Goal: Transaction & Acquisition: Purchase product/service

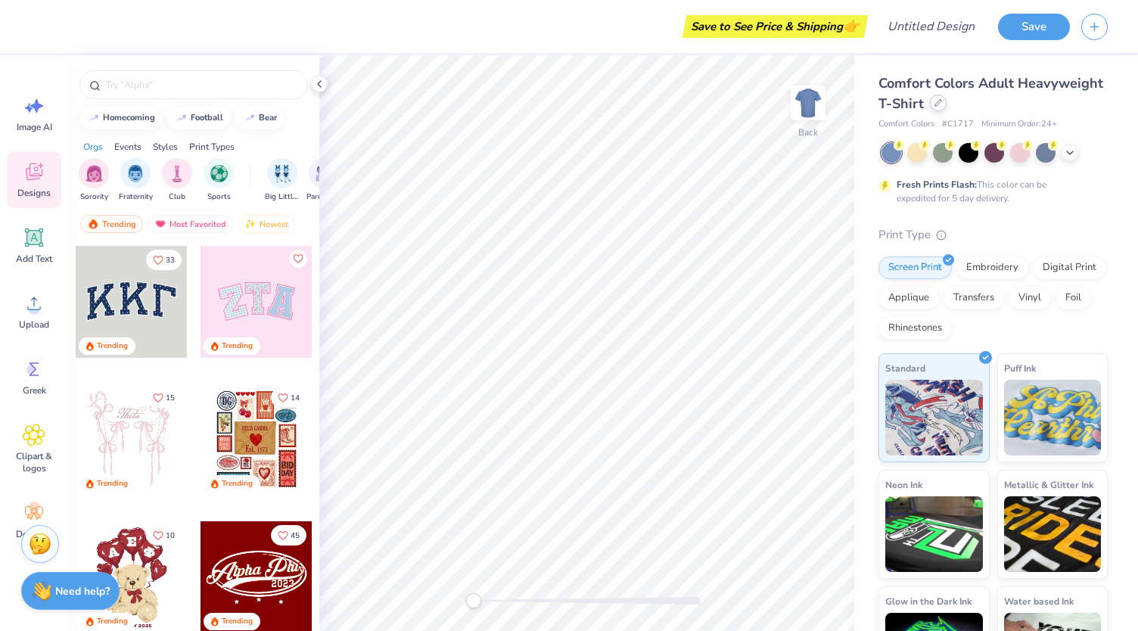
click at [947, 98] on div at bounding box center [938, 103] width 17 height 17
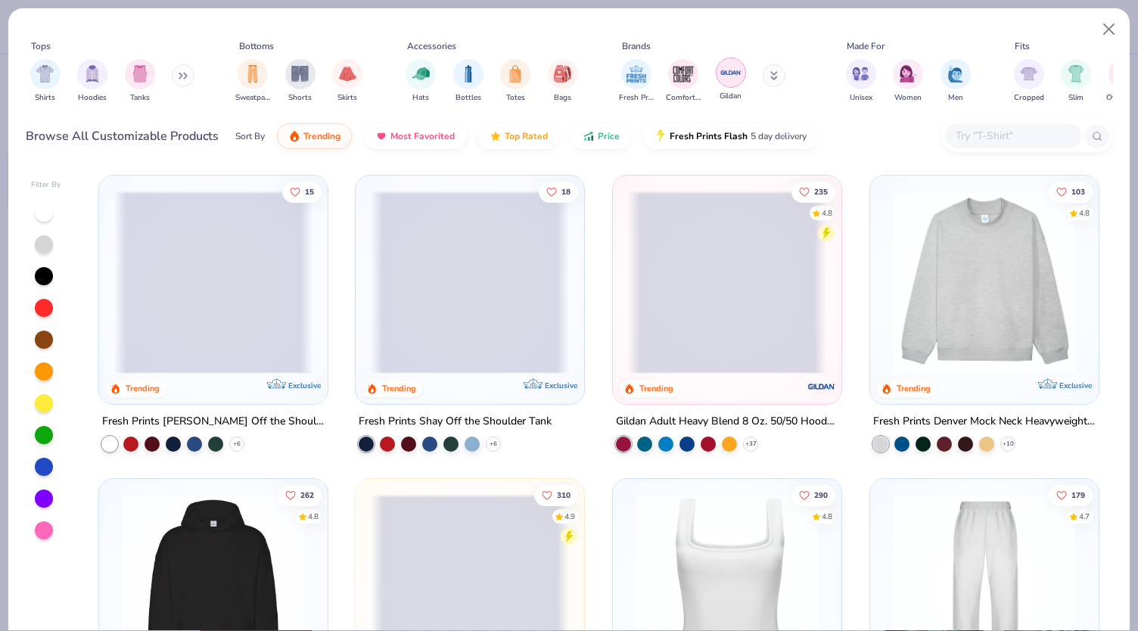
click at [722, 71] on img "filter for Gildan" at bounding box center [731, 72] width 23 height 23
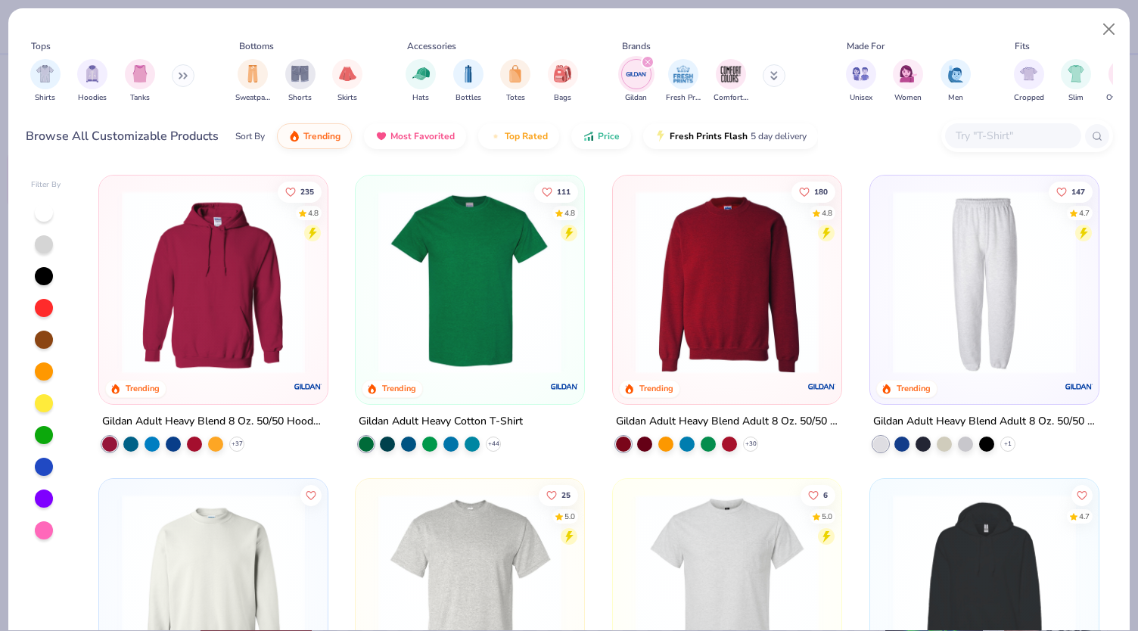
click at [696, 276] on img at bounding box center [727, 282] width 198 height 183
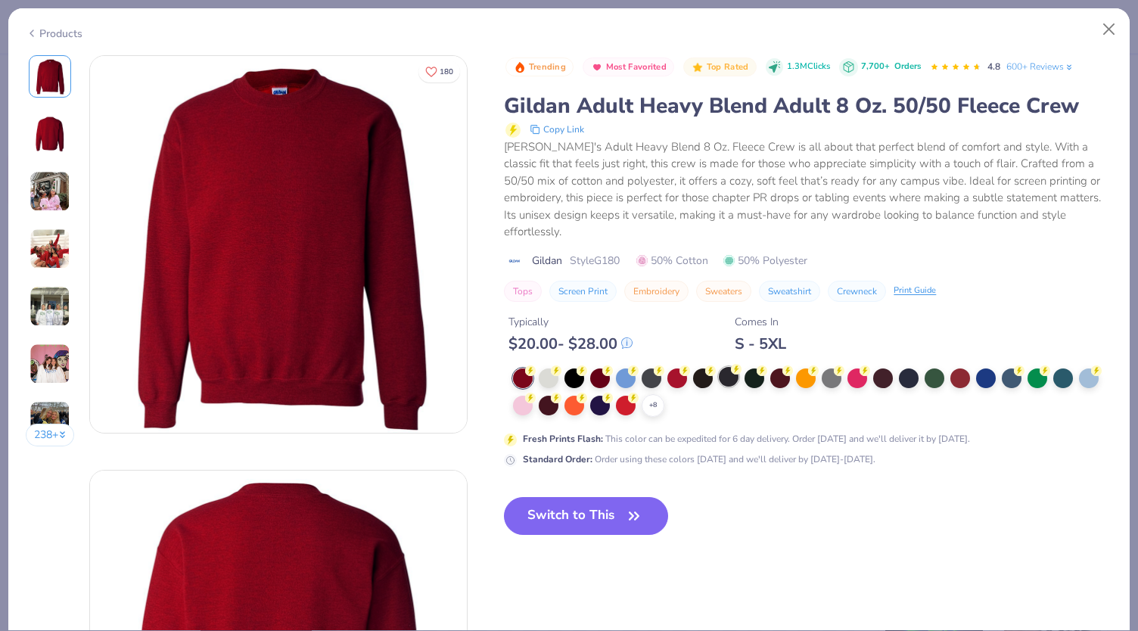
click at [733, 367] on div at bounding box center [729, 377] width 20 height 20
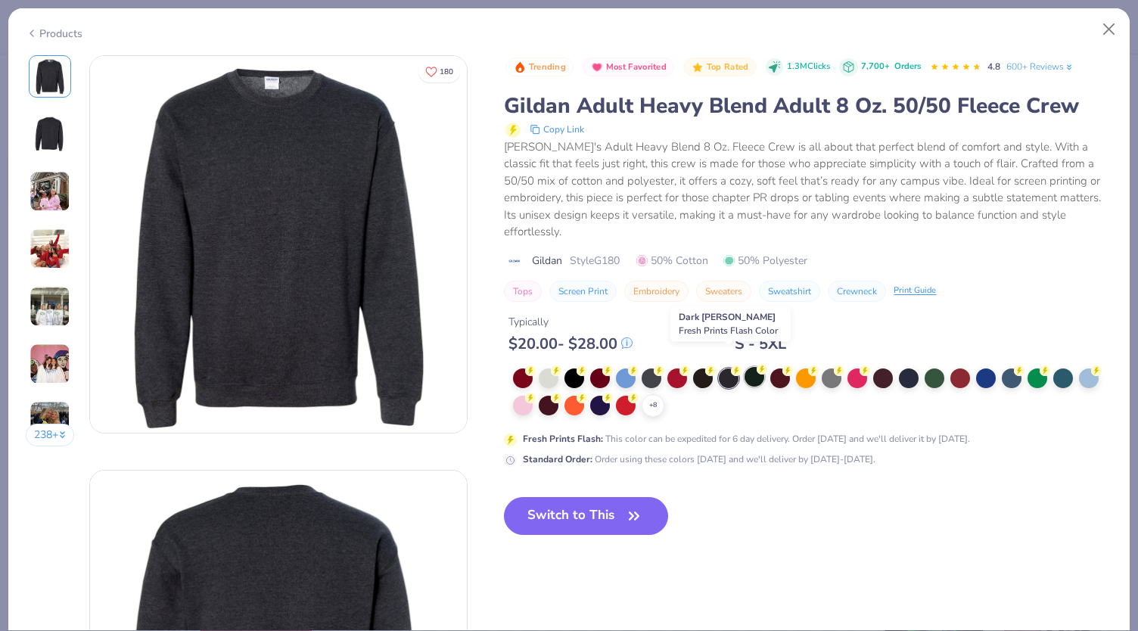
click at [758, 367] on div at bounding box center [755, 377] width 20 height 20
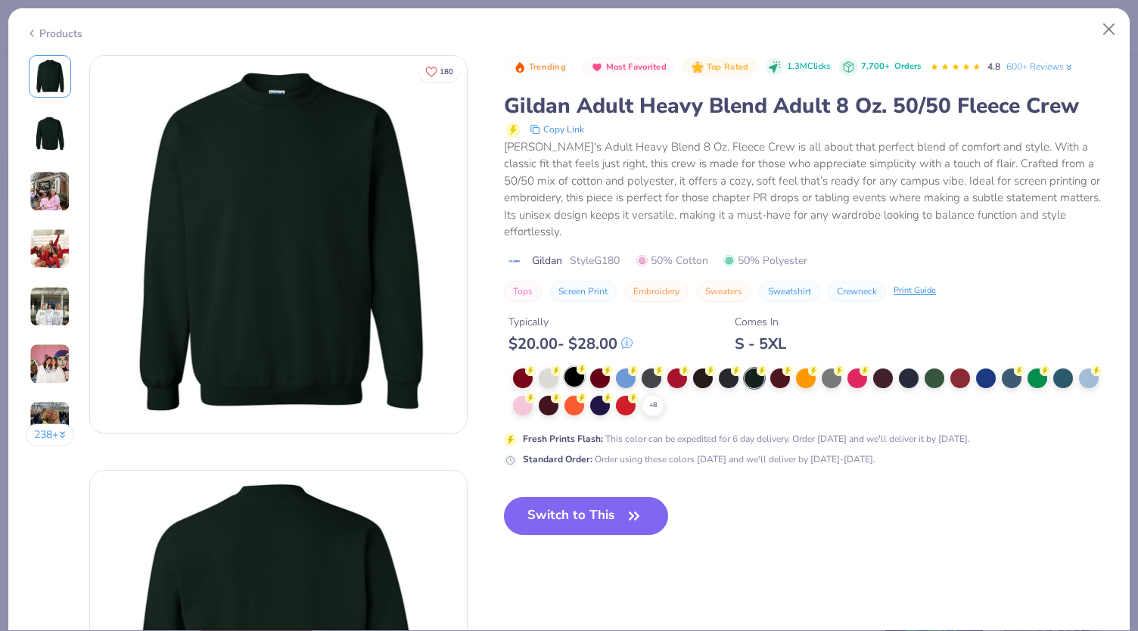
click at [580, 364] on circle at bounding box center [582, 369] width 11 height 11
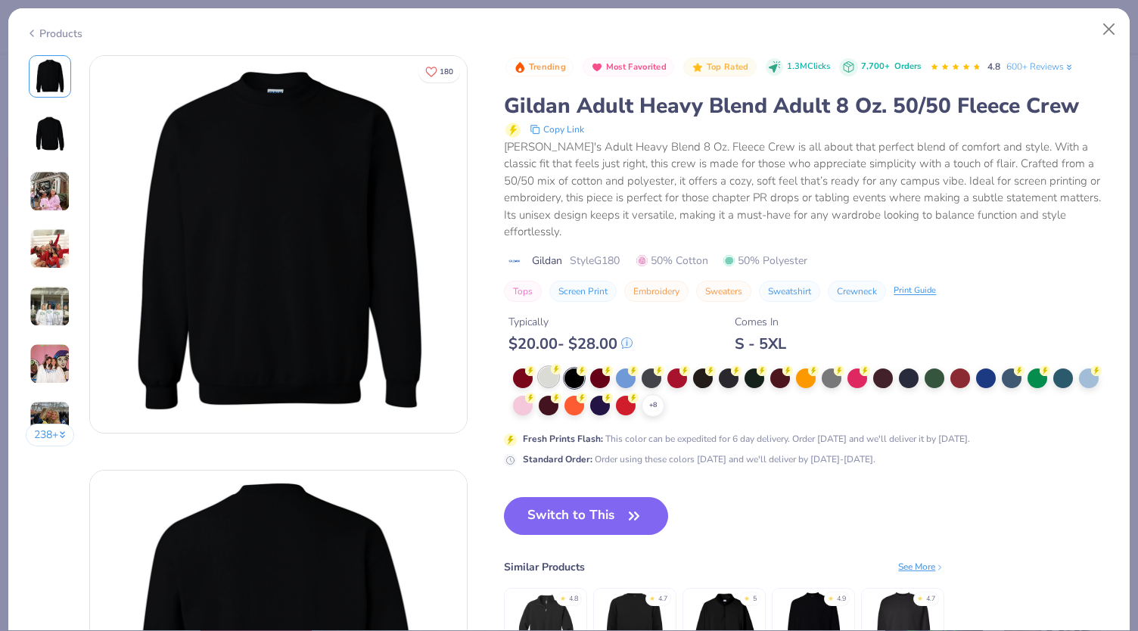
click at [545, 367] on div at bounding box center [549, 377] width 20 height 20
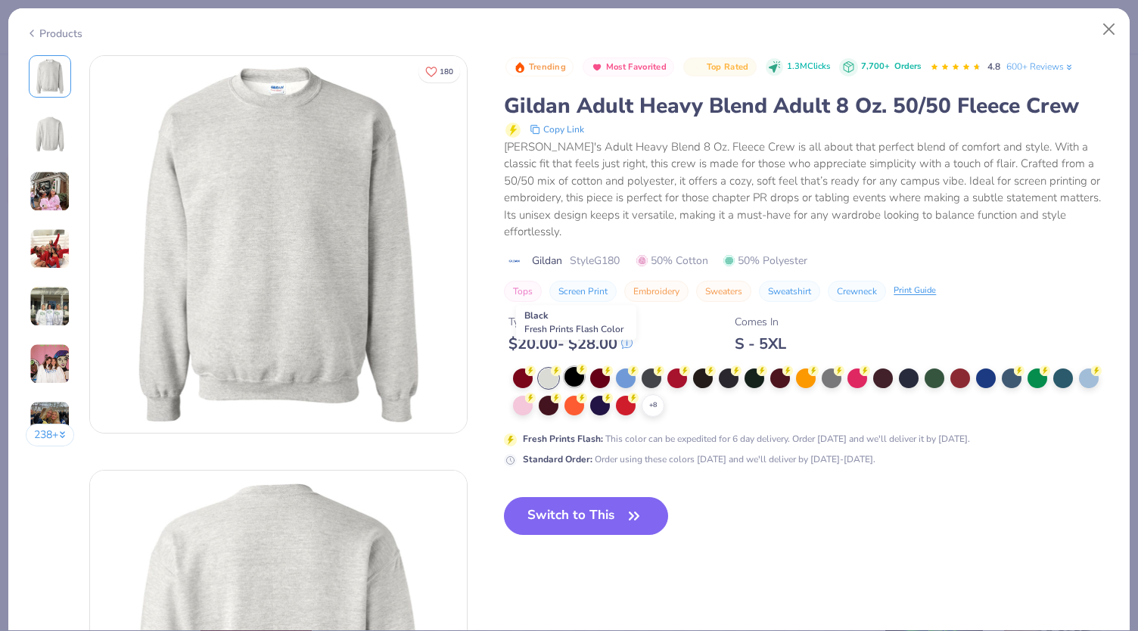
click at [579, 364] on circle at bounding box center [582, 369] width 11 height 11
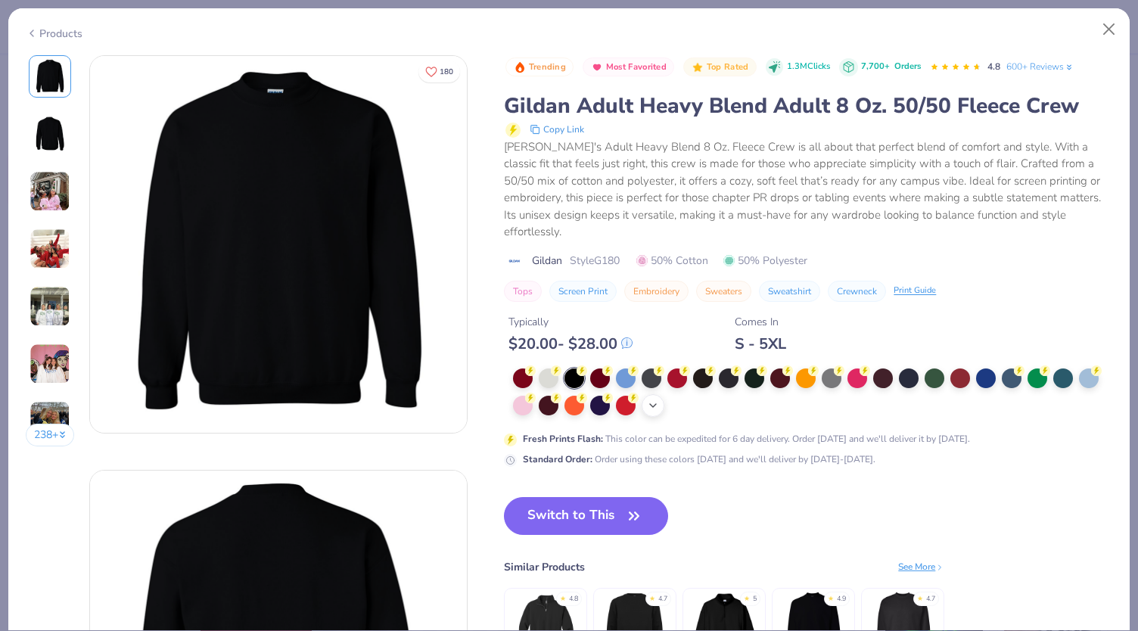
click at [654, 400] on icon at bounding box center [653, 406] width 12 height 12
click at [736, 394] on div at bounding box center [729, 404] width 20 height 20
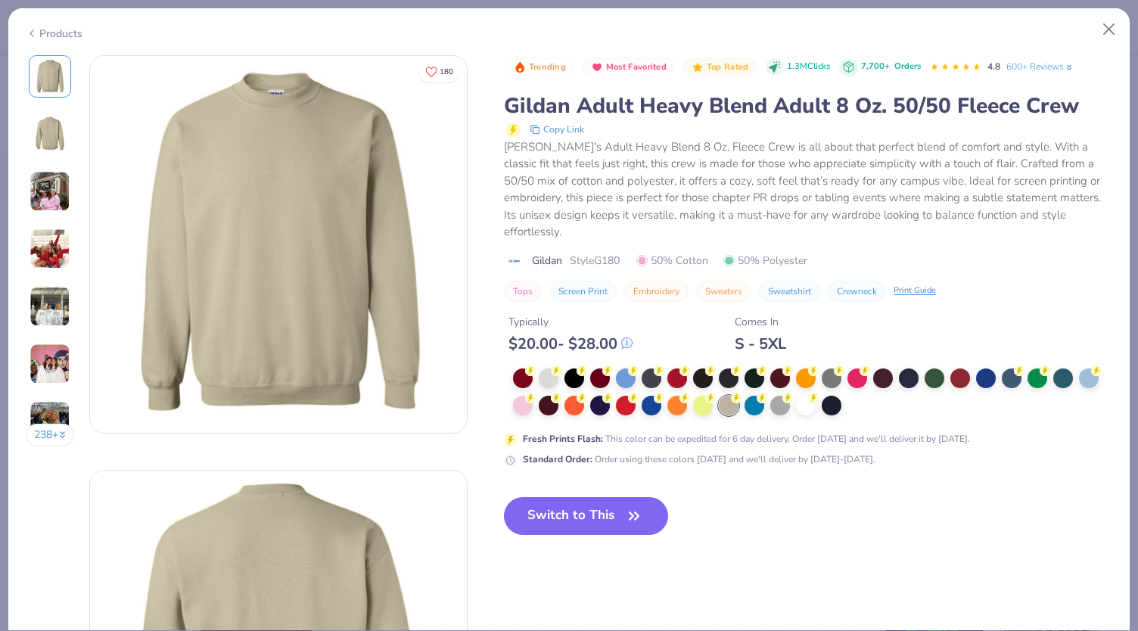
click at [580, 347] on div "Trending Most Favorited Top Rated 1.3M Clicks 7,700+ Orders 4.8 600+ Reviews Gi…" at bounding box center [808, 261] width 609 height 412
click at [580, 364] on circle at bounding box center [582, 369] width 11 height 11
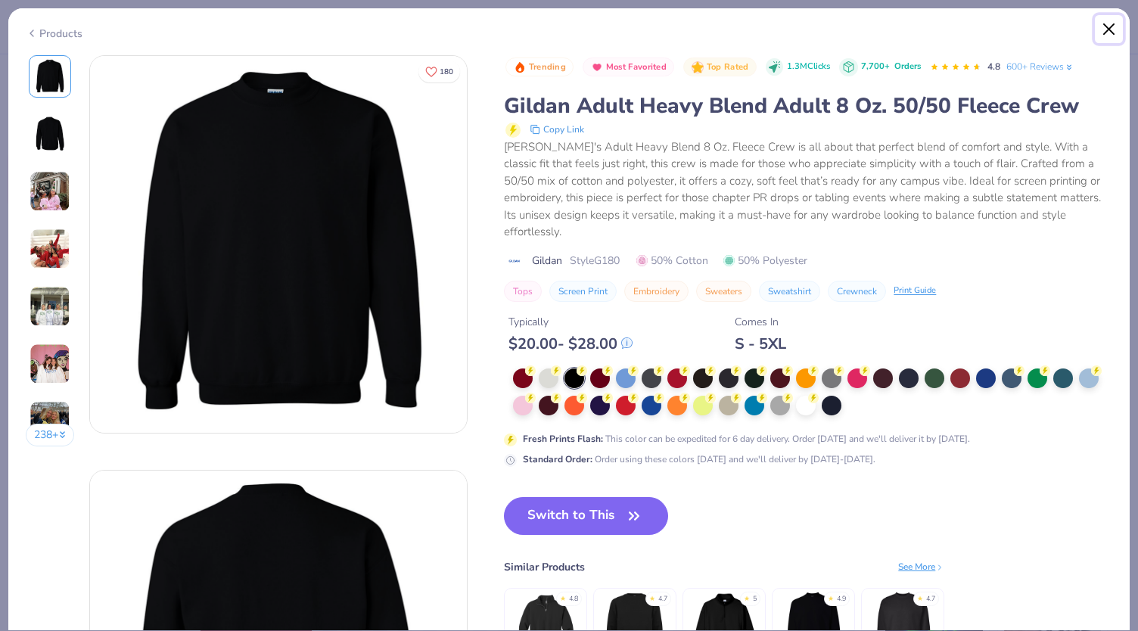
click at [1111, 28] on button "Close" at bounding box center [1109, 29] width 29 height 29
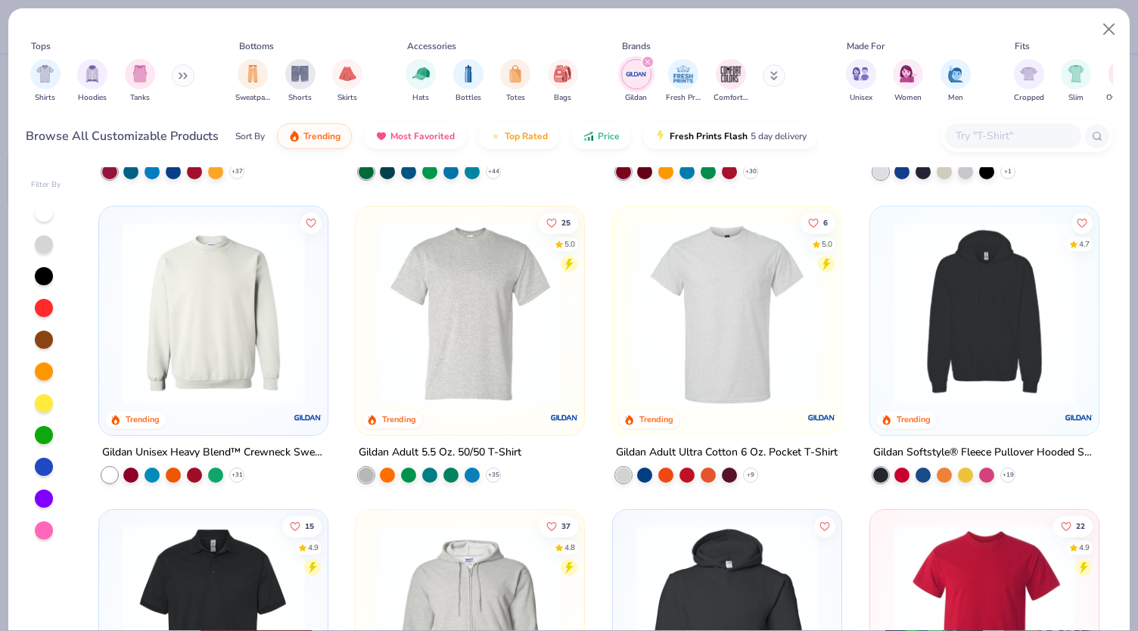
scroll to position [303, 0]
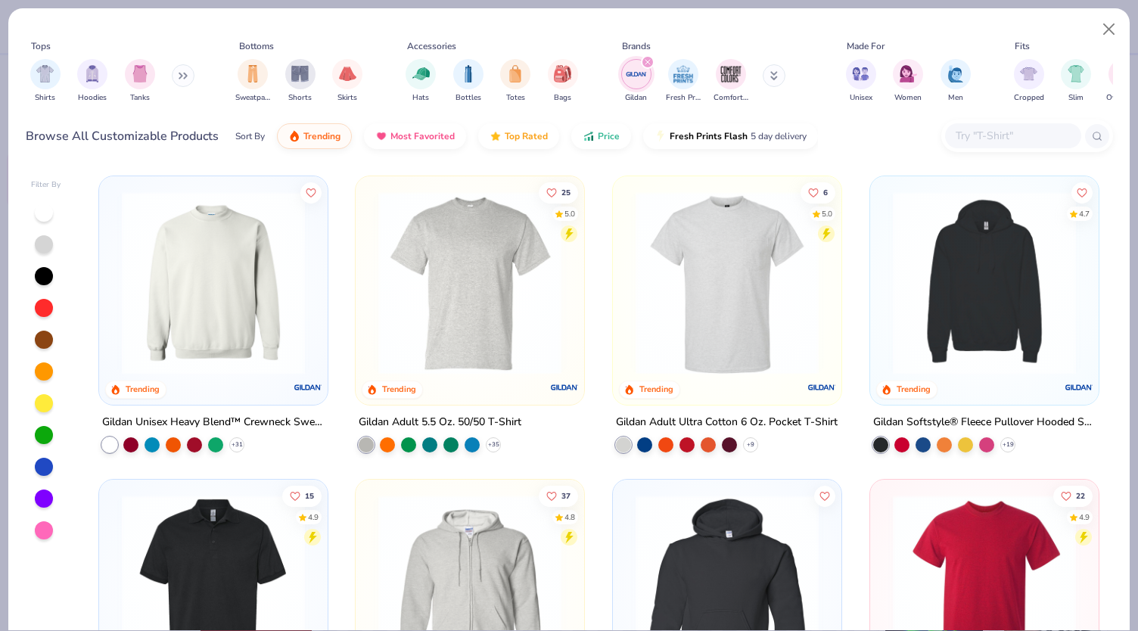
click at [238, 369] on img at bounding box center [213, 283] width 198 height 183
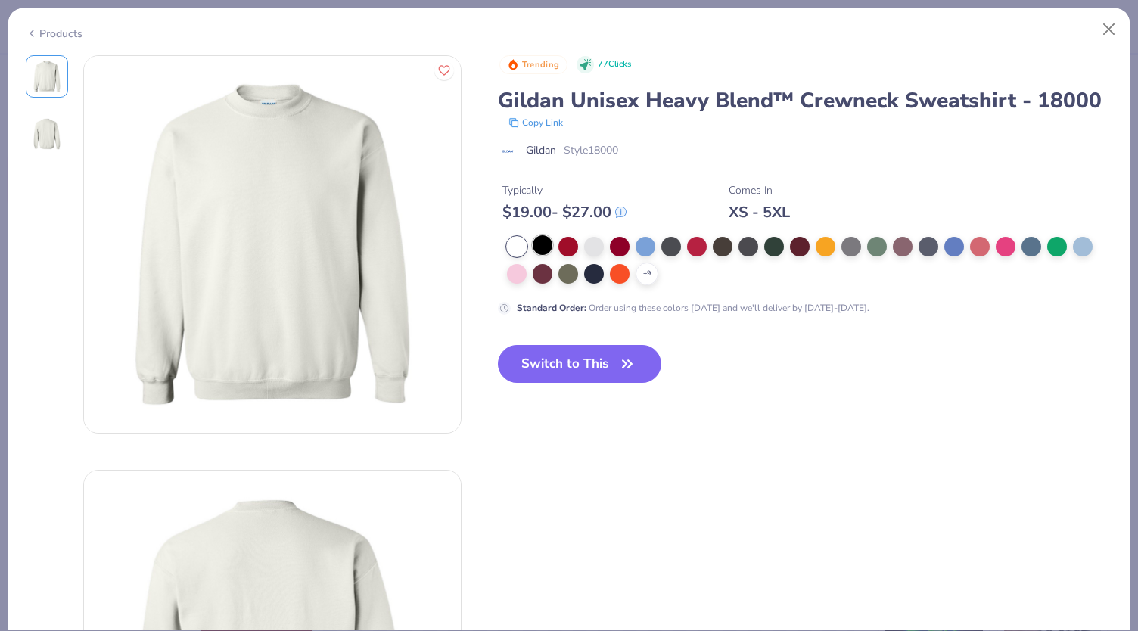
click at [549, 251] on div at bounding box center [543, 245] width 20 height 20
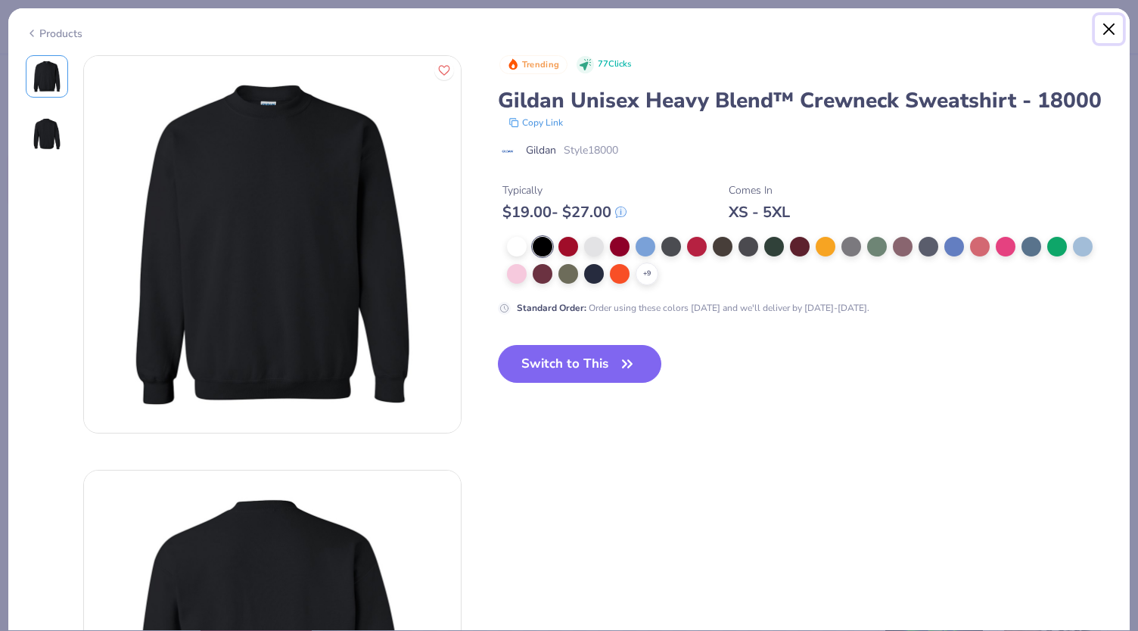
click at [1112, 28] on button "Close" at bounding box center [1109, 29] width 29 height 29
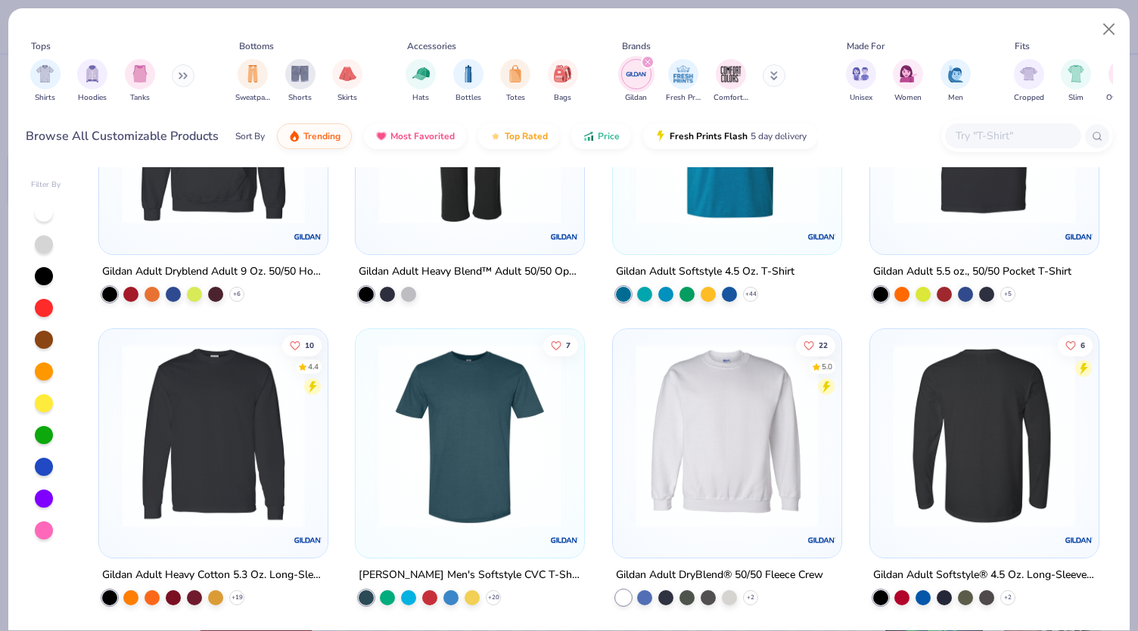
scroll to position [833, 0]
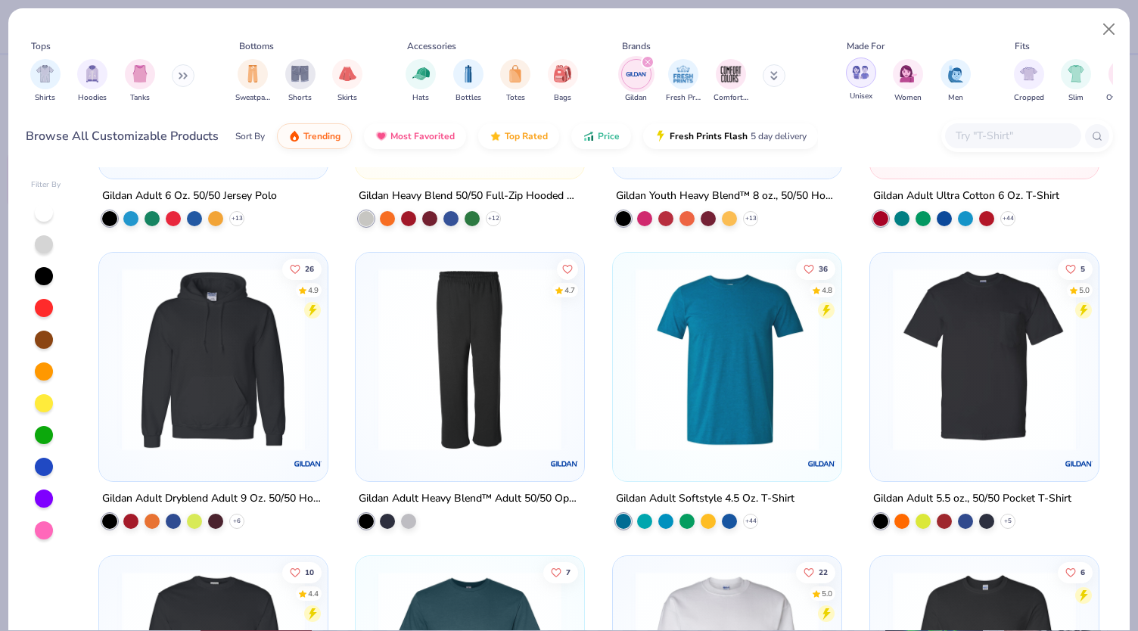
click at [867, 76] on img "filter for Unisex" at bounding box center [860, 72] width 17 height 17
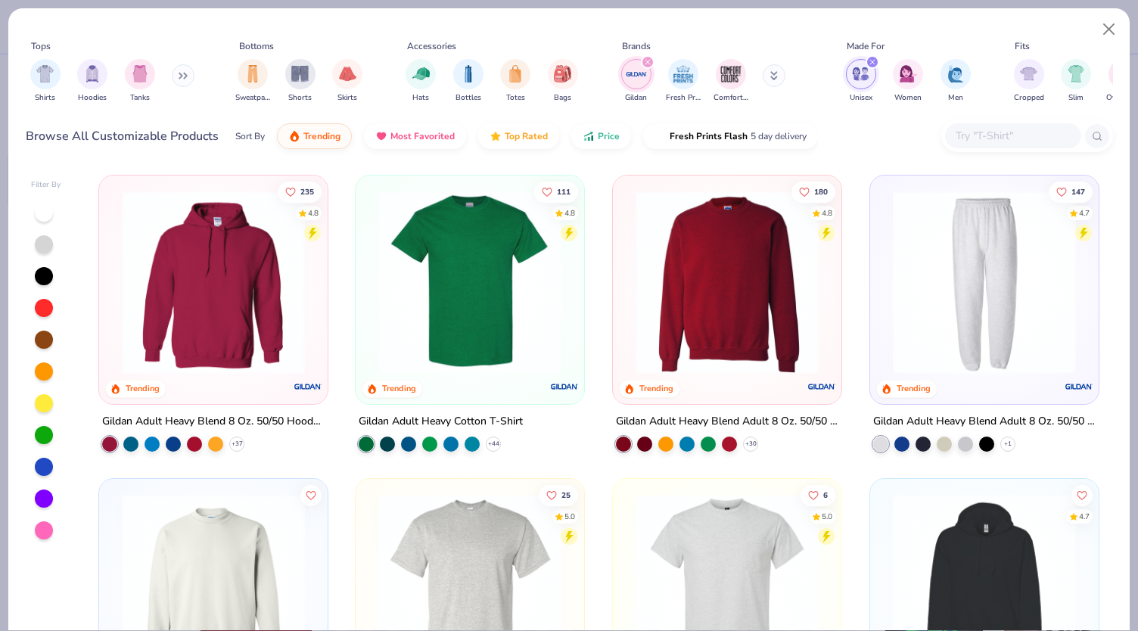
click at [454, 369] on img at bounding box center [470, 282] width 198 height 183
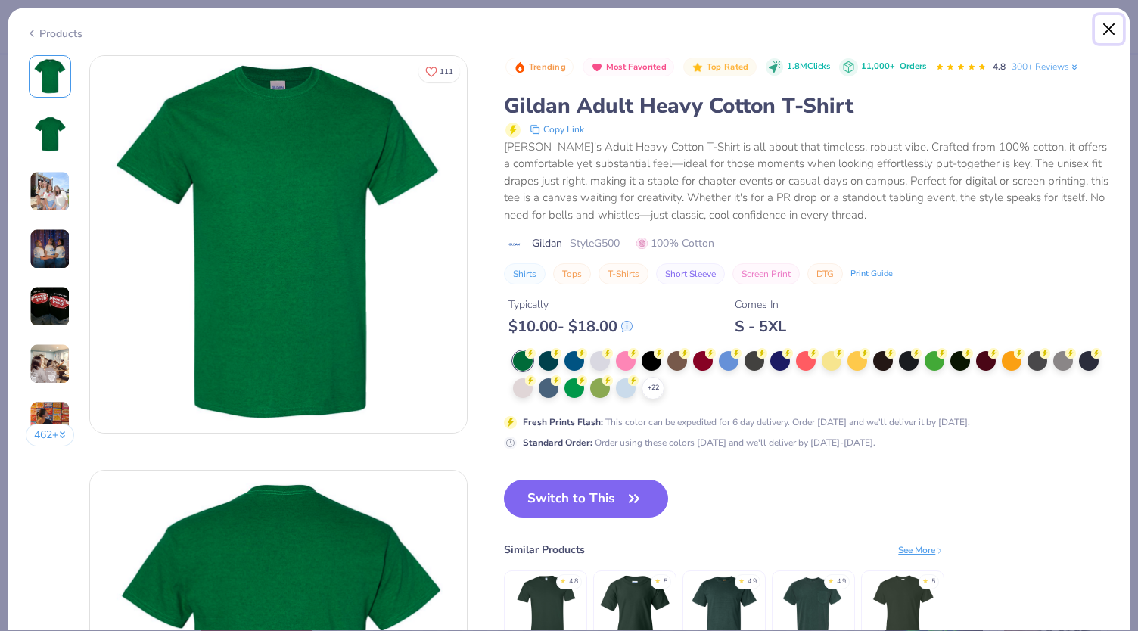
click at [1108, 28] on button "Close" at bounding box center [1109, 29] width 29 height 29
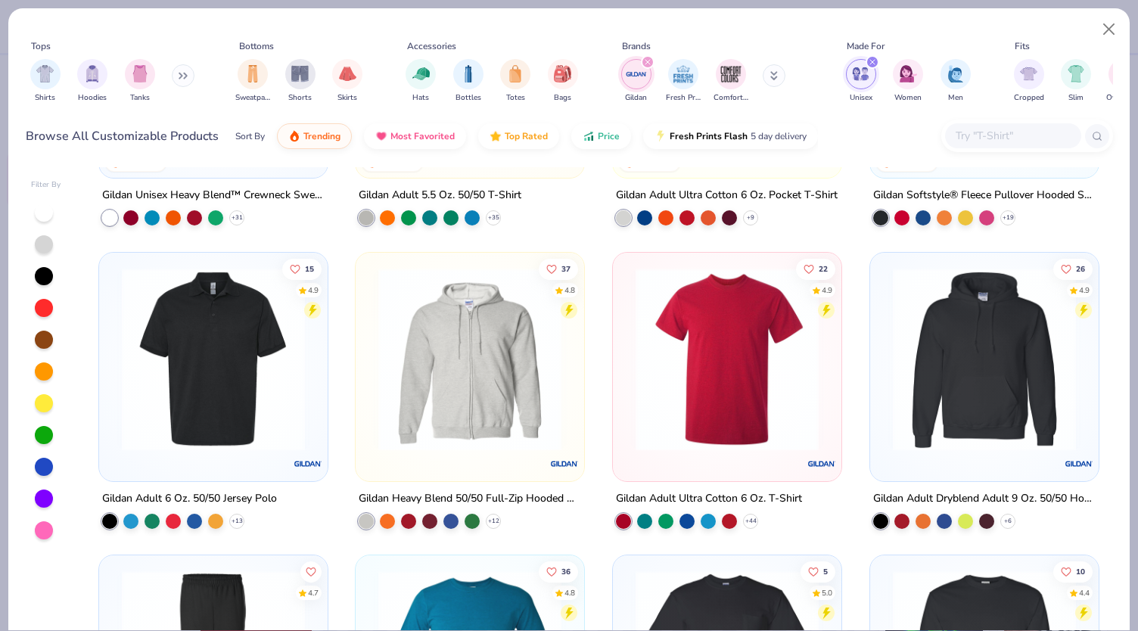
scroll to position [606, 0]
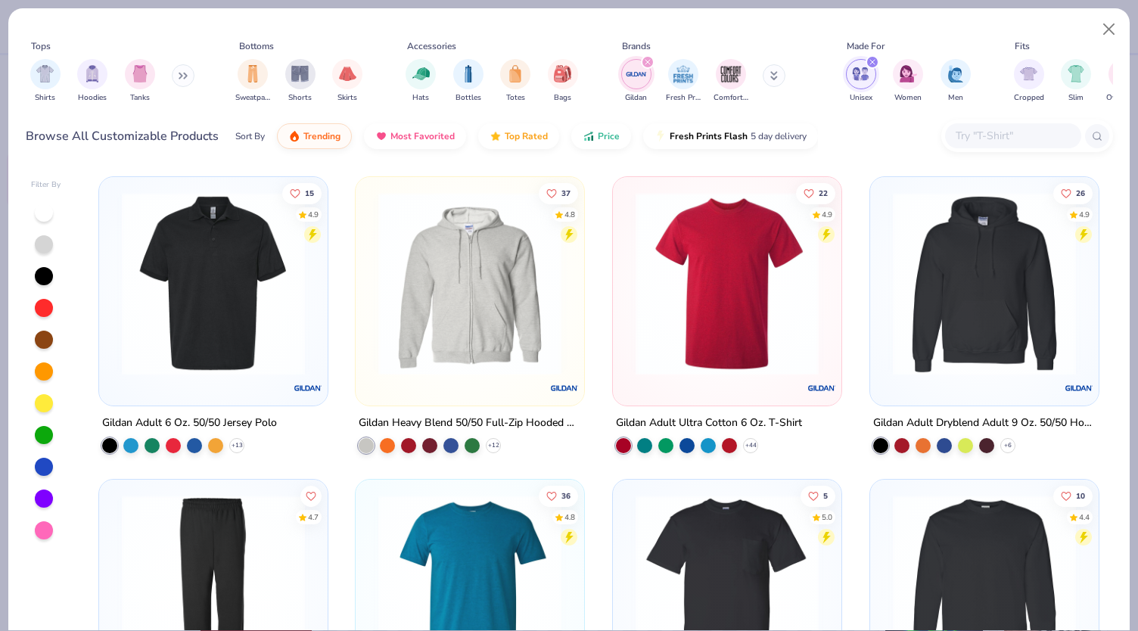
click at [719, 334] on img at bounding box center [727, 283] width 198 height 183
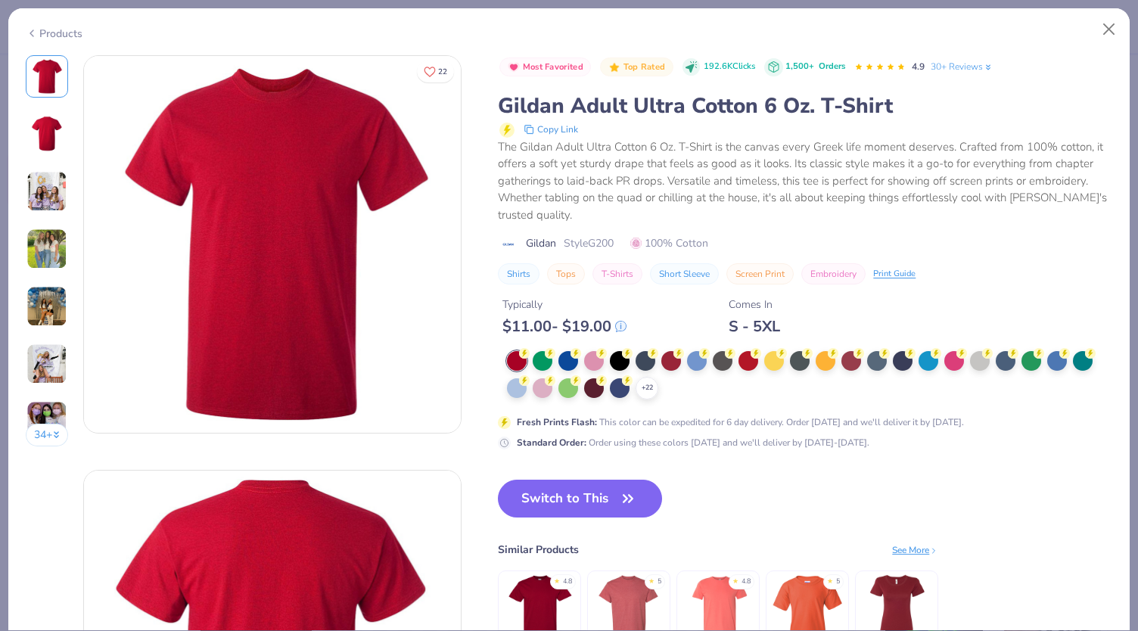
click at [559, 371] on div "+ 22" at bounding box center [805, 375] width 596 height 48
click at [615, 350] on div at bounding box center [620, 360] width 20 height 20
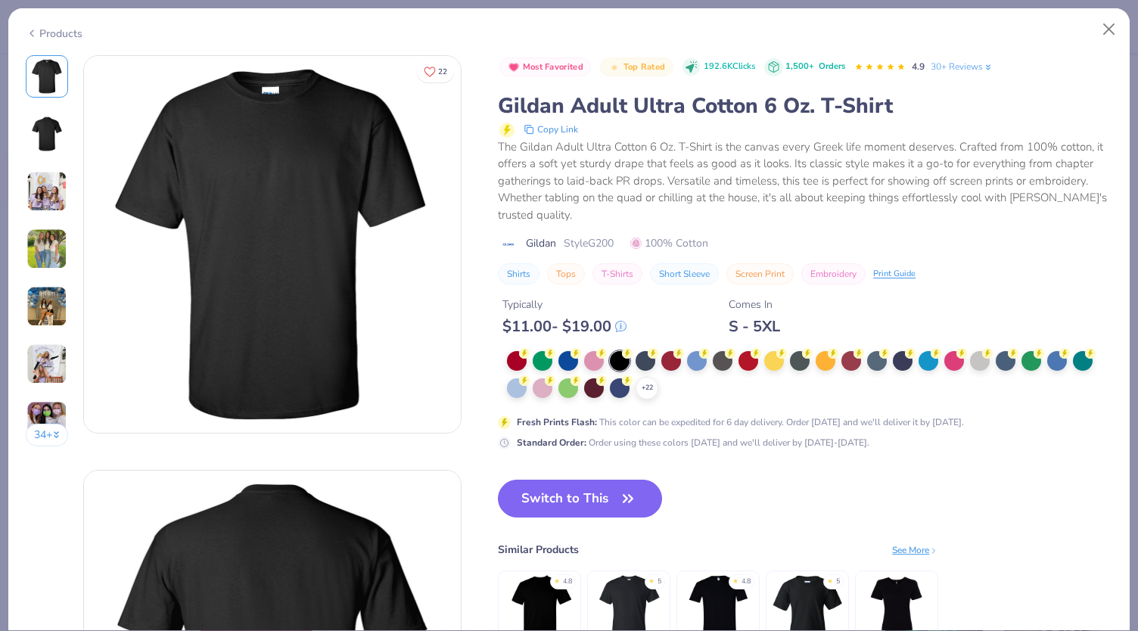
click at [674, 400] on div "+ 22 Fresh Prints Flash : This color can be expedited for 6 day delivery. Order…" at bounding box center [801, 400] width 606 height 98
click at [645, 388] on icon at bounding box center [647, 388] width 12 height 12
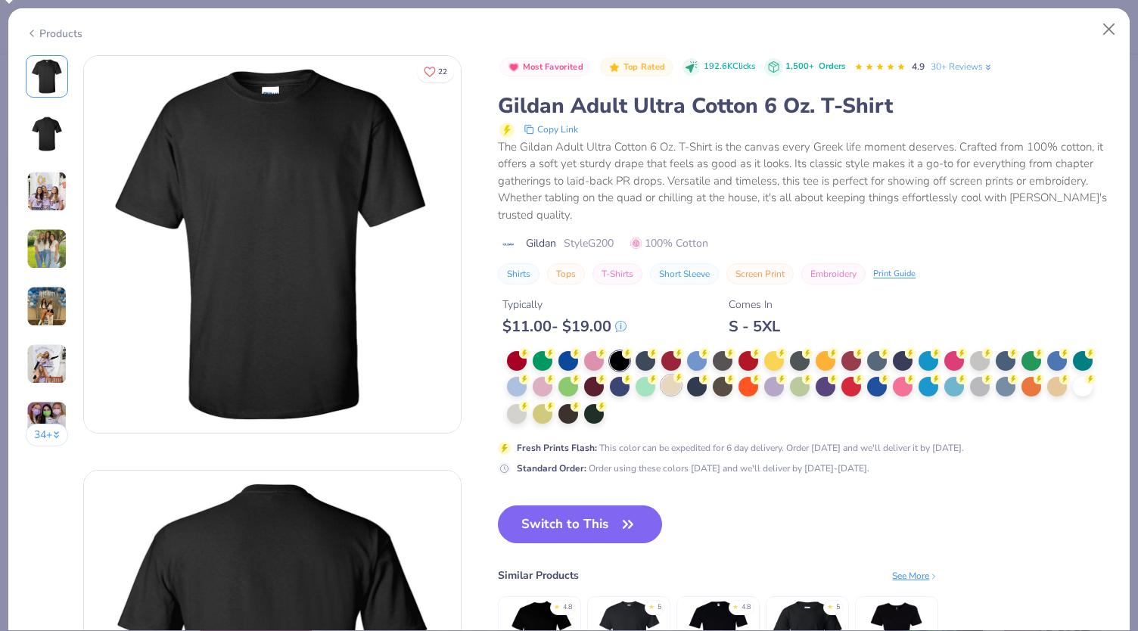
click at [674, 385] on div at bounding box center [672, 385] width 20 height 20
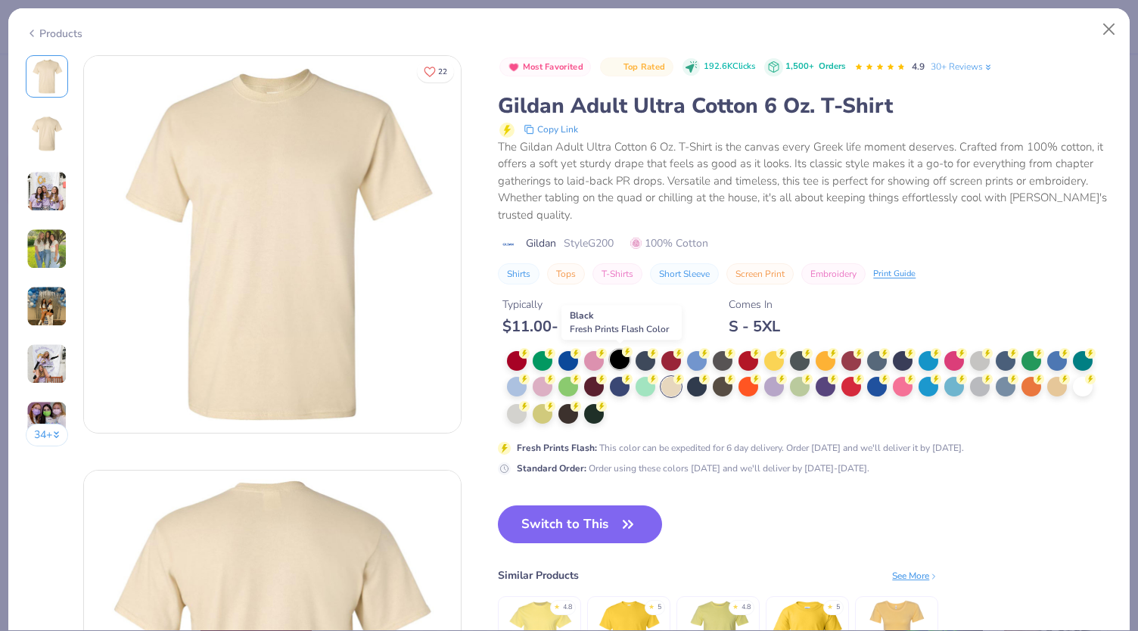
click at [616, 357] on div at bounding box center [620, 360] width 20 height 20
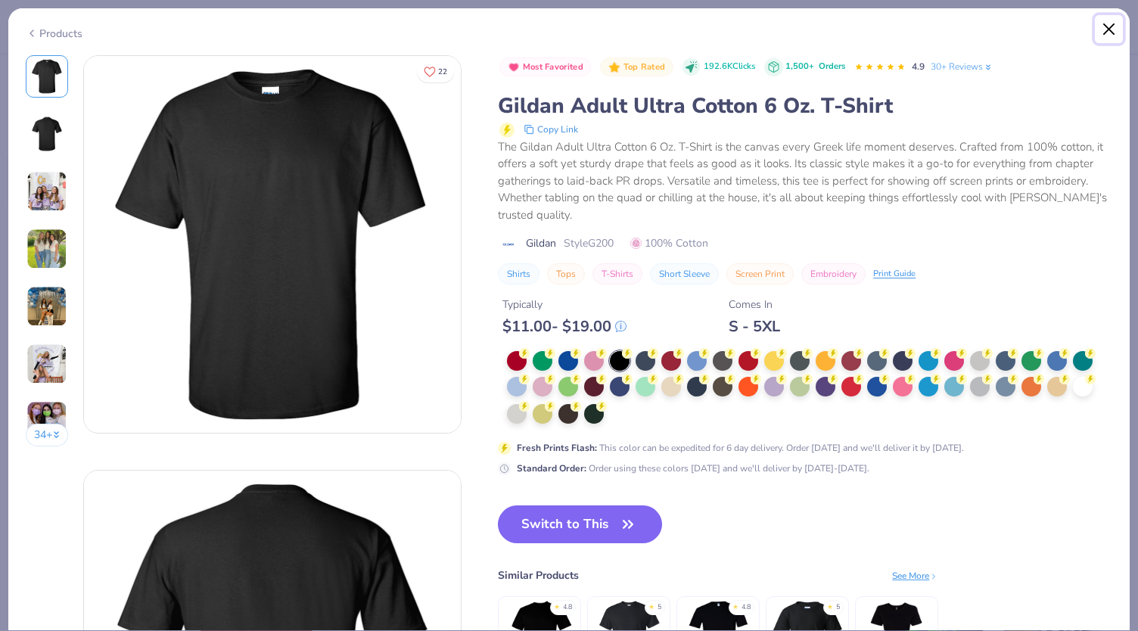
click at [1109, 31] on button "Close" at bounding box center [1109, 29] width 29 height 29
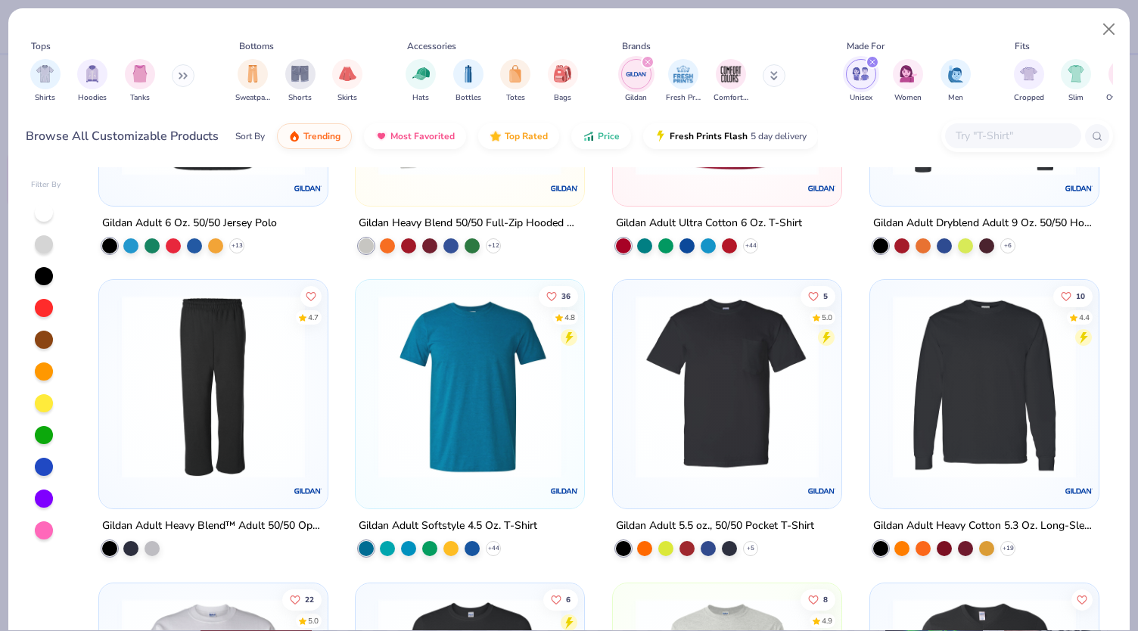
scroll to position [606, 0]
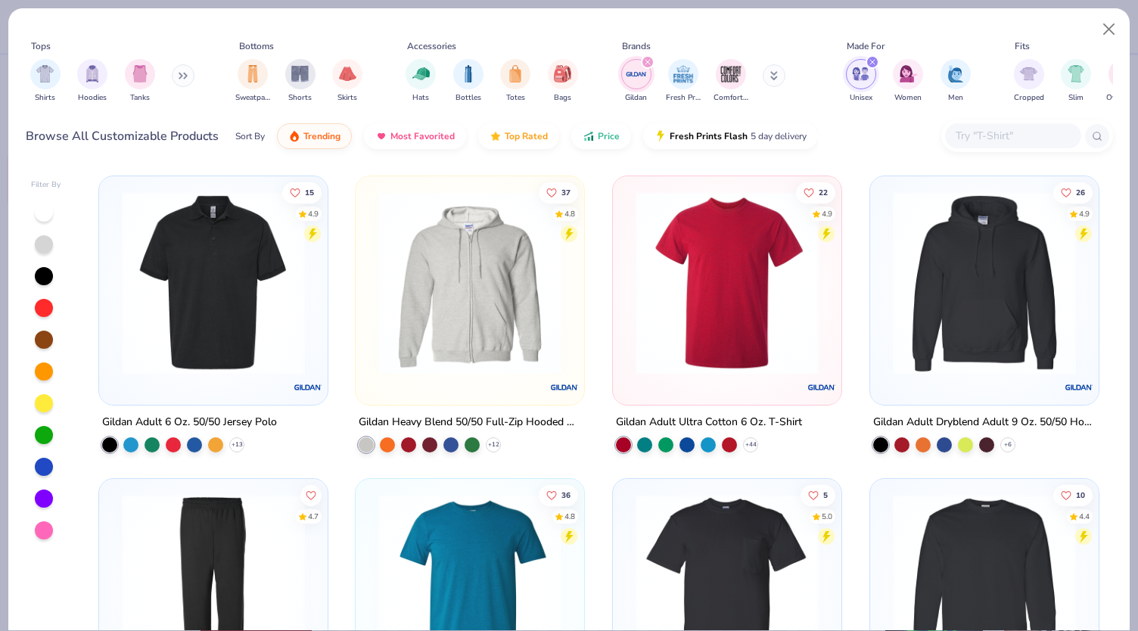
click at [651, 59] on div "filter for Gildan" at bounding box center [648, 62] width 14 height 14
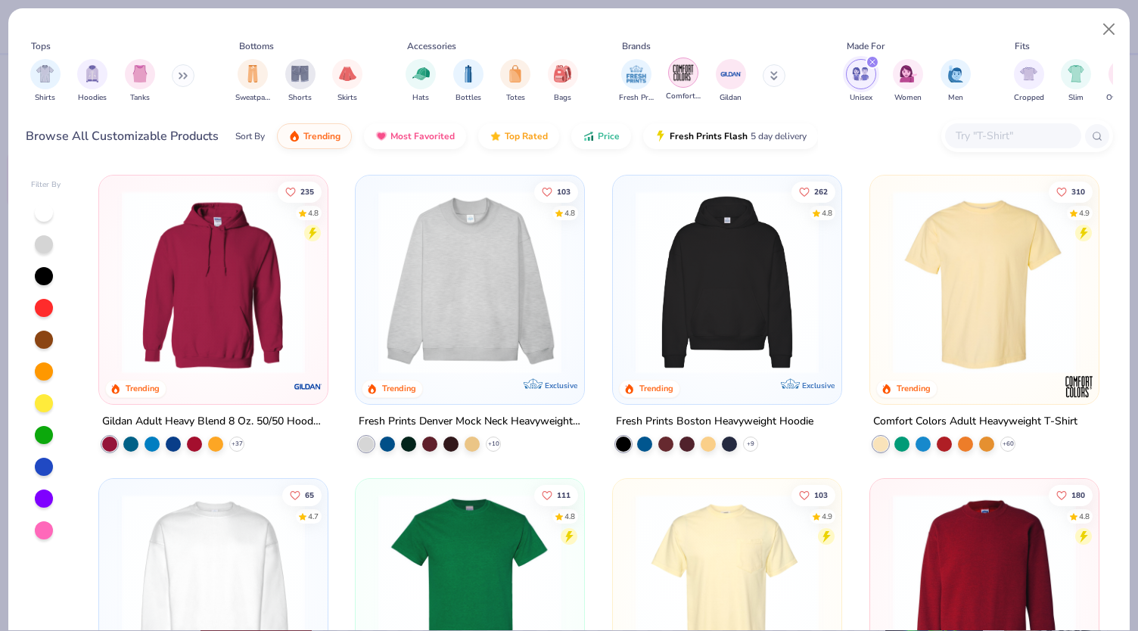
click at [673, 81] on img "filter for Comfort Colors" at bounding box center [683, 72] width 23 height 23
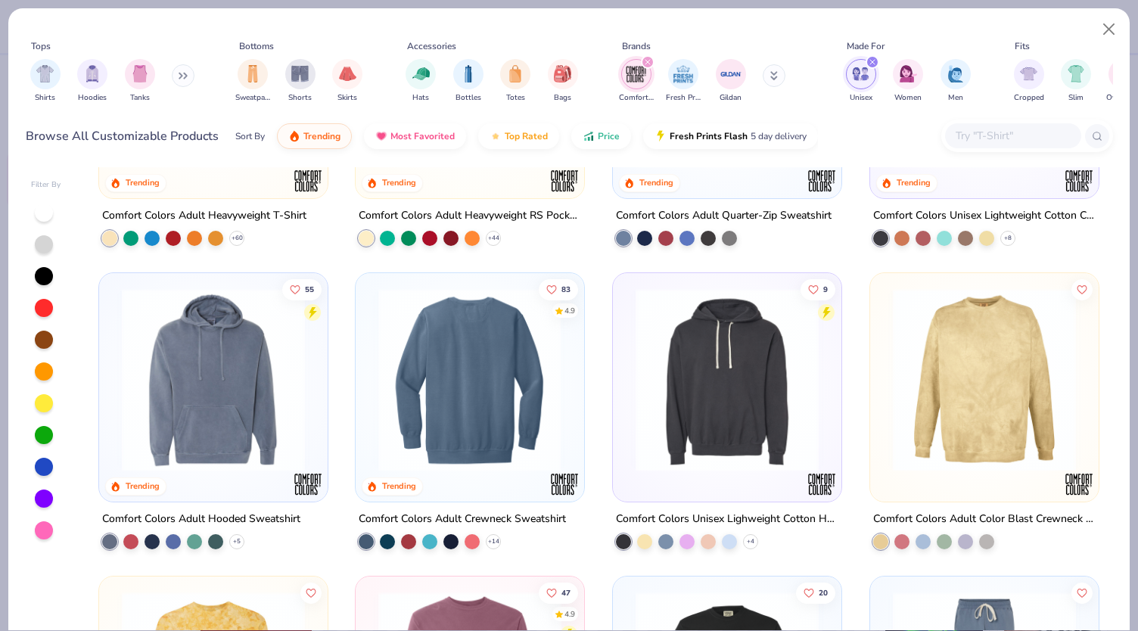
scroll to position [227, 0]
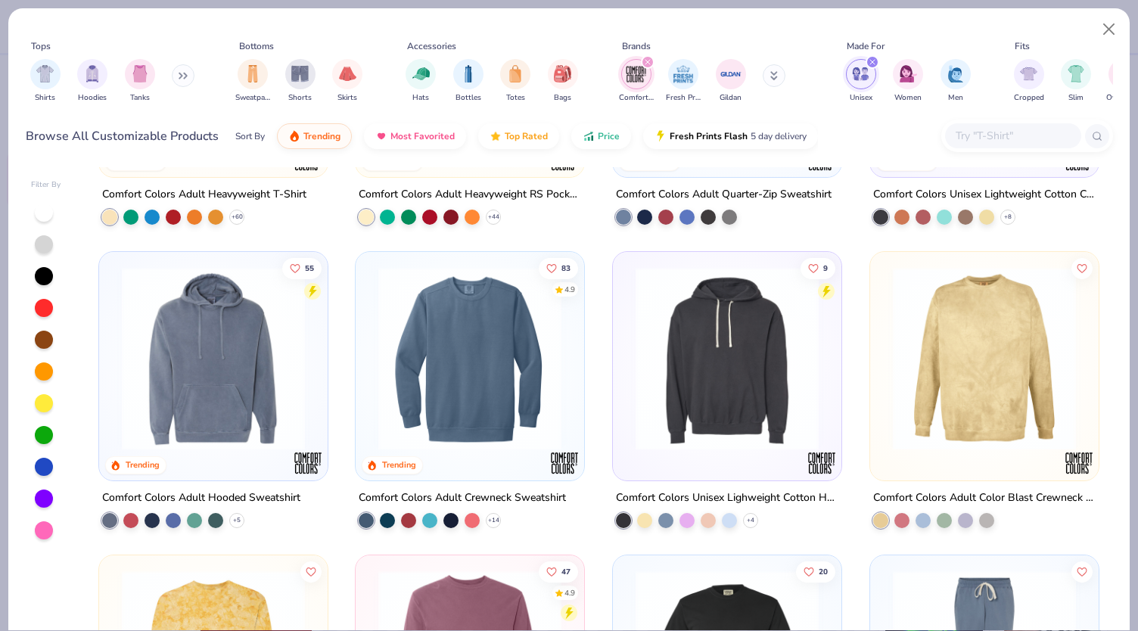
click at [528, 497] on div "Comfort Colors Adult Crewneck Sweatshirt" at bounding box center [462, 497] width 207 height 19
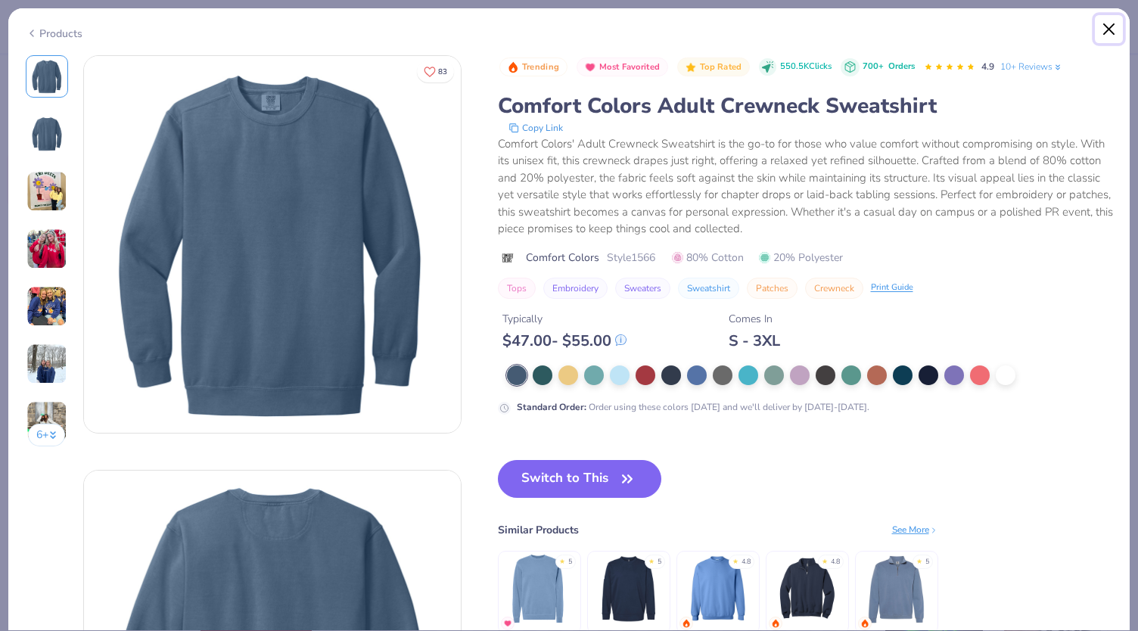
click at [1107, 31] on button "Close" at bounding box center [1109, 29] width 29 height 29
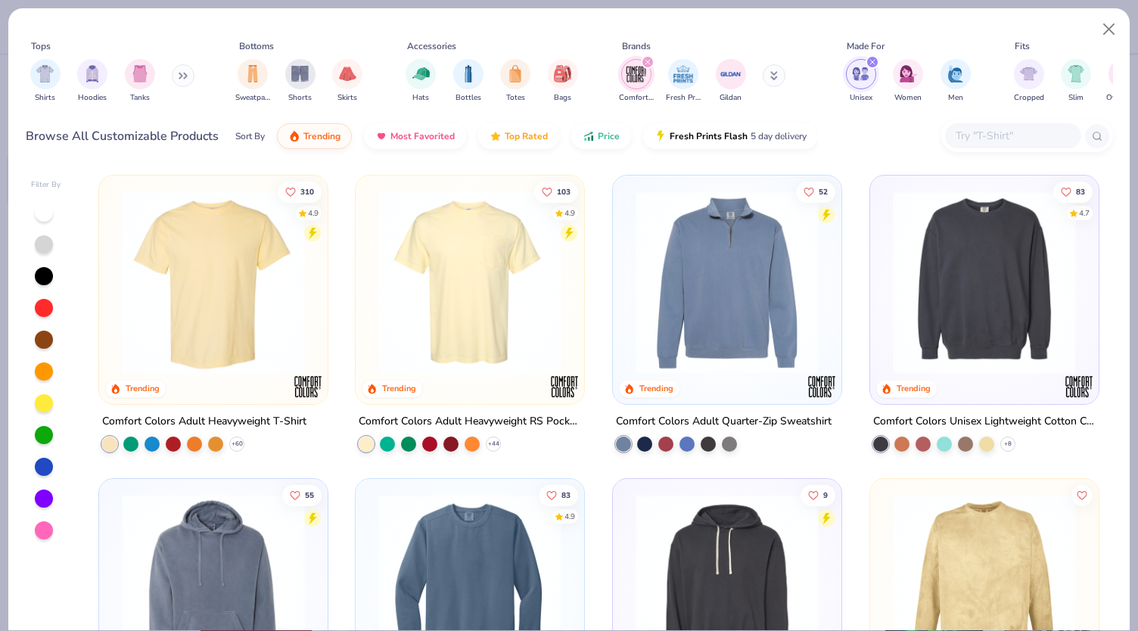
click at [189, 340] on img at bounding box center [213, 282] width 198 height 183
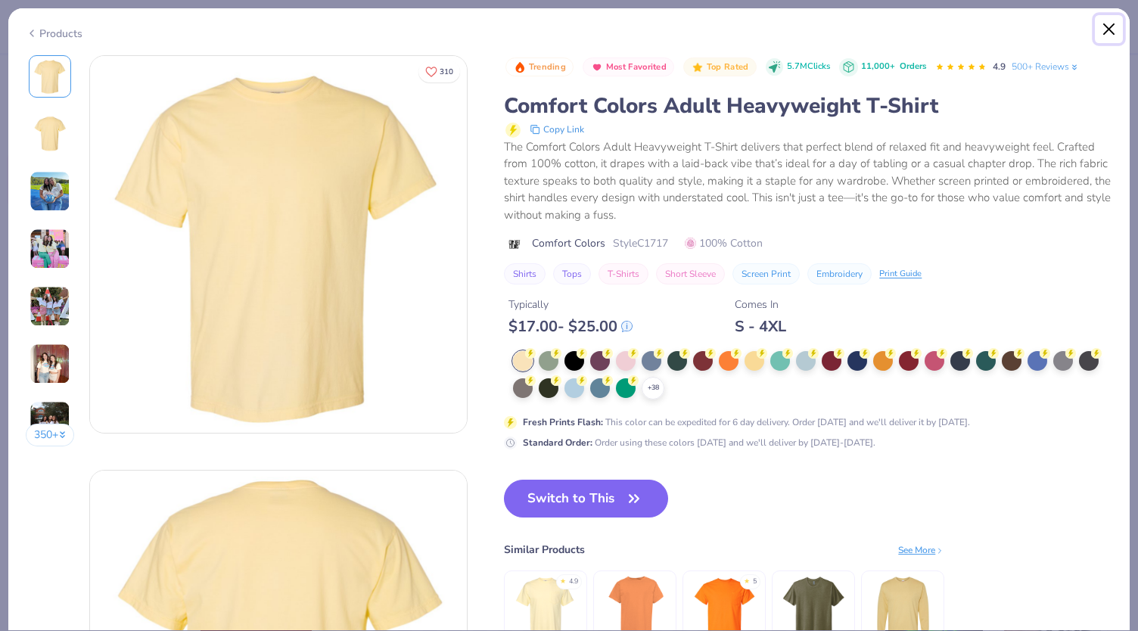
click at [1113, 30] on button "Close" at bounding box center [1109, 29] width 29 height 29
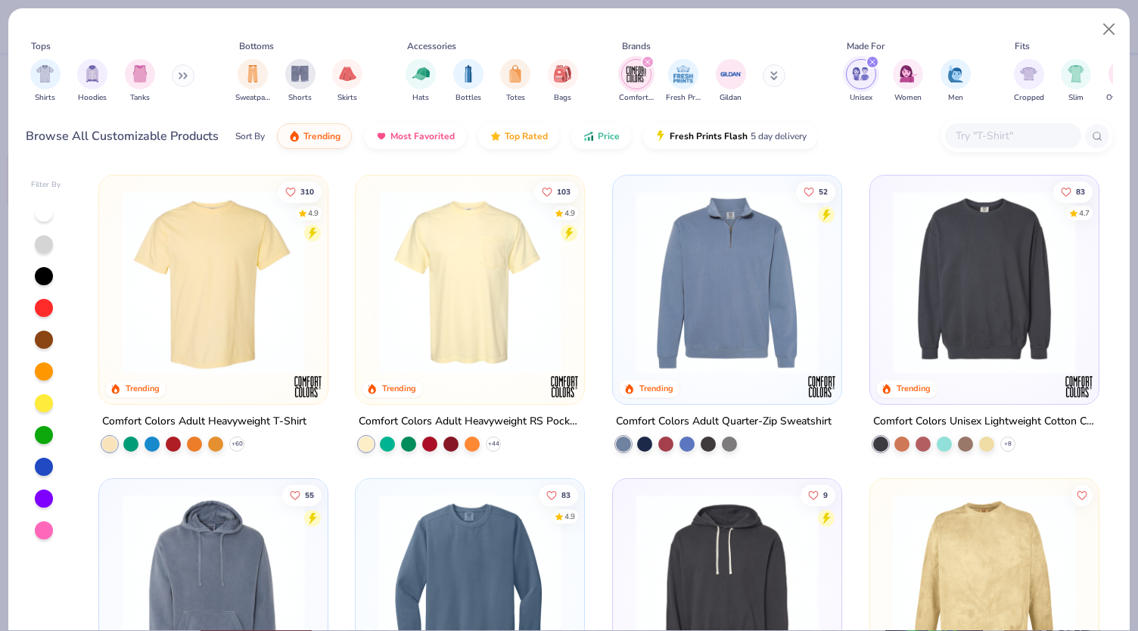
click at [648, 58] on div "filter for Comfort Colors" at bounding box center [648, 62] width 14 height 14
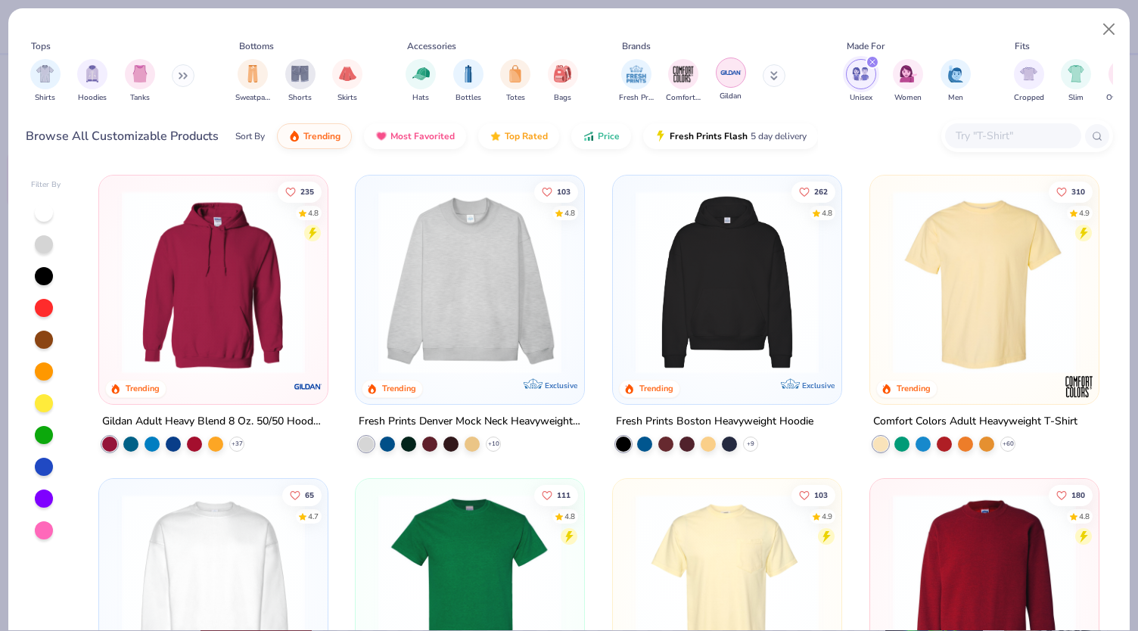
click at [730, 78] on img "filter for Gildan" at bounding box center [731, 72] width 23 height 23
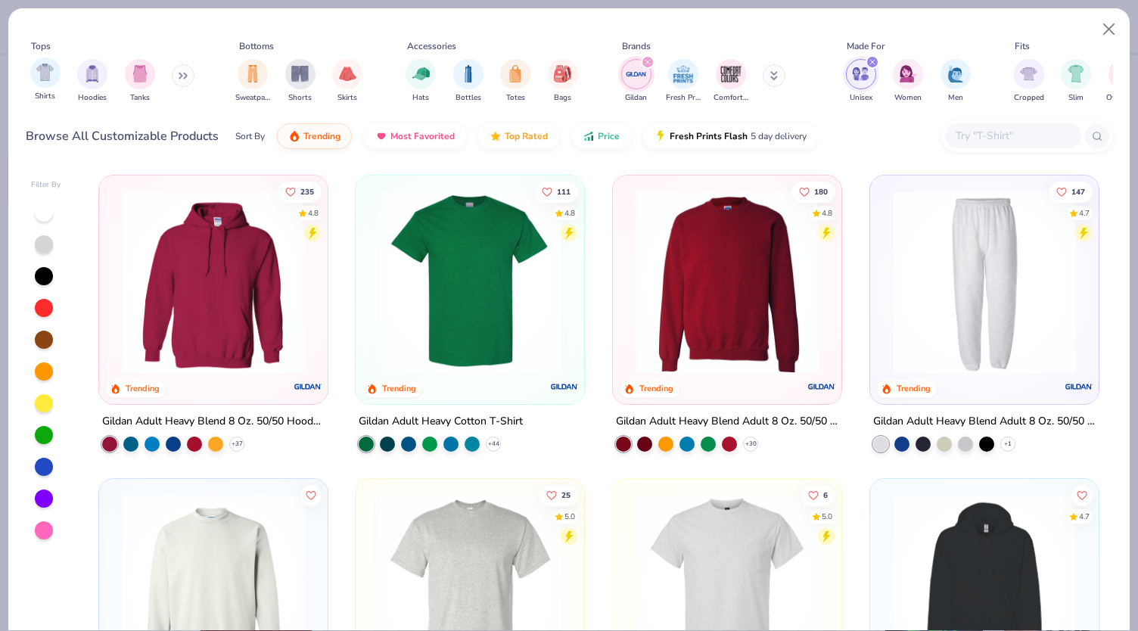
click at [51, 89] on div "Shirts" at bounding box center [45, 80] width 30 height 45
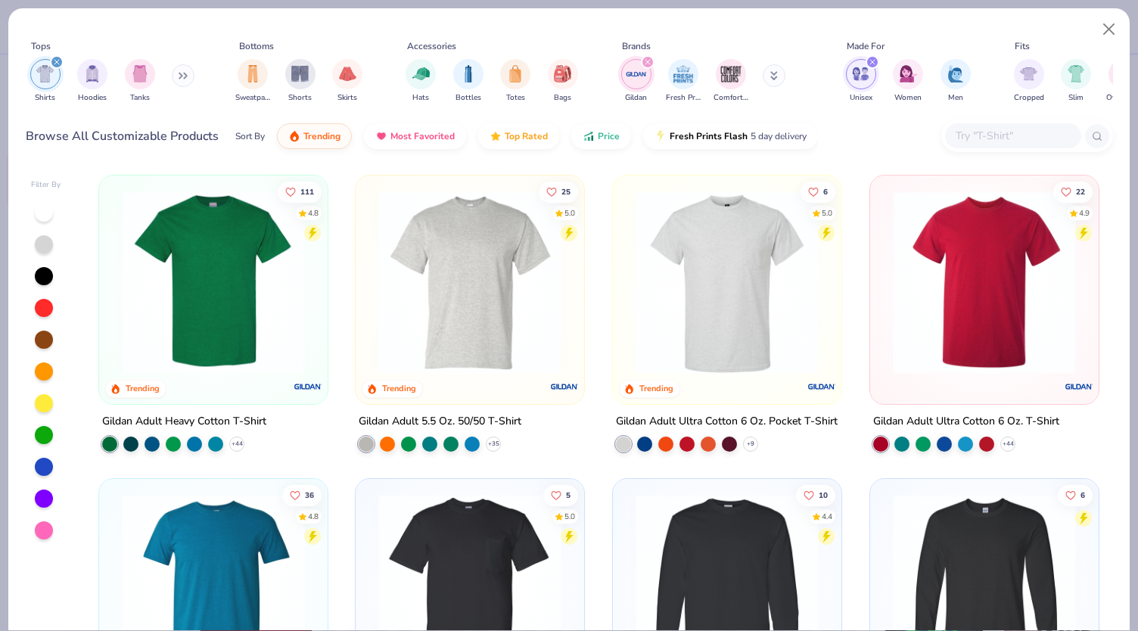
click at [182, 84] on button at bounding box center [183, 75] width 23 height 23
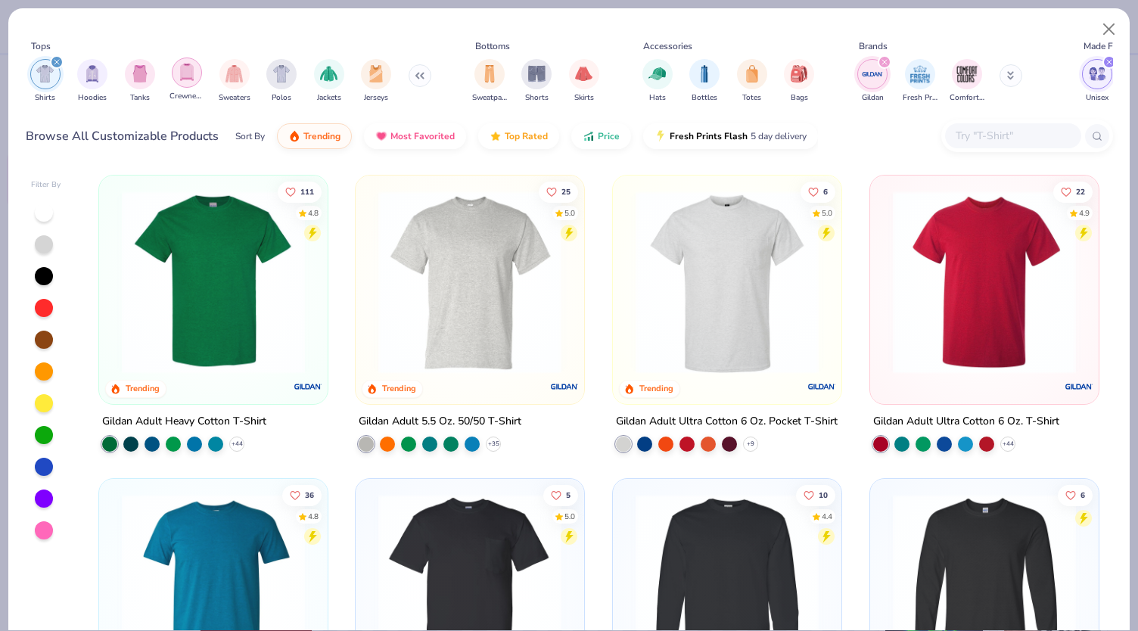
click at [192, 76] on img "filter for Crewnecks" at bounding box center [187, 72] width 17 height 17
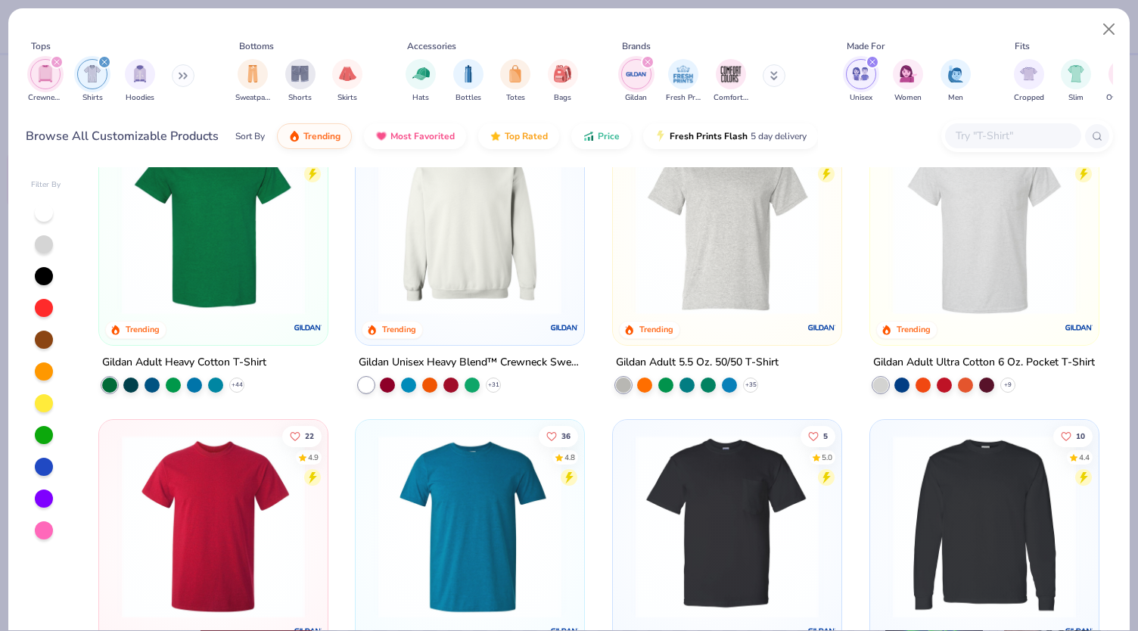
scroll to position [76, 0]
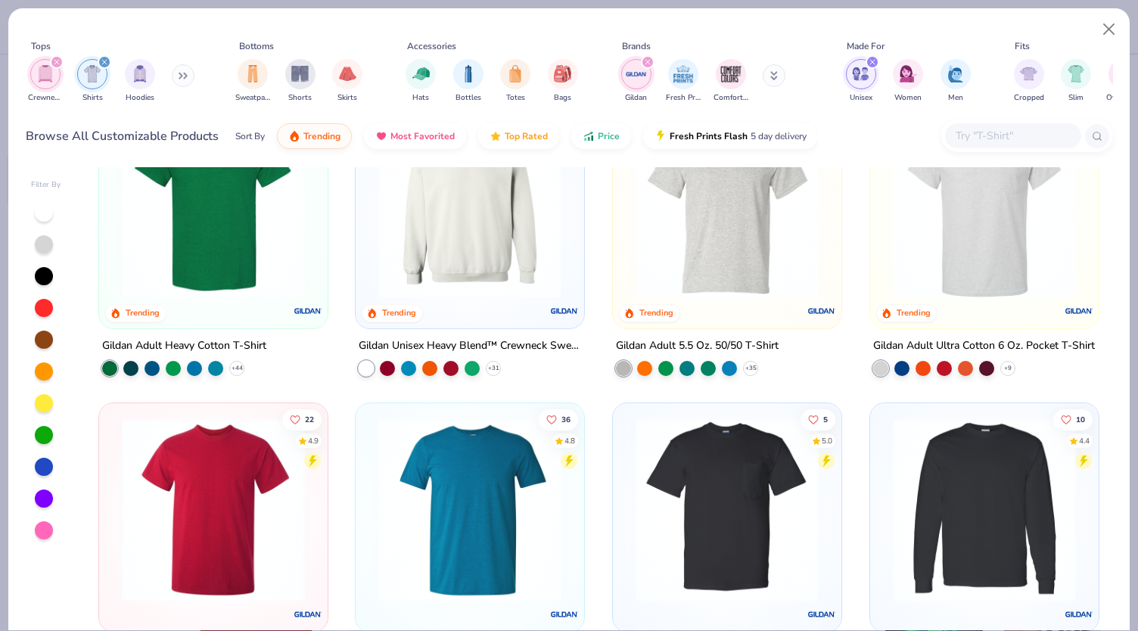
click at [424, 337] on div "Gildan Unisex Heavy Blend™ Crewneck Sweatshirt - 18000" at bounding box center [470, 346] width 223 height 19
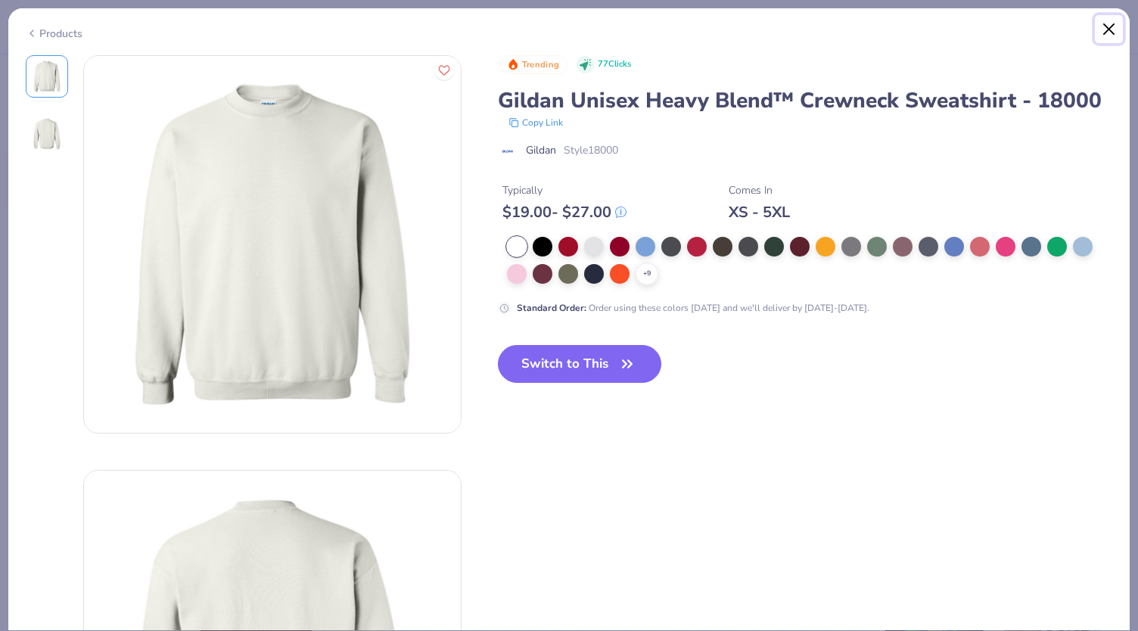
click at [1111, 22] on button "Close" at bounding box center [1109, 29] width 29 height 29
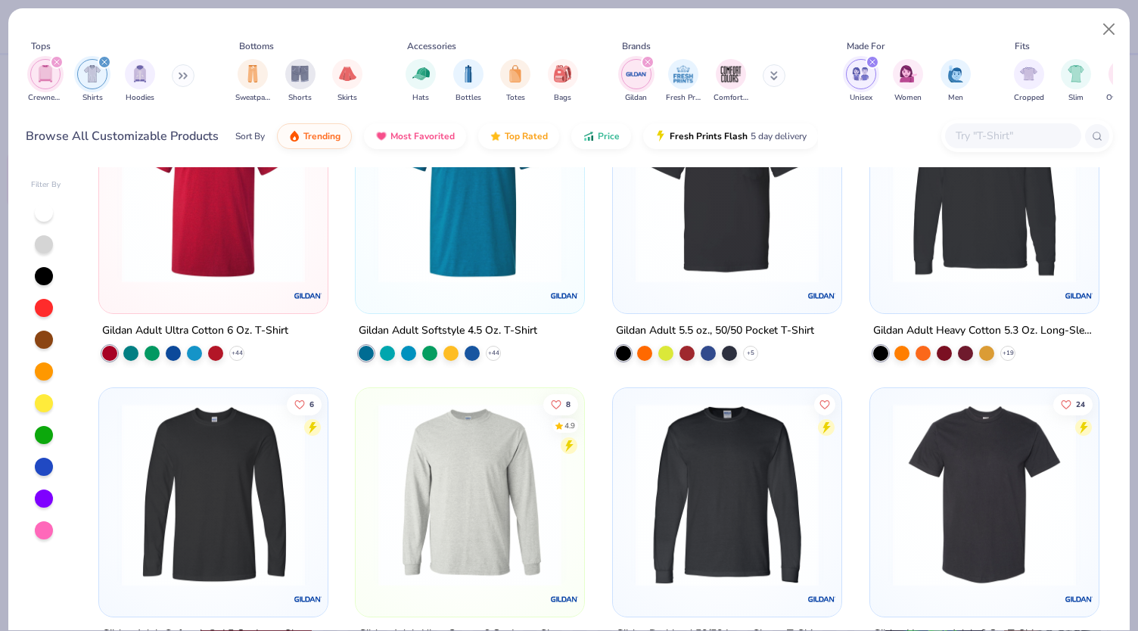
scroll to position [529, 0]
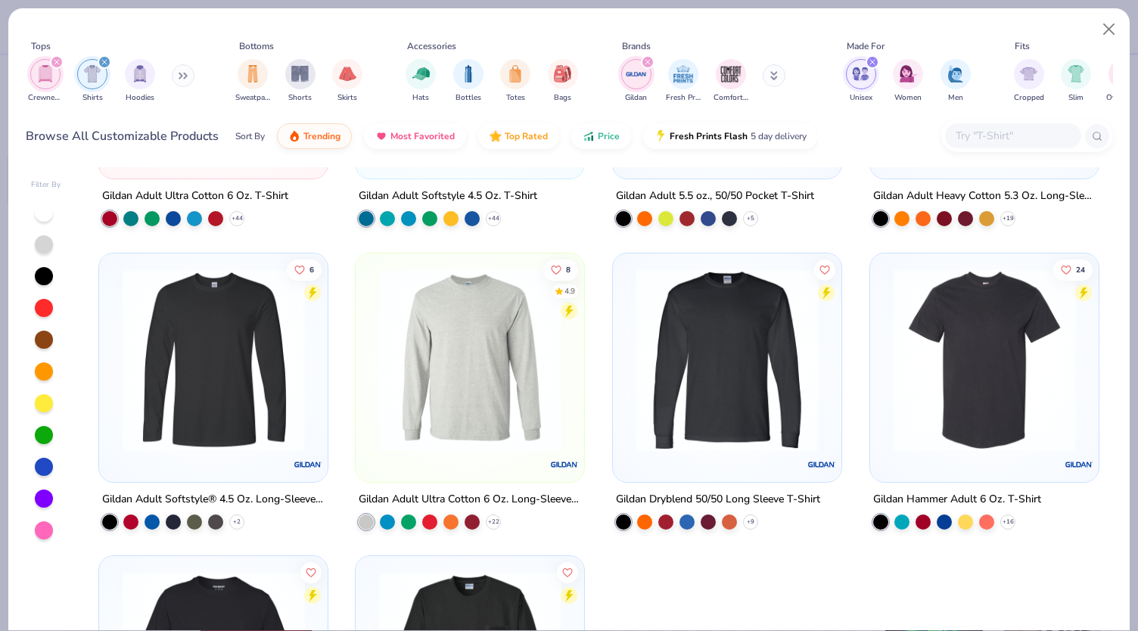
click at [949, 484] on div "24 Gildan Hammer Adult 6 Oz. T-Shirt + 16" at bounding box center [985, 390] width 230 height 277
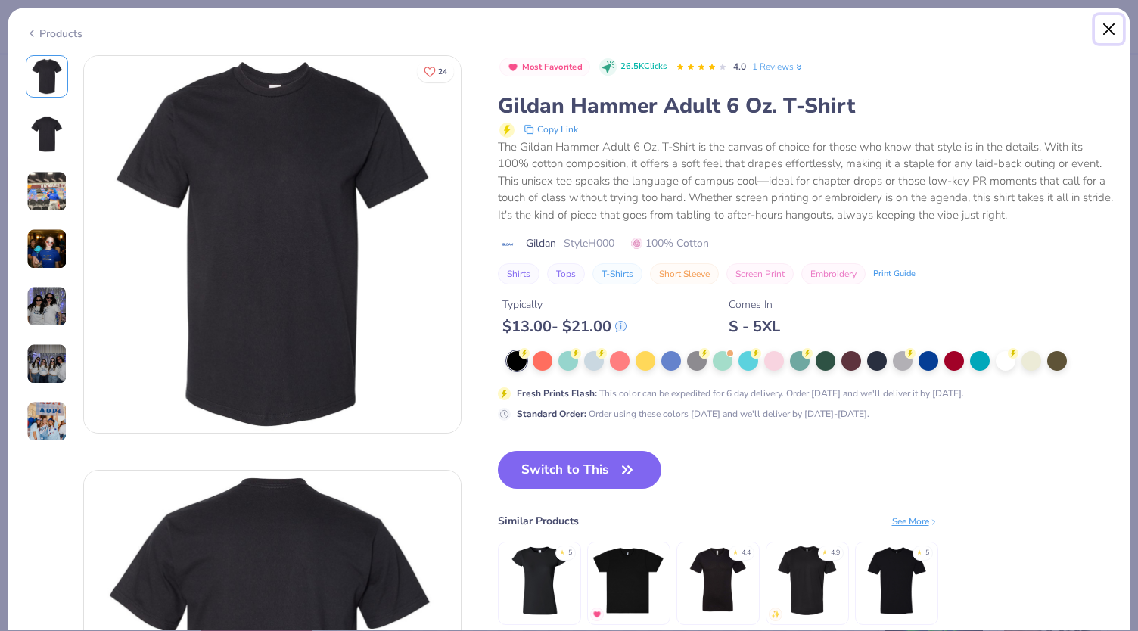
click at [1107, 16] on button "Close" at bounding box center [1109, 29] width 29 height 29
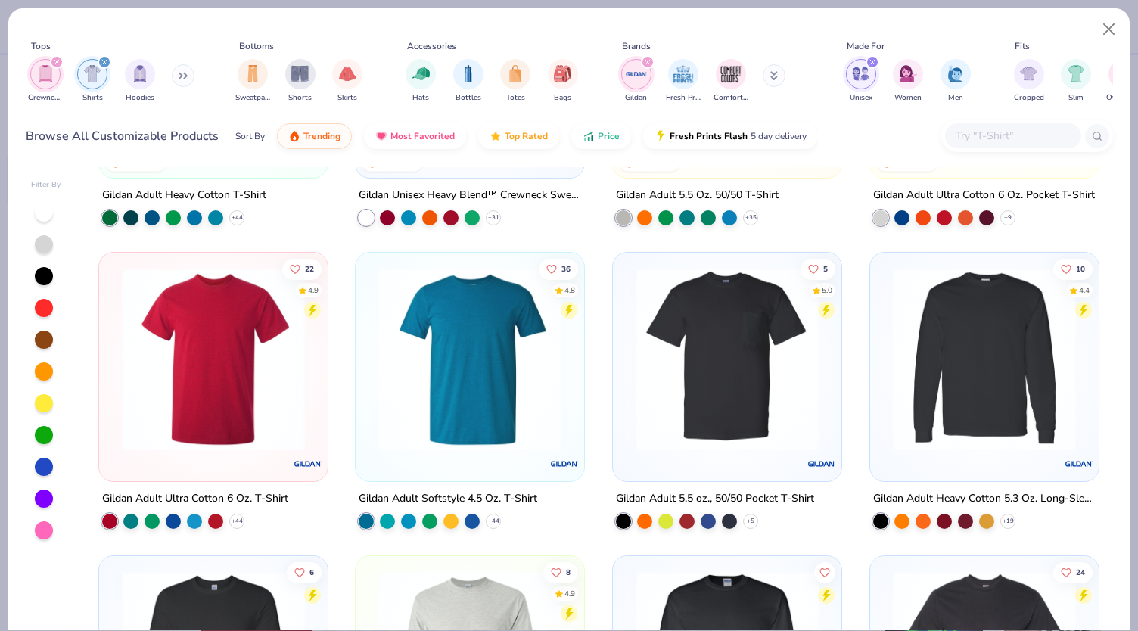
scroll to position [151, 0]
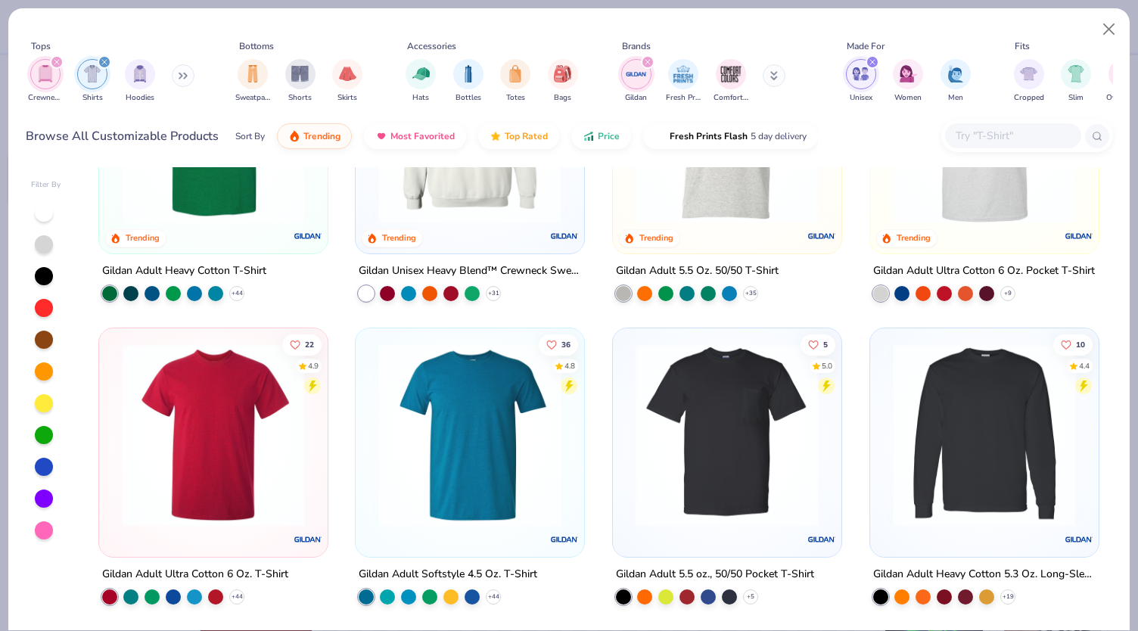
click at [248, 560] on div "22 4.9 Gildan Adult Ultra Cotton 6 Oz. T-Shirt + 44" at bounding box center [213, 466] width 230 height 277
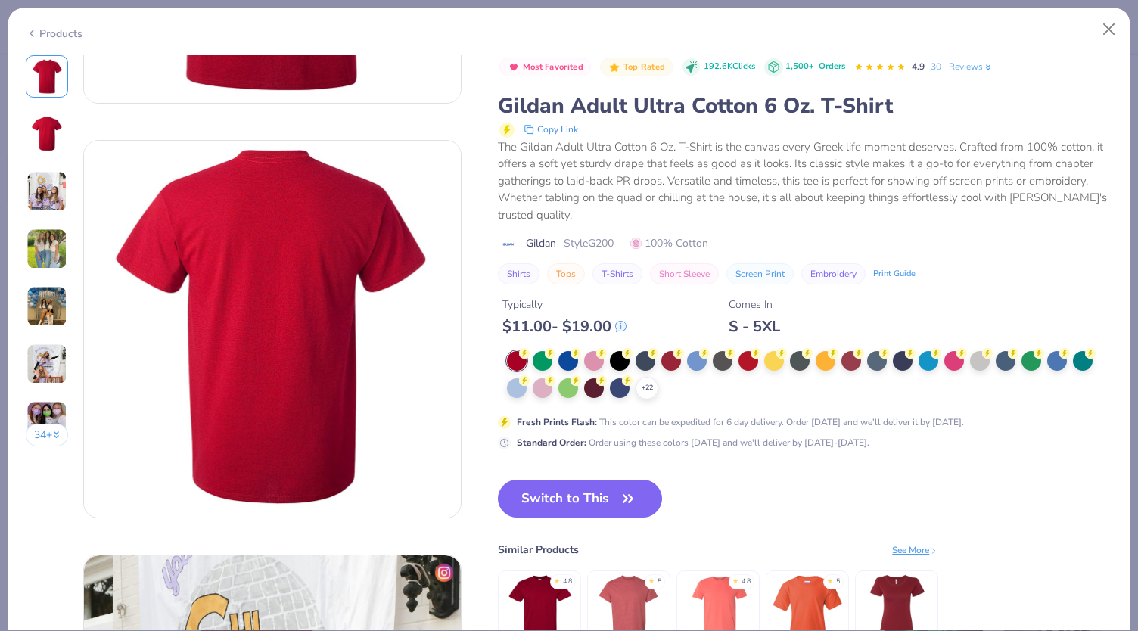
scroll to position [378, 0]
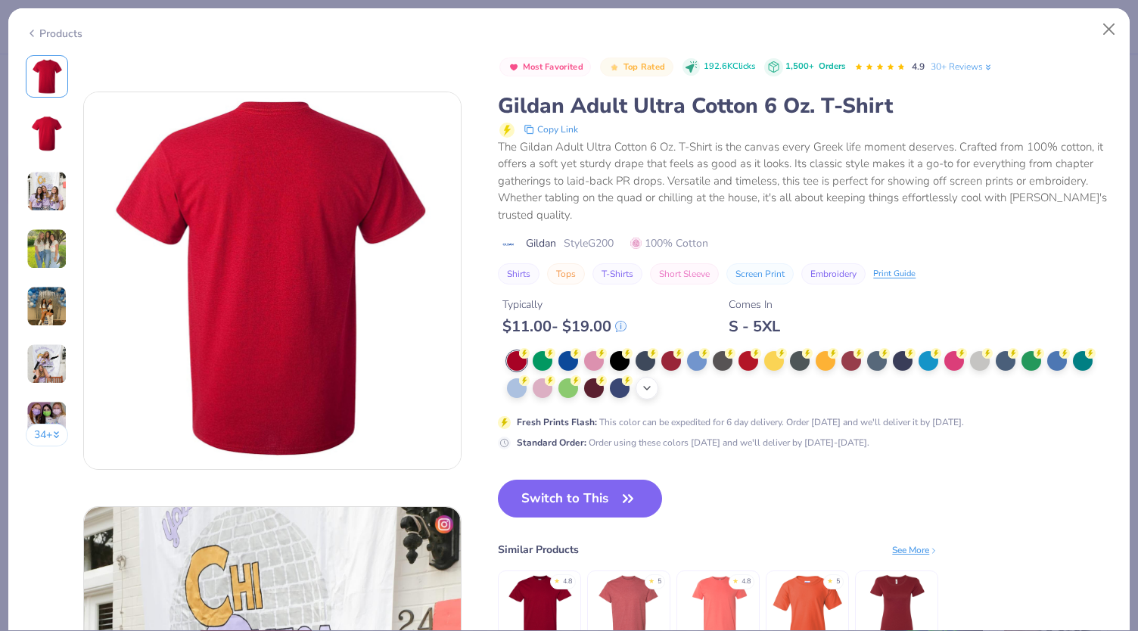
click at [643, 394] on div "+ 22" at bounding box center [647, 388] width 23 height 23
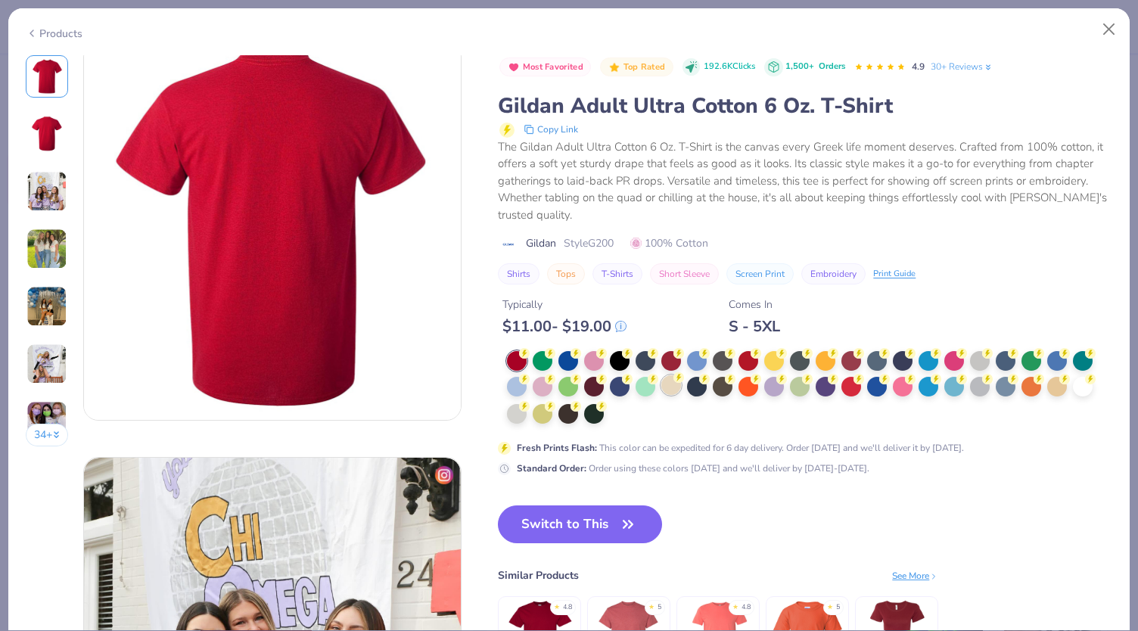
scroll to position [454, 0]
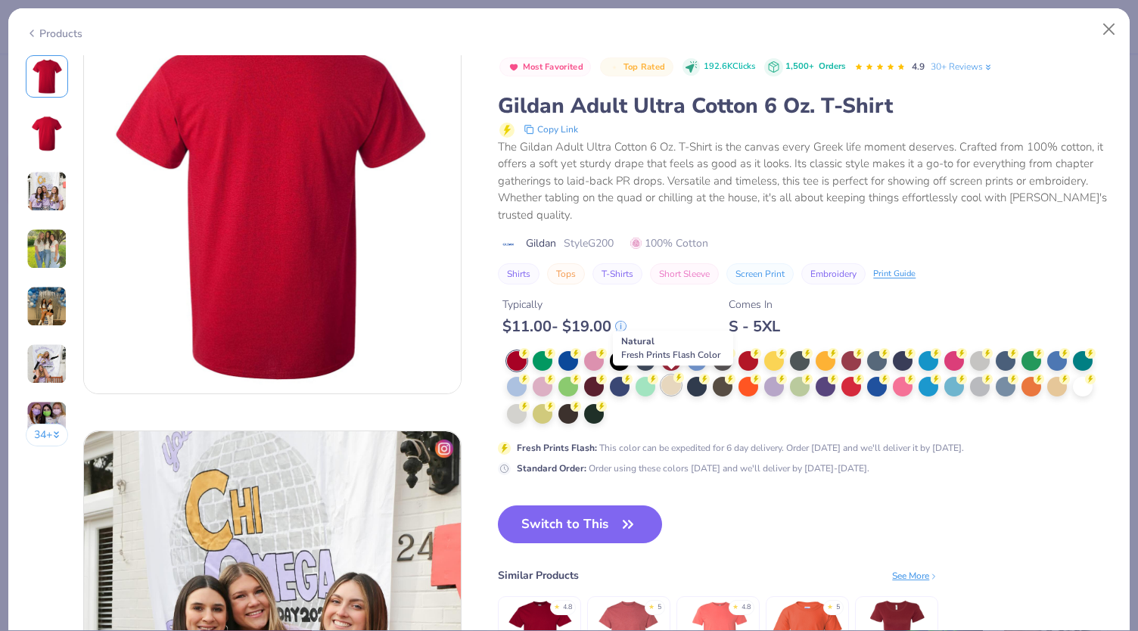
click at [675, 383] on div at bounding box center [672, 385] width 20 height 20
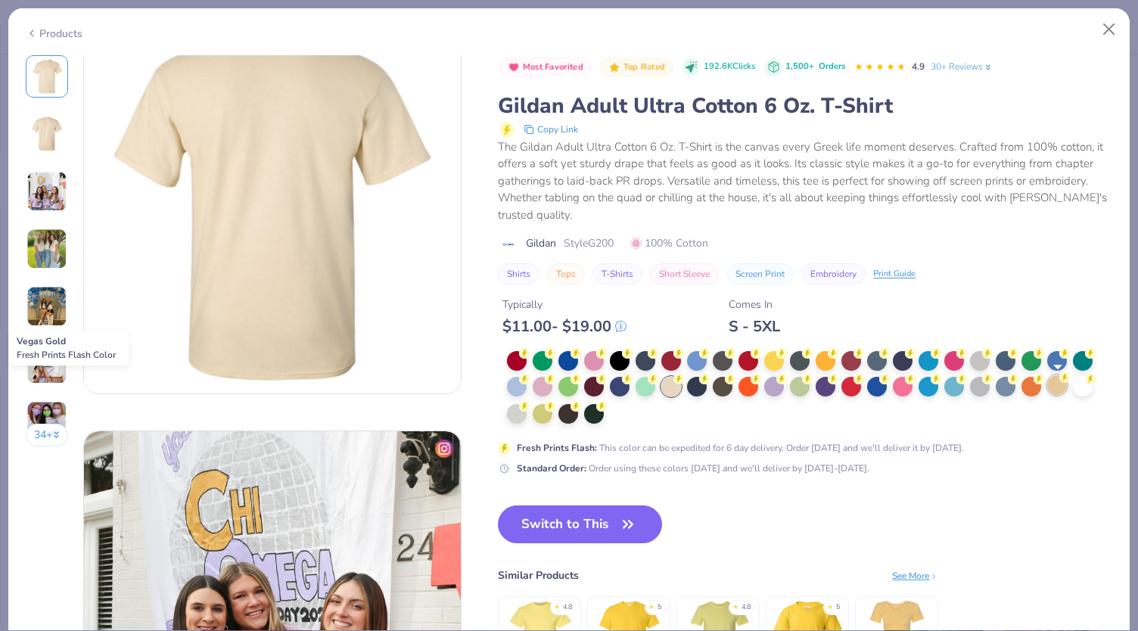
click at [1064, 385] on div at bounding box center [1058, 385] width 20 height 20
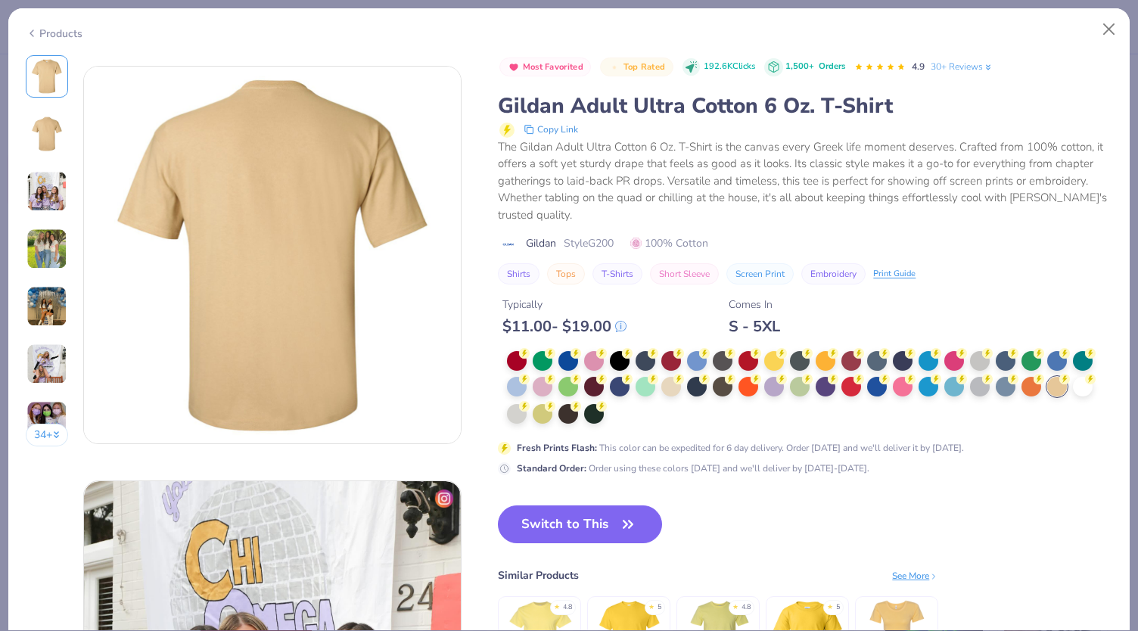
scroll to position [378, 0]
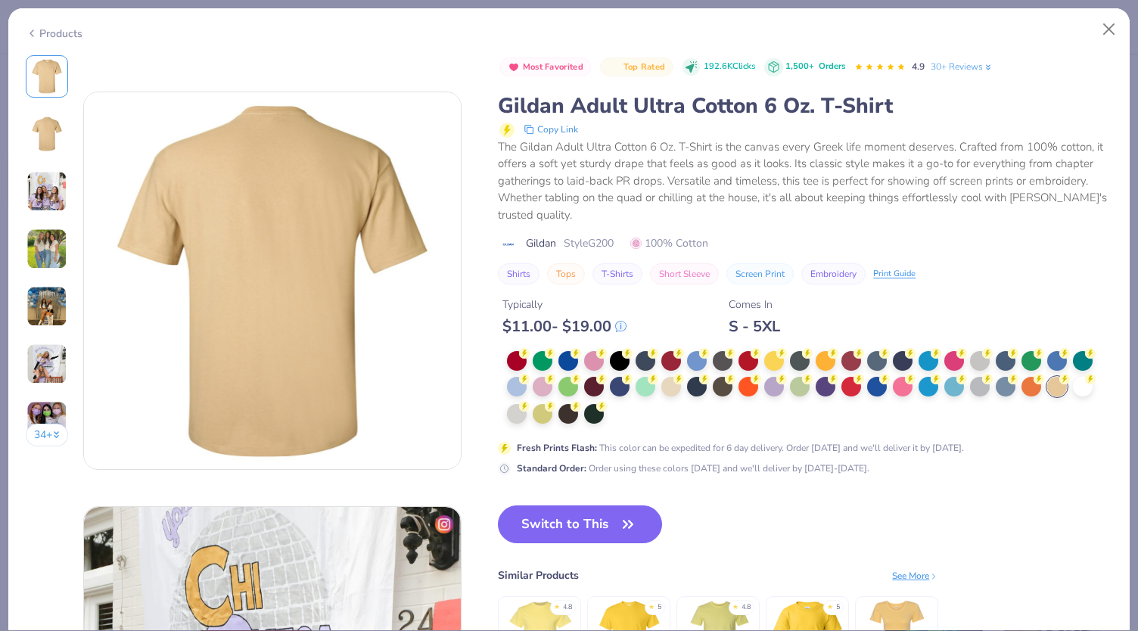
click at [38, 135] on img at bounding box center [47, 134] width 36 height 36
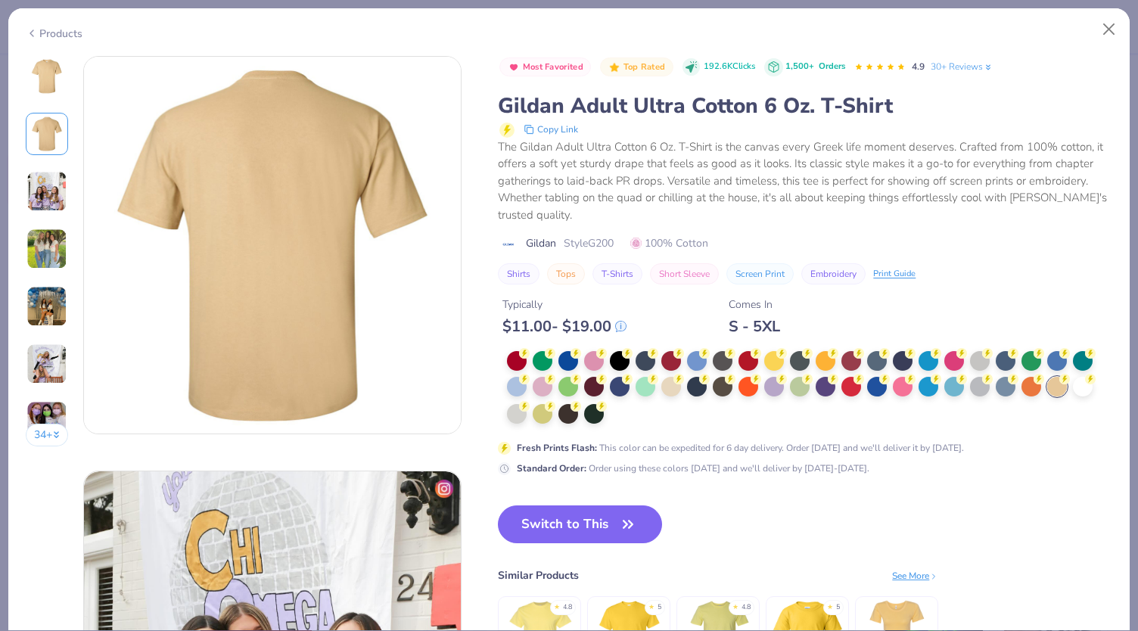
scroll to position [415, 0]
click at [65, 57] on div at bounding box center [47, 76] width 42 height 42
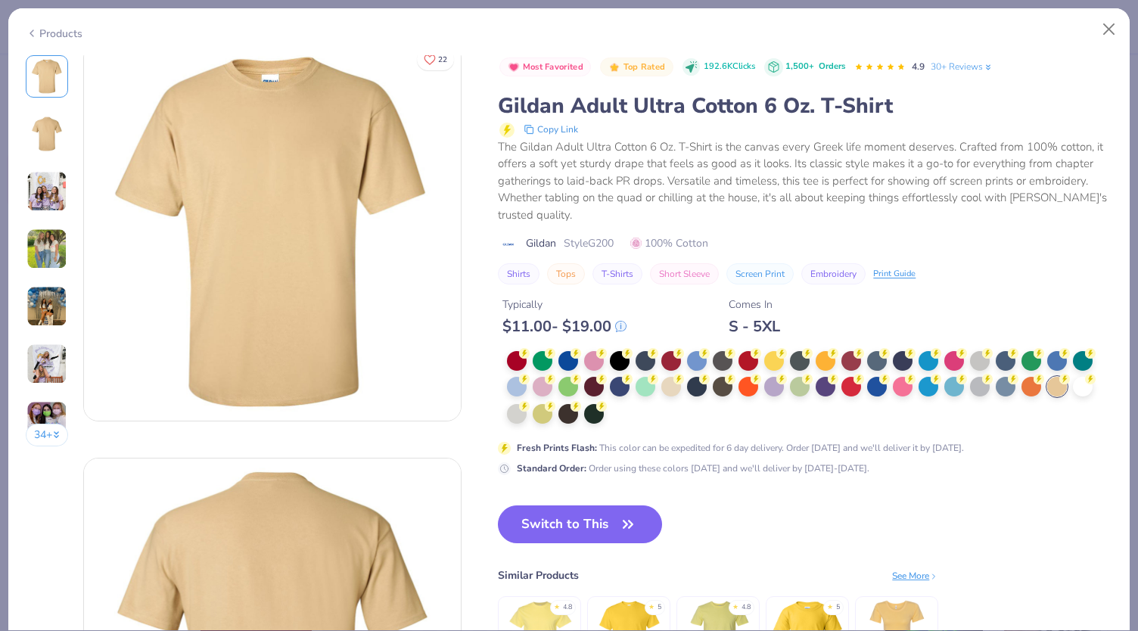
scroll to position [0, 0]
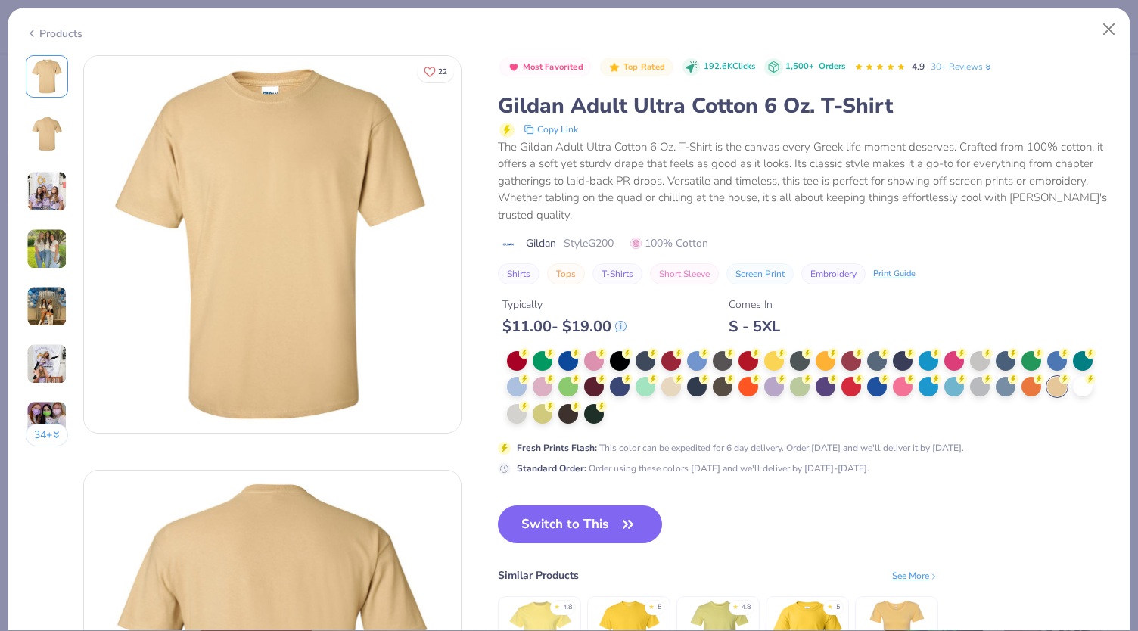
click at [65, 58] on div at bounding box center [47, 76] width 42 height 42
click at [666, 391] on div at bounding box center [672, 385] width 20 height 20
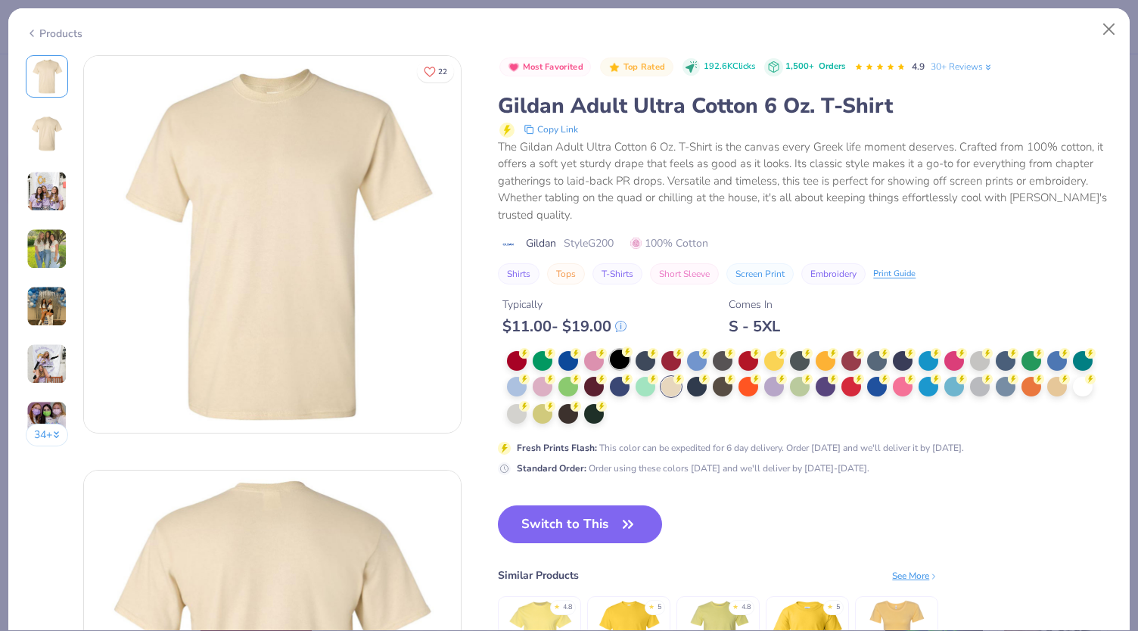
click at [617, 363] on div at bounding box center [620, 360] width 20 height 20
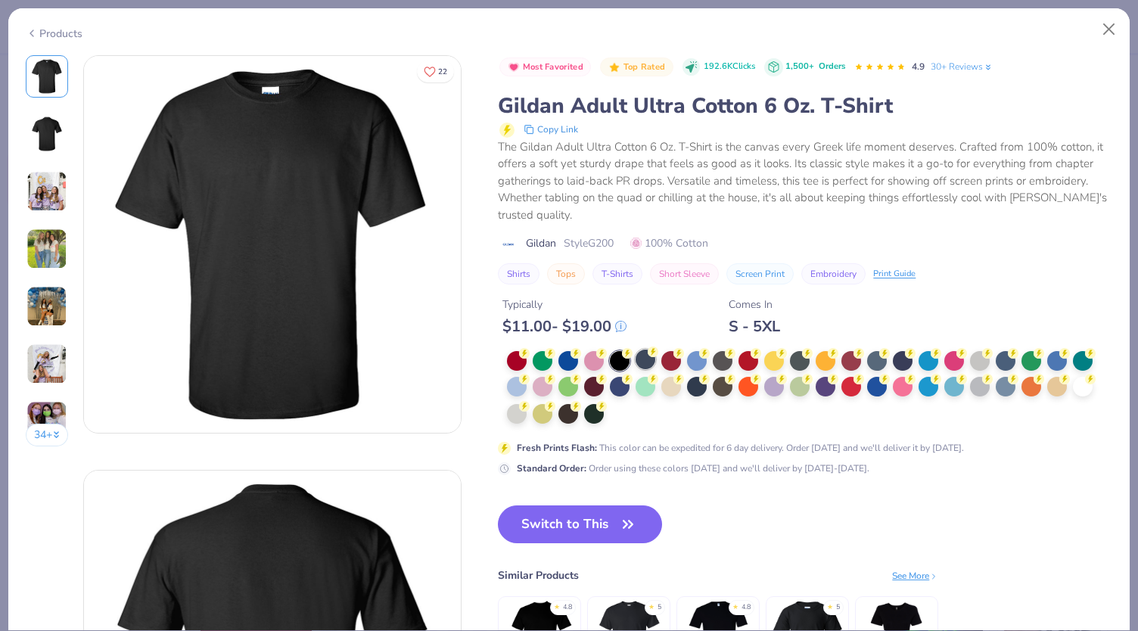
click at [655, 364] on div at bounding box center [646, 360] width 20 height 20
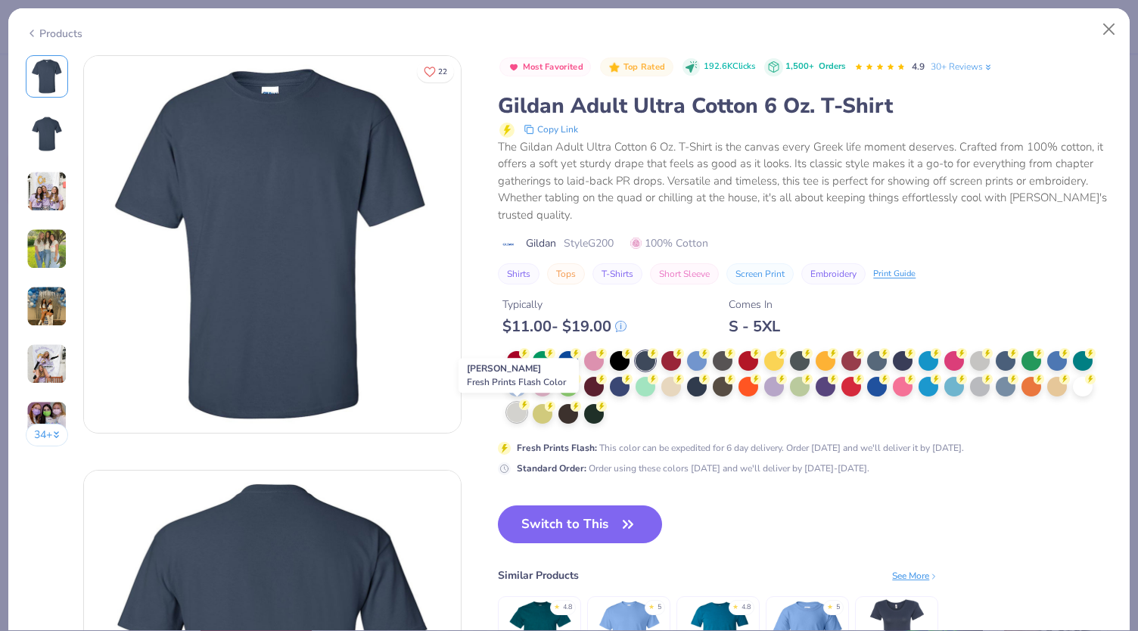
click at [518, 409] on div at bounding box center [517, 413] width 20 height 20
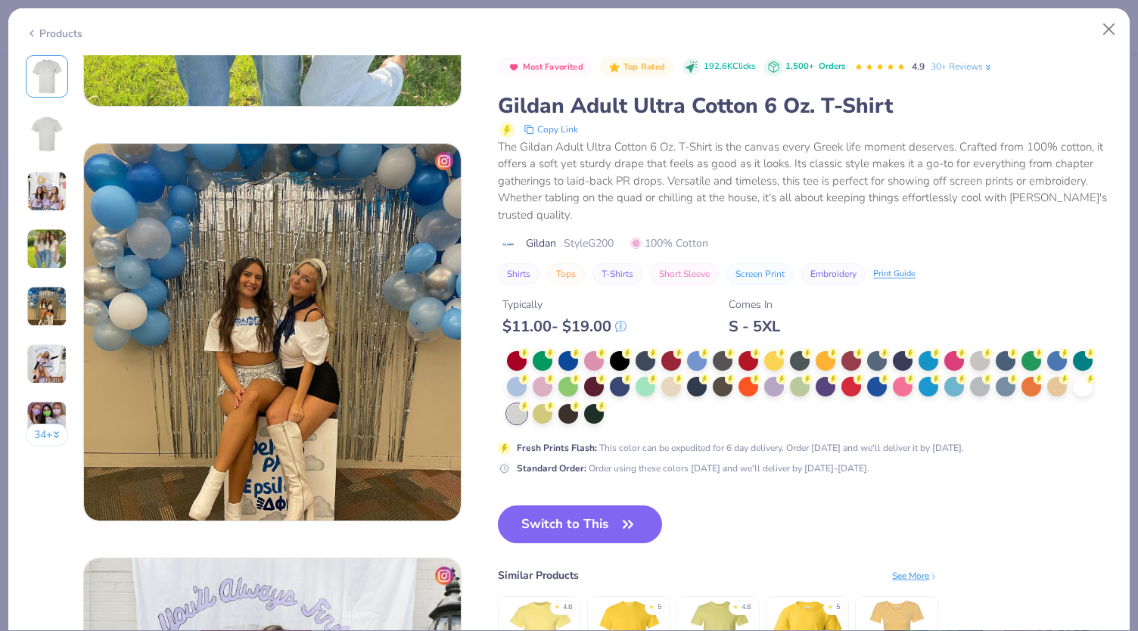
scroll to position [1590, 0]
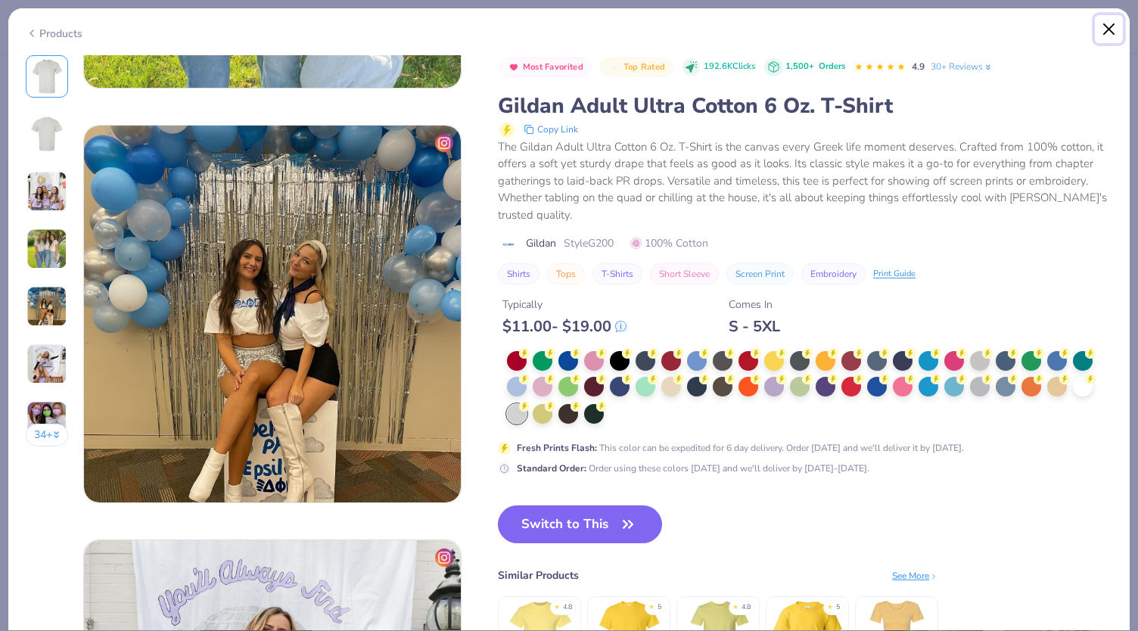
click at [1101, 30] on button "Close" at bounding box center [1109, 29] width 29 height 29
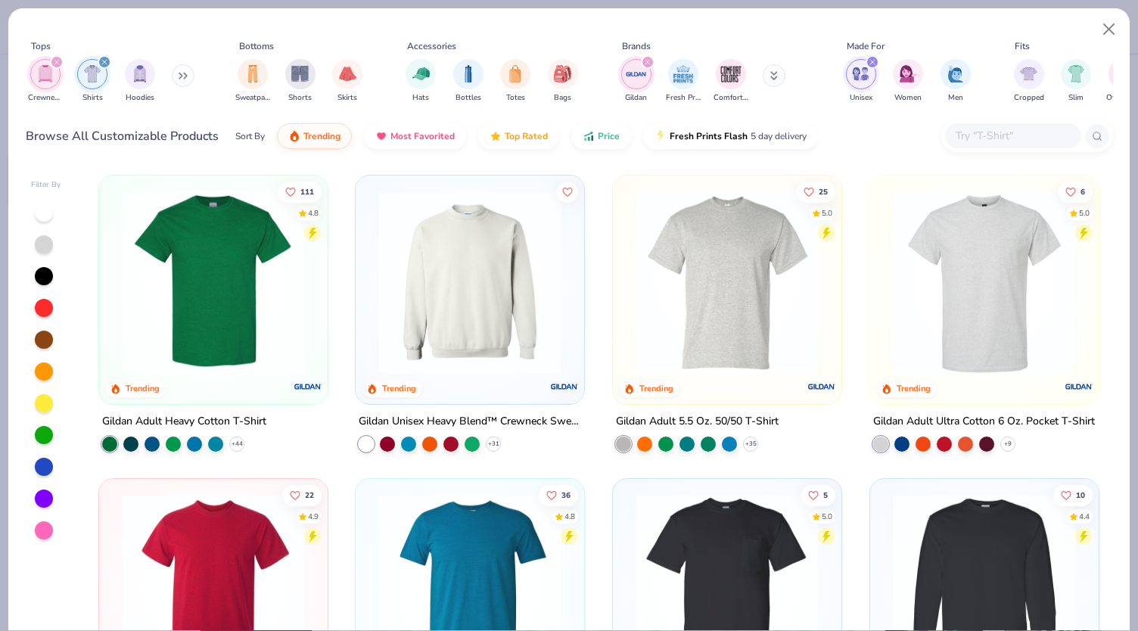
click at [192, 544] on img at bounding box center [213, 585] width 198 height 183
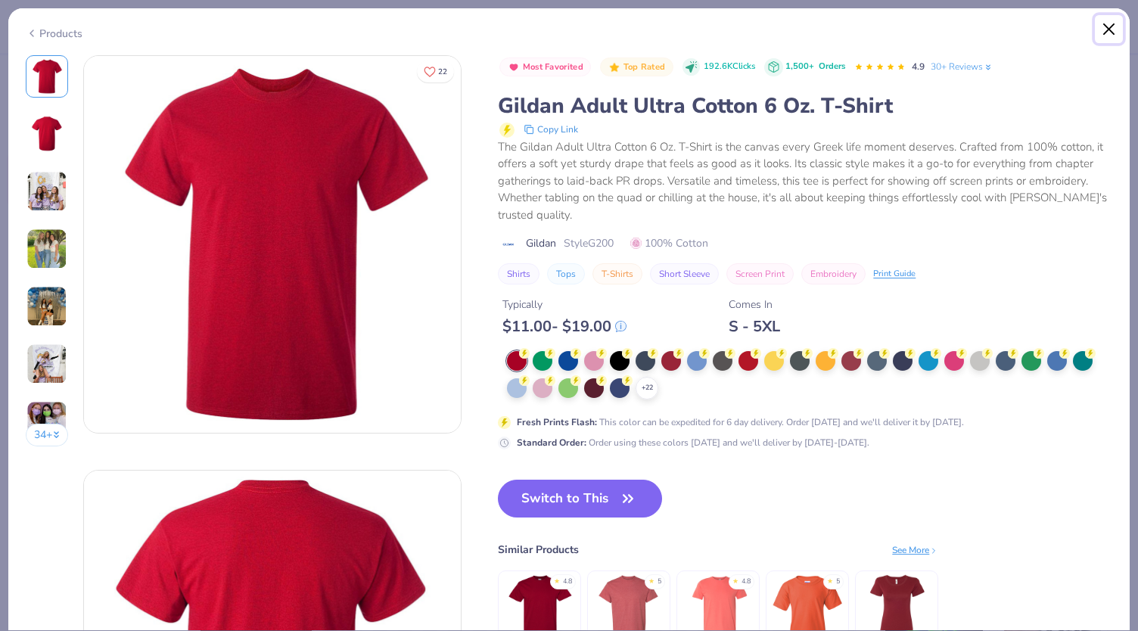
click at [1109, 30] on button "Close" at bounding box center [1109, 29] width 29 height 29
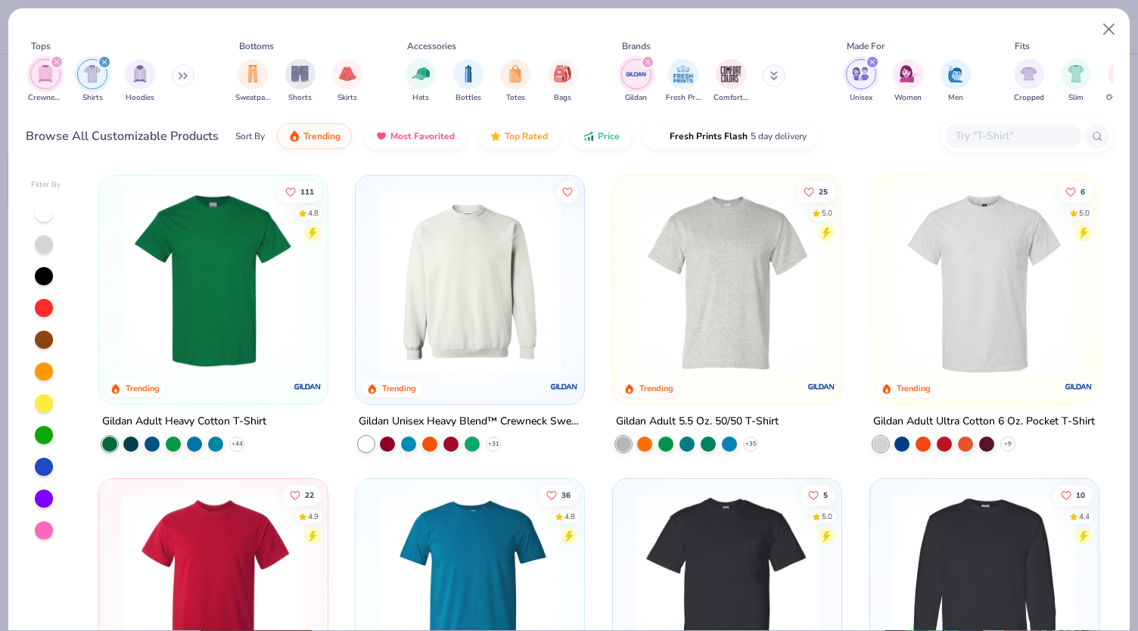
click at [755, 329] on img at bounding box center [727, 282] width 198 height 183
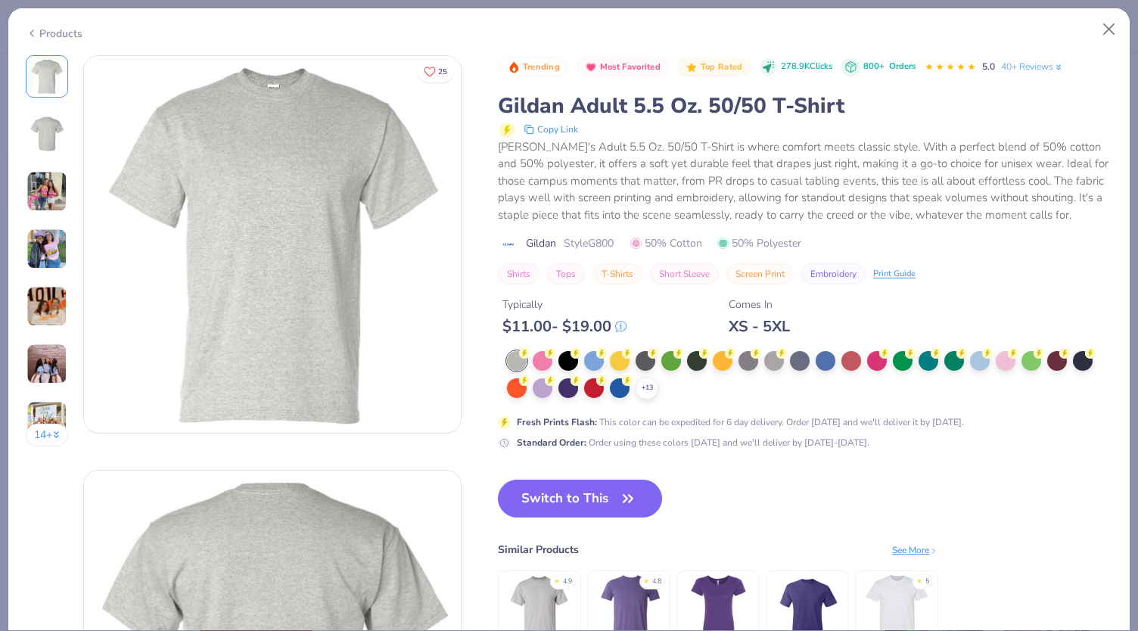
click at [967, 190] on div "[PERSON_NAME]'s Adult 5.5 Oz. 50/50 T-Shirt is where comfort meets classic styl…" at bounding box center [805, 182] width 615 height 86
click at [1104, 28] on button "Close" at bounding box center [1109, 29] width 29 height 29
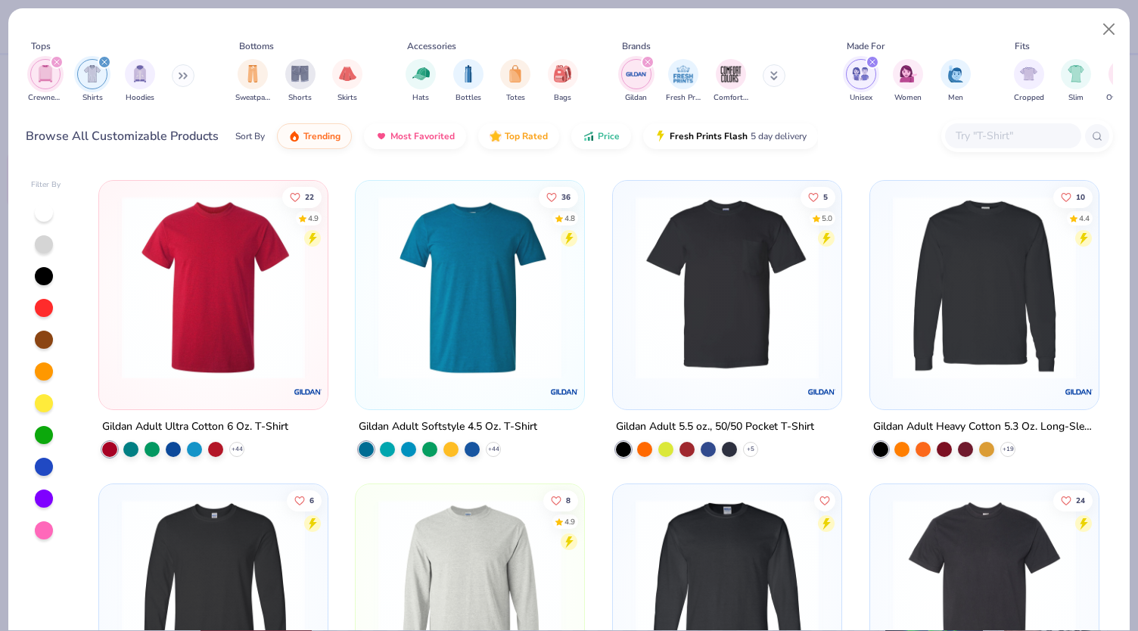
scroll to position [303, 0]
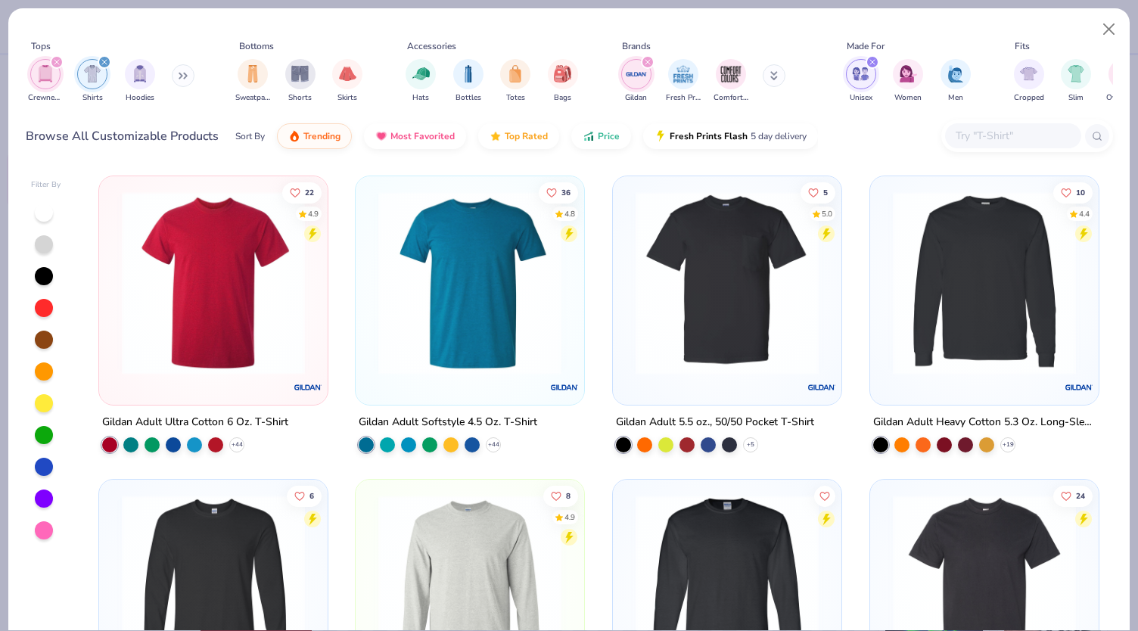
click at [260, 288] on img at bounding box center [213, 283] width 198 height 183
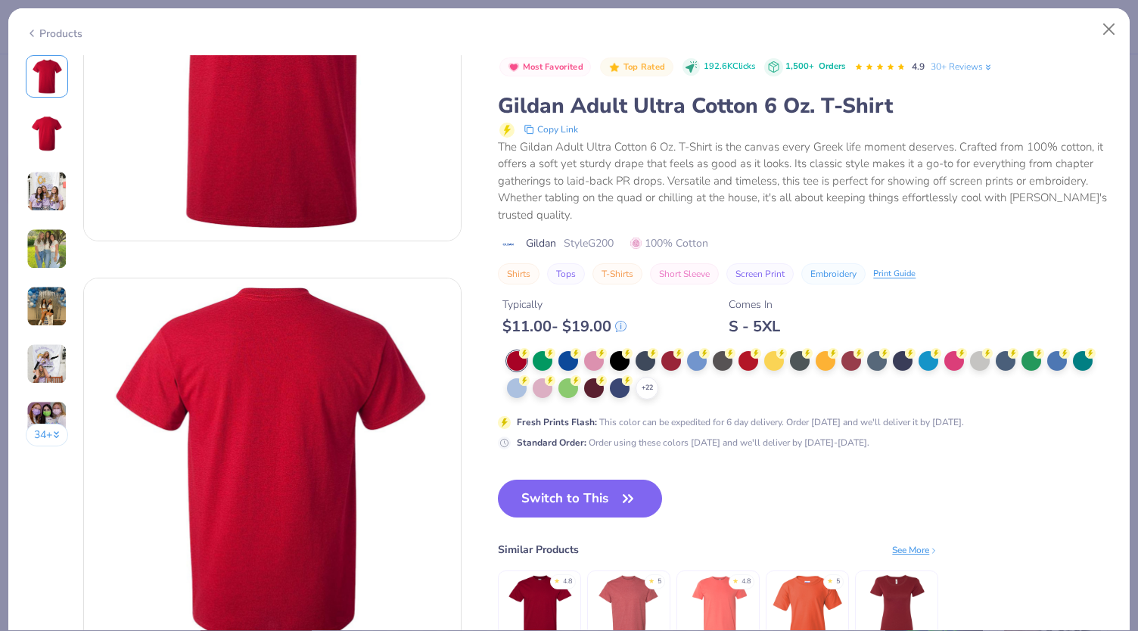
scroll to position [303, 0]
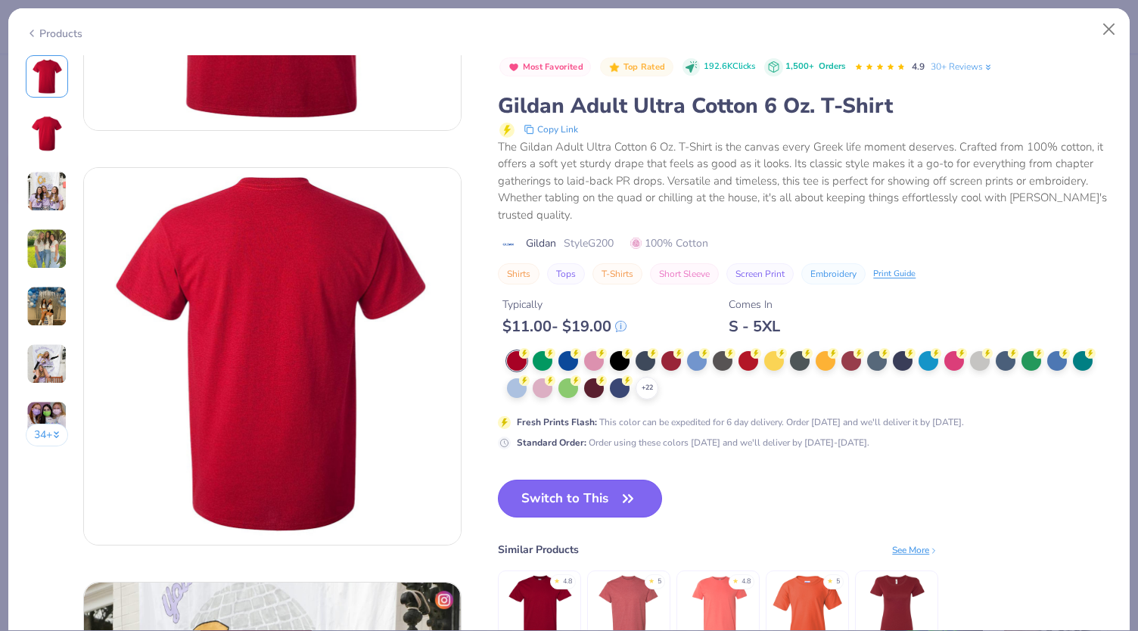
click at [553, 491] on button "Switch to This" at bounding box center [580, 499] width 164 height 38
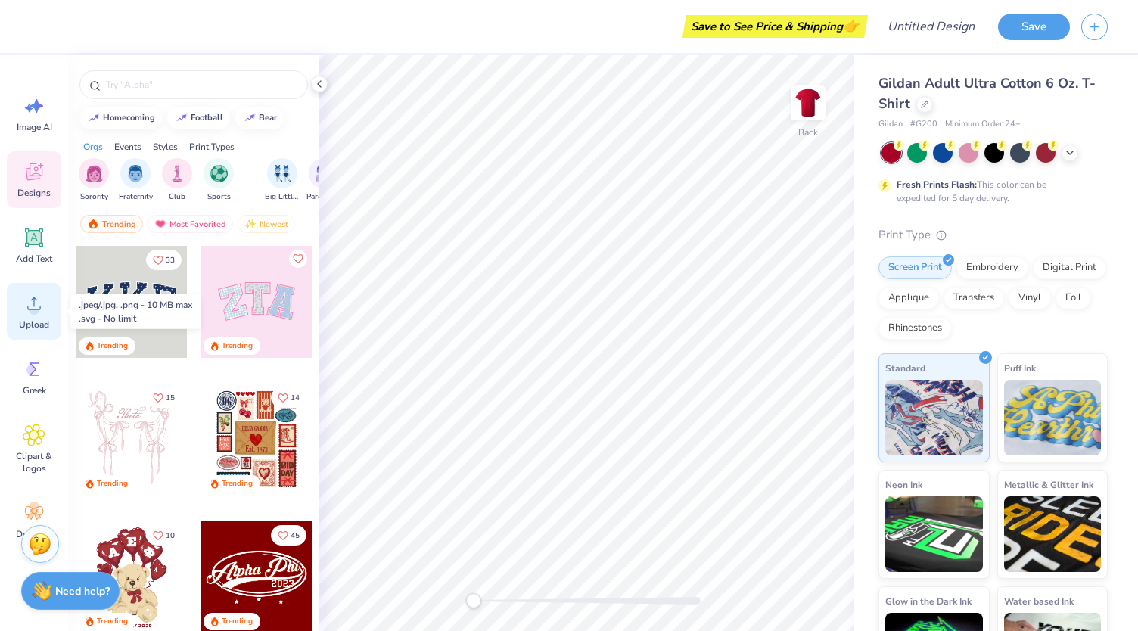
click at [31, 299] on icon at bounding box center [34, 303] width 23 height 23
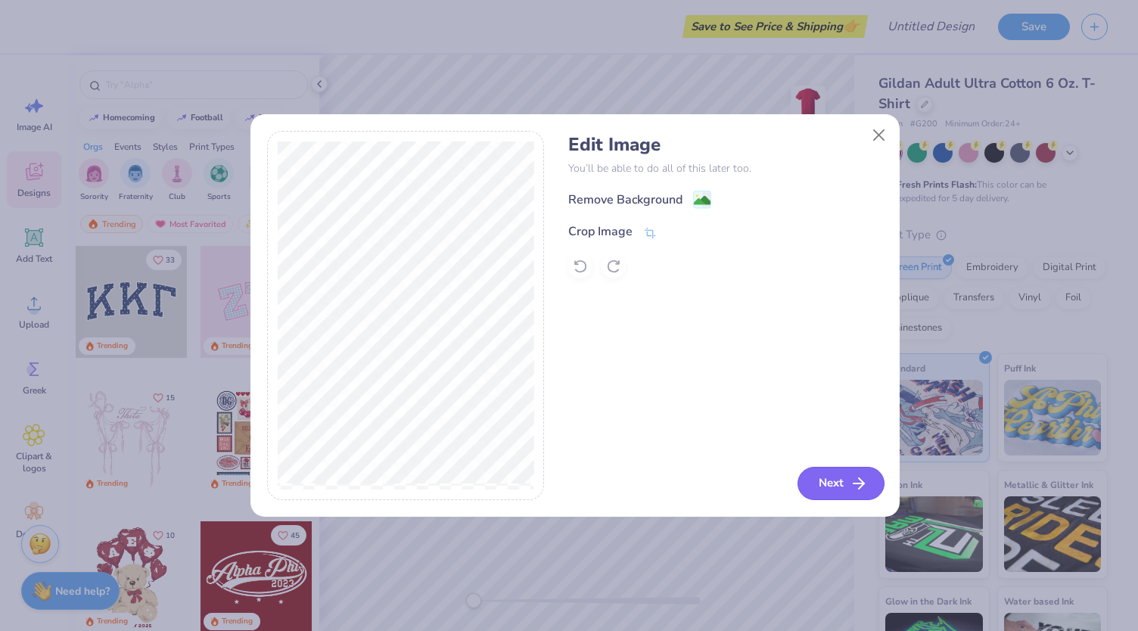
click at [835, 488] on button "Next" at bounding box center [841, 483] width 87 height 33
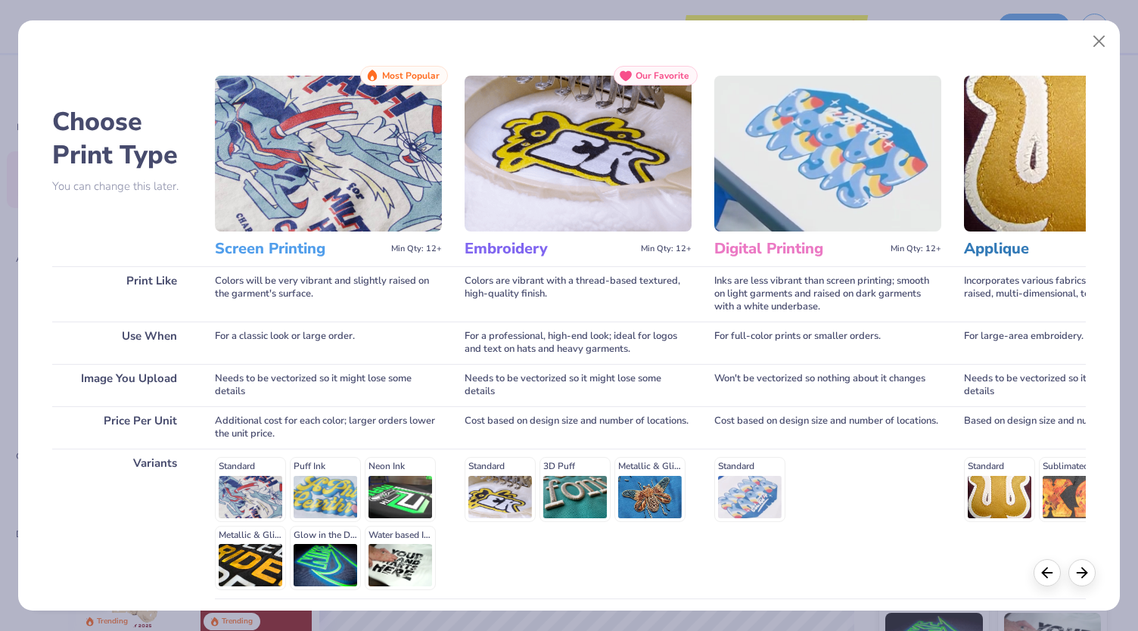
scroll to position [123, 0]
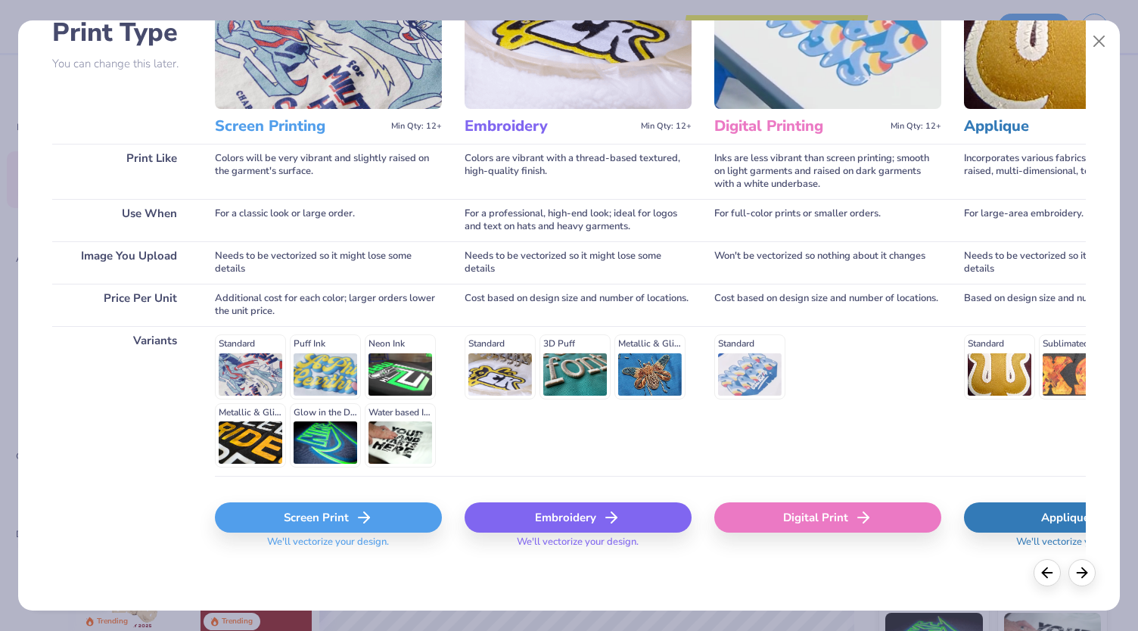
click at [361, 519] on icon at bounding box center [364, 518] width 18 height 18
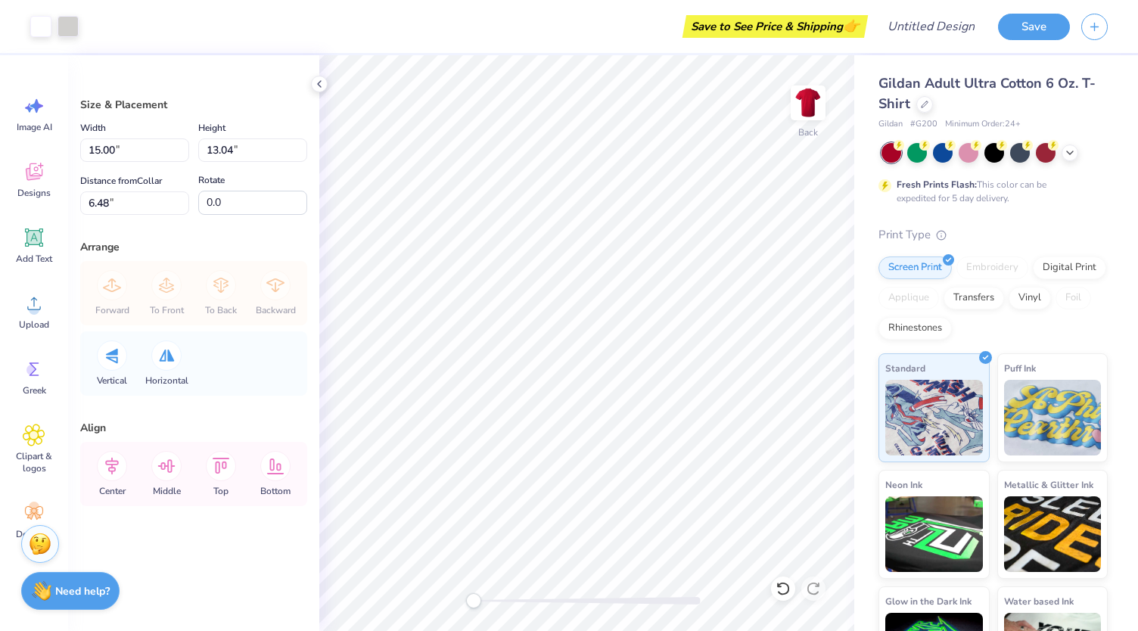
type input "2.75"
type input "2.39"
type input "2.07"
type input "1.80"
type input "3.00"
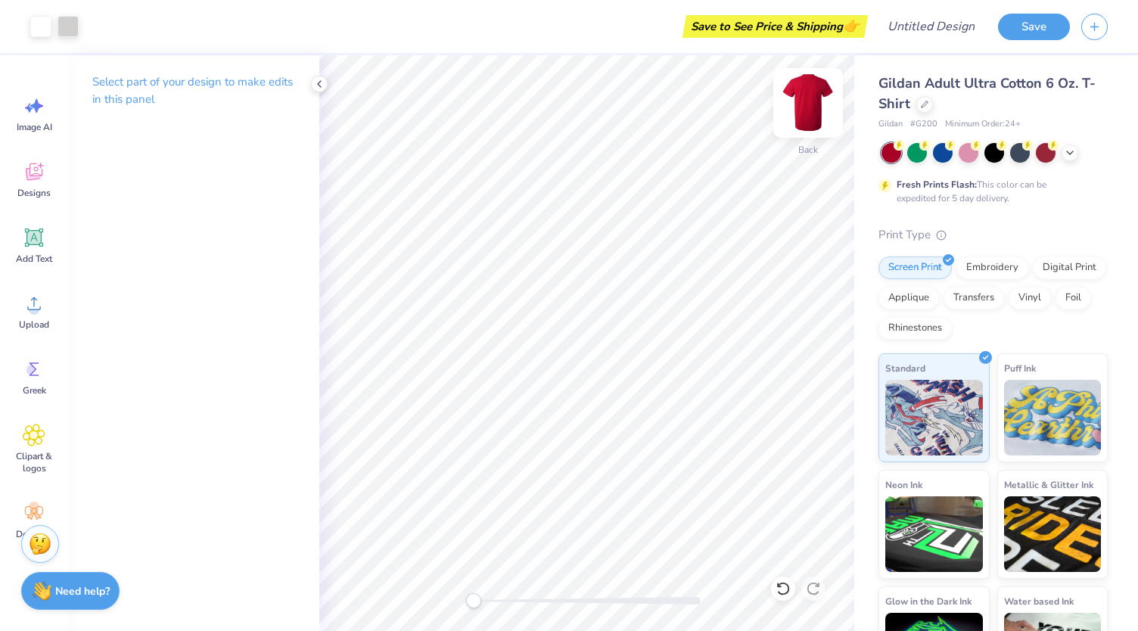
click at [814, 100] on img at bounding box center [808, 103] width 61 height 61
click at [29, 313] on icon at bounding box center [34, 303] width 23 height 23
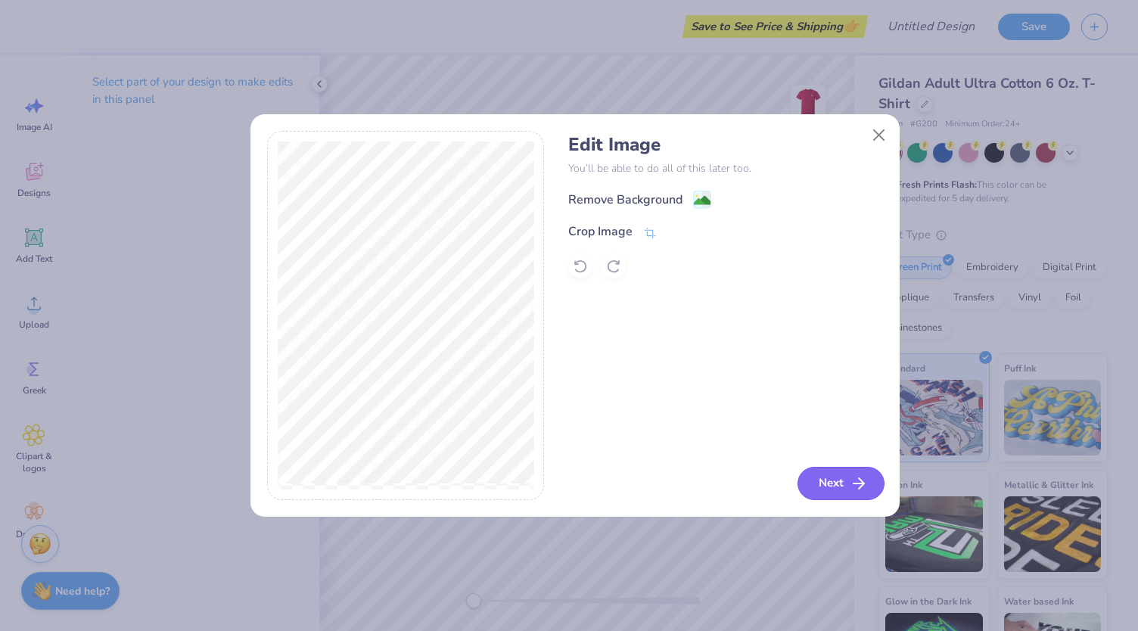
click at [840, 481] on button "Next" at bounding box center [841, 483] width 87 height 33
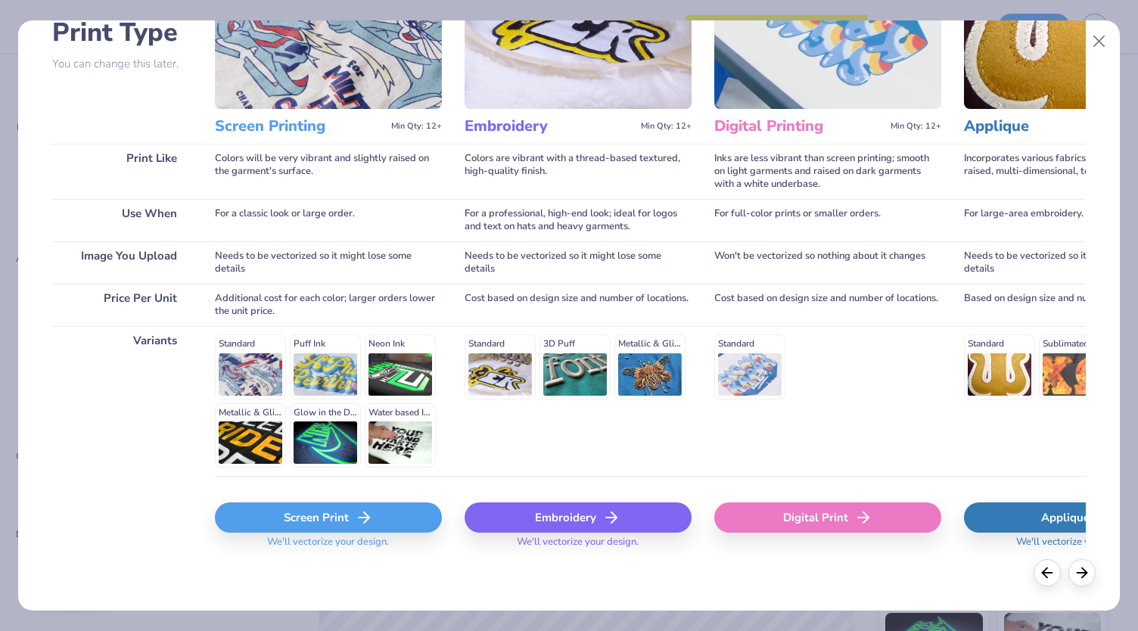
click at [317, 518] on div "Screen Print" at bounding box center [328, 518] width 227 height 30
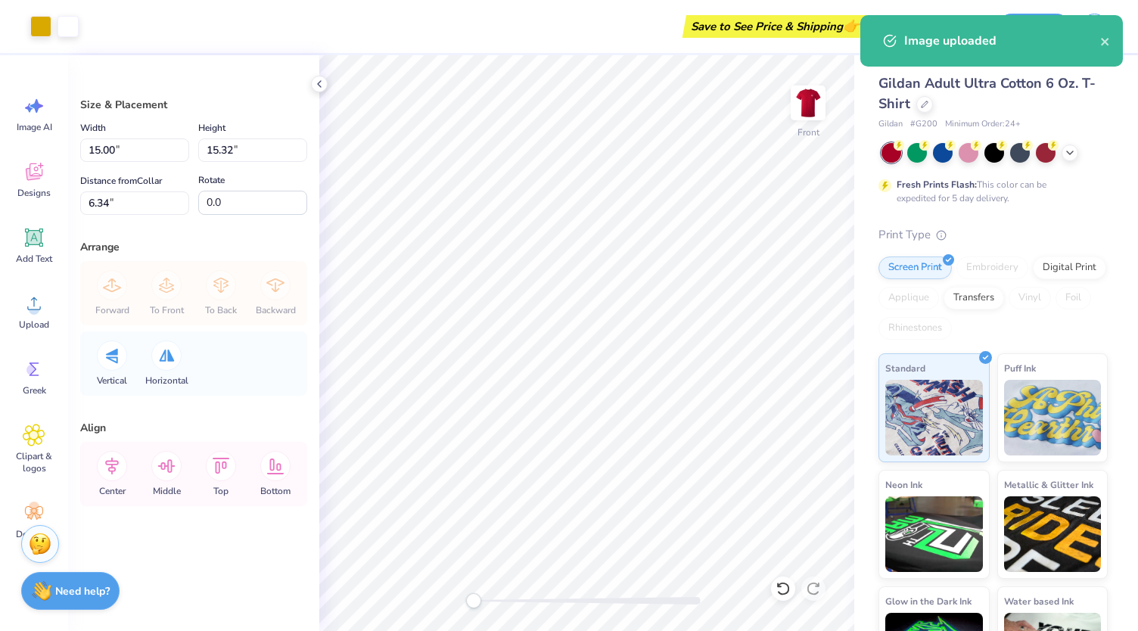
click at [590, 352] on body "Art colors Save to See Price & Shipping 👉 Design Title Save Image AI Designs Ad…" at bounding box center [569, 315] width 1138 height 631
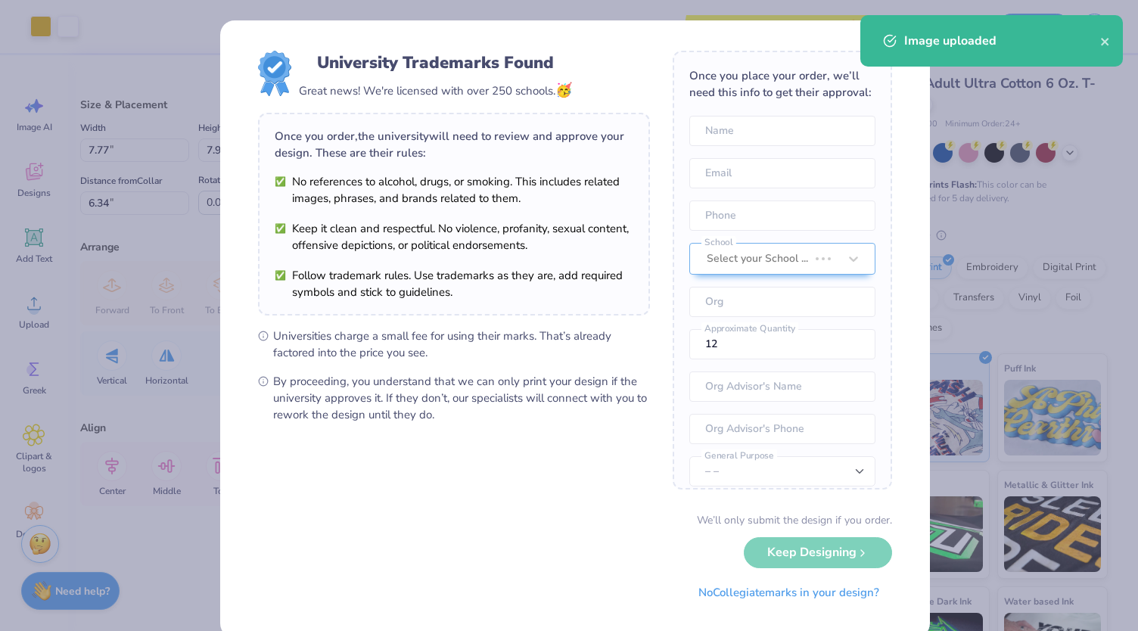
type input "7.77"
type input "7.94"
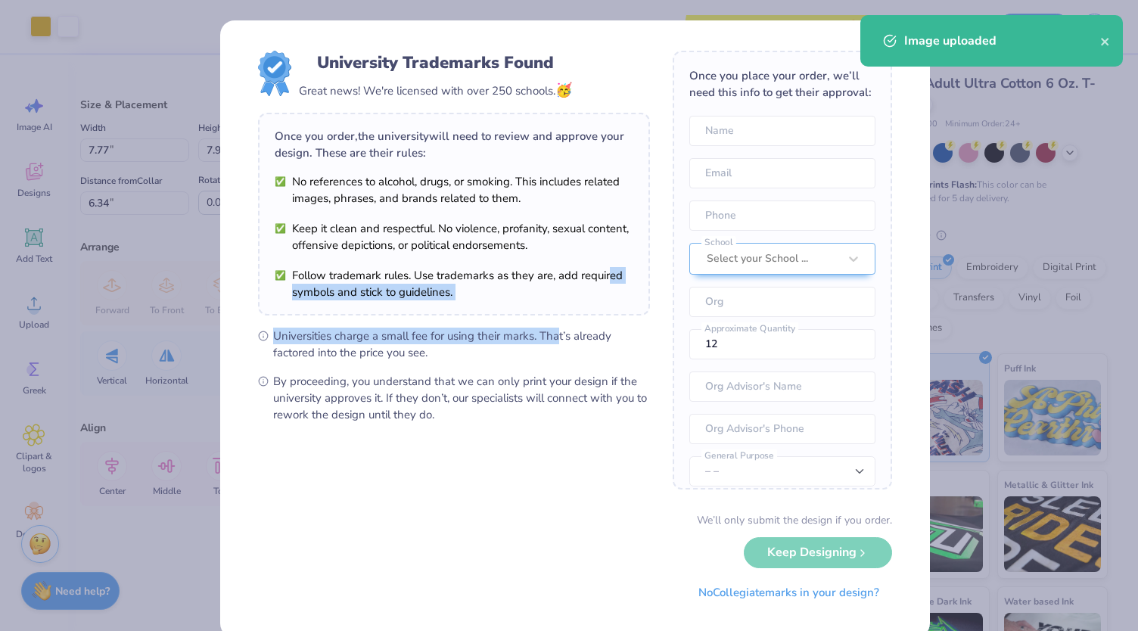
drag, startPoint x: 553, startPoint y: 311, endPoint x: 609, endPoint y: 283, distance: 61.9
click at [609, 283] on div "University Trademarks Found Great news! We're licensed with over 250 schools. 🥳…" at bounding box center [454, 237] width 392 height 372
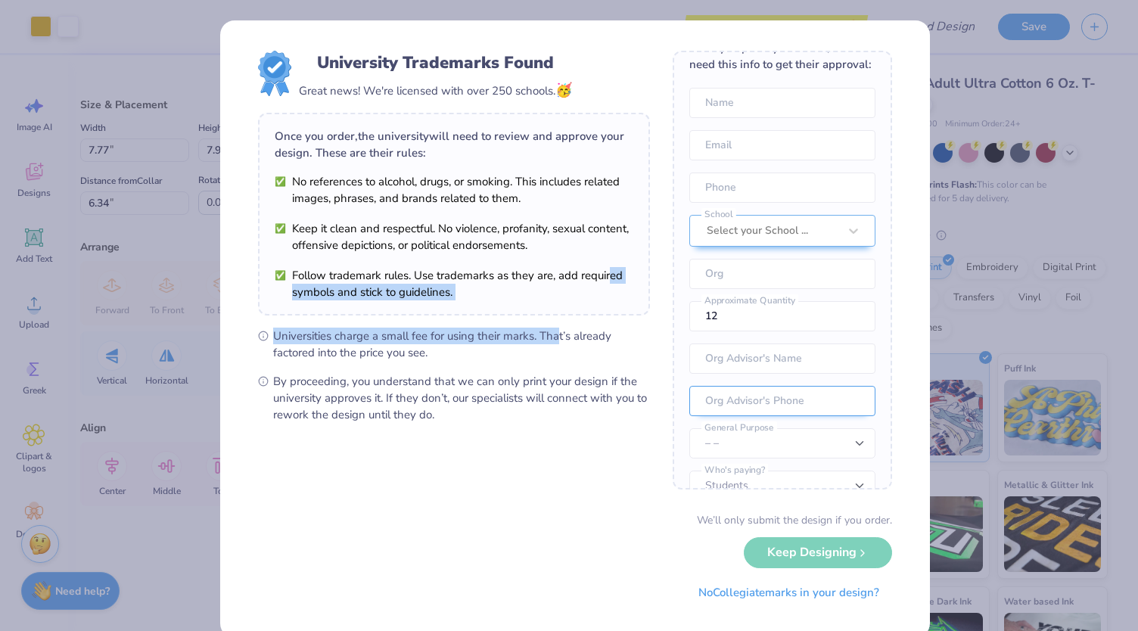
scroll to position [67, 0]
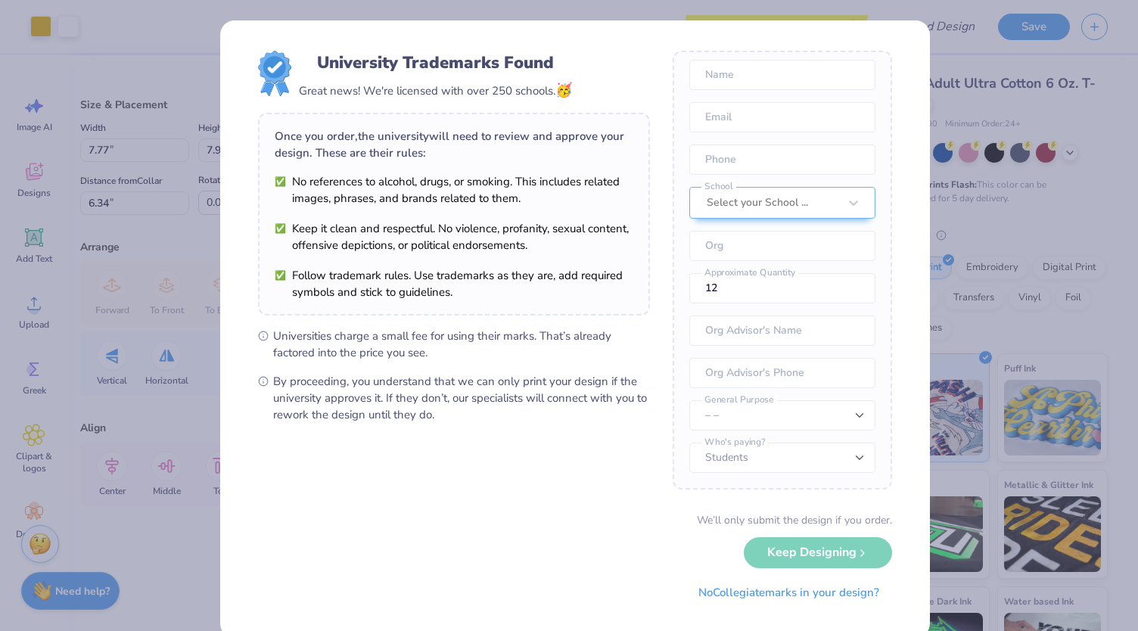
click at [545, 229] on li "Keep it clean and respectful. No violence, profanity, sexual content, offensive…" at bounding box center [454, 236] width 359 height 33
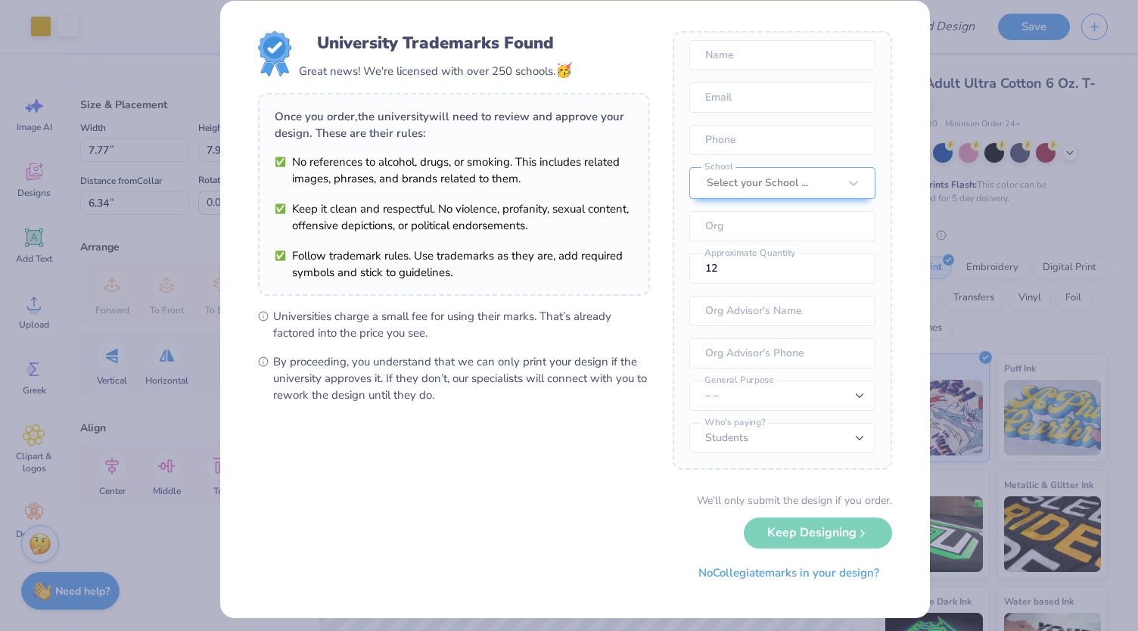
scroll to position [26, 0]
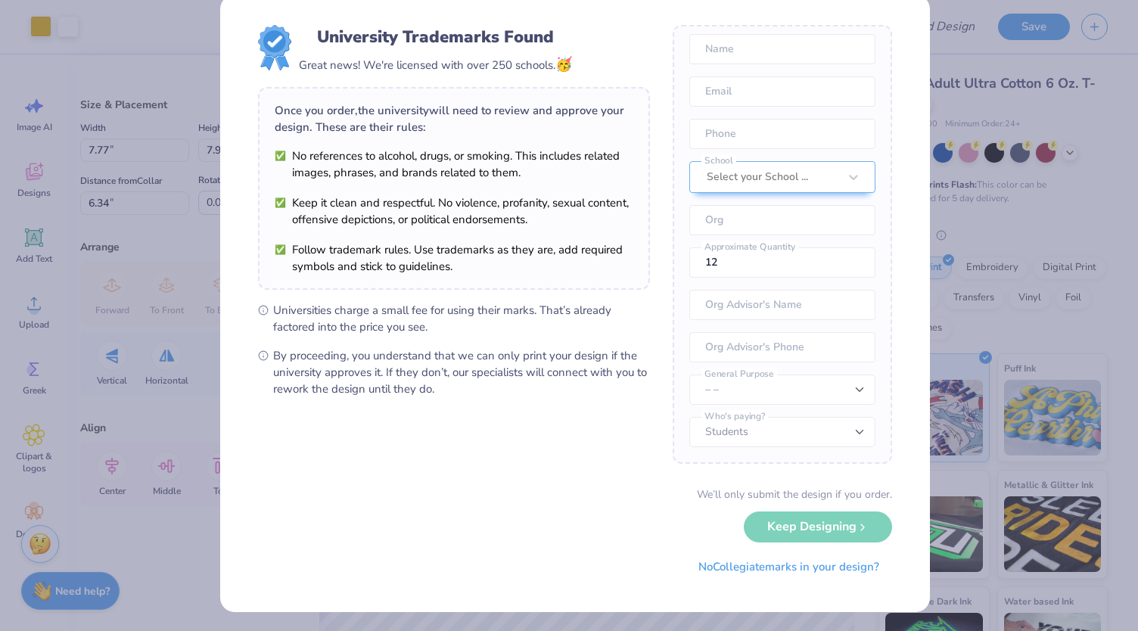
click at [258, 311] on icon at bounding box center [263, 310] width 11 height 11
click at [260, 358] on icon at bounding box center [263, 355] width 11 height 11
click at [763, 352] on input "tel" at bounding box center [783, 347] width 186 height 30
click at [768, 315] on input "text" at bounding box center [783, 305] width 186 height 30
click at [766, 382] on select "– – Member apparel for registered Student Organization / Department / School Fu…" at bounding box center [783, 390] width 186 height 30
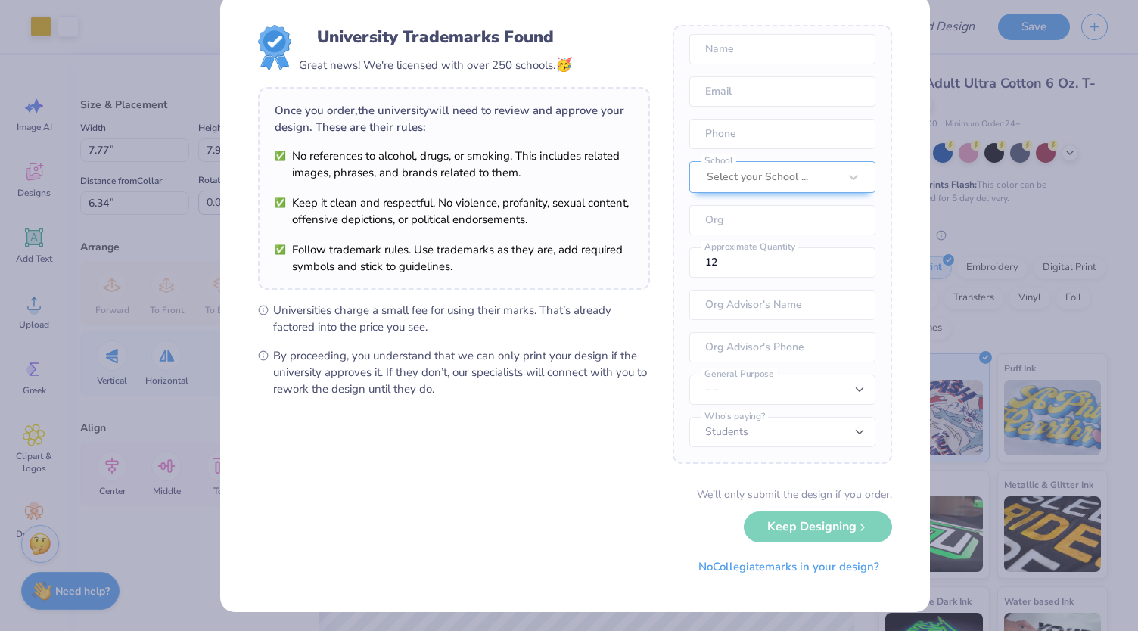
click at [579, 473] on form "University Trademarks Found Great news! We're licensed with over 250 schools. 🥳…" at bounding box center [575, 303] width 634 height 557
click at [742, 567] on button "No Collegiate marks in your design?" at bounding box center [789, 563] width 207 height 31
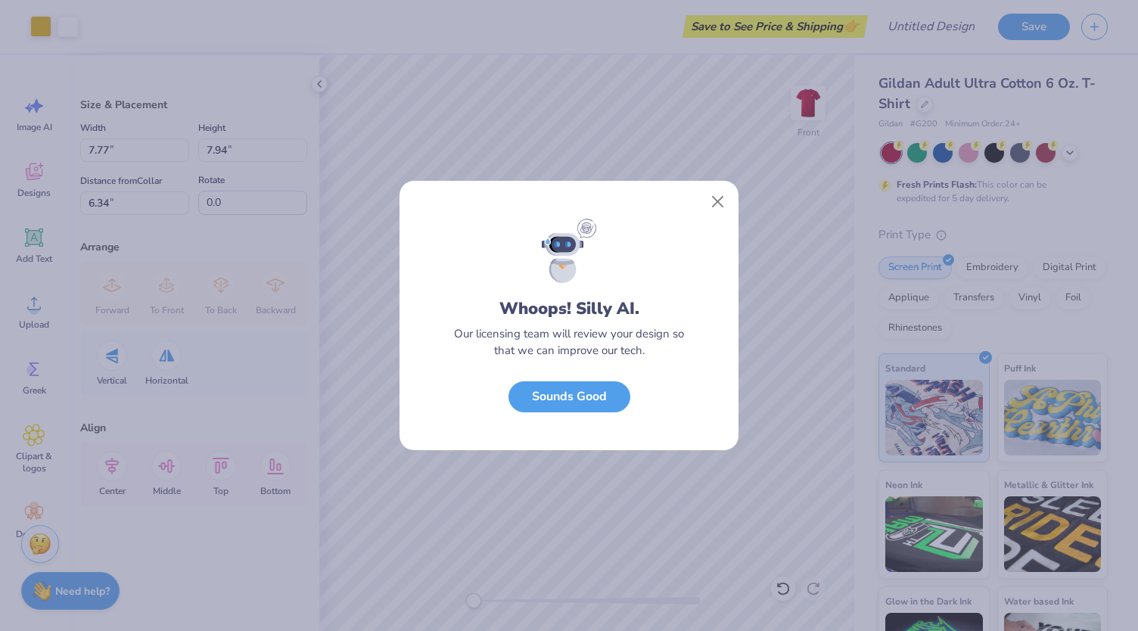
scroll to position [0, 0]
click at [577, 403] on button "Sounds Good" at bounding box center [570, 393] width 122 height 31
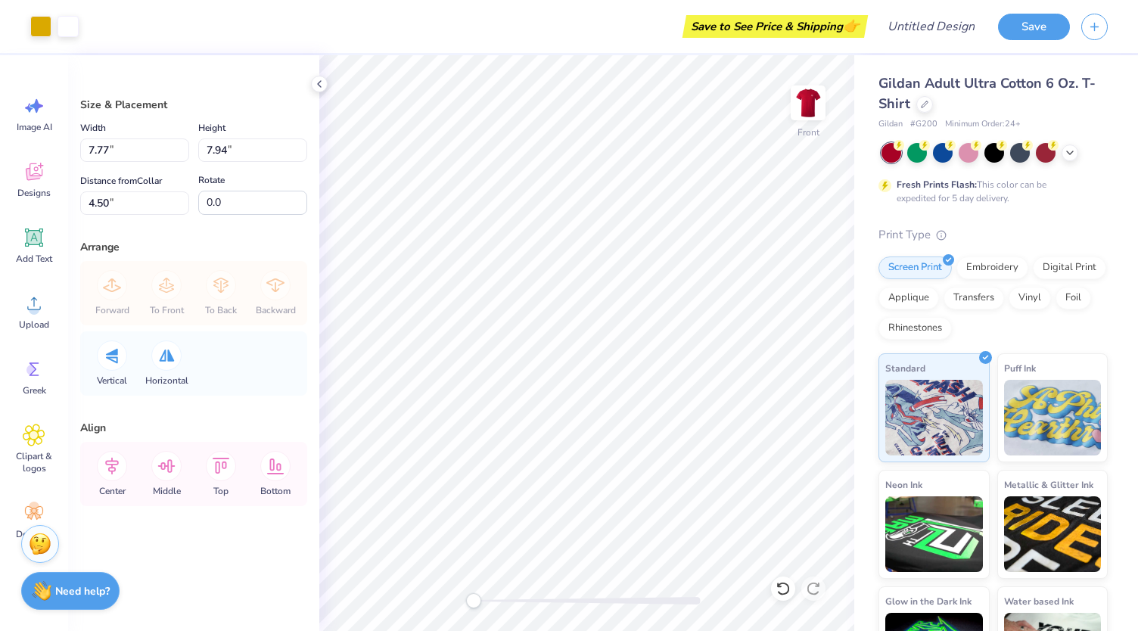
type input "9.56"
type input "9.77"
type input "4.50"
type input "10.76"
type input "11.00"
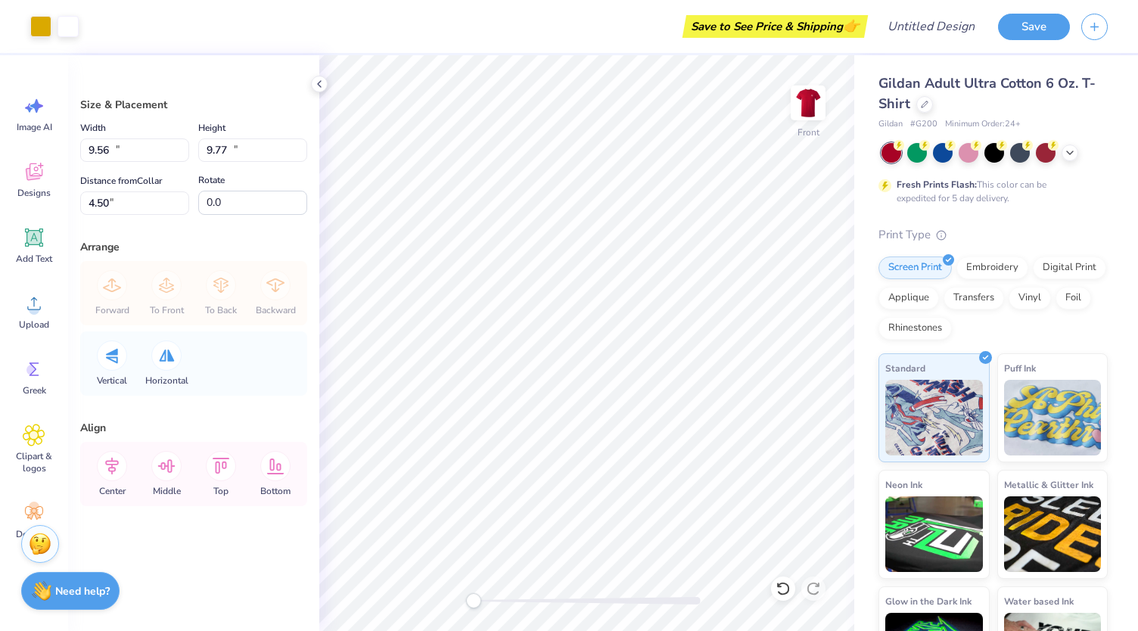
type input "3.00"
type input "9.60"
type input "9.81"
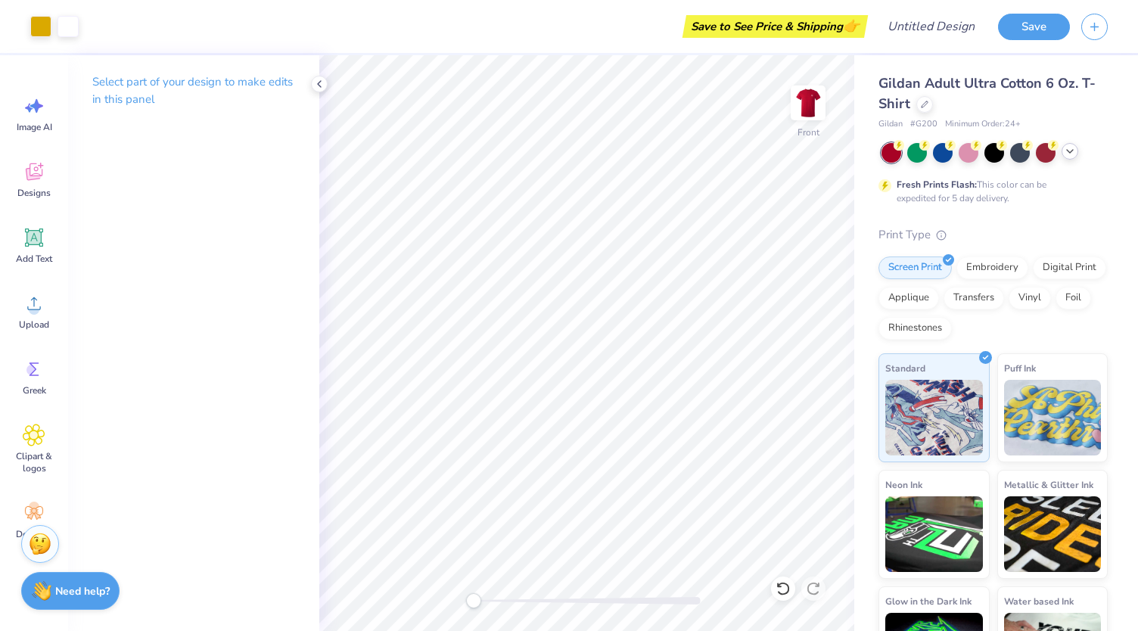
click at [1070, 151] on polyline at bounding box center [1070, 151] width 6 height 3
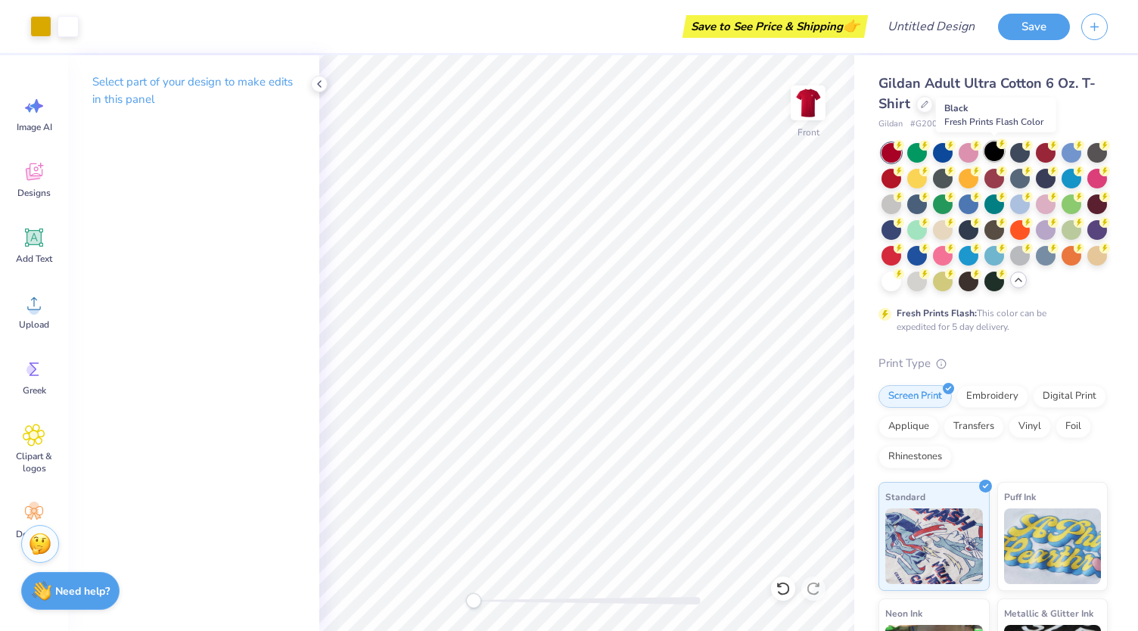
click at [993, 149] on div at bounding box center [995, 152] width 20 height 20
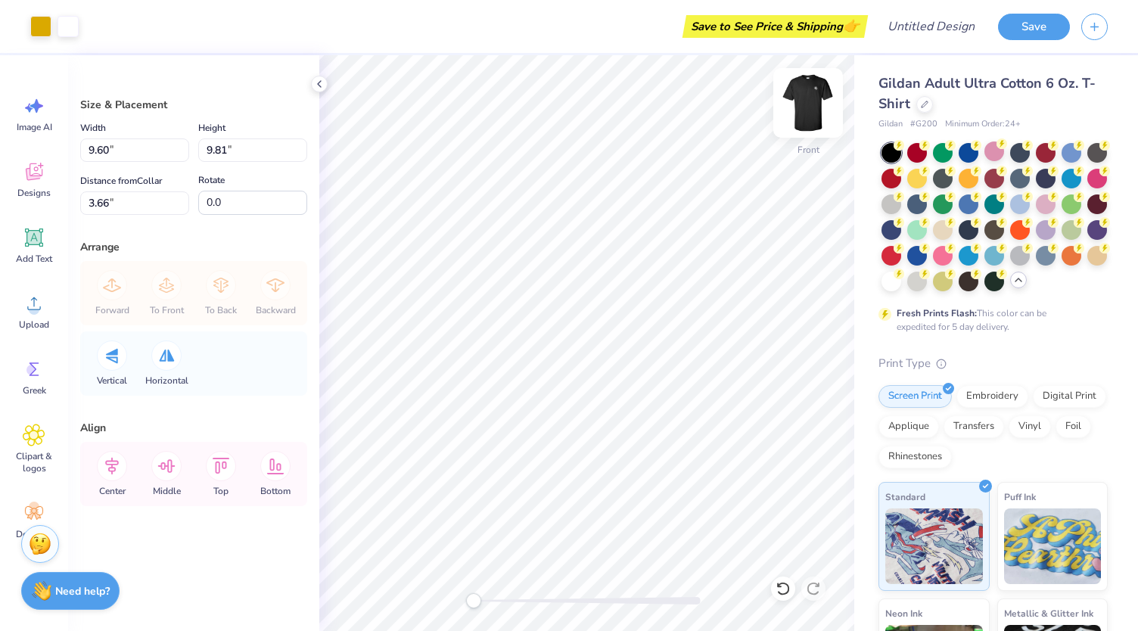
type input "9.25"
type input "9.45"
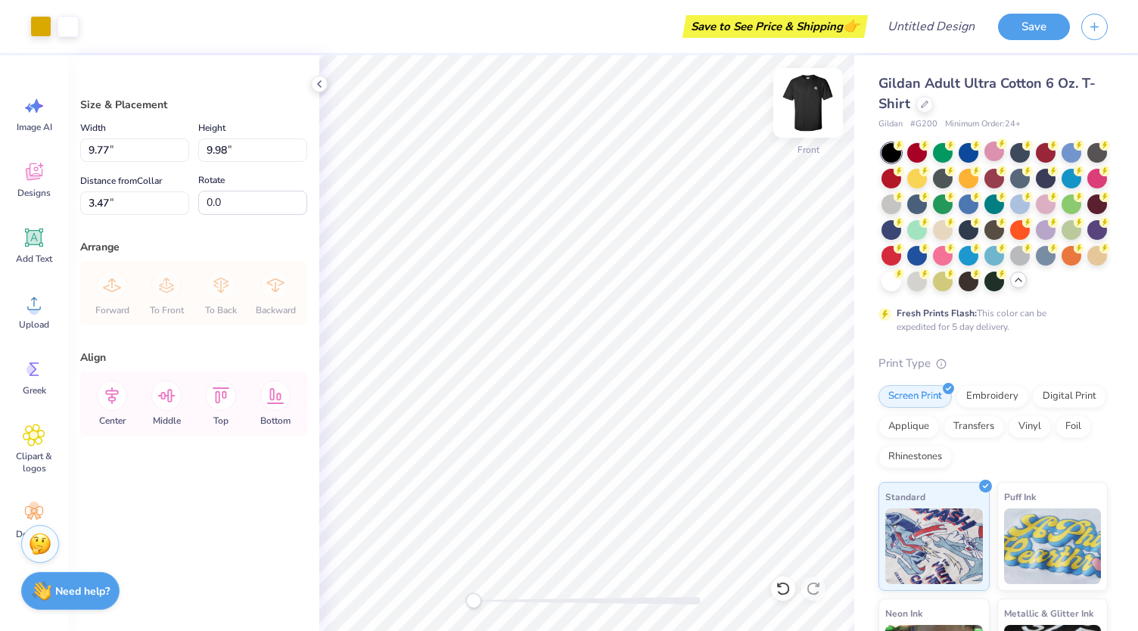
type input "9.77"
type input "9.98"
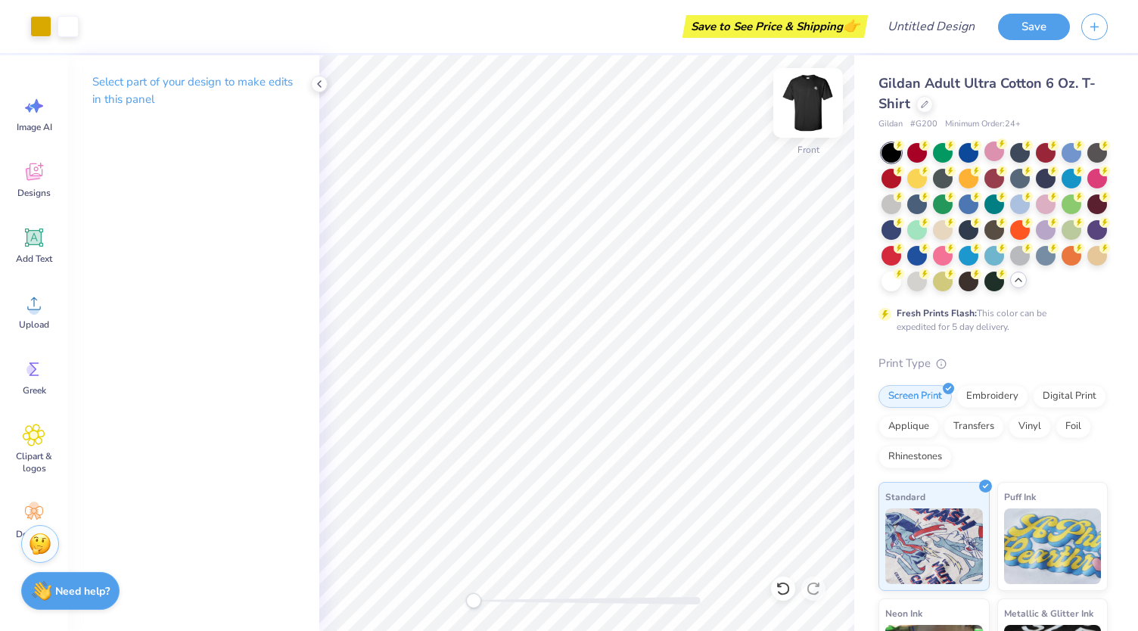
click at [814, 106] on img at bounding box center [808, 103] width 61 height 61
click at [813, 105] on img at bounding box center [808, 103] width 30 height 30
click at [811, 104] on img at bounding box center [808, 103] width 30 height 30
click at [1100, 252] on circle at bounding box center [1105, 246] width 11 height 11
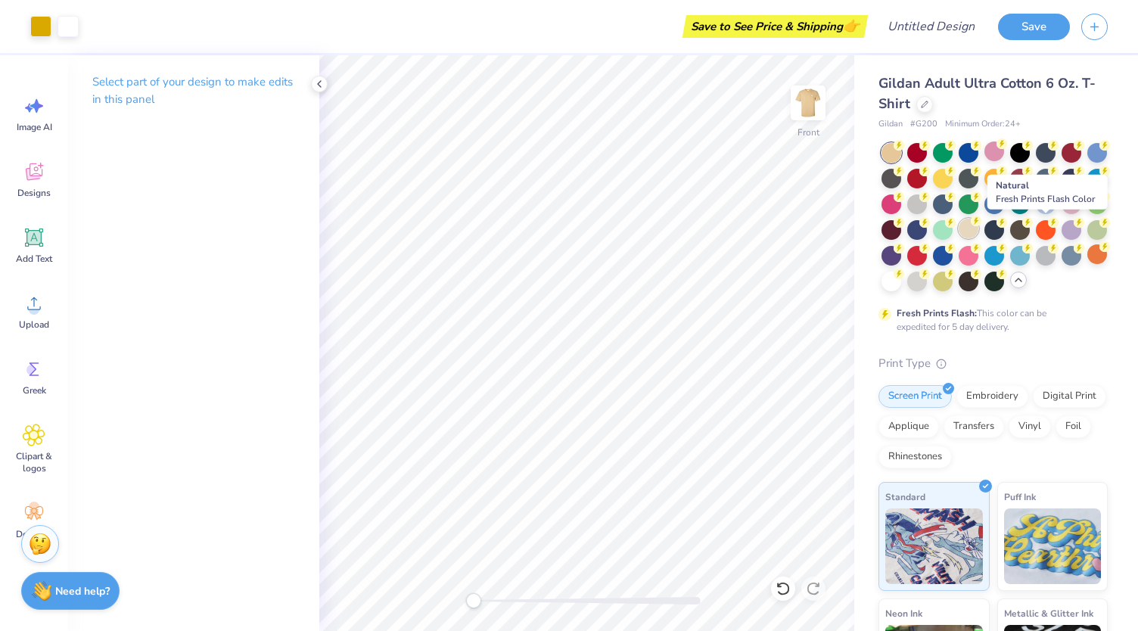
click at [979, 226] on div at bounding box center [969, 229] width 20 height 20
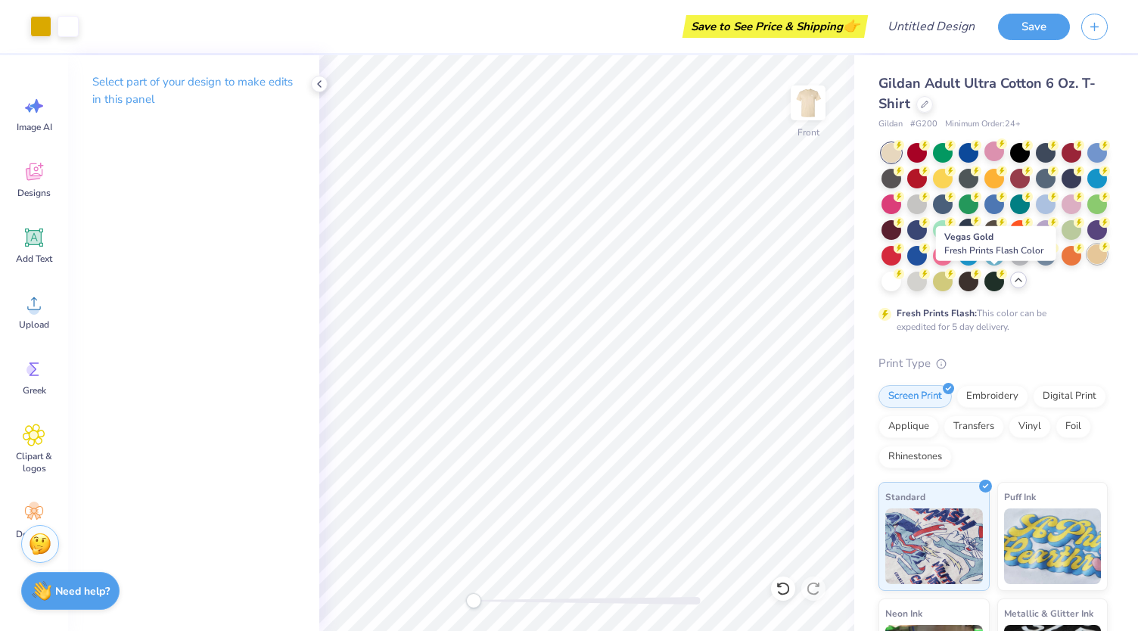
click at [1088, 264] on div at bounding box center [1098, 254] width 20 height 20
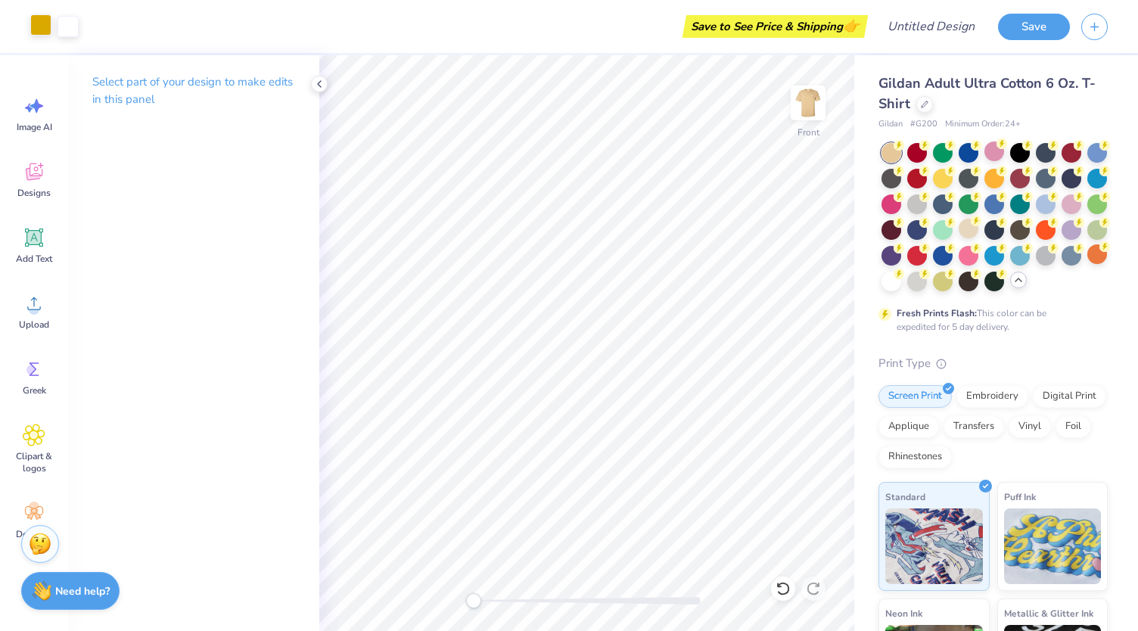
click at [33, 31] on div at bounding box center [40, 24] width 21 height 21
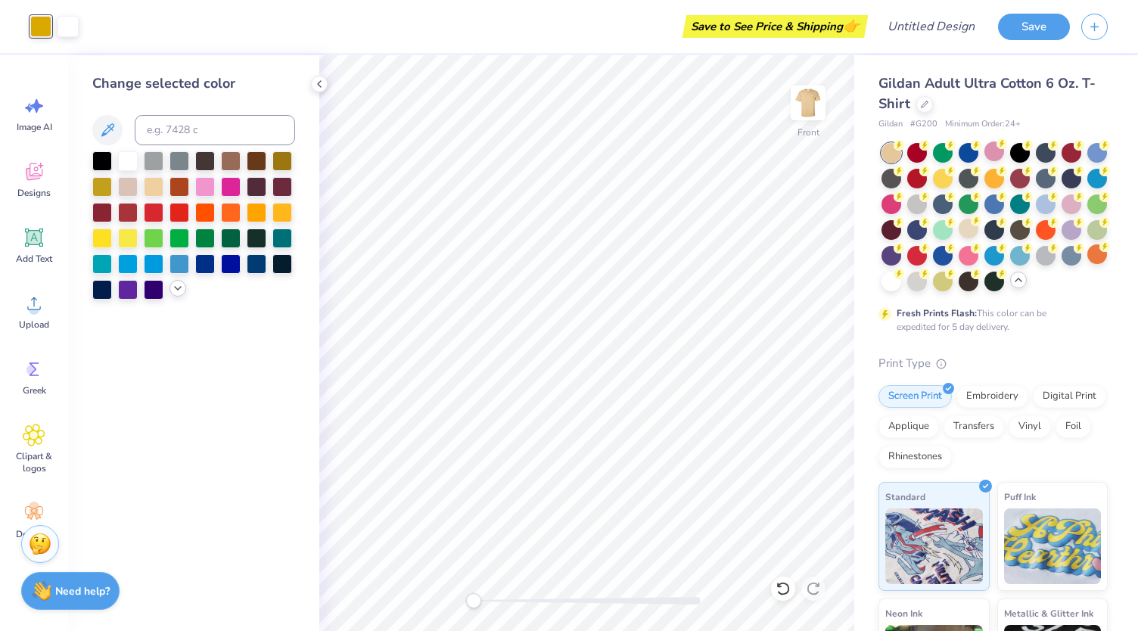
click at [180, 285] on icon at bounding box center [178, 288] width 12 height 12
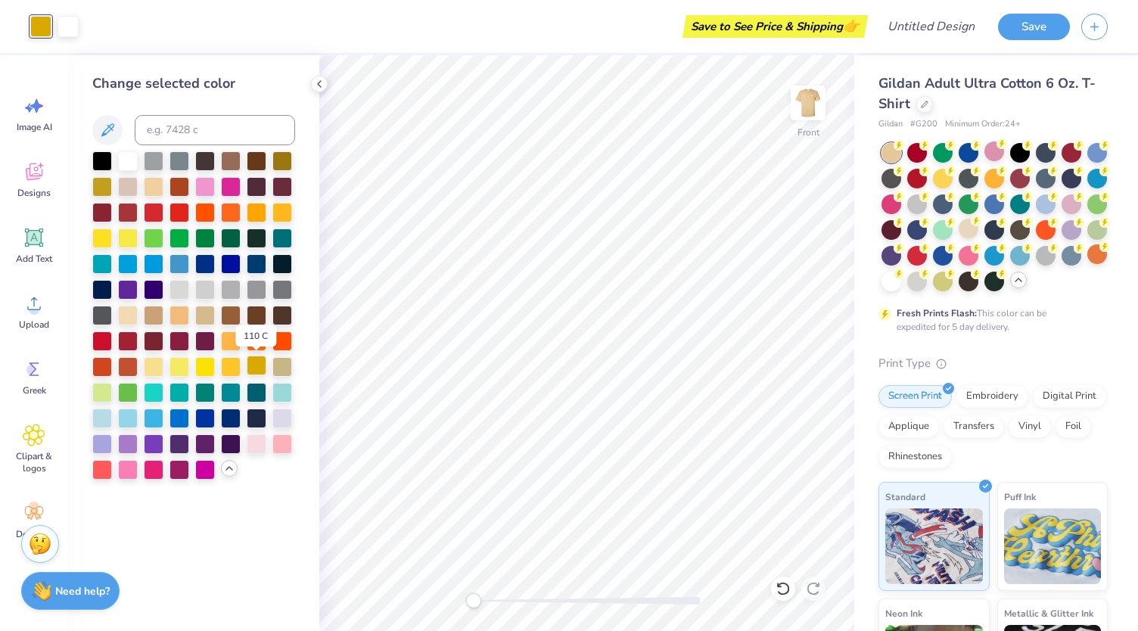
click at [257, 365] on div at bounding box center [257, 366] width 20 height 20
click at [227, 369] on div at bounding box center [231, 366] width 20 height 20
click at [250, 363] on div at bounding box center [257, 366] width 20 height 20
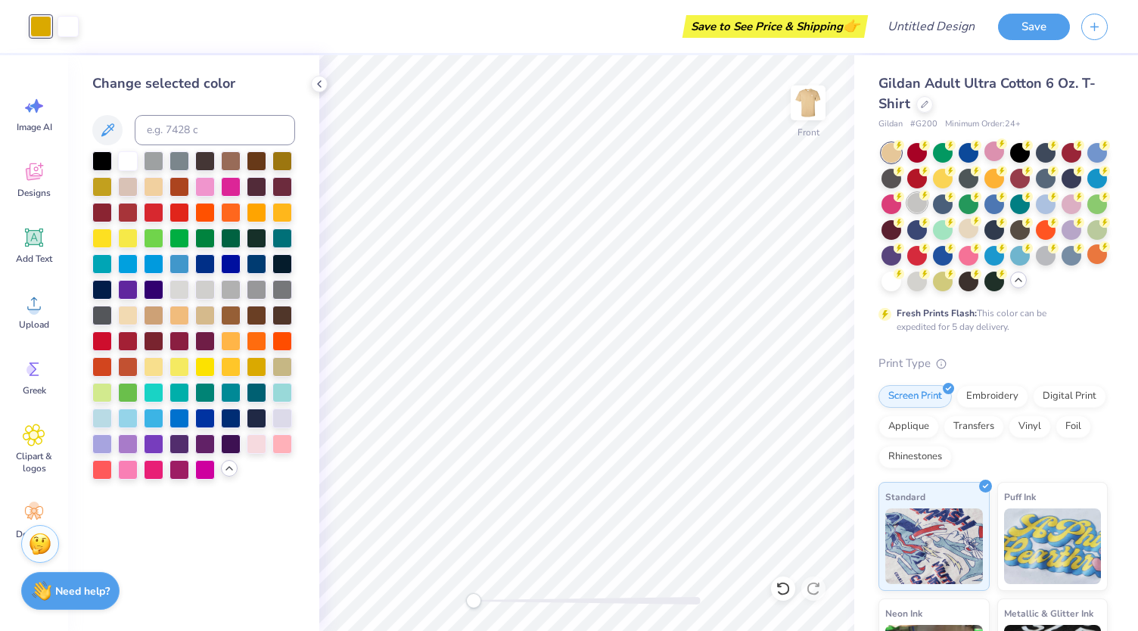
click at [927, 201] on div at bounding box center [918, 203] width 20 height 20
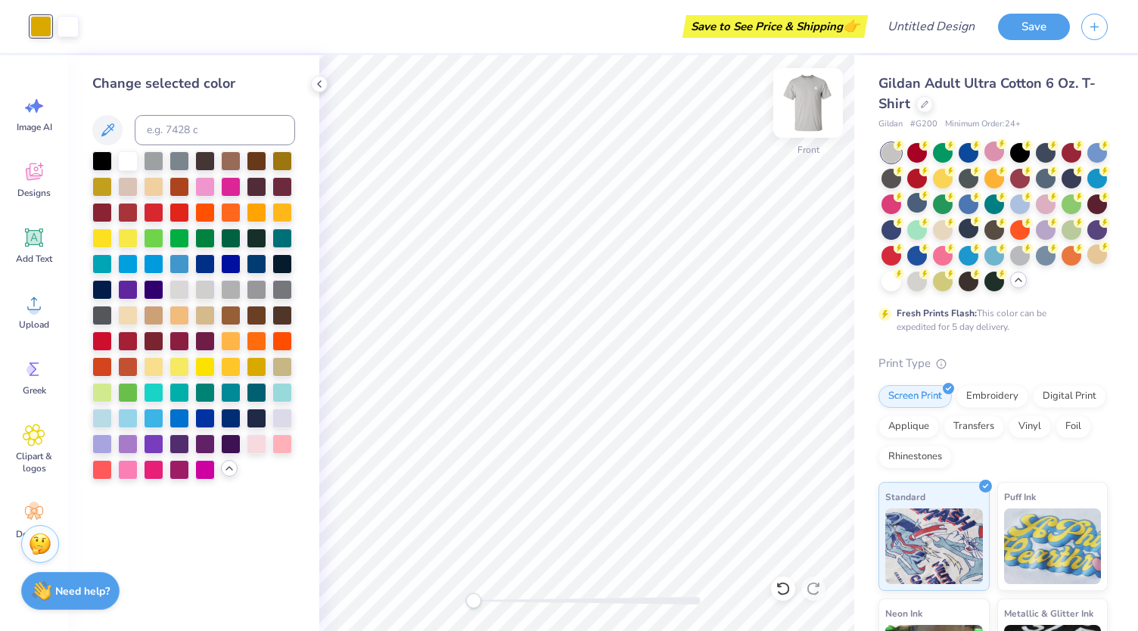
click at [833, 106] on img at bounding box center [808, 103] width 61 height 61
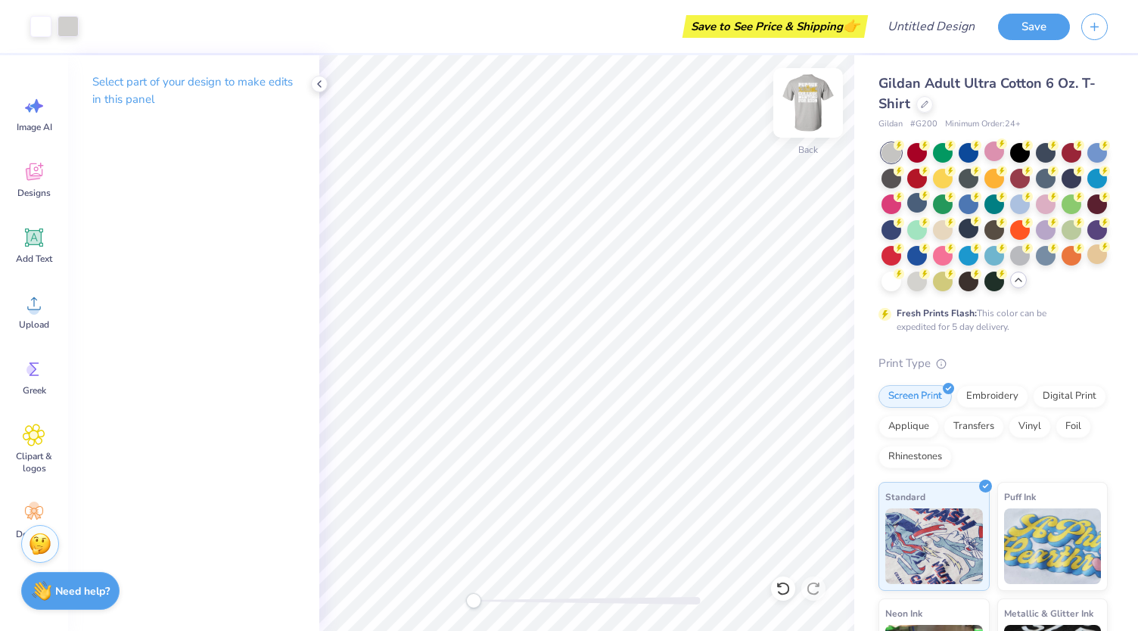
click at [824, 92] on img at bounding box center [808, 103] width 61 height 61
click at [38, 18] on div at bounding box center [40, 24] width 21 height 21
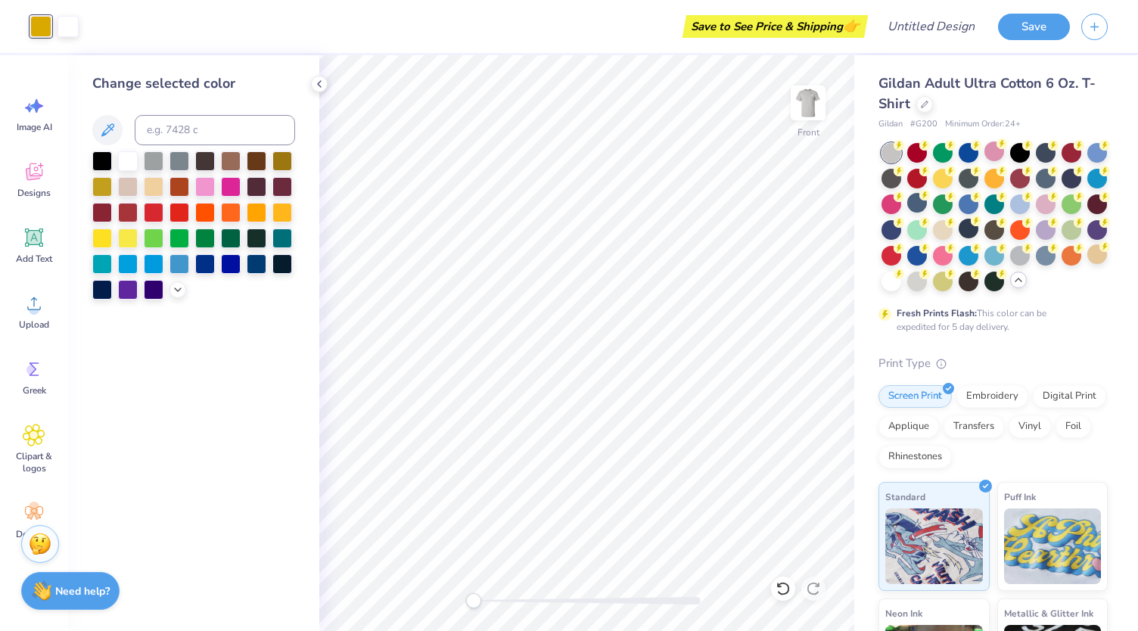
click at [194, 291] on div at bounding box center [193, 225] width 203 height 148
click at [111, 192] on div at bounding box center [102, 186] width 20 height 20
click at [1020, 145] on div at bounding box center [1020, 152] width 20 height 20
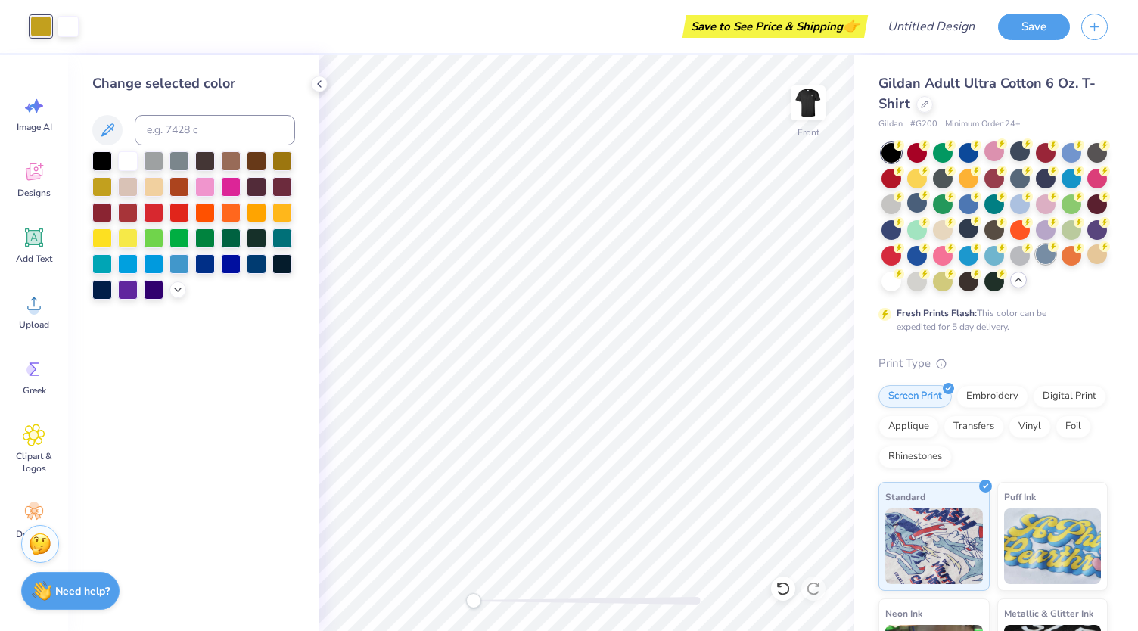
click at [1036, 264] on div at bounding box center [1046, 254] width 20 height 20
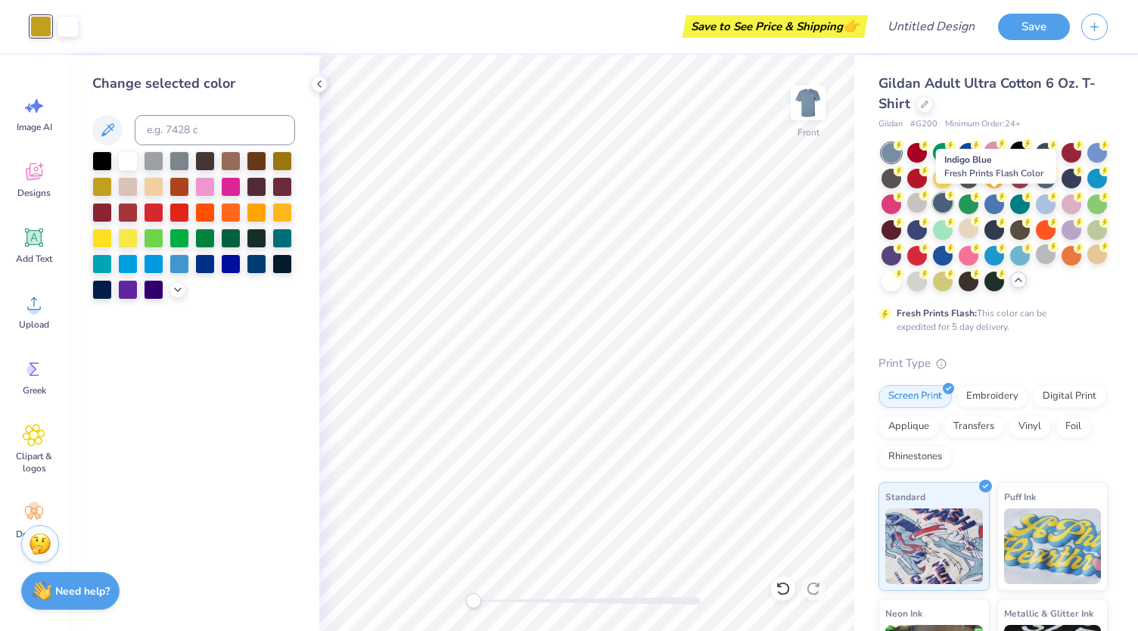
click at [953, 203] on div at bounding box center [943, 203] width 20 height 20
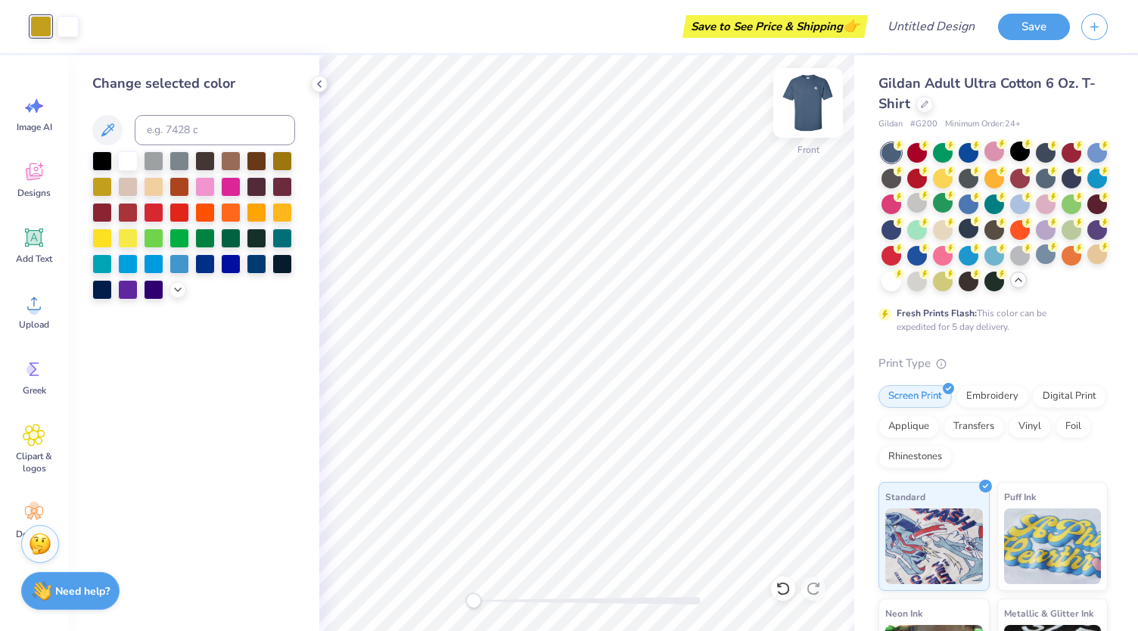
click at [802, 108] on img at bounding box center [808, 103] width 61 height 61
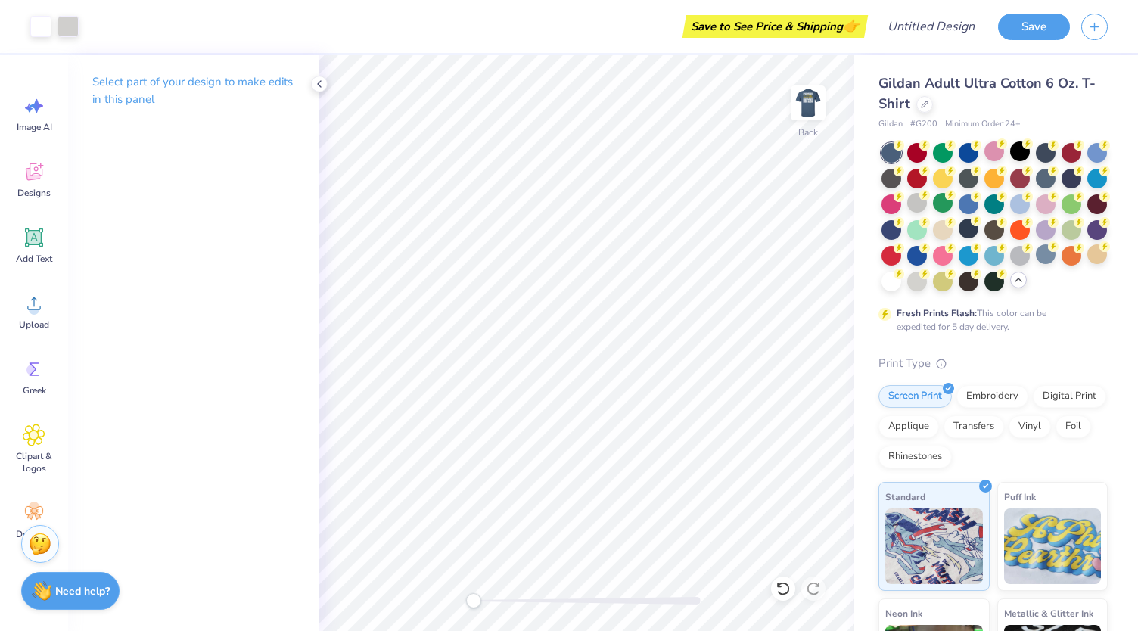
click at [802, 108] on img at bounding box center [808, 103] width 30 height 30
click at [927, 204] on div at bounding box center [918, 203] width 20 height 20
click at [1026, 251] on icon at bounding box center [1028, 247] width 5 height 8
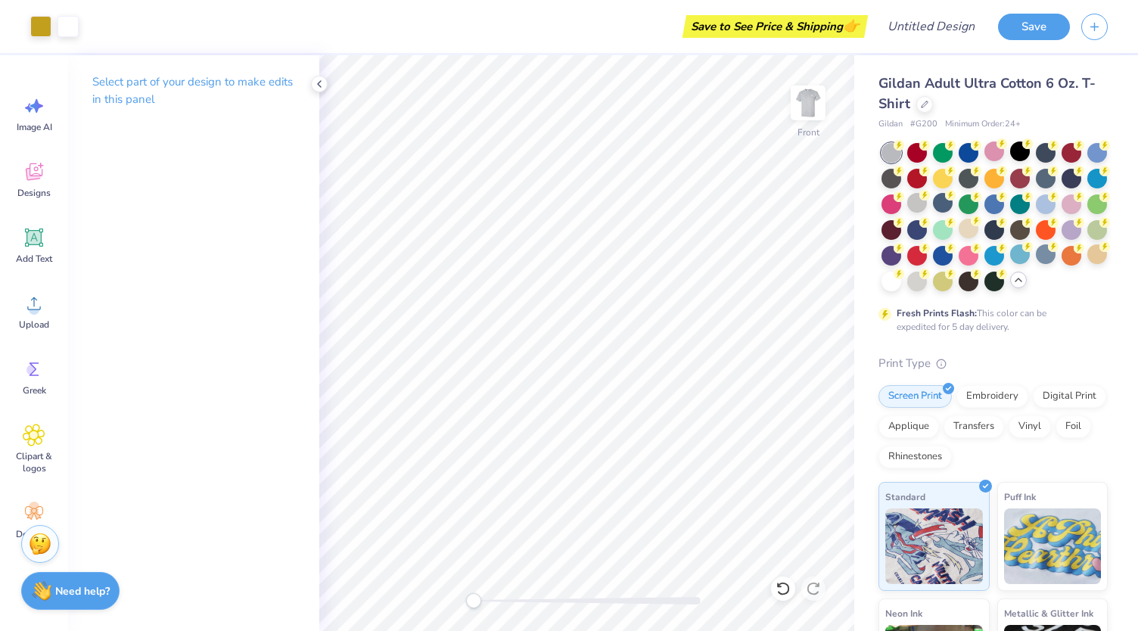
click at [927, 213] on div at bounding box center [918, 203] width 20 height 20
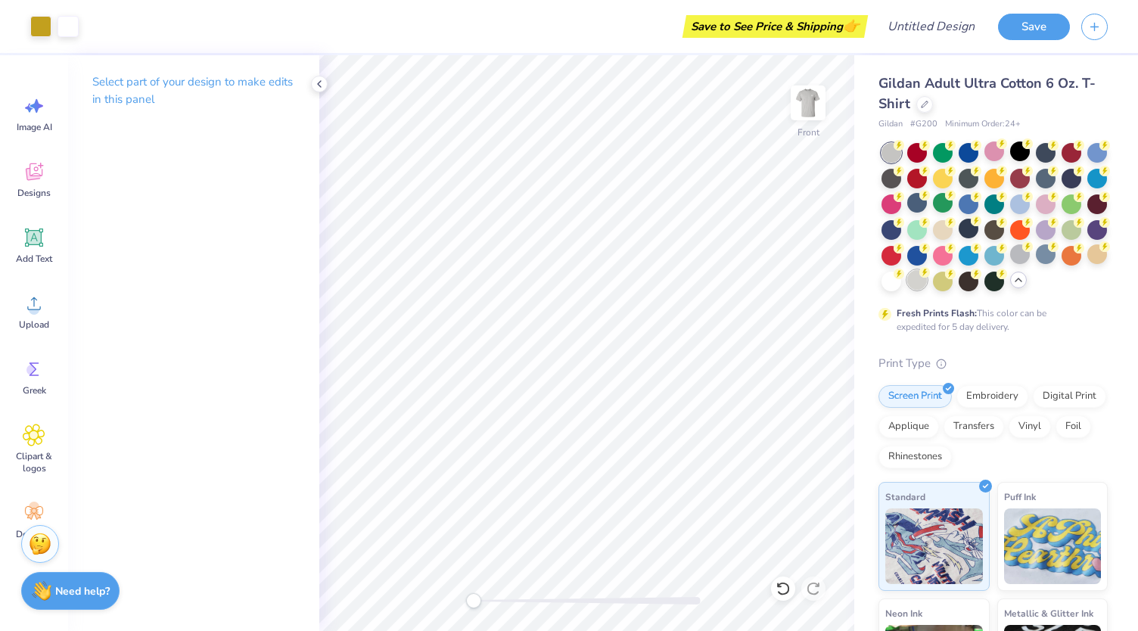
click at [927, 288] on div at bounding box center [918, 280] width 20 height 20
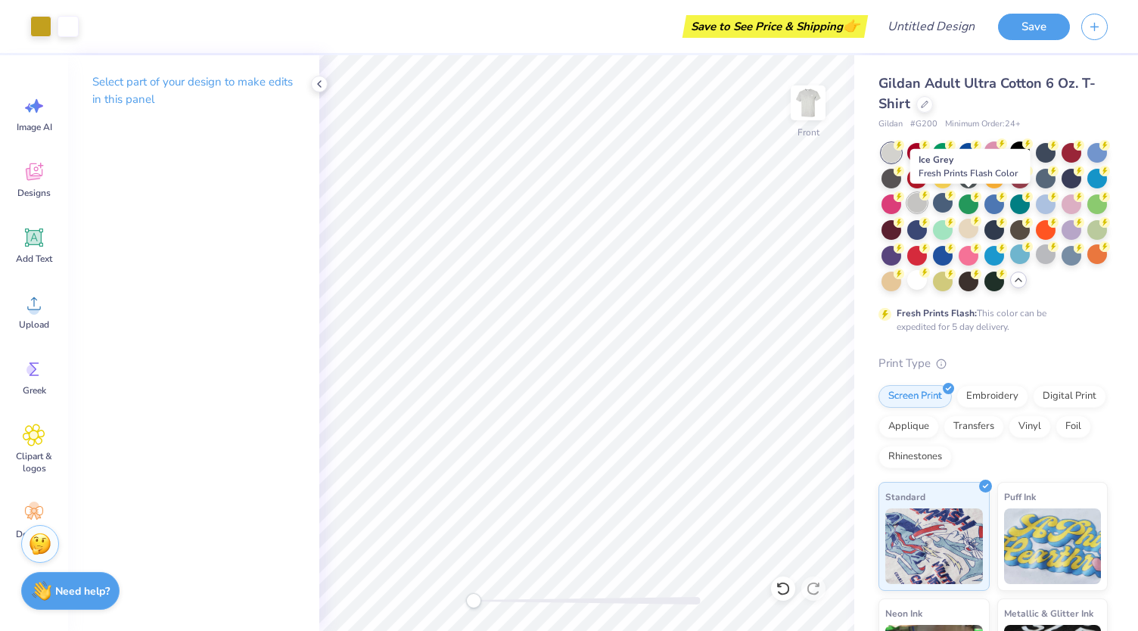
click at [927, 198] on div at bounding box center [918, 203] width 20 height 20
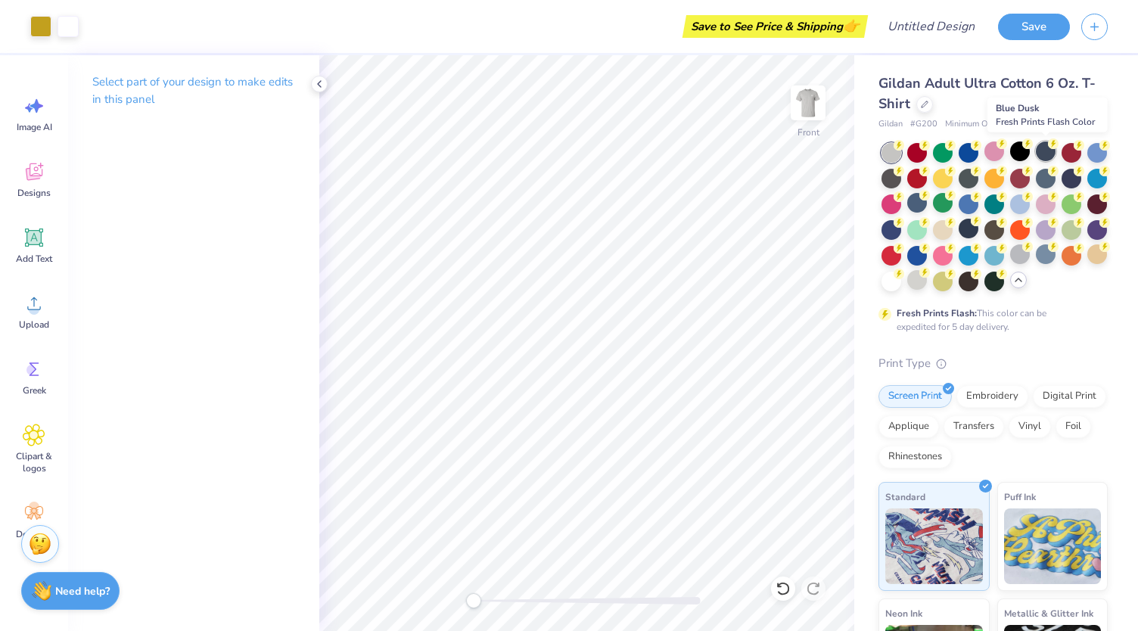
click at [1049, 160] on div at bounding box center [1046, 152] width 20 height 20
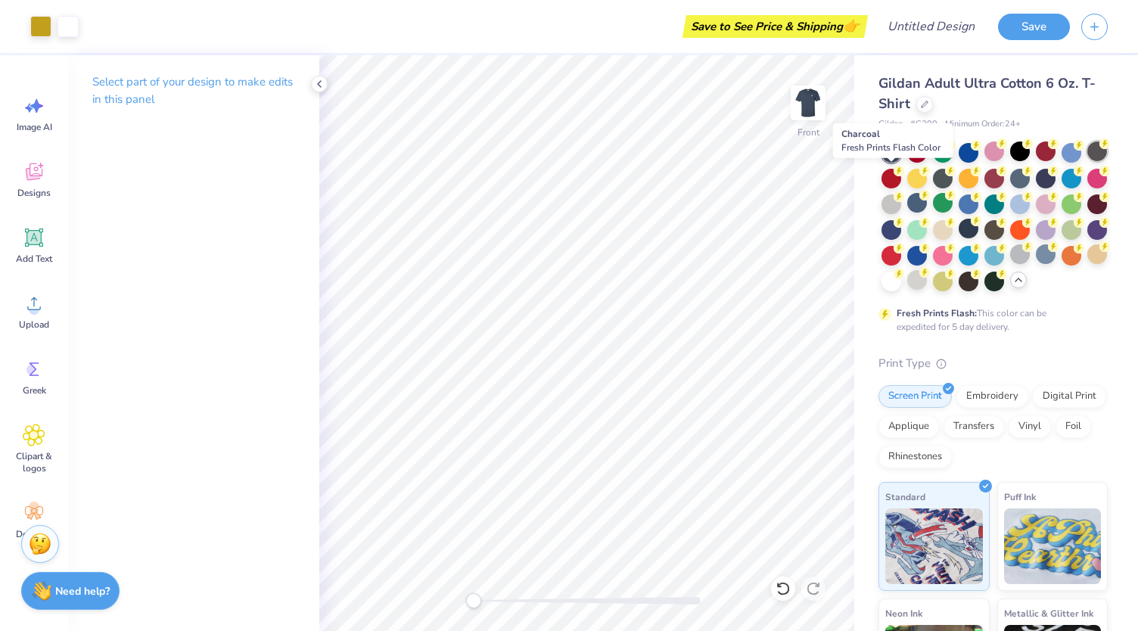
click at [1088, 161] on div at bounding box center [1098, 152] width 20 height 20
click at [798, 106] on img at bounding box center [808, 103] width 61 height 61
click at [798, 106] on img at bounding box center [808, 103] width 30 height 30
click at [1036, 264] on div at bounding box center [1046, 254] width 20 height 20
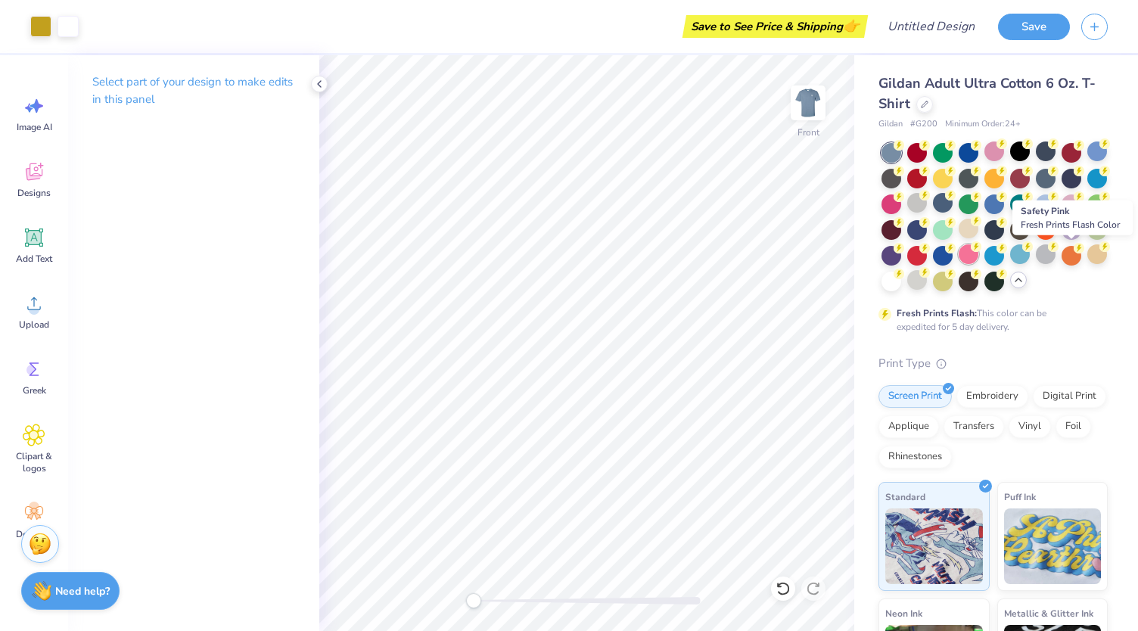
click at [979, 257] on div at bounding box center [969, 254] width 20 height 20
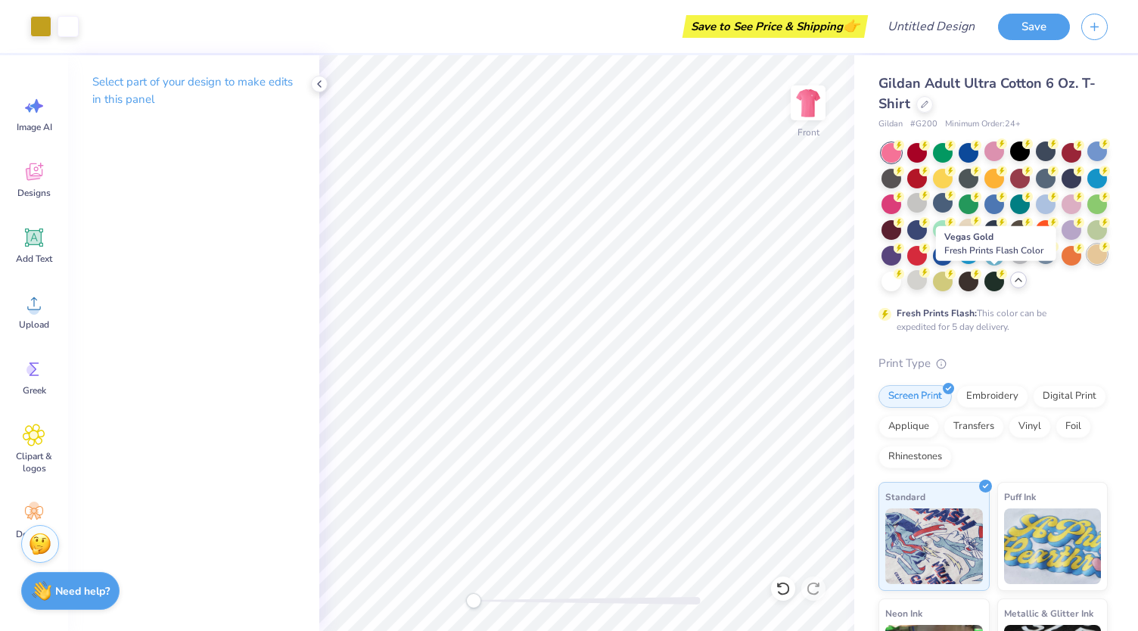
click at [1088, 264] on div at bounding box center [1098, 254] width 20 height 20
click at [994, 154] on div at bounding box center [995, 152] width 20 height 20
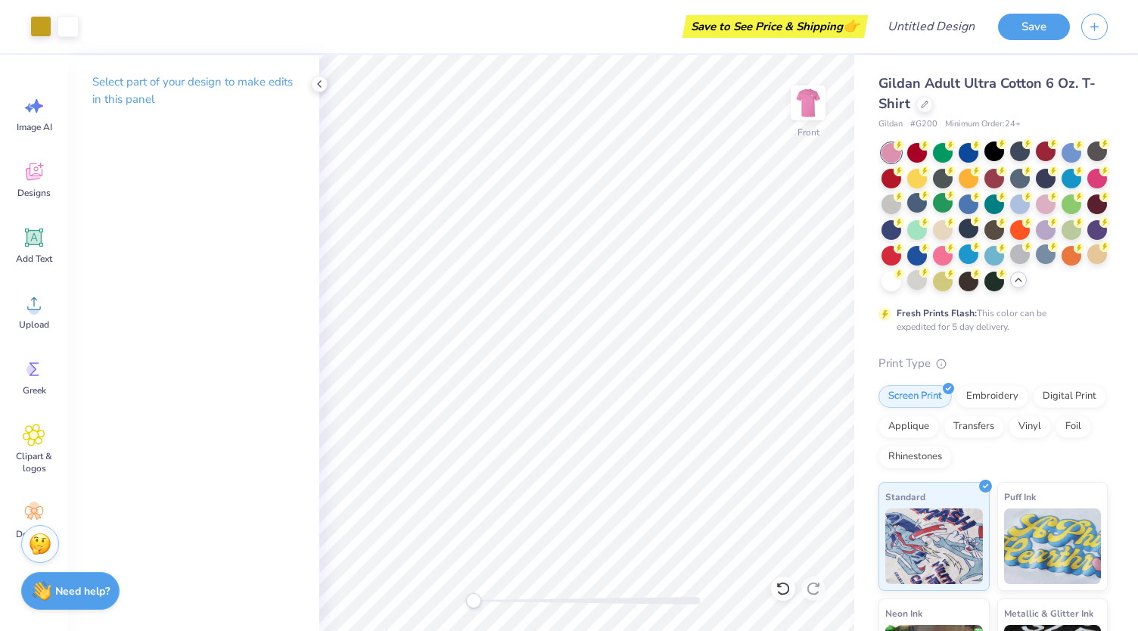
click at [1088, 264] on div at bounding box center [1098, 254] width 20 height 20
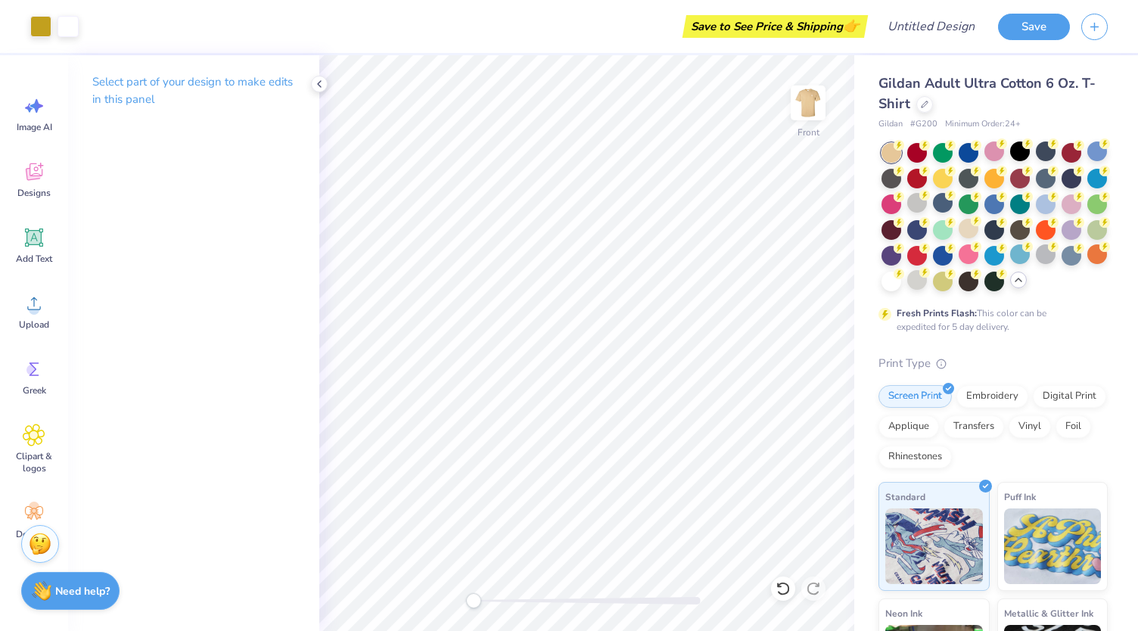
click at [1088, 264] on div at bounding box center [1098, 254] width 20 height 20
click at [981, 284] on div at bounding box center [995, 217] width 226 height 148
click at [1088, 264] on div at bounding box center [1098, 254] width 20 height 20
click at [956, 198] on circle at bounding box center [950, 195] width 11 height 11
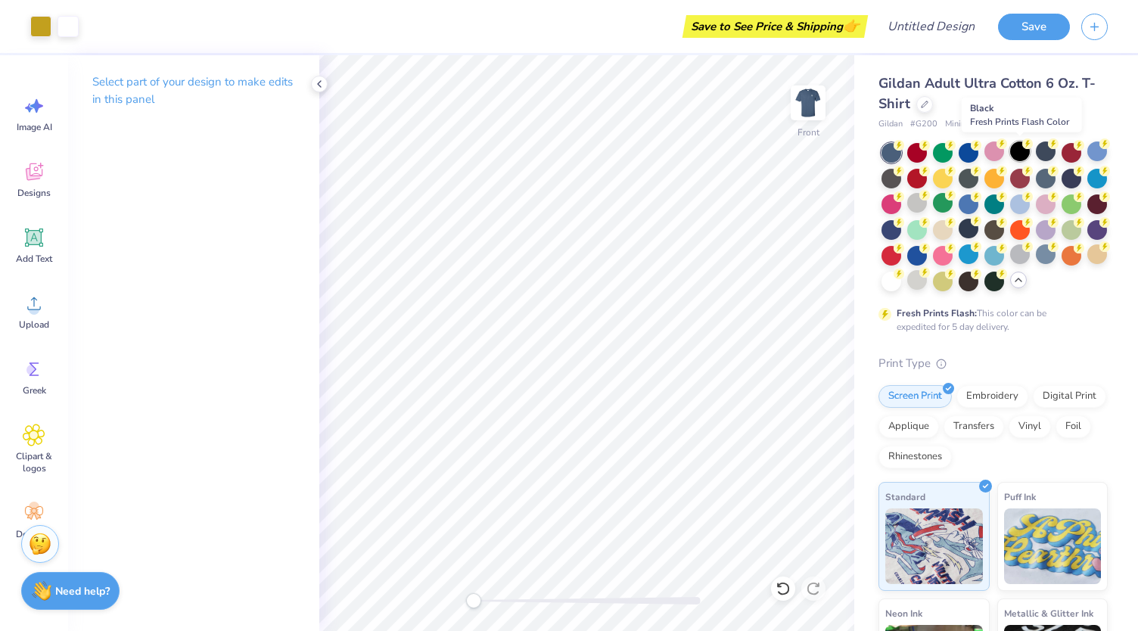
click at [1017, 159] on div at bounding box center [1020, 152] width 20 height 20
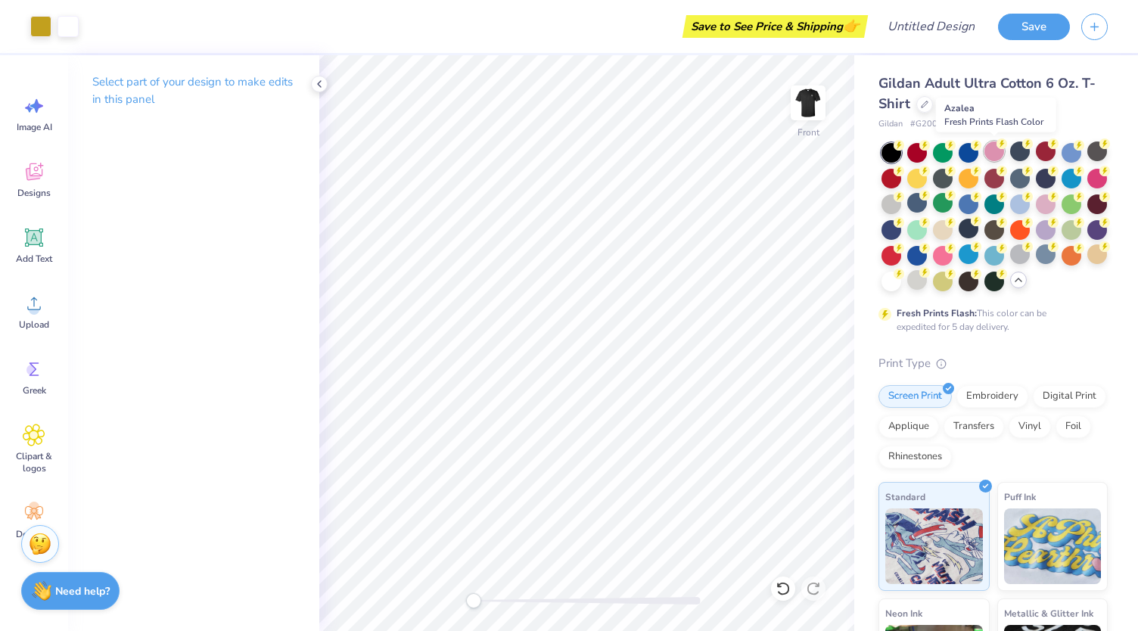
click at [992, 160] on div at bounding box center [995, 152] width 20 height 20
click at [1036, 213] on div at bounding box center [1046, 203] width 20 height 20
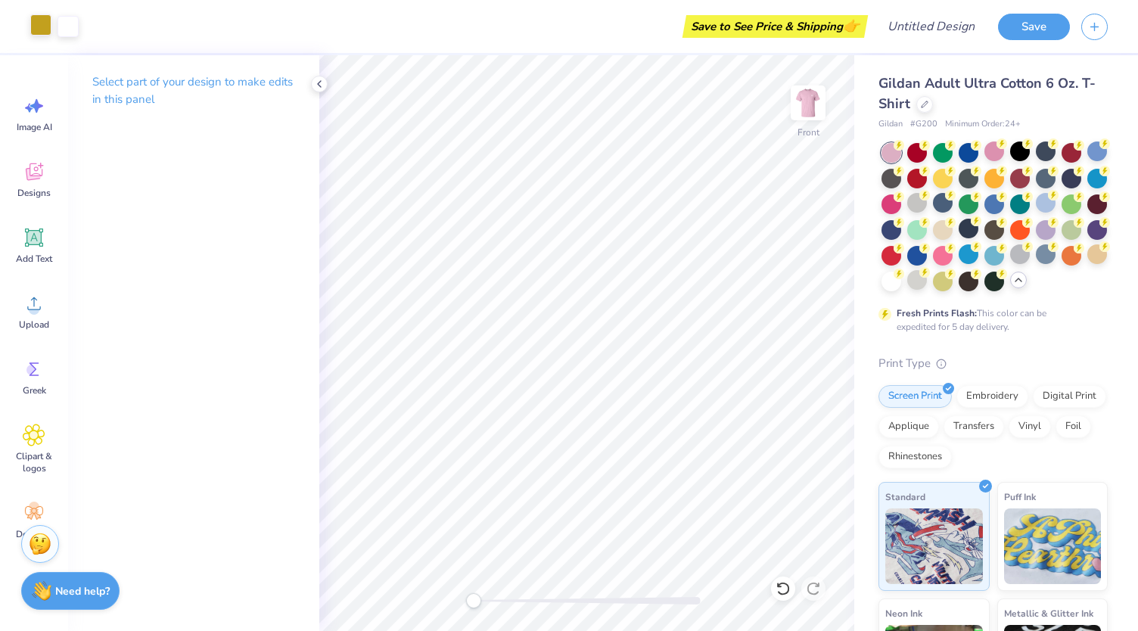
click at [36, 31] on div at bounding box center [40, 24] width 21 height 21
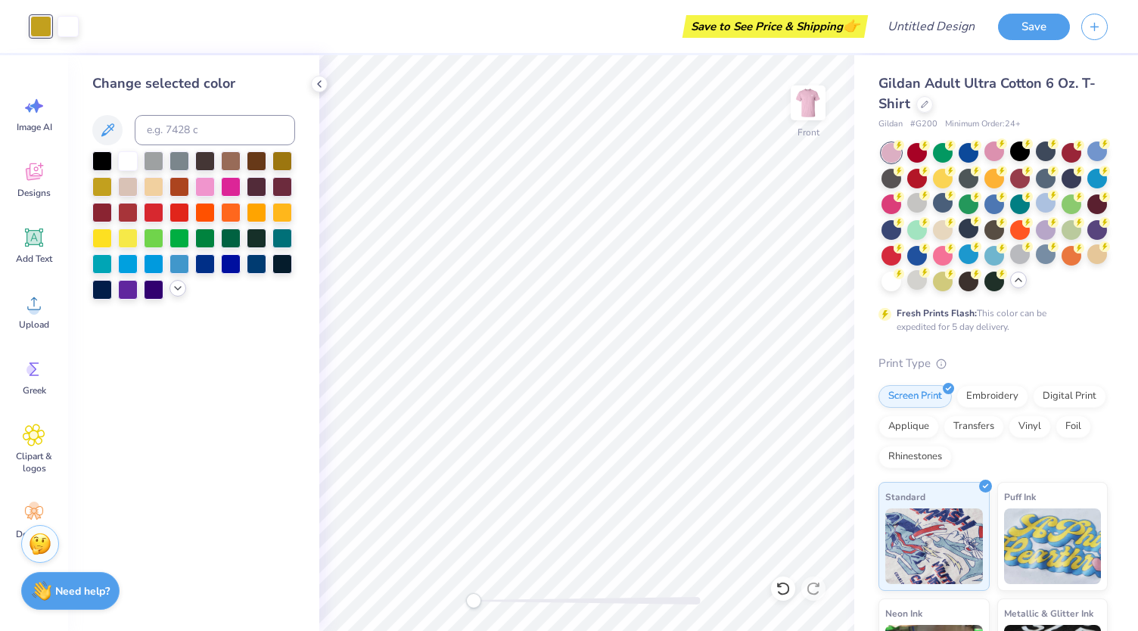
click at [173, 285] on icon at bounding box center [178, 288] width 12 height 12
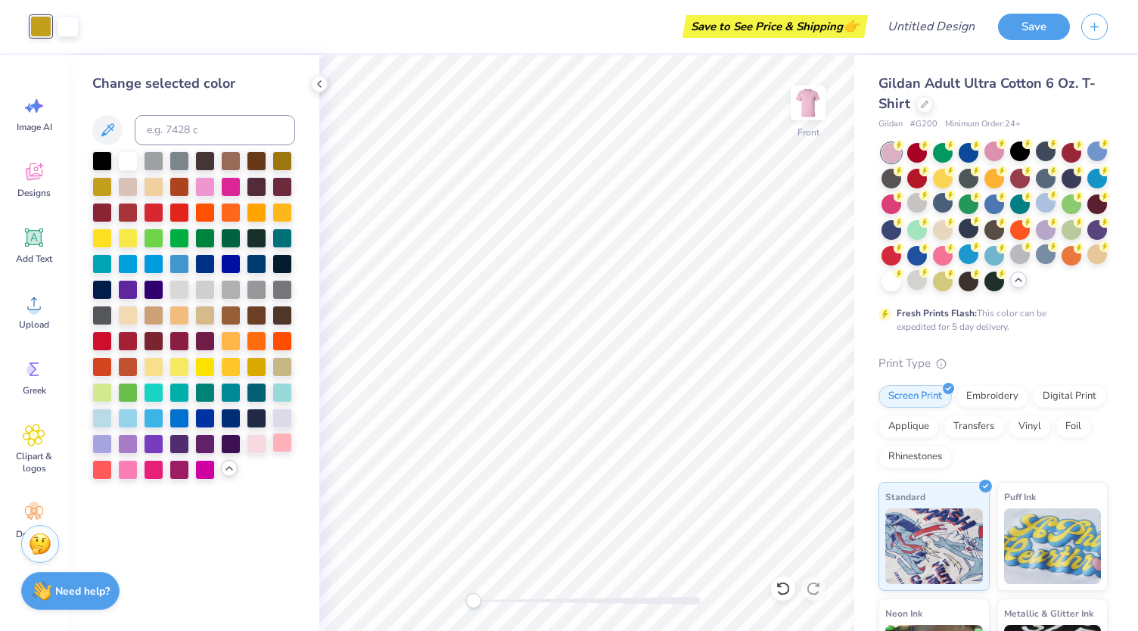
click at [286, 446] on div at bounding box center [282, 443] width 20 height 20
click at [126, 467] on div at bounding box center [128, 469] width 20 height 20
click at [204, 188] on div at bounding box center [205, 186] width 20 height 20
click at [98, 182] on div at bounding box center [102, 186] width 20 height 20
click at [927, 207] on div at bounding box center [918, 203] width 20 height 20
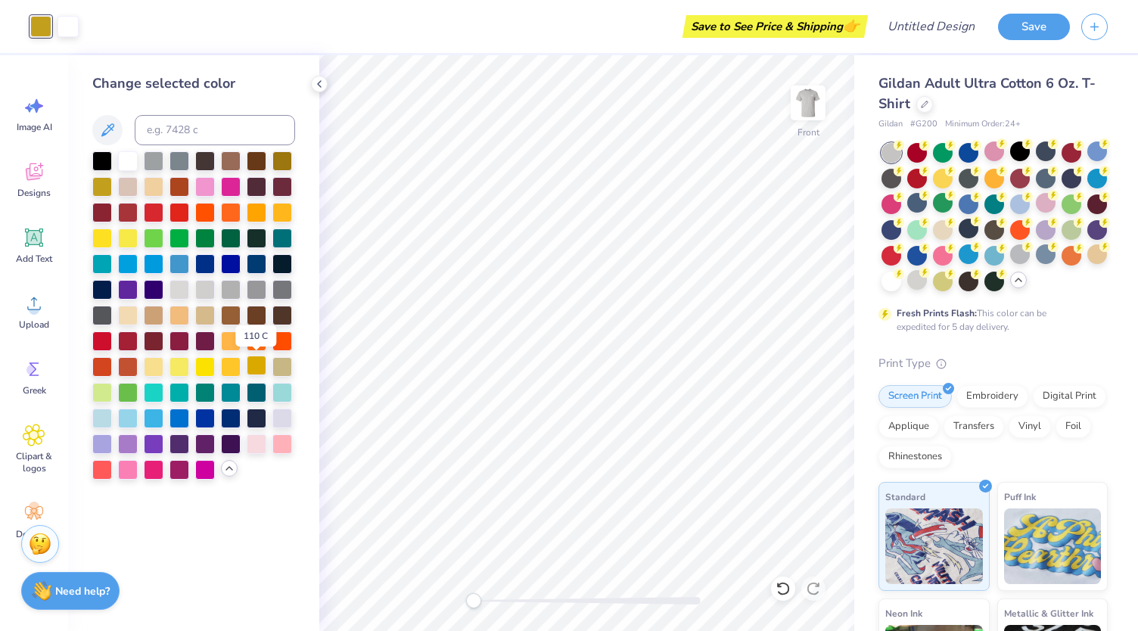
click at [250, 366] on div at bounding box center [257, 366] width 20 height 20
click at [98, 192] on div at bounding box center [102, 186] width 20 height 20
click at [797, 116] on img at bounding box center [808, 103] width 61 height 61
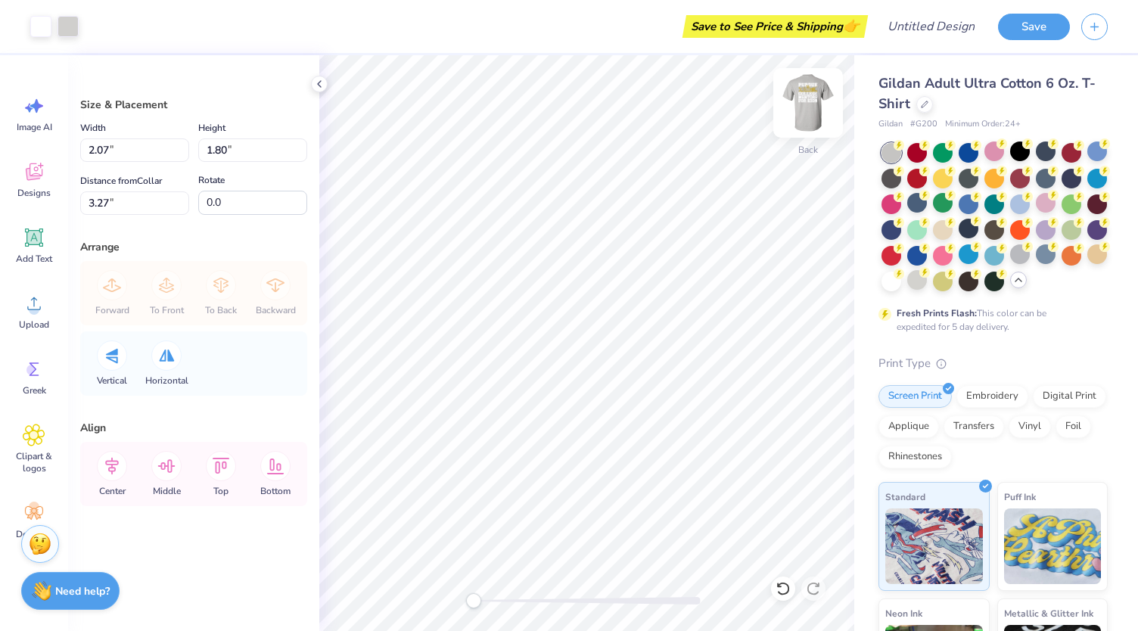
type input "1.95"
type input "1.70"
type input "3.28"
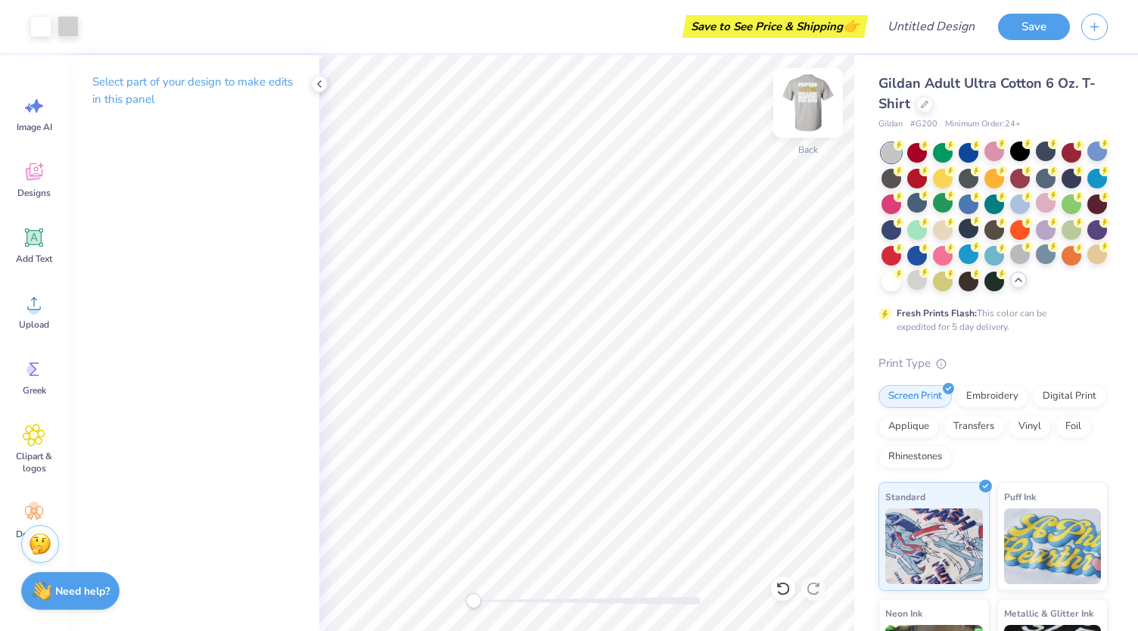
click at [800, 122] on img at bounding box center [808, 103] width 61 height 61
click at [804, 116] on img at bounding box center [808, 103] width 30 height 30
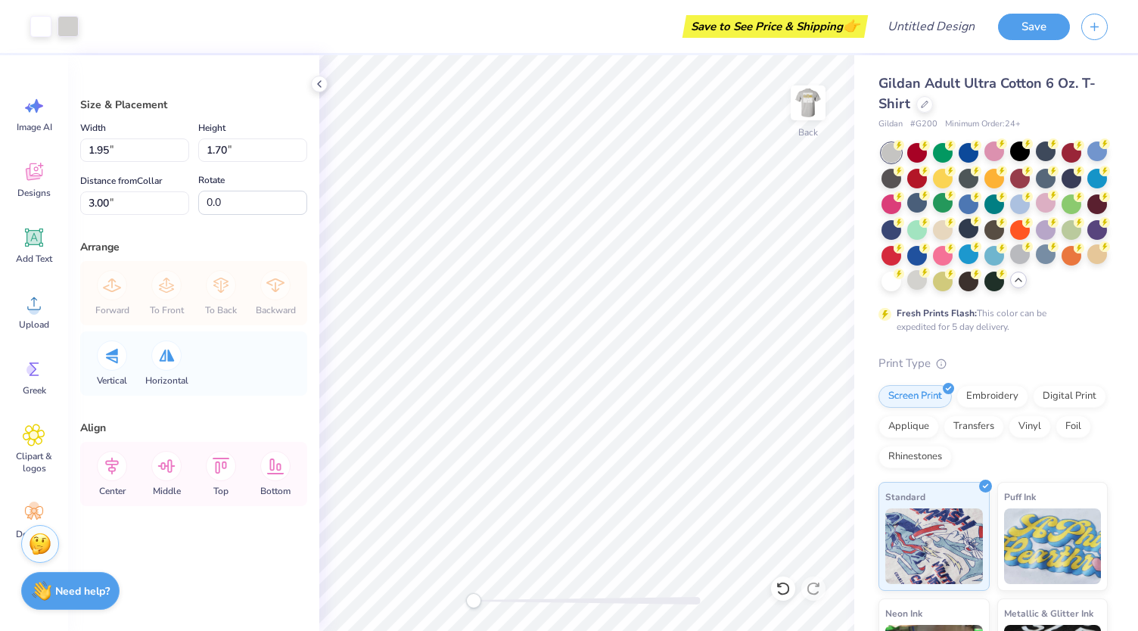
type input "2.01"
type input "1.75"
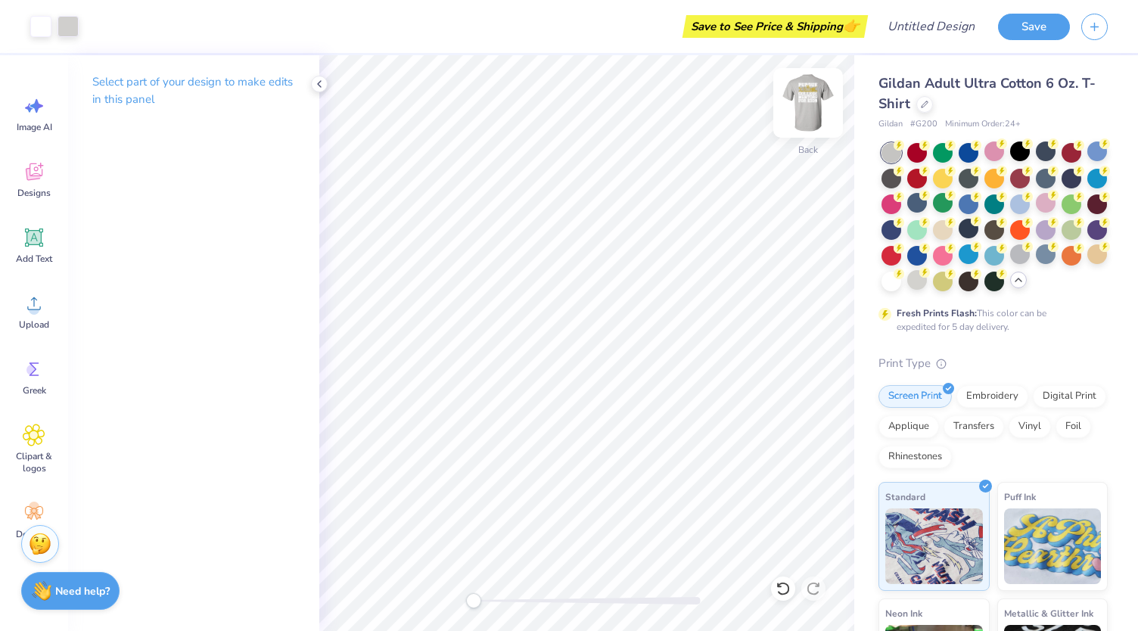
click at [821, 112] on img at bounding box center [808, 103] width 61 height 61
click at [821, 112] on img at bounding box center [808, 103] width 30 height 30
click at [821, 104] on img at bounding box center [808, 103] width 61 height 61
click at [814, 99] on img at bounding box center [808, 103] width 61 height 61
click at [1023, 150] on div at bounding box center [1020, 152] width 20 height 20
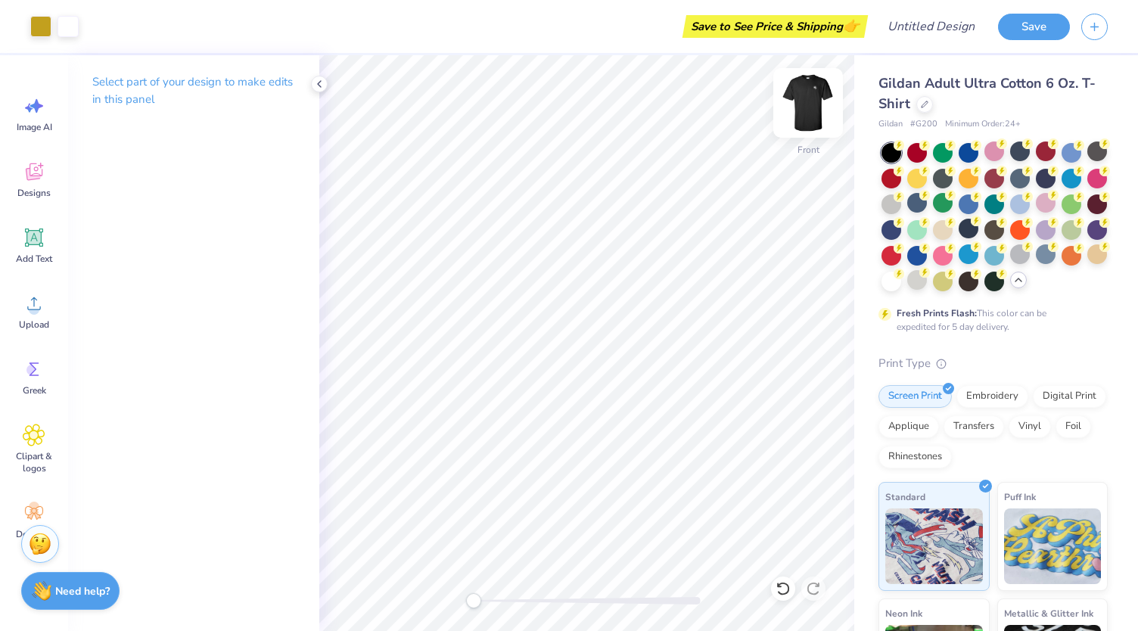
click at [816, 108] on img at bounding box center [808, 103] width 61 height 61
click at [1088, 264] on div at bounding box center [1098, 254] width 20 height 20
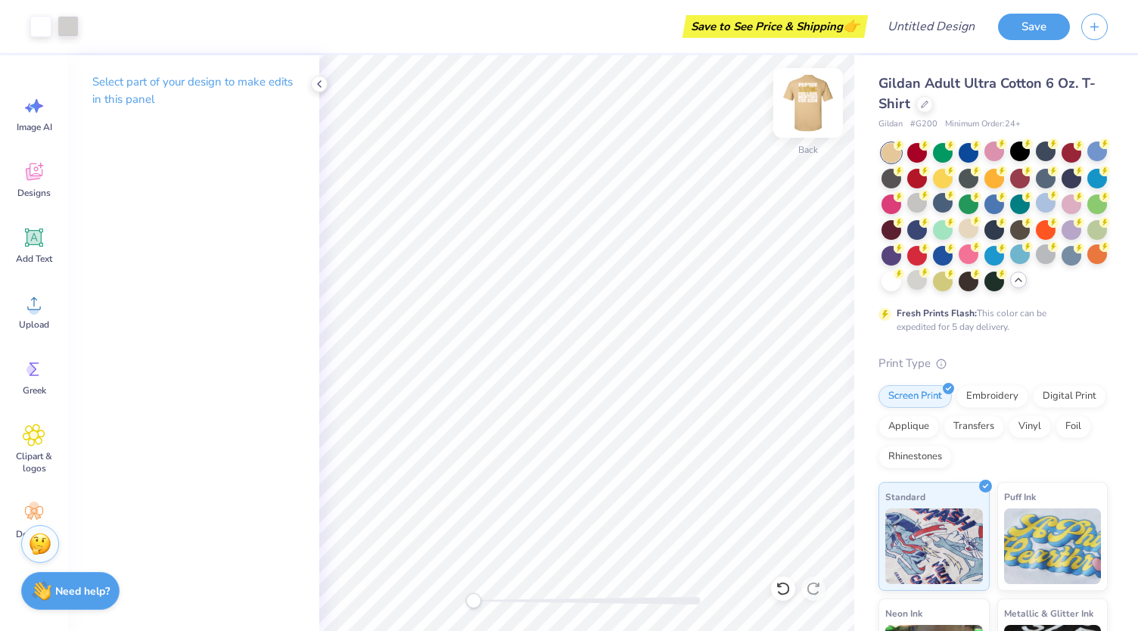
click at [810, 111] on img at bounding box center [808, 103] width 61 height 61
click at [998, 158] on div at bounding box center [995, 152] width 20 height 20
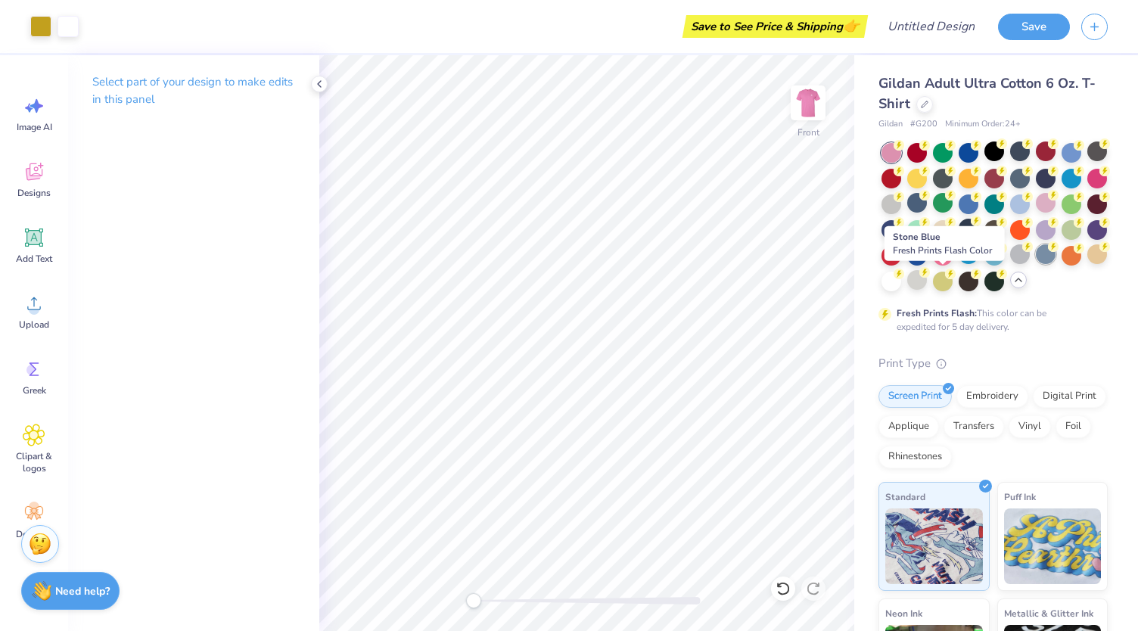
click at [1036, 264] on div at bounding box center [1046, 254] width 20 height 20
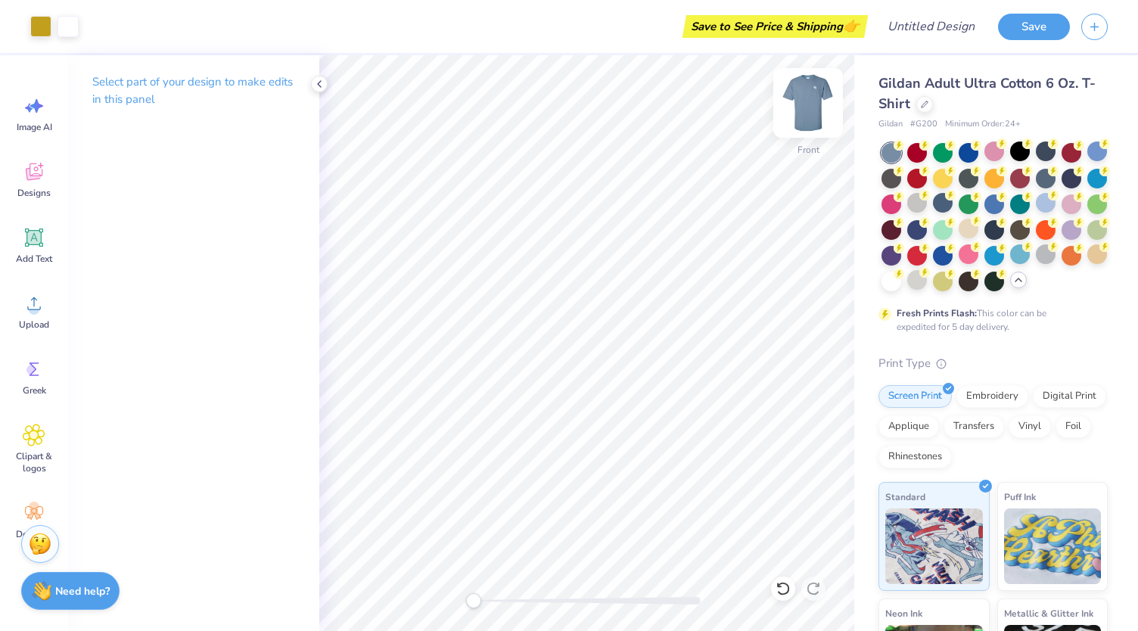
click at [807, 108] on img at bounding box center [808, 103] width 61 height 61
click at [807, 108] on img at bounding box center [808, 103] width 30 height 30
click at [953, 201] on div at bounding box center [943, 203] width 20 height 20
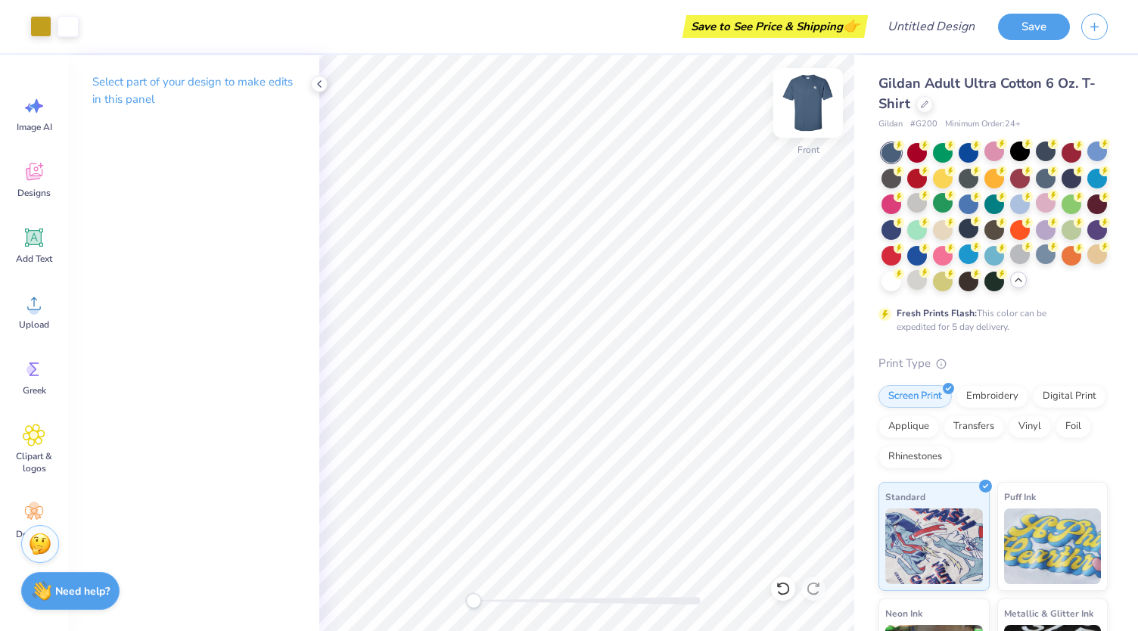
click at [805, 119] on img at bounding box center [808, 103] width 61 height 61
click at [805, 118] on img at bounding box center [808, 103] width 30 height 30
click at [920, 107] on div at bounding box center [925, 103] width 17 height 17
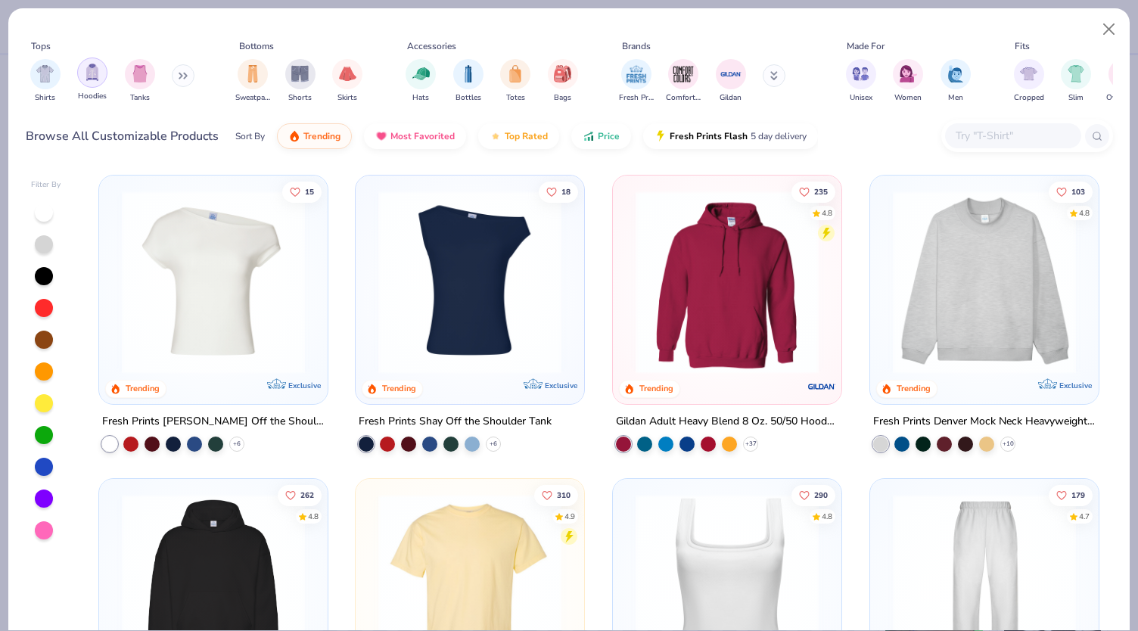
click at [99, 76] on img "filter for Hoodies" at bounding box center [92, 72] width 17 height 17
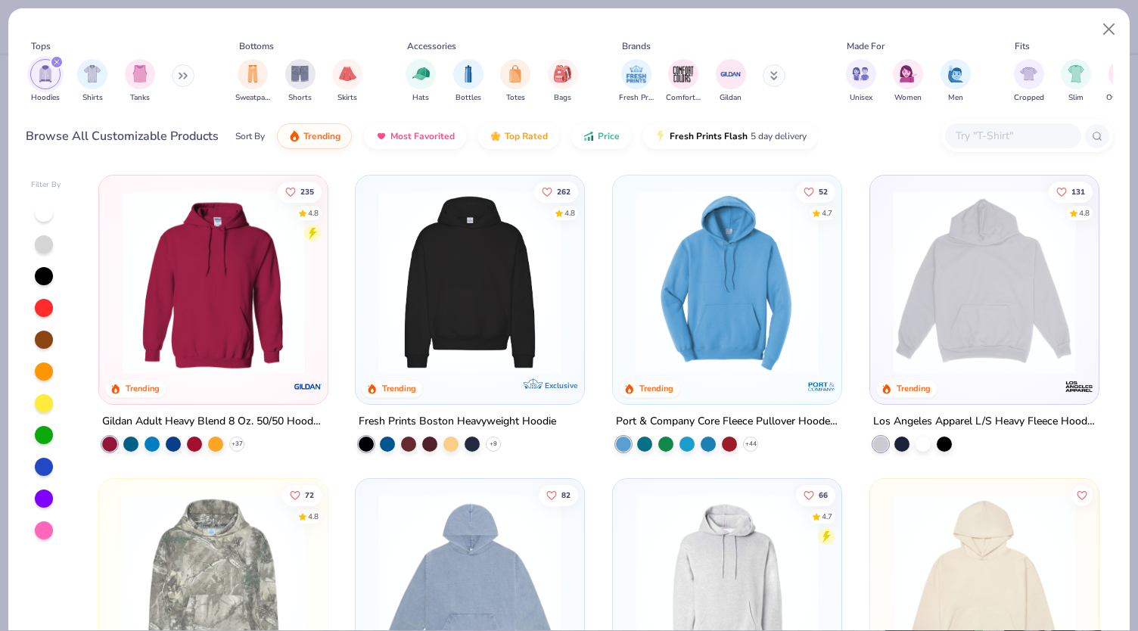
click at [185, 78] on icon at bounding box center [183, 76] width 9 height 8
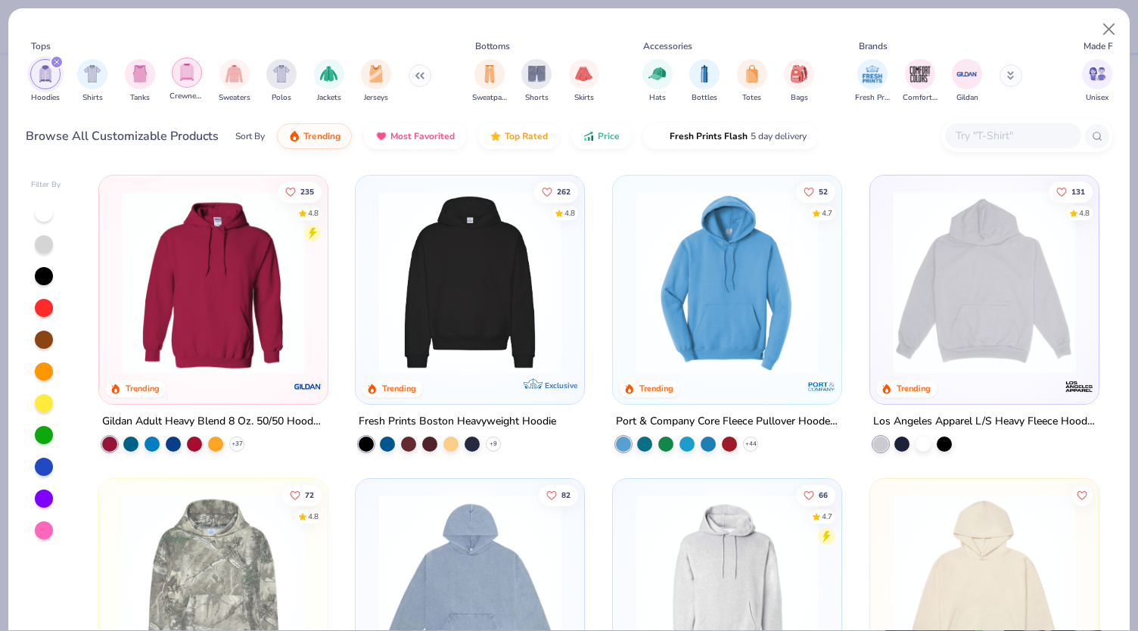
click at [194, 76] on img "filter for Crewnecks" at bounding box center [187, 72] width 17 height 17
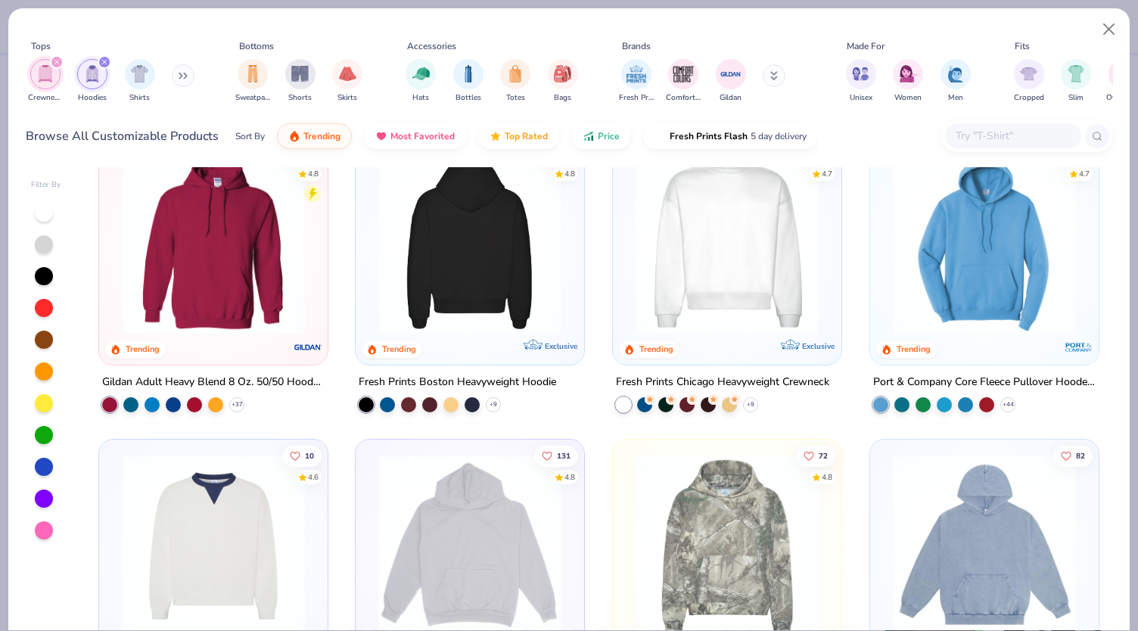
scroll to position [76, 0]
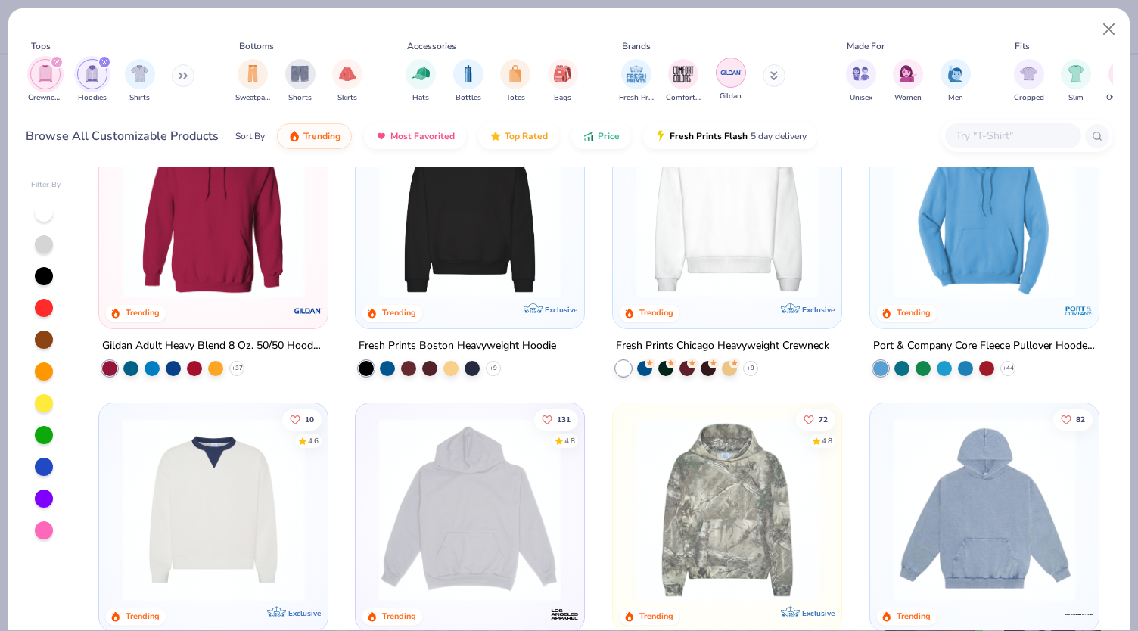
click at [720, 70] on img "filter for Gildan" at bounding box center [731, 72] width 23 height 23
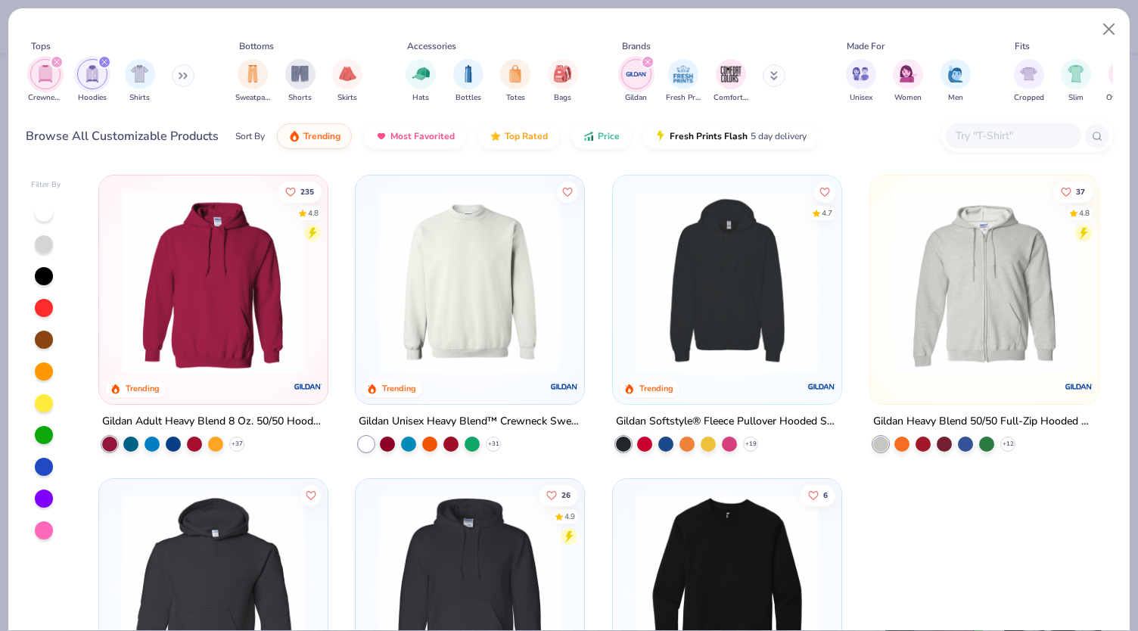
click at [441, 289] on img at bounding box center [470, 282] width 198 height 183
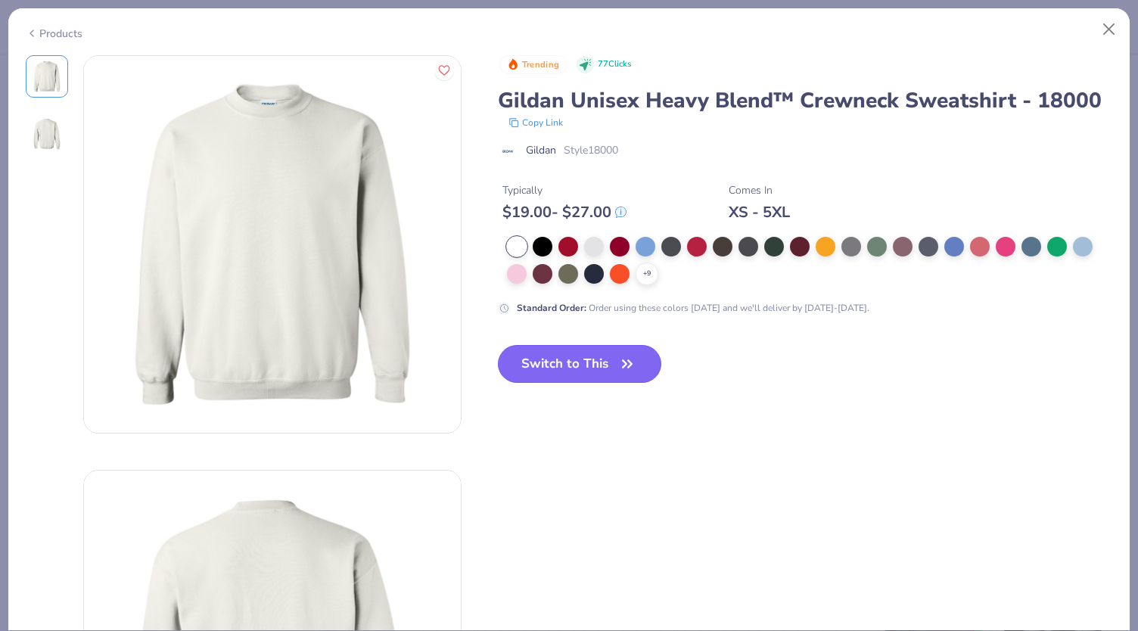
click at [525, 347] on button "Switch to This" at bounding box center [580, 364] width 164 height 38
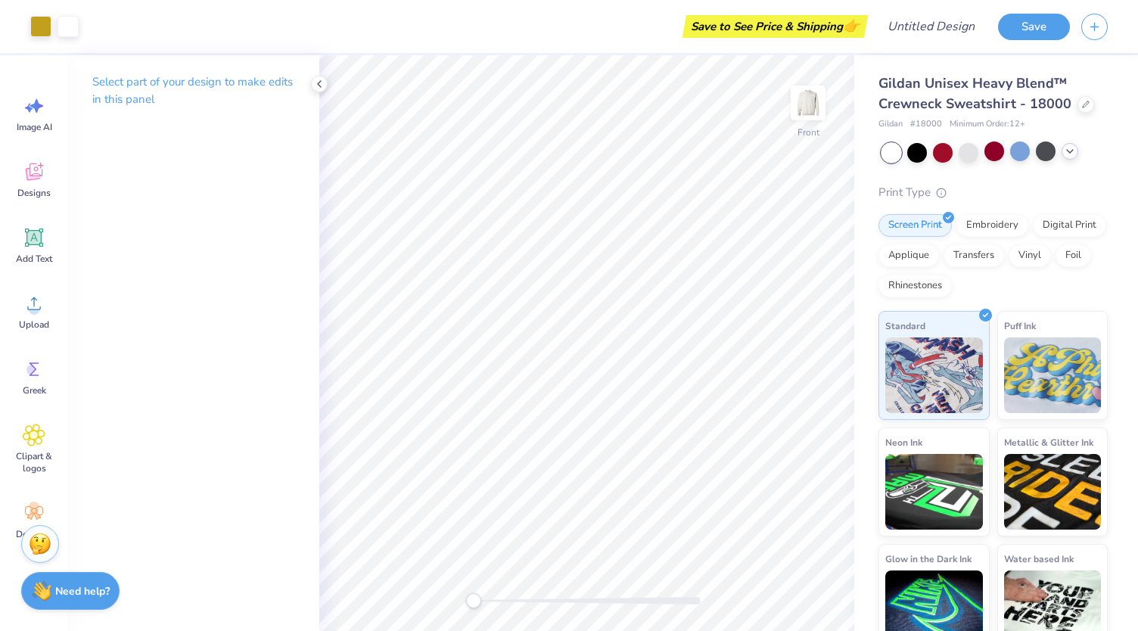
click at [1067, 148] on icon at bounding box center [1070, 151] width 12 height 12
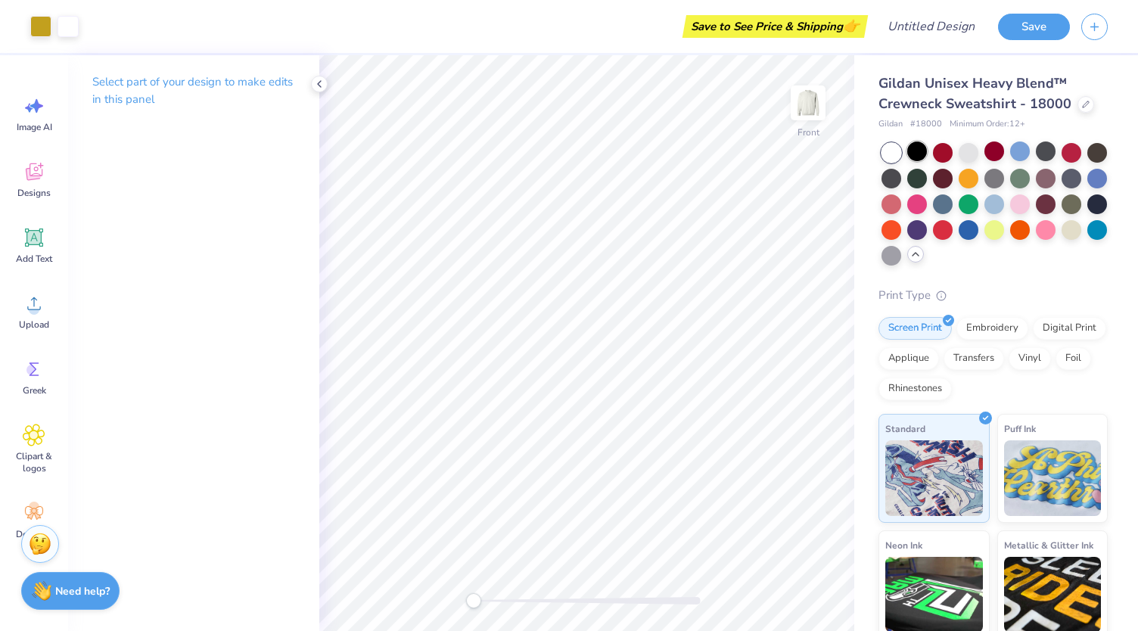
click at [922, 152] on div at bounding box center [918, 152] width 20 height 20
click at [1062, 238] on div at bounding box center [1072, 229] width 20 height 20
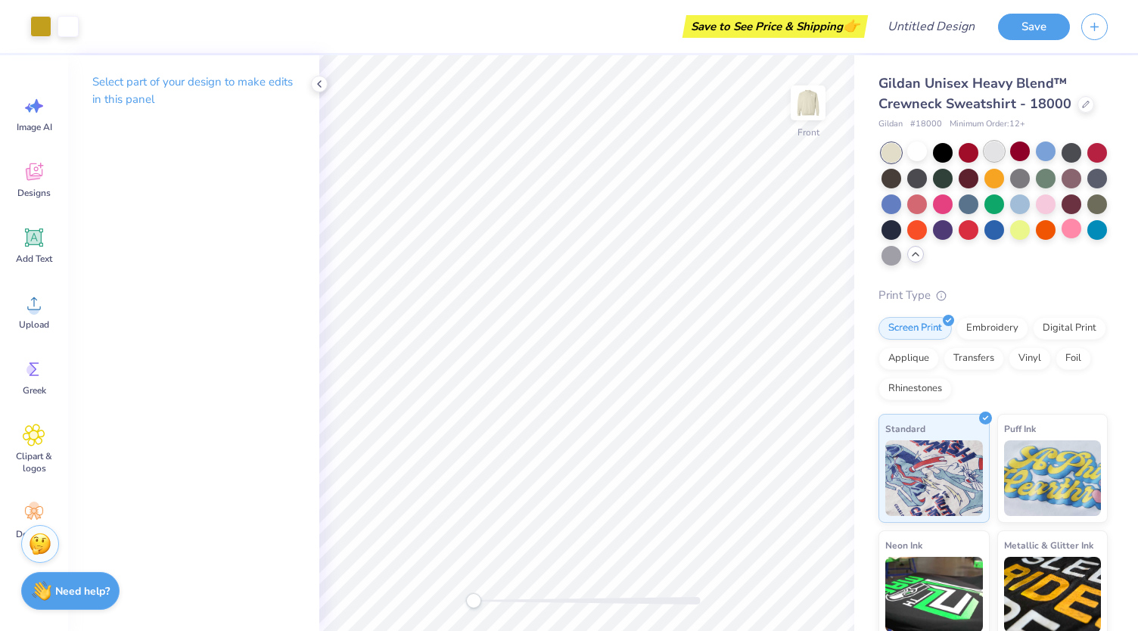
click at [1002, 160] on div at bounding box center [995, 152] width 20 height 20
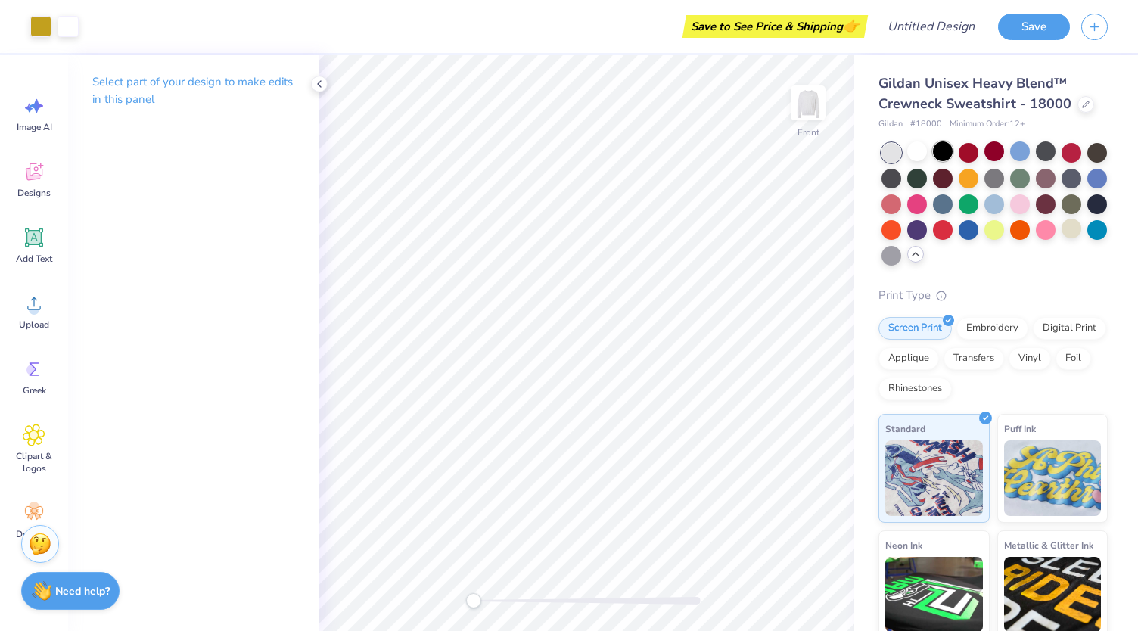
click at [937, 154] on div at bounding box center [943, 152] width 20 height 20
click at [1004, 182] on div at bounding box center [995, 177] width 20 height 20
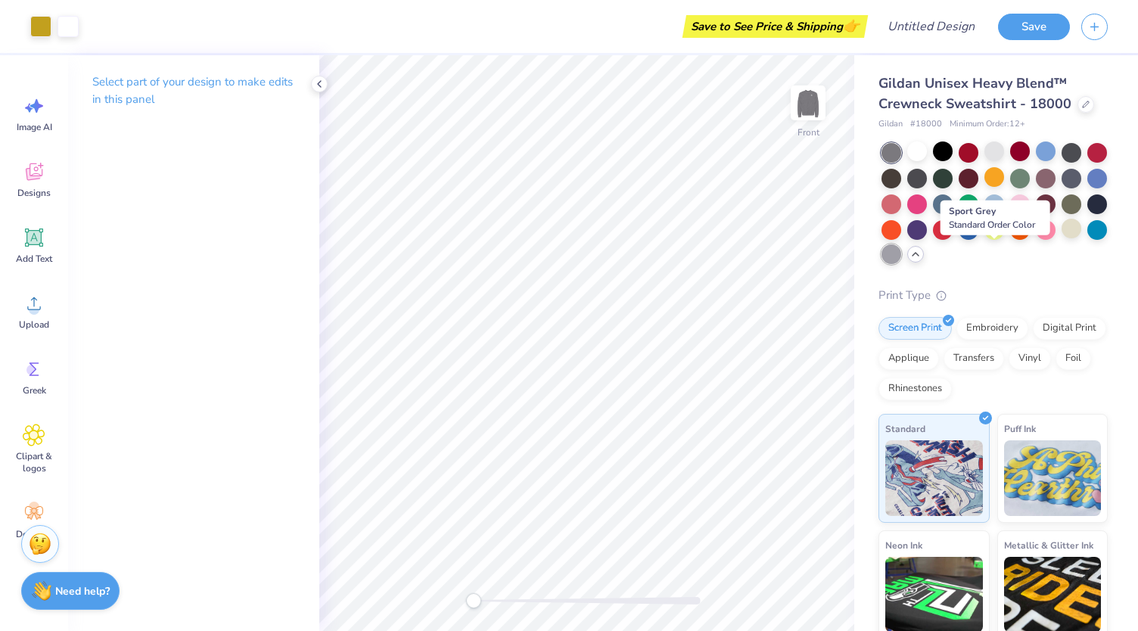
click at [901, 256] on div at bounding box center [892, 254] width 20 height 20
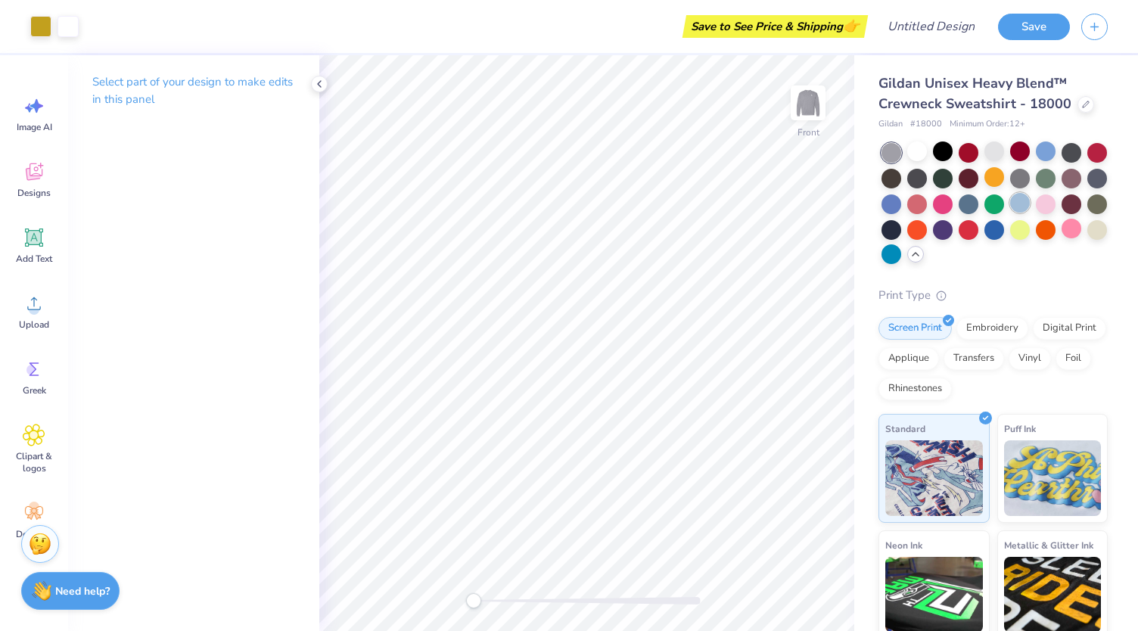
click at [1030, 202] on div at bounding box center [1020, 203] width 20 height 20
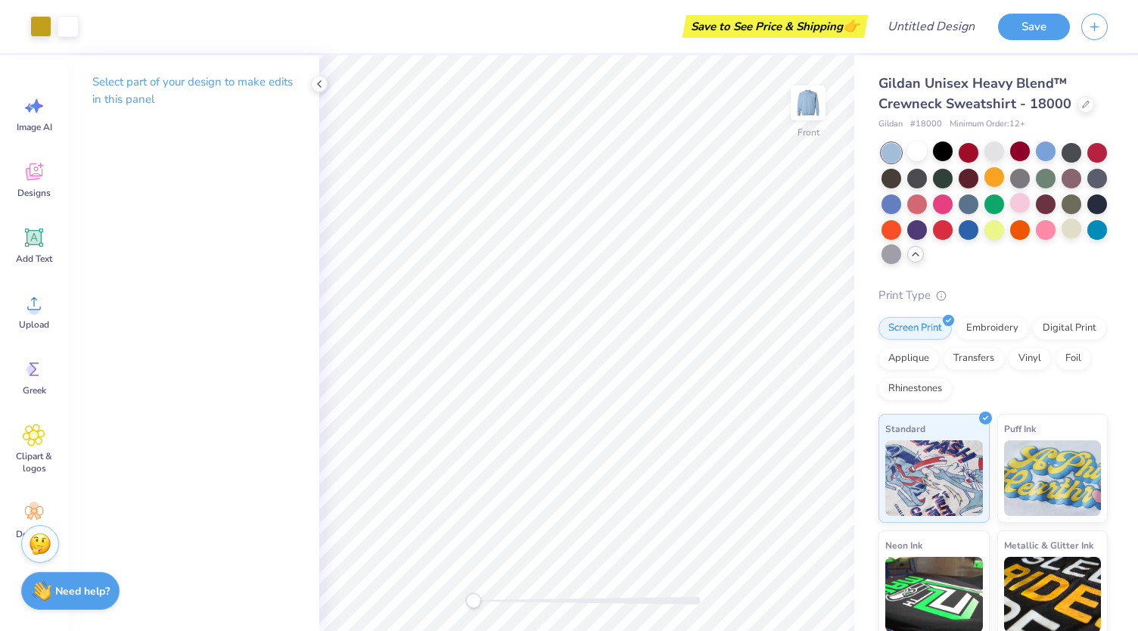
click at [991, 162] on div at bounding box center [995, 204] width 226 height 123
click at [990, 154] on div at bounding box center [995, 152] width 20 height 20
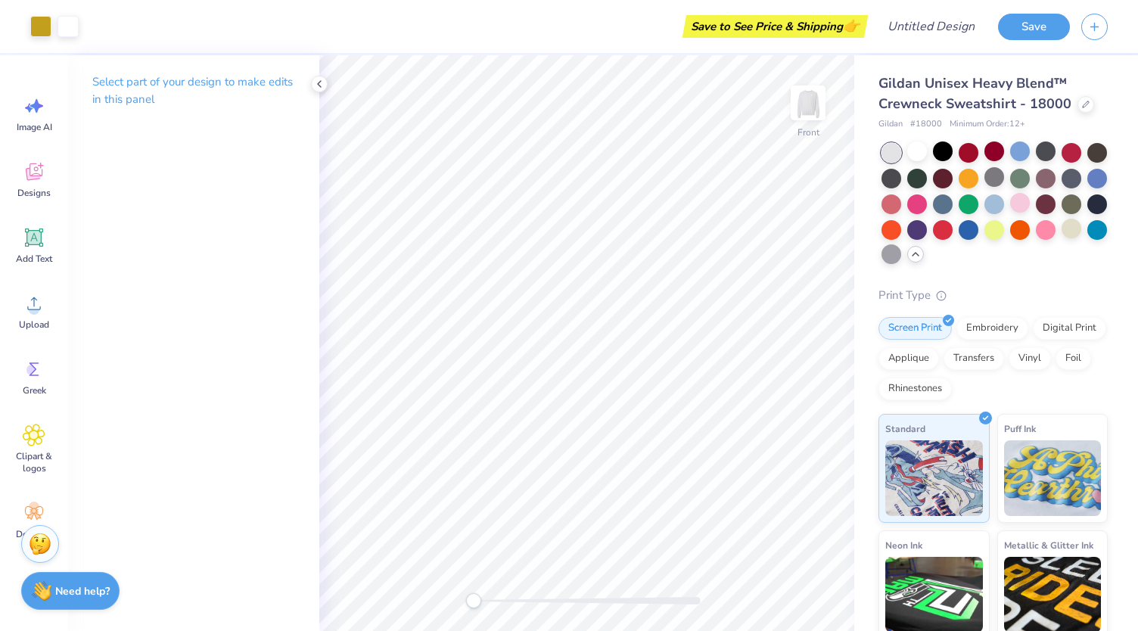
click at [901, 253] on div at bounding box center [892, 254] width 20 height 20
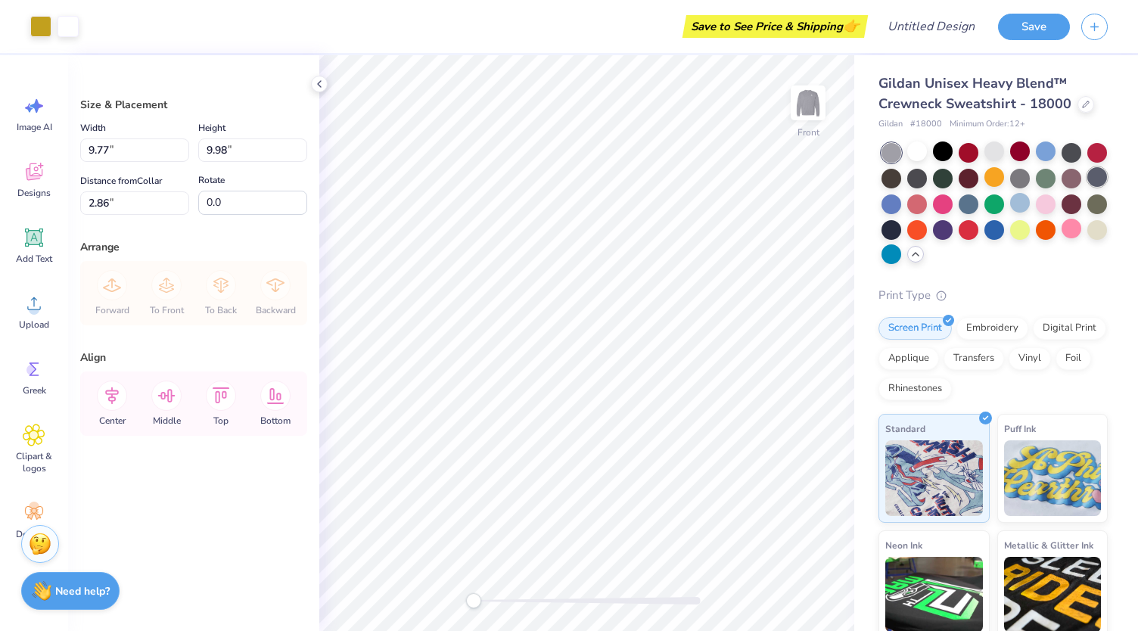
type input "3.00"
type input "11.12"
type input "11.36"
type input "3.27"
type input "10.39"
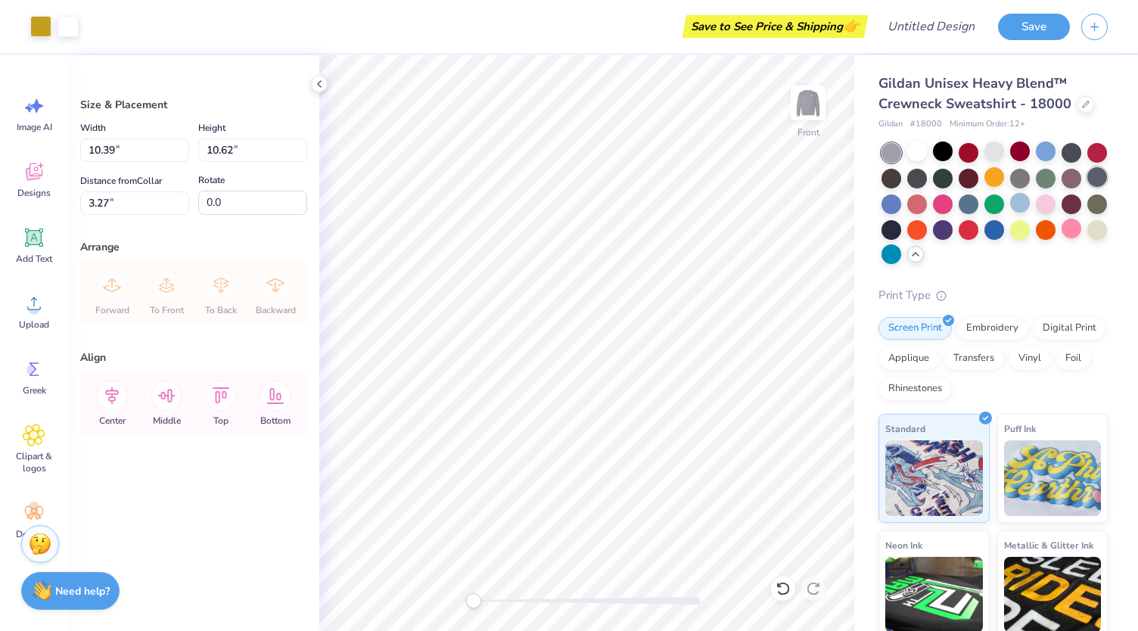
type input "10.62"
type input "3.33"
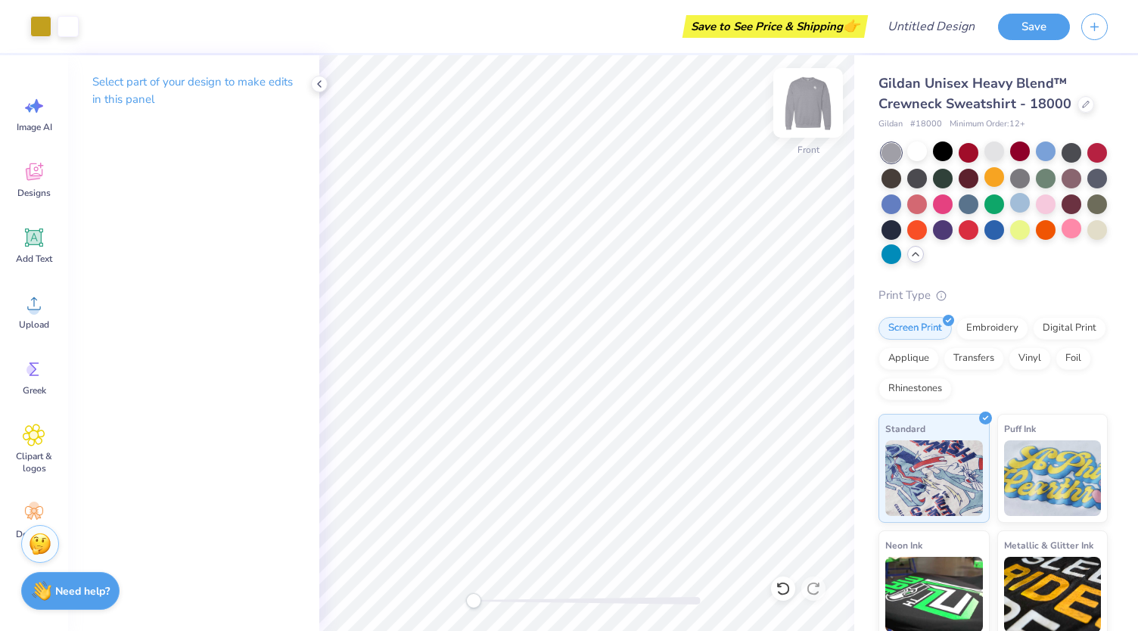
click at [815, 104] on img at bounding box center [808, 103] width 61 height 61
click at [815, 110] on img at bounding box center [808, 103] width 61 height 61
click at [34, 23] on div at bounding box center [40, 24] width 21 height 21
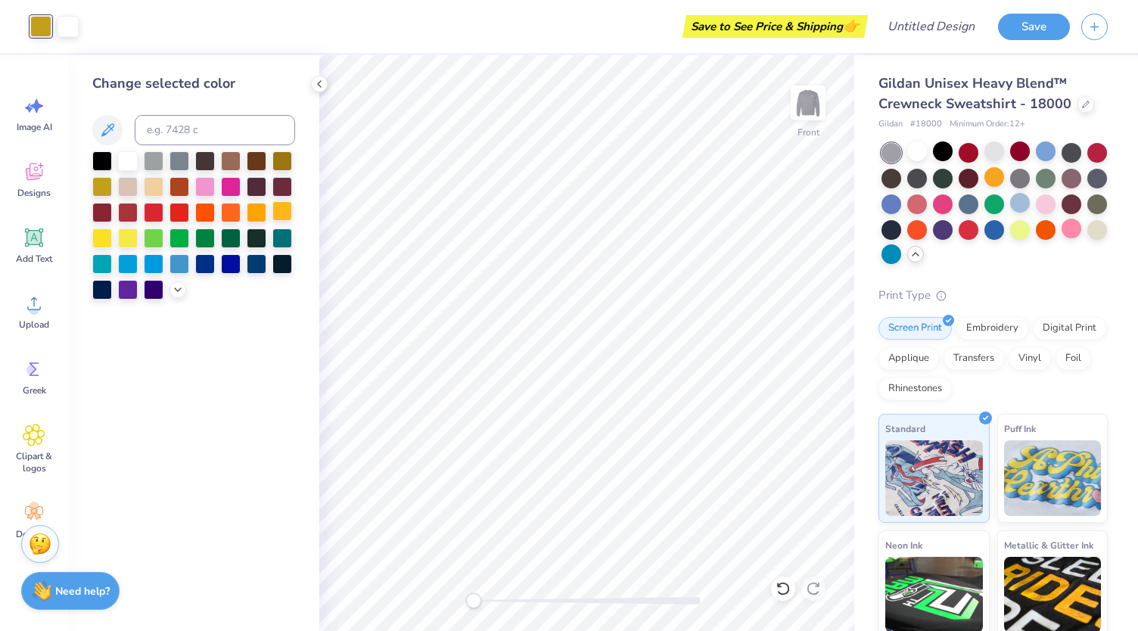
click at [282, 204] on div at bounding box center [282, 211] width 20 height 20
click at [259, 205] on div at bounding box center [257, 211] width 20 height 20
click at [182, 292] on icon at bounding box center [178, 288] width 12 height 12
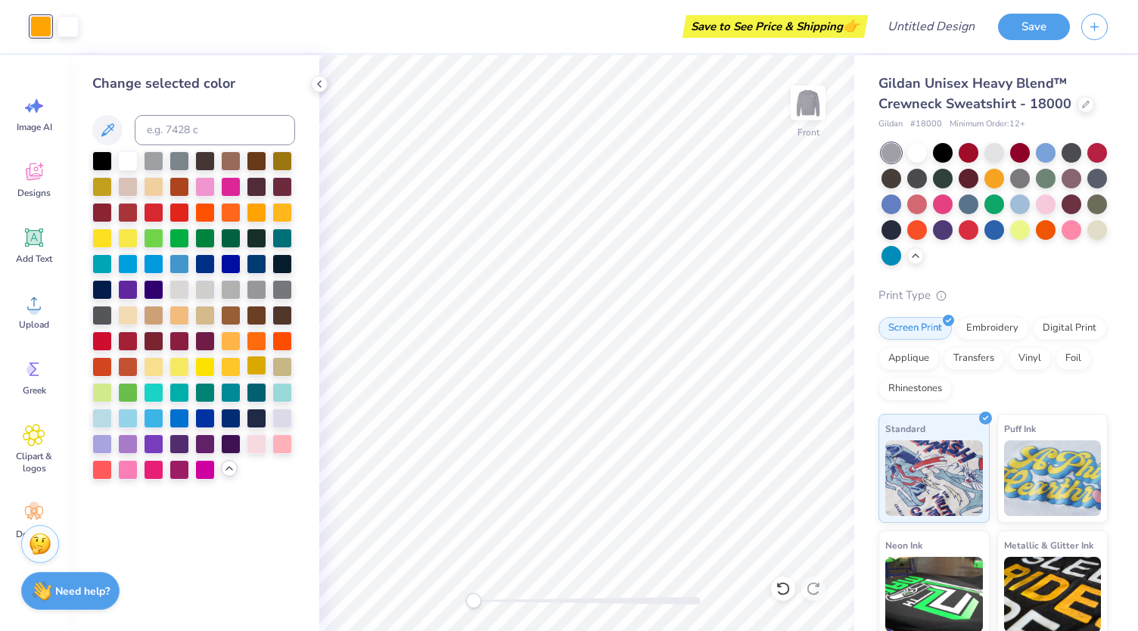
click at [258, 370] on div at bounding box center [257, 366] width 20 height 20
click at [235, 362] on div at bounding box center [231, 366] width 20 height 20
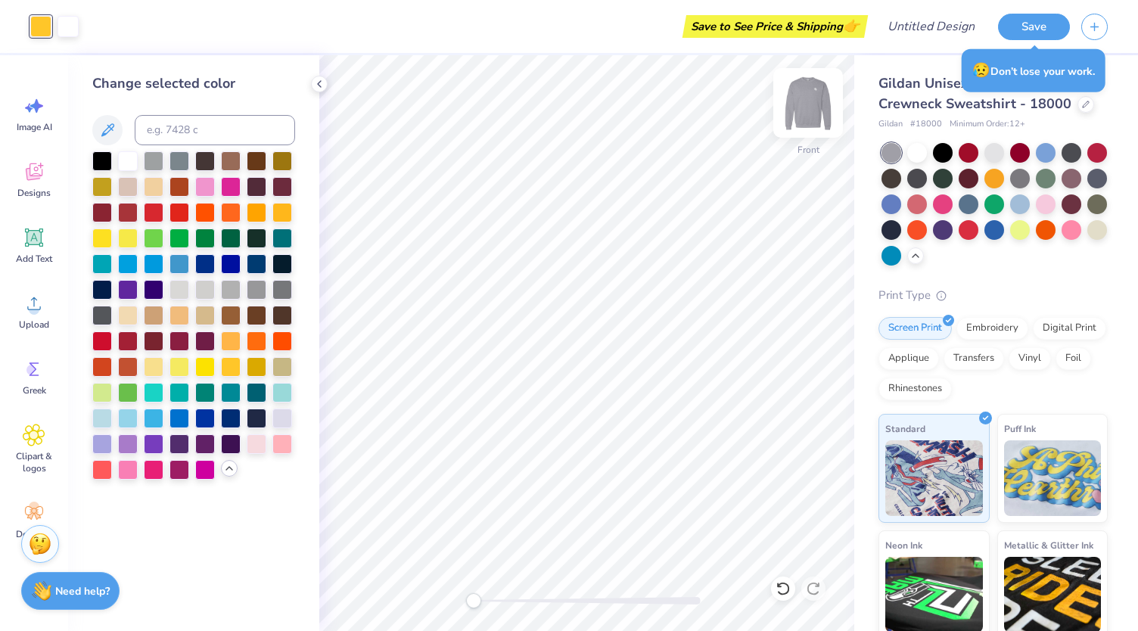
click at [808, 101] on img at bounding box center [808, 103] width 61 height 61
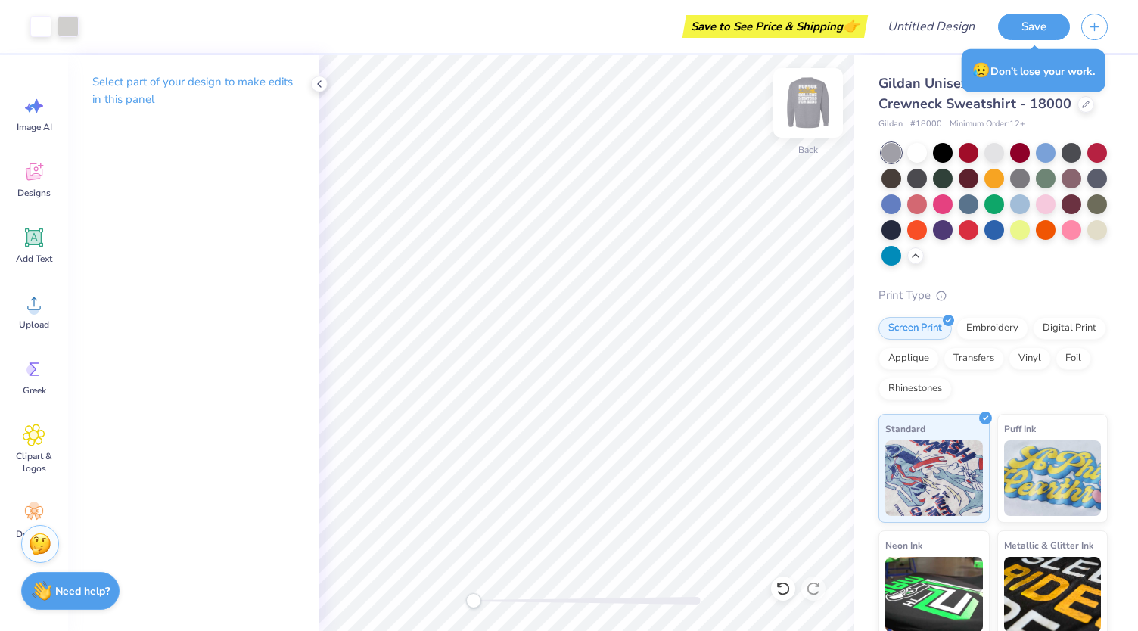
click at [809, 101] on img at bounding box center [808, 103] width 61 height 61
click at [1030, 178] on div at bounding box center [1020, 177] width 20 height 20
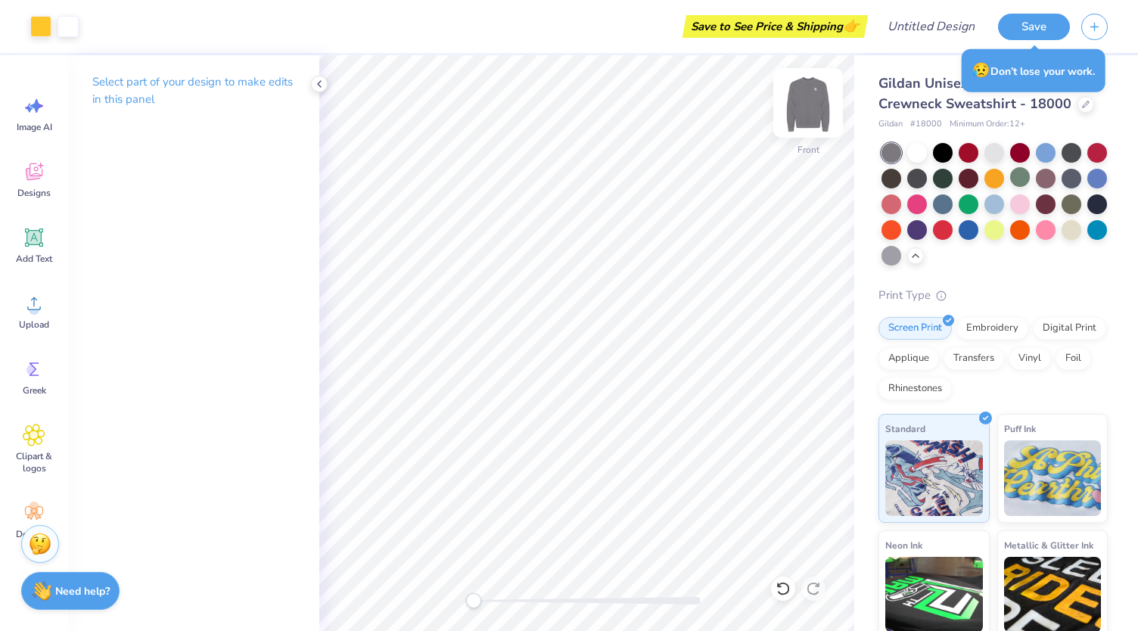
click at [808, 113] on img at bounding box center [808, 103] width 61 height 61
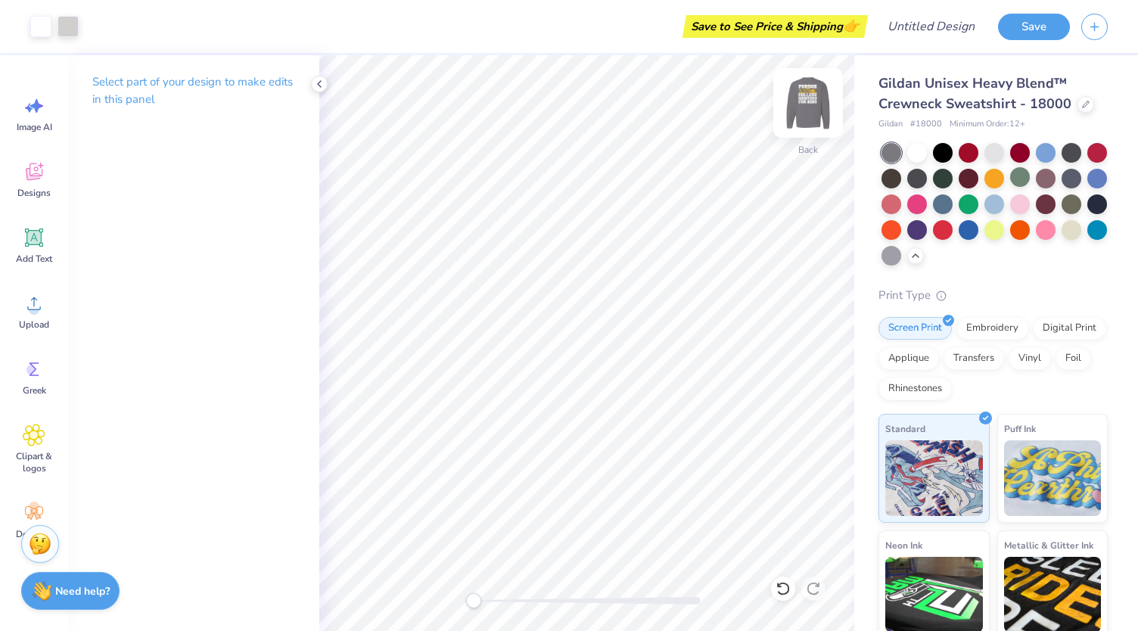
click at [813, 107] on img at bounding box center [808, 103] width 61 height 61
click at [1000, 161] on div at bounding box center [995, 204] width 226 height 123
click at [999, 157] on div at bounding box center [995, 152] width 20 height 20
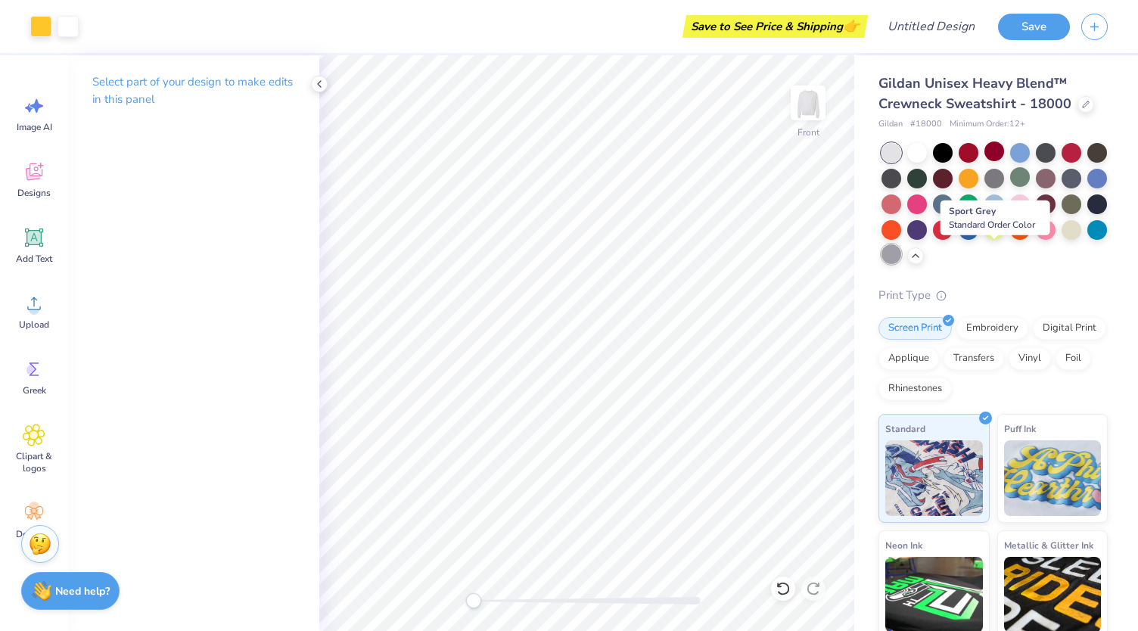
click at [901, 254] on div at bounding box center [892, 254] width 20 height 20
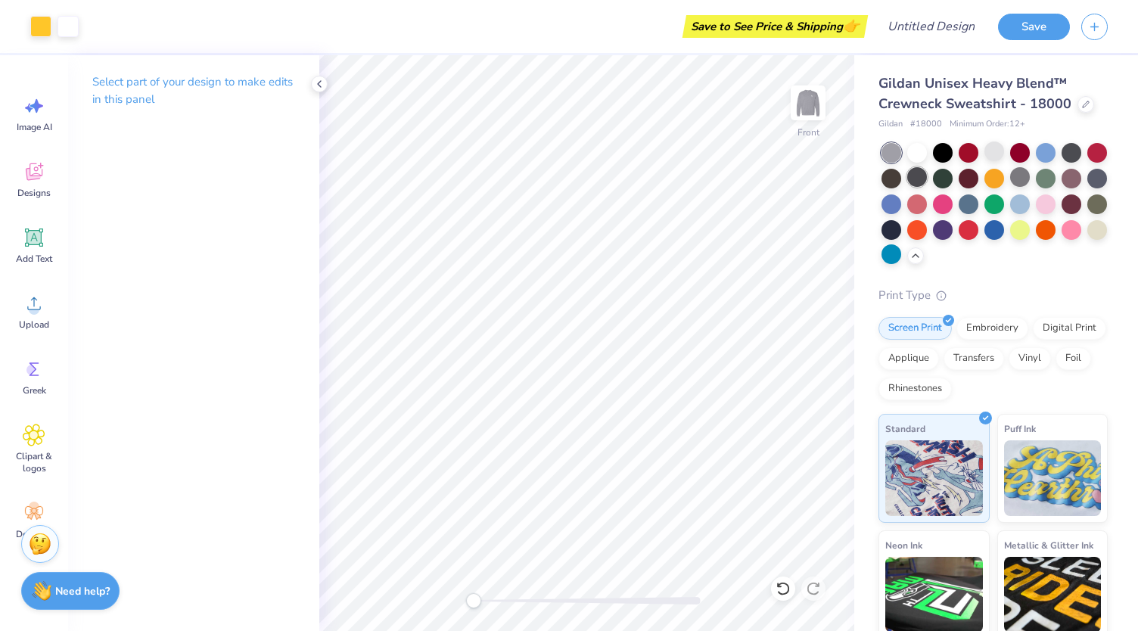
click at [927, 178] on div at bounding box center [918, 177] width 20 height 20
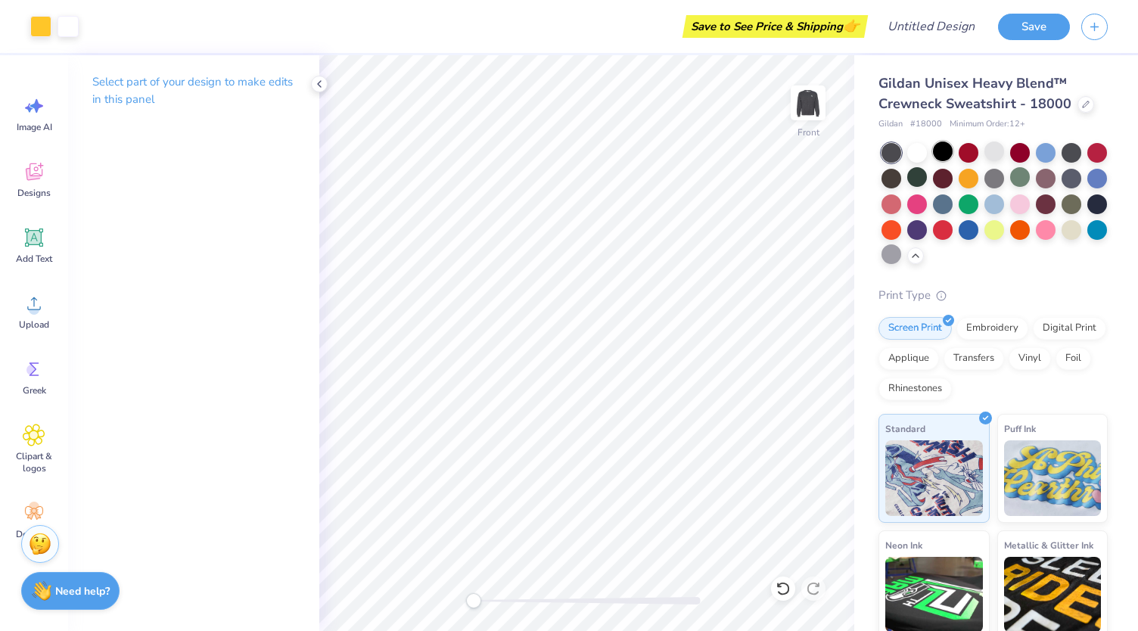
click at [947, 152] on div at bounding box center [943, 152] width 20 height 20
click at [1087, 98] on div at bounding box center [1086, 103] width 17 height 17
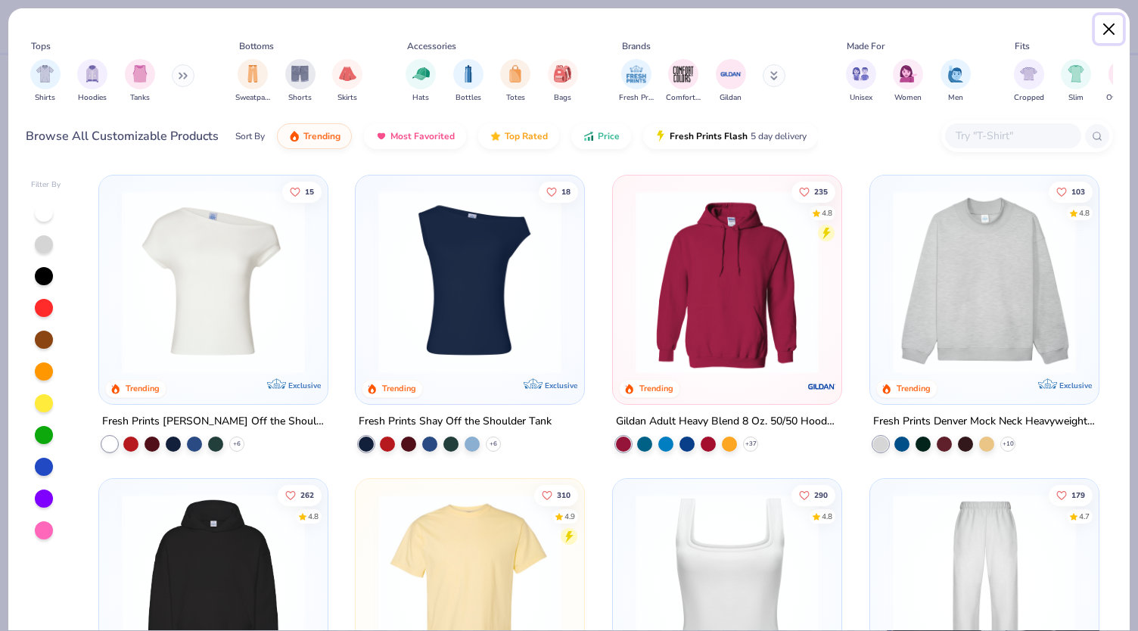
click at [1116, 27] on button "Close" at bounding box center [1109, 29] width 29 height 29
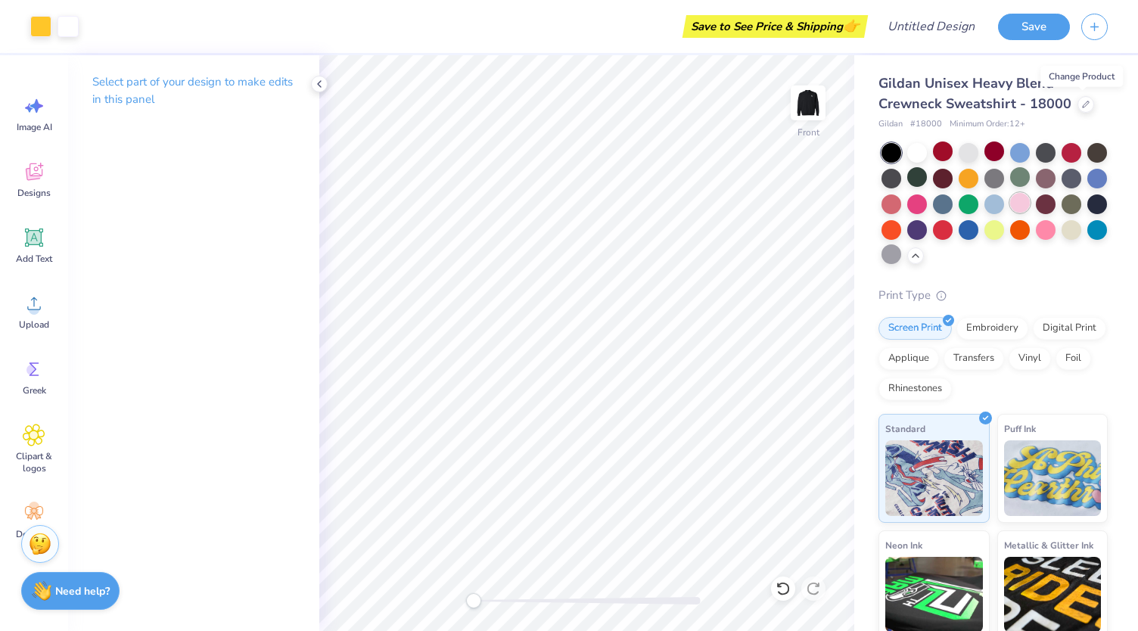
click at [1030, 202] on div at bounding box center [1020, 203] width 20 height 20
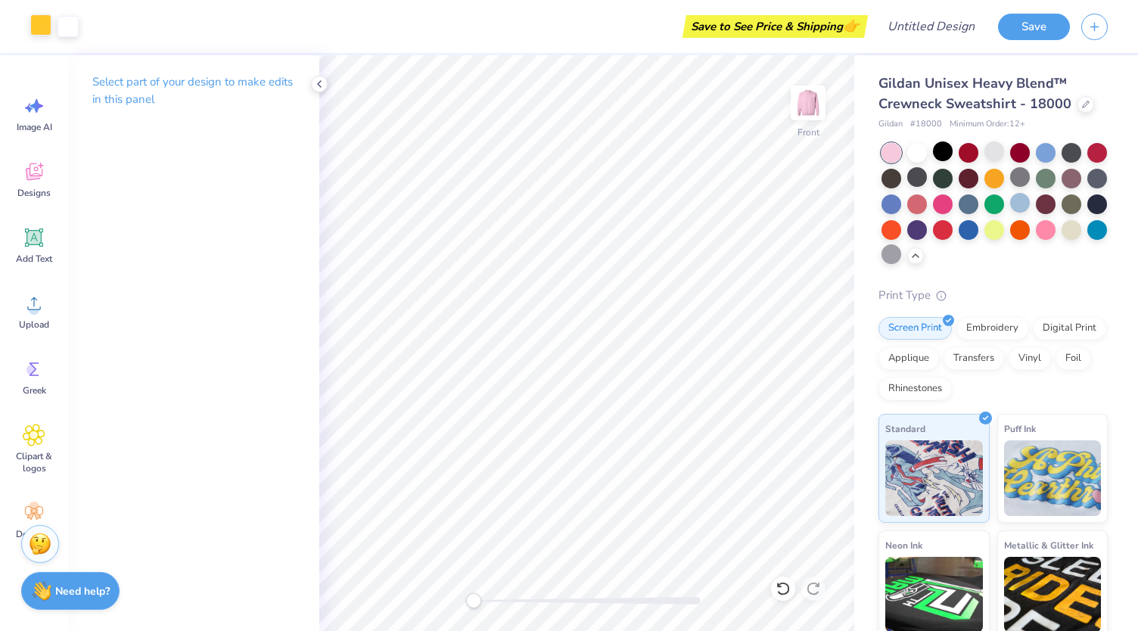
click at [37, 25] on div at bounding box center [40, 24] width 21 height 21
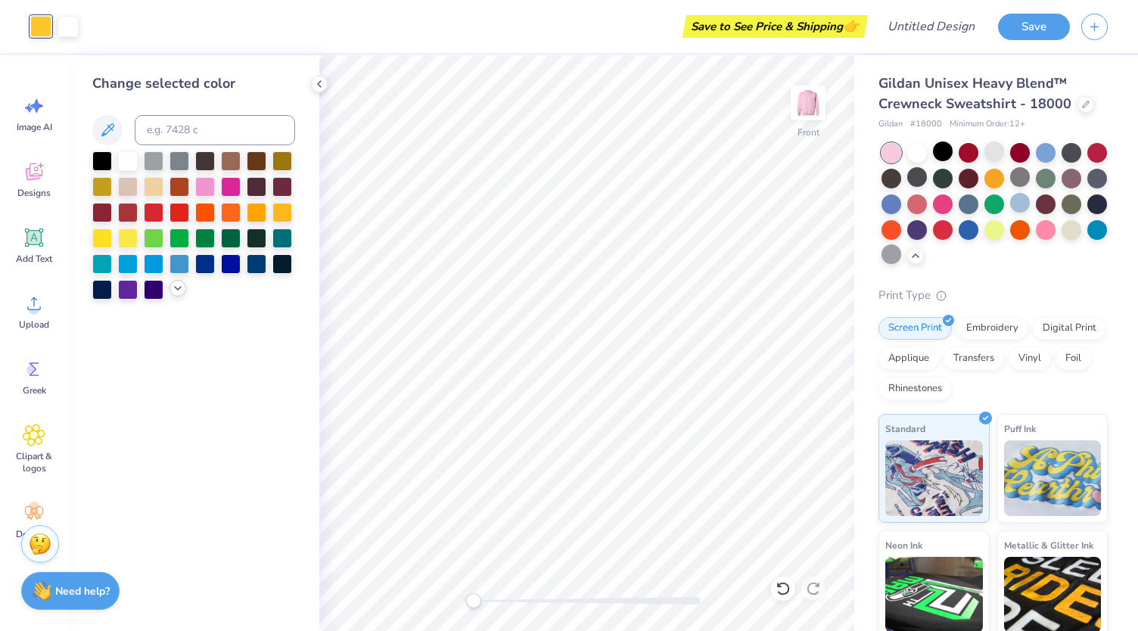
click at [178, 291] on icon at bounding box center [178, 288] width 12 height 12
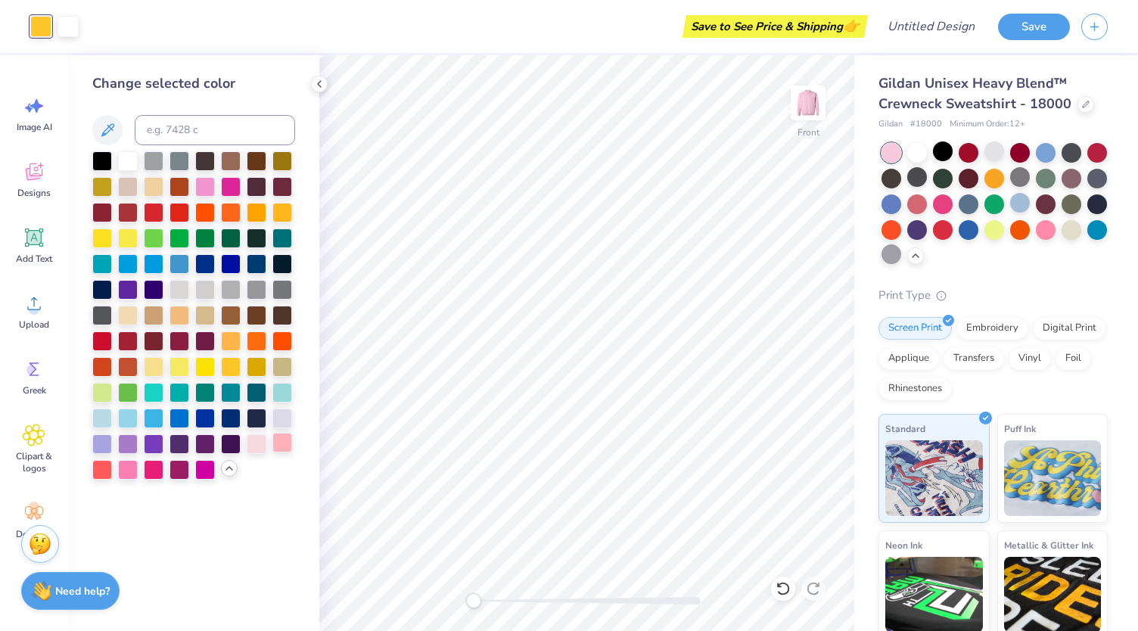
click at [288, 449] on div at bounding box center [282, 443] width 20 height 20
click at [288, 448] on div at bounding box center [282, 443] width 20 height 20
click at [128, 466] on div at bounding box center [128, 469] width 20 height 20
click at [213, 191] on div at bounding box center [205, 186] width 20 height 20
click at [182, 290] on div at bounding box center [180, 289] width 20 height 20
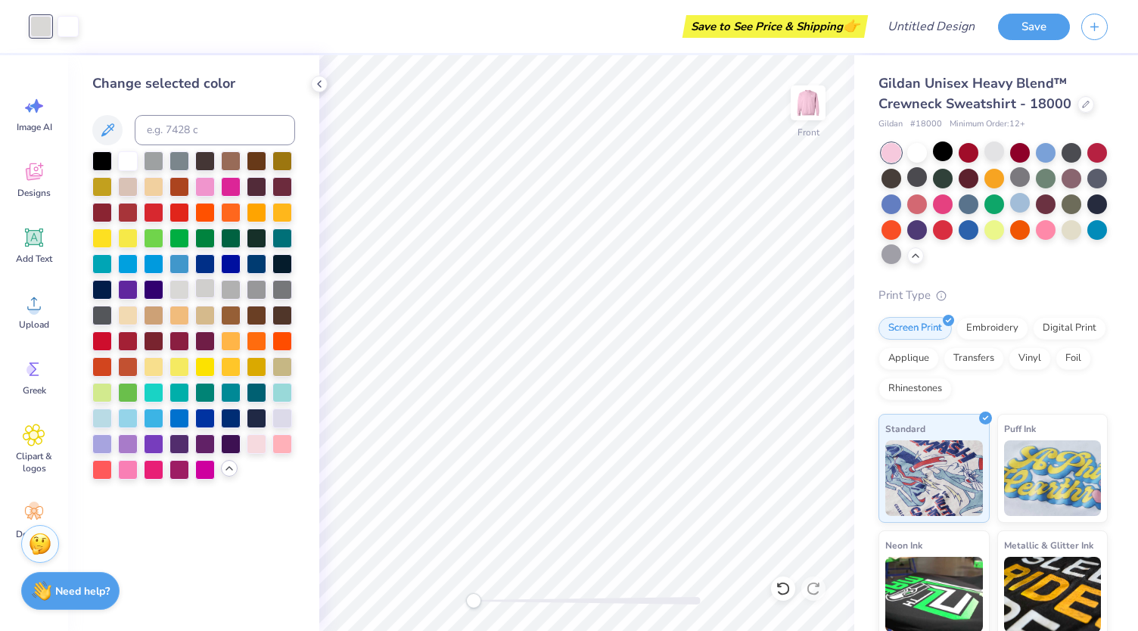
click at [199, 292] on div at bounding box center [205, 289] width 20 height 20
click at [221, 288] on div at bounding box center [231, 289] width 20 height 20
click at [151, 162] on div at bounding box center [154, 160] width 20 height 20
click at [129, 167] on div at bounding box center [128, 160] width 20 height 20
click at [94, 165] on div at bounding box center [102, 160] width 20 height 20
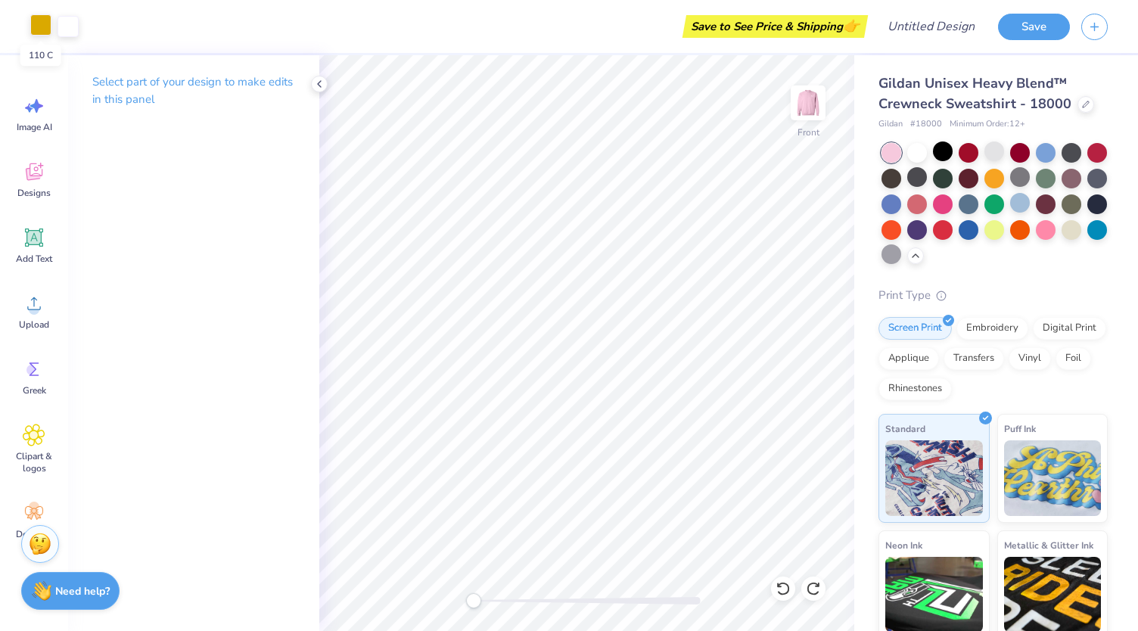
click at [35, 24] on div at bounding box center [40, 24] width 21 height 21
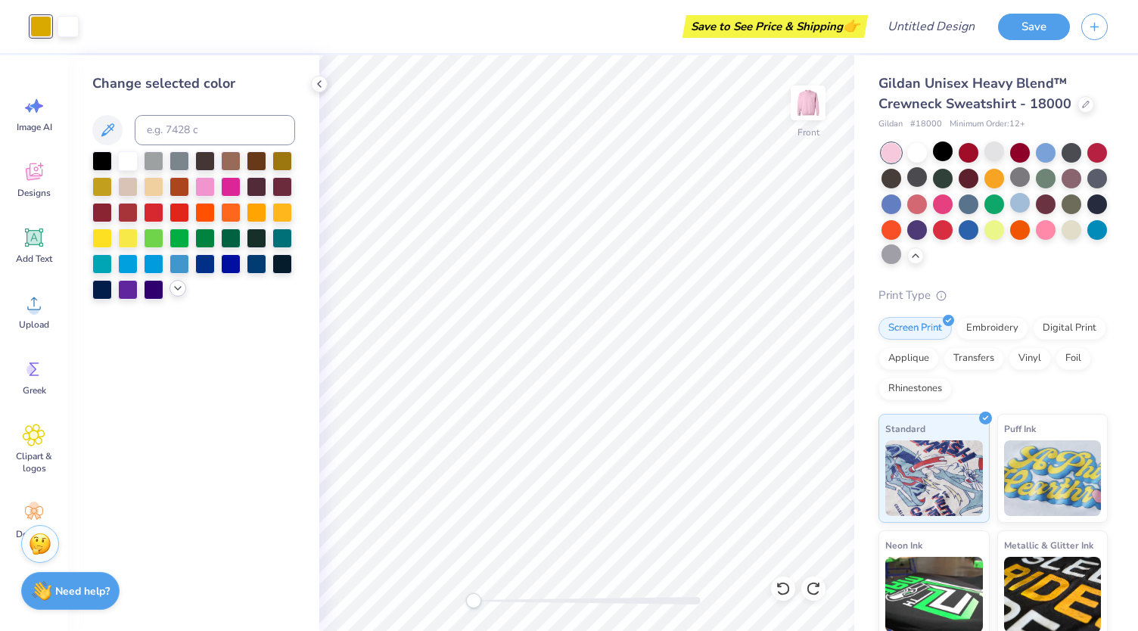
click at [176, 285] on icon at bounding box center [178, 288] width 12 height 12
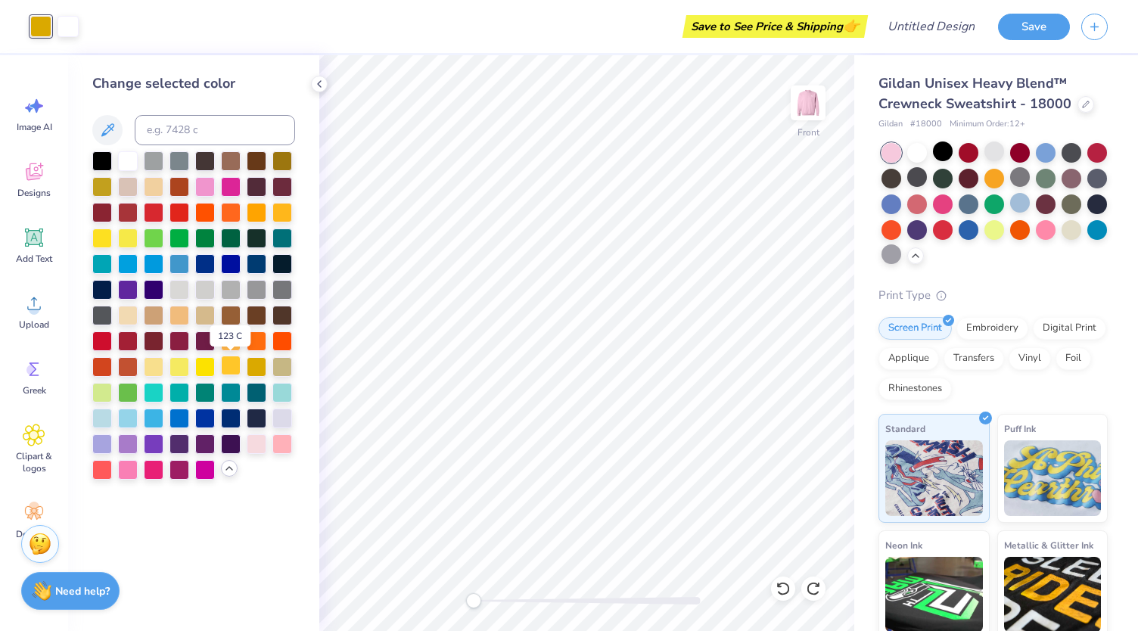
click at [232, 365] on div at bounding box center [231, 366] width 20 height 20
click at [996, 142] on div at bounding box center [995, 152] width 20 height 20
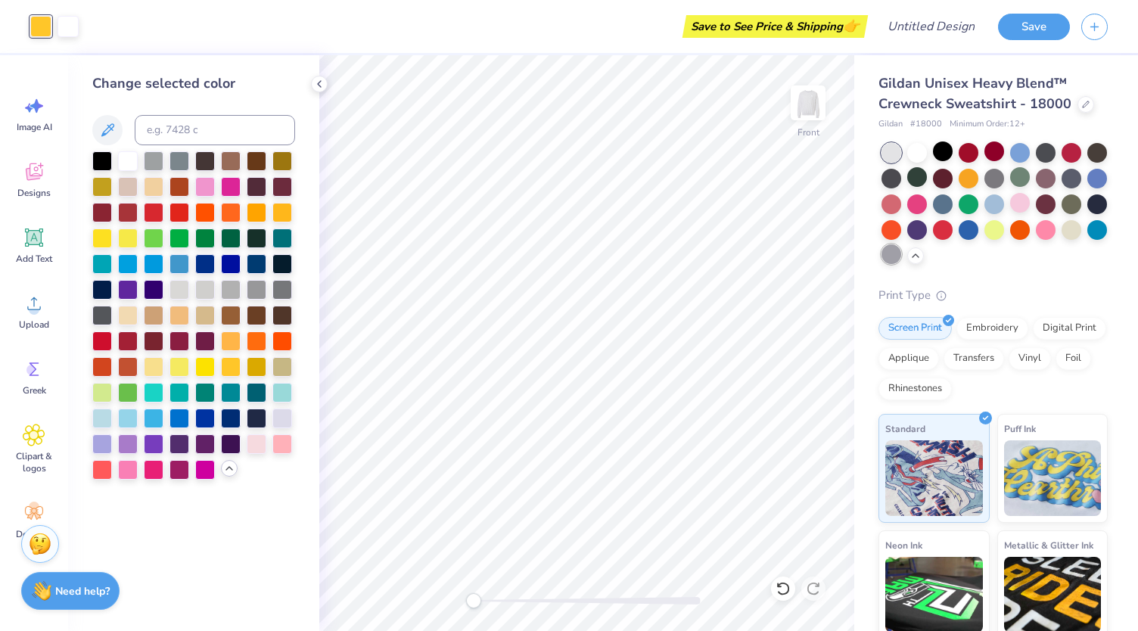
click at [901, 255] on div at bounding box center [892, 254] width 20 height 20
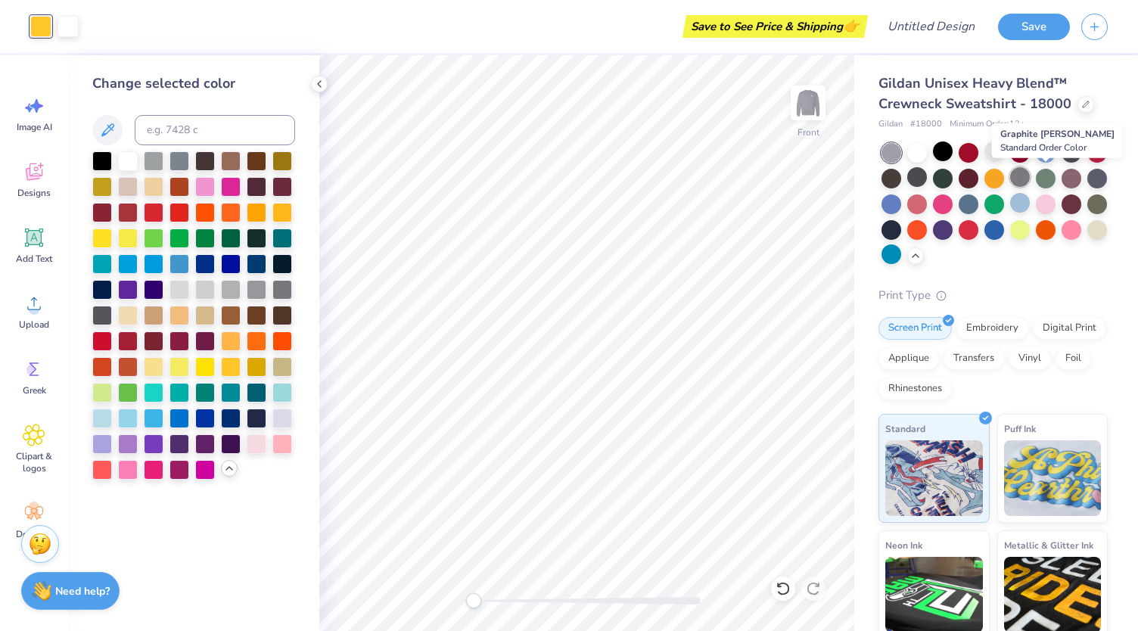
click at [1030, 182] on div at bounding box center [1020, 177] width 20 height 20
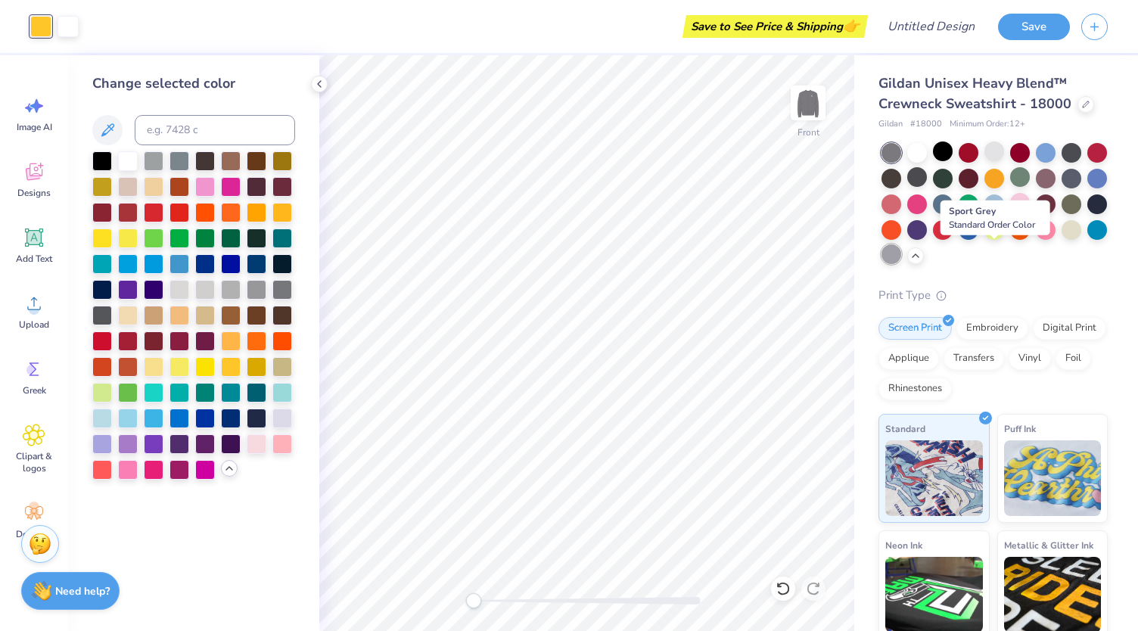
click at [901, 257] on div at bounding box center [892, 254] width 20 height 20
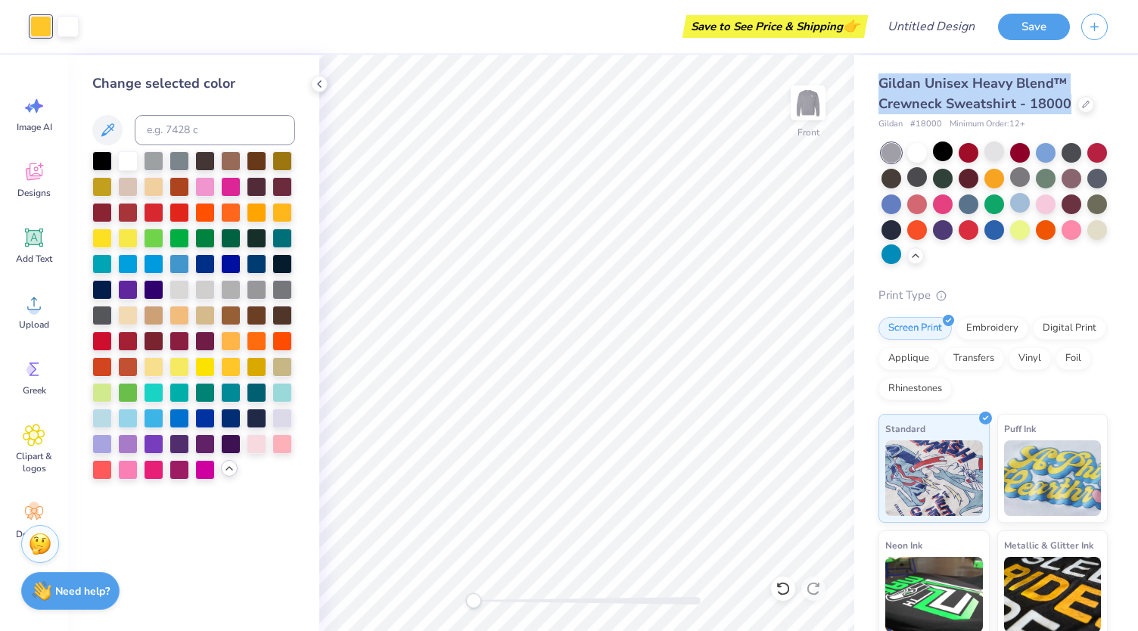
drag, startPoint x: 883, startPoint y: 81, endPoint x: 1064, endPoint y: 101, distance: 182.8
click at [1064, 101] on span "Gildan Unisex Heavy Blend™ Crewneck Sweatshirt - 18000" at bounding box center [975, 93] width 193 height 39
copy span "Gildan Unisex Heavy Blend™ Crewneck Sweatshirt - 18000"
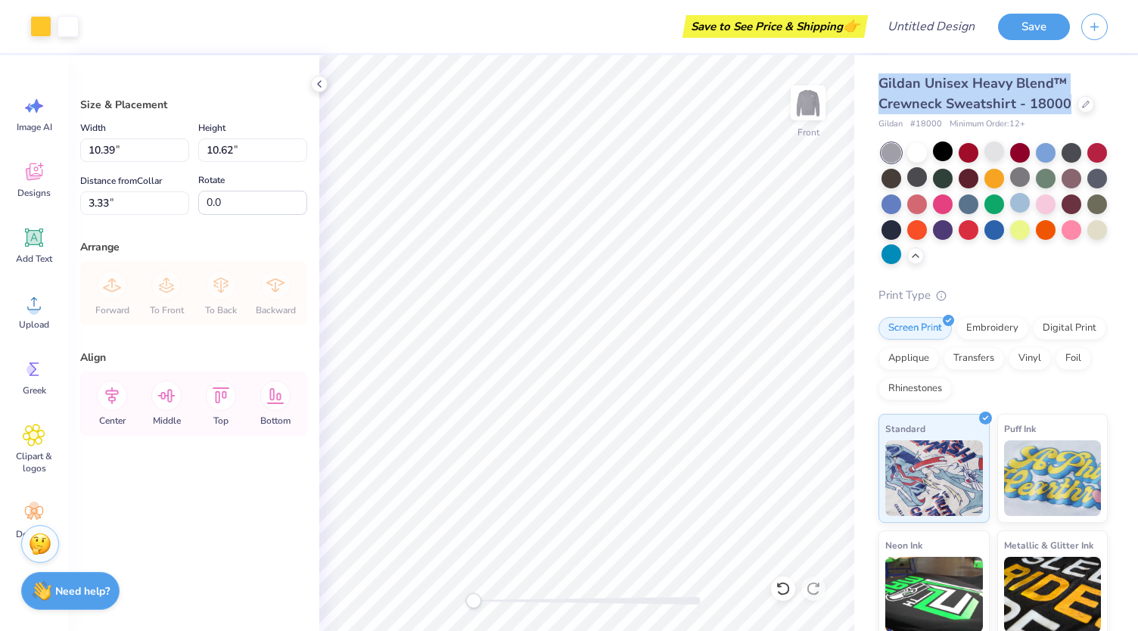
type input "3.42"
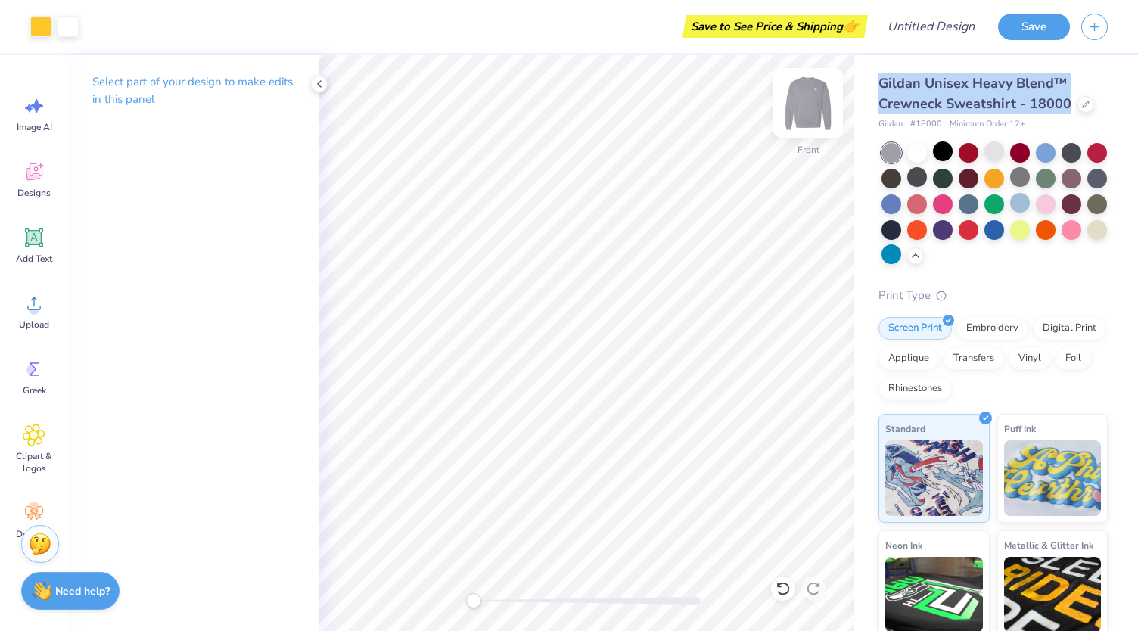
click at [802, 114] on img at bounding box center [808, 103] width 61 height 61
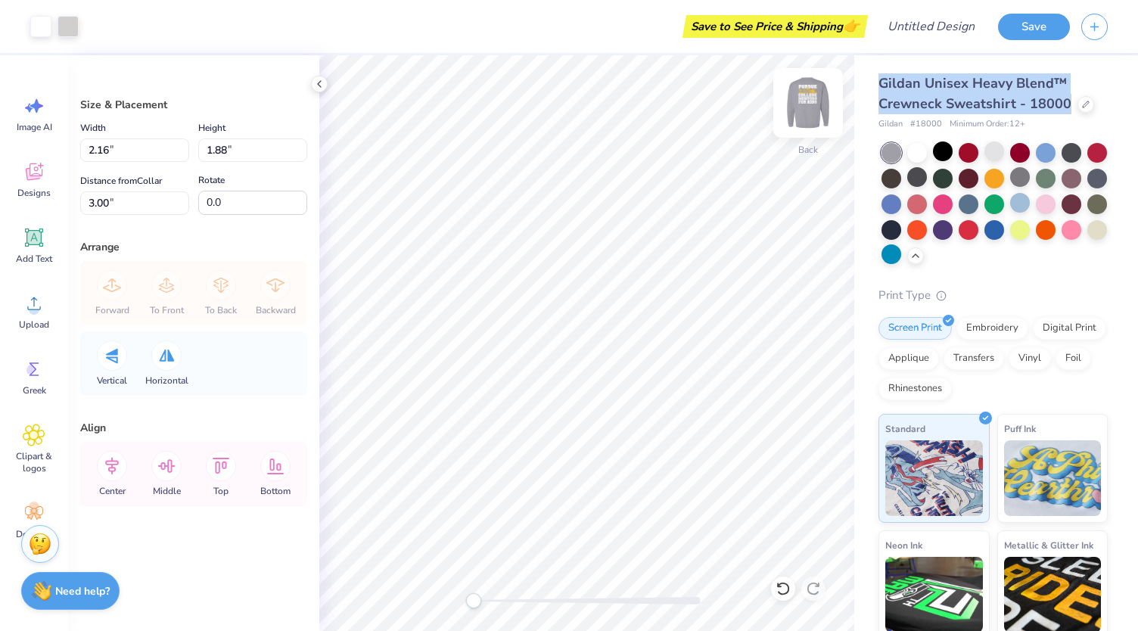
type input "2.16"
type input "1.88"
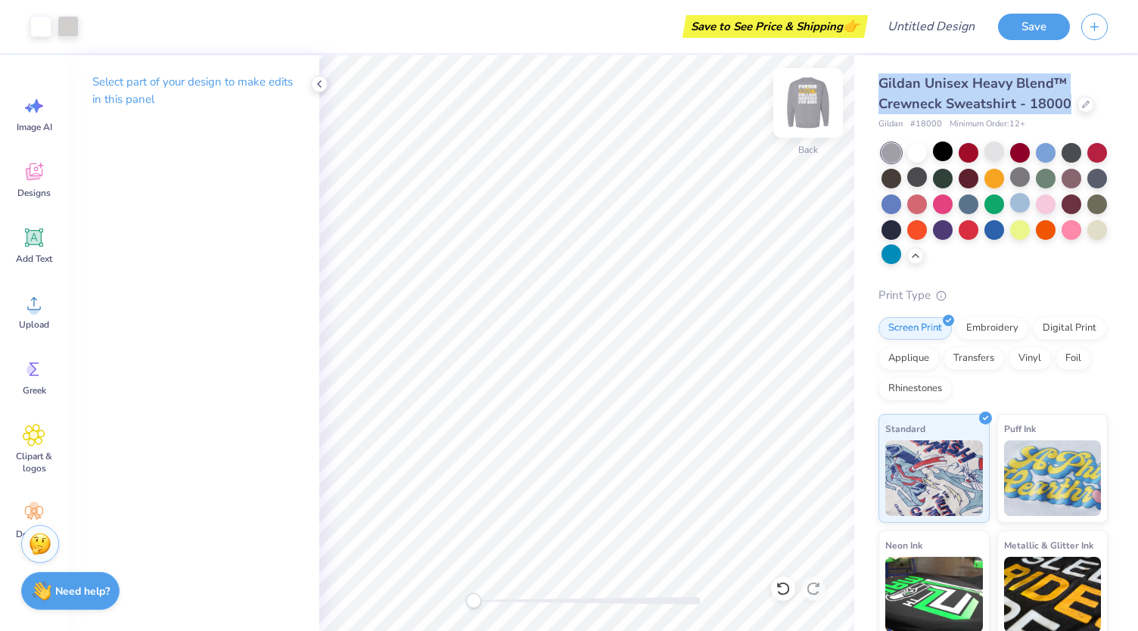
click at [805, 104] on img at bounding box center [808, 103] width 61 height 61
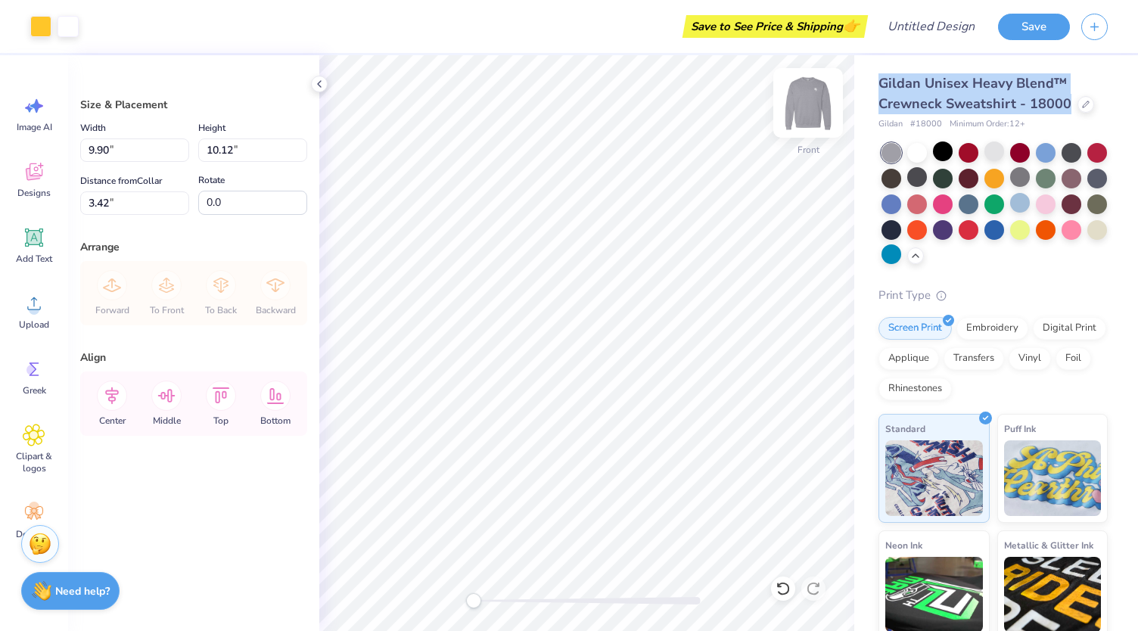
type input "9.90"
type input "10.12"
type input "3.39"
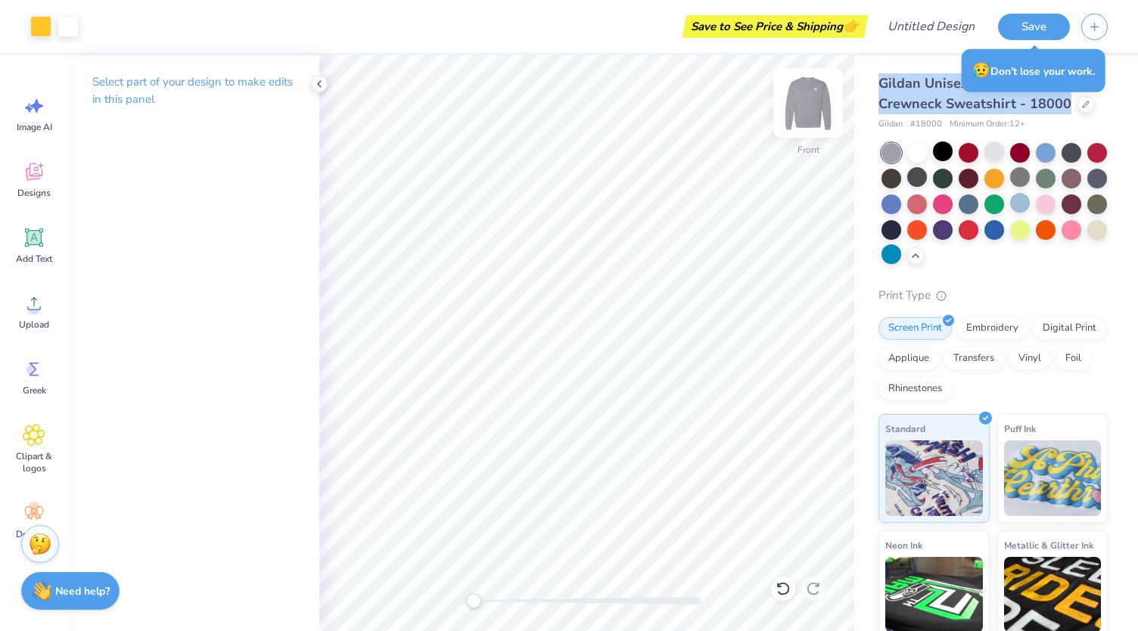
click at [809, 104] on img at bounding box center [808, 103] width 61 height 61
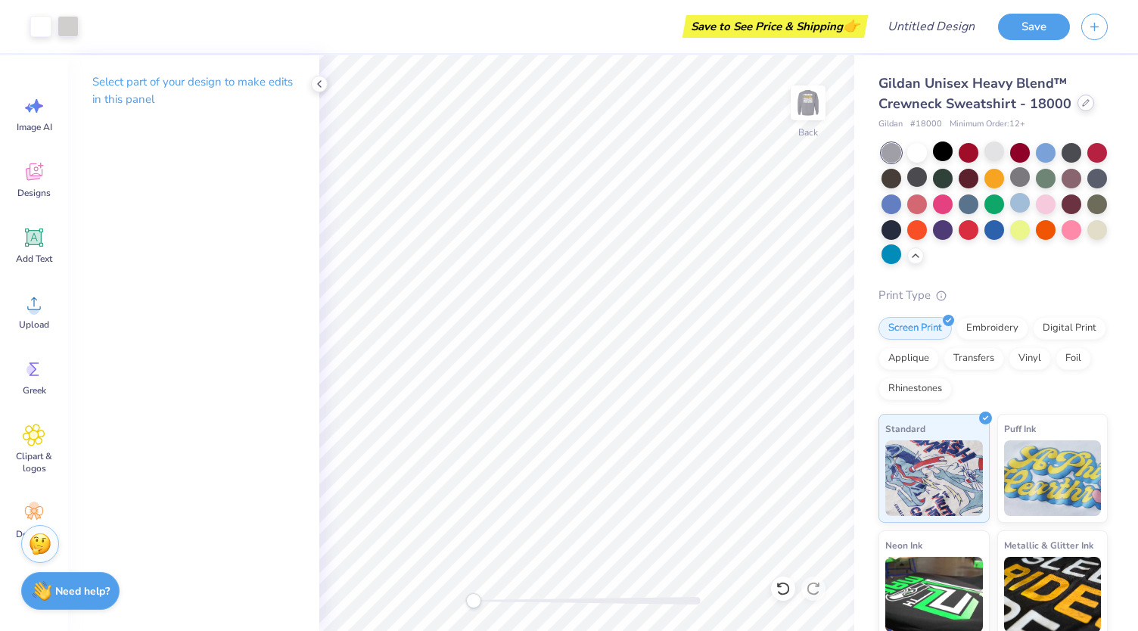
click at [1082, 102] on icon at bounding box center [1086, 103] width 8 height 8
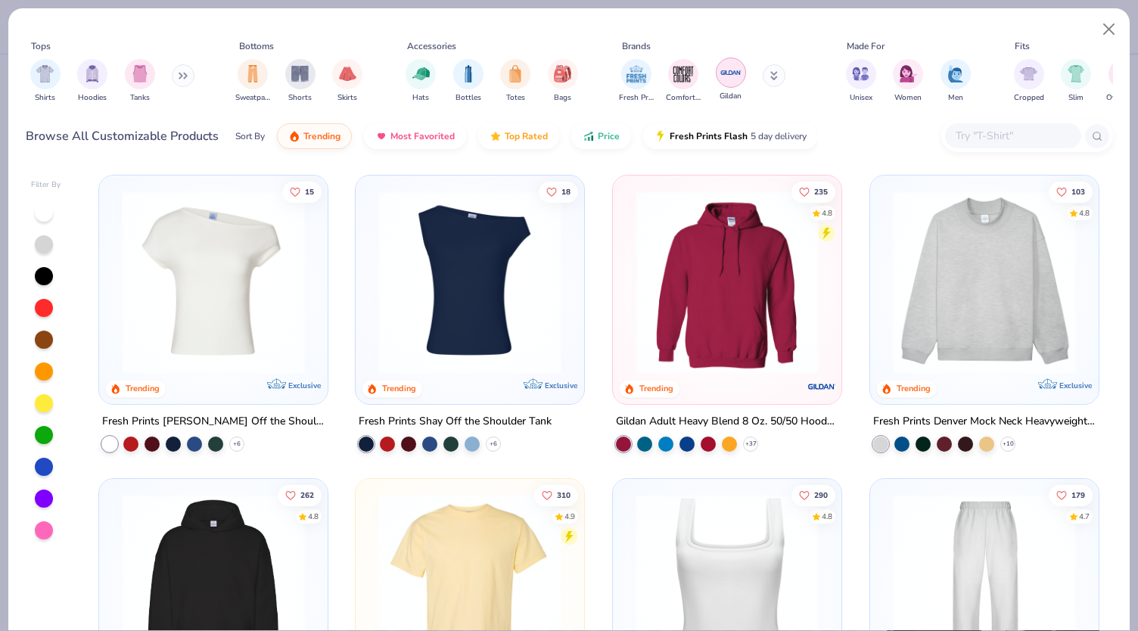
click at [730, 60] on div "filter for Gildan" at bounding box center [731, 73] width 30 height 30
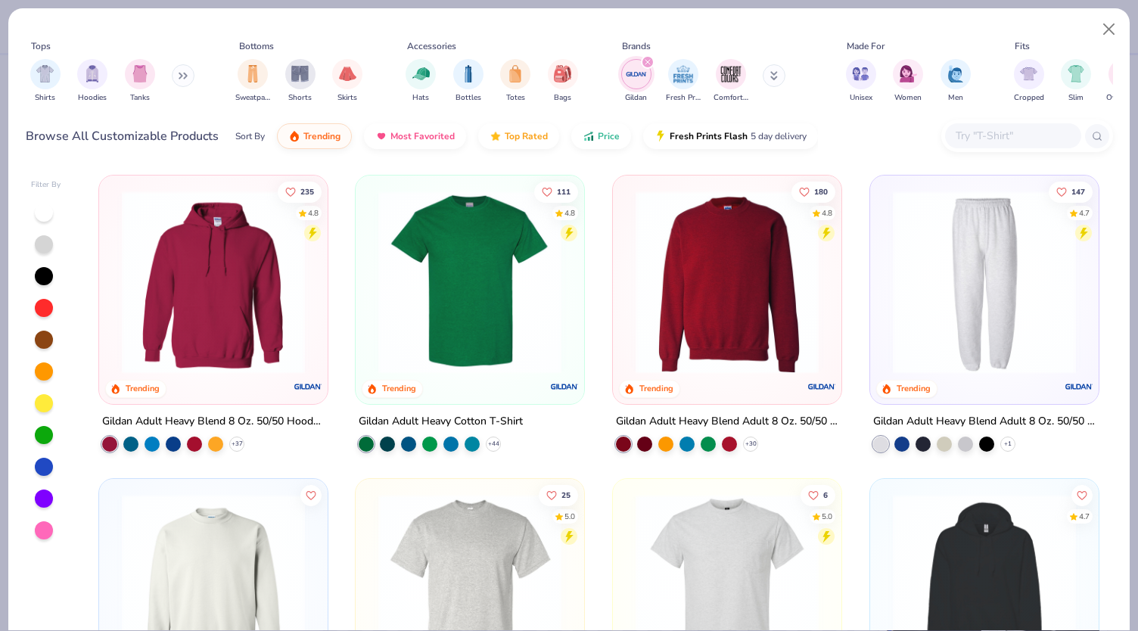
click at [185, 70] on button at bounding box center [183, 75] width 23 height 23
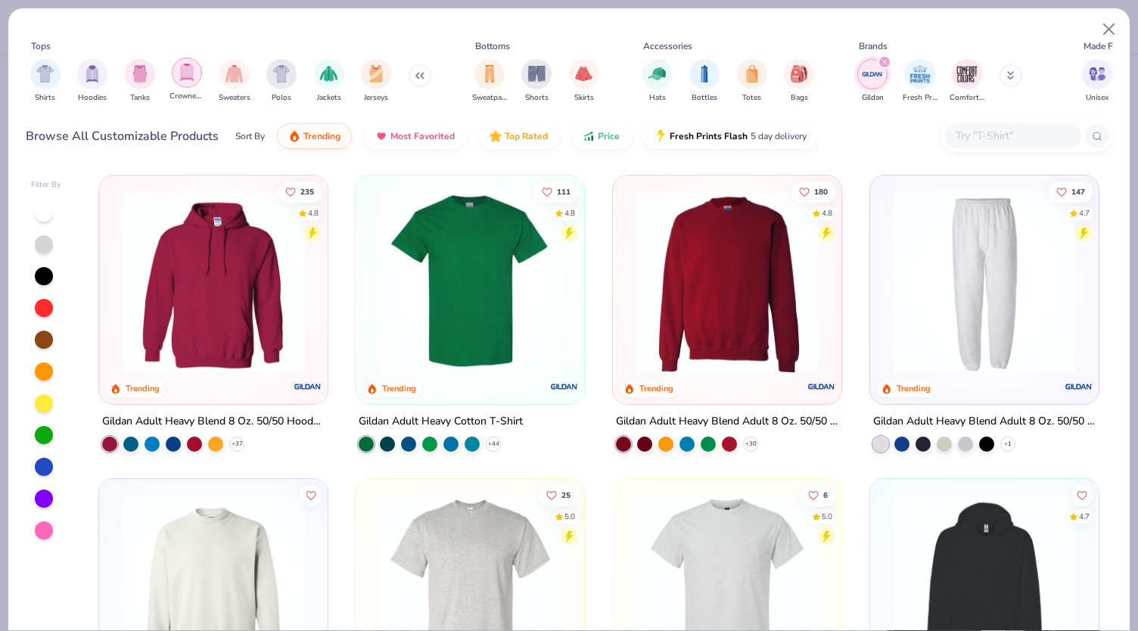
click at [184, 79] on img "filter for Crewnecks" at bounding box center [187, 72] width 17 height 17
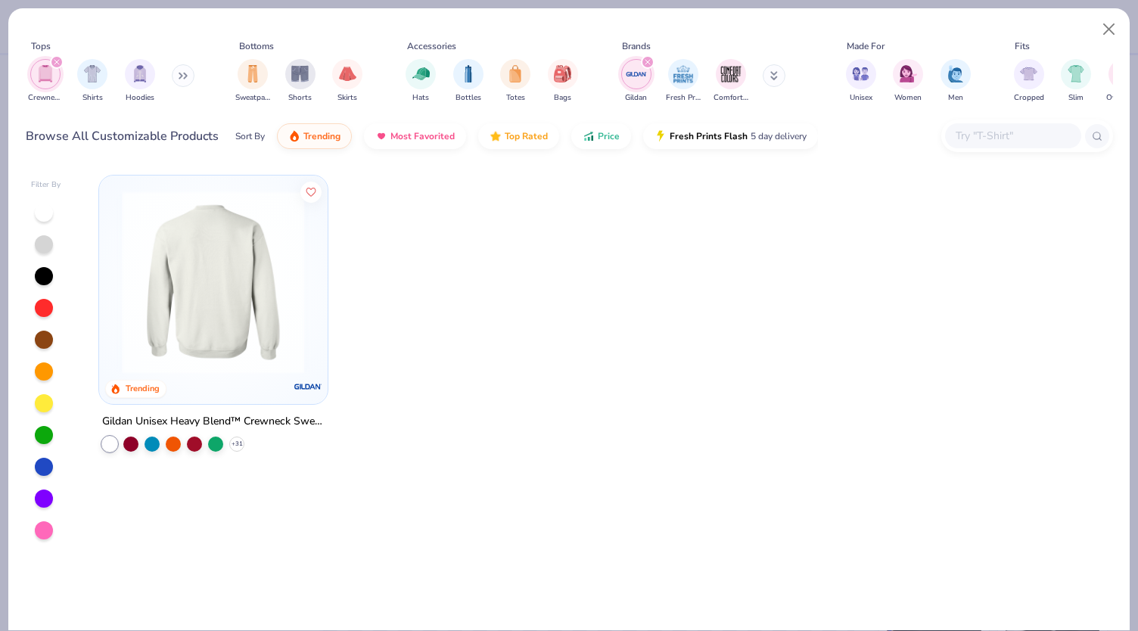
click at [269, 285] on img at bounding box center [213, 282] width 198 height 183
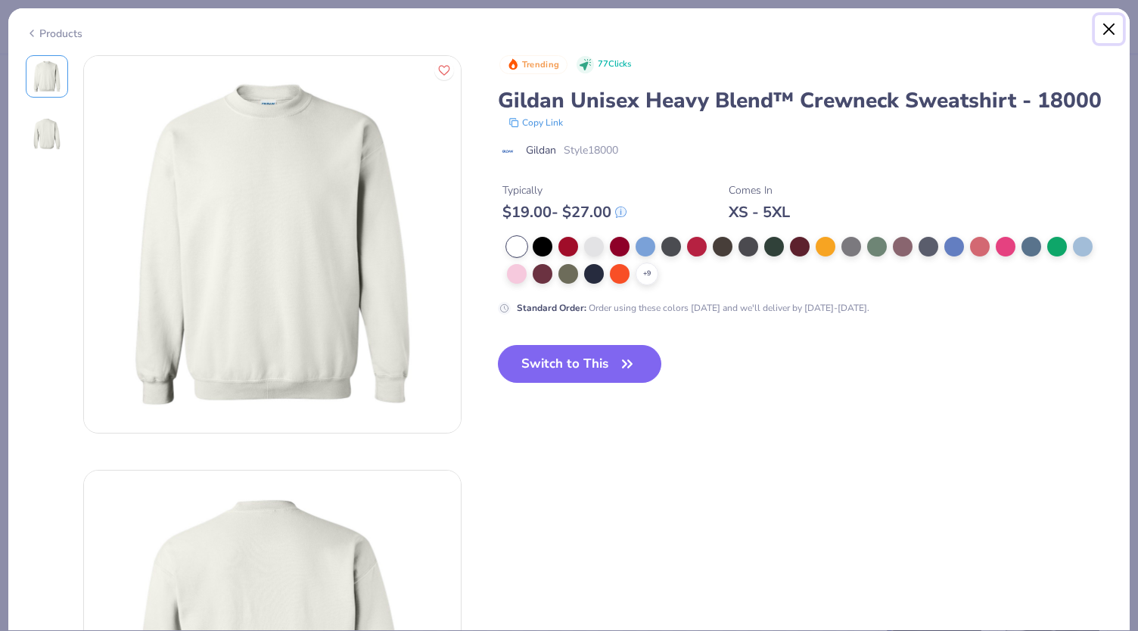
click at [1112, 30] on button "Close" at bounding box center [1109, 29] width 29 height 29
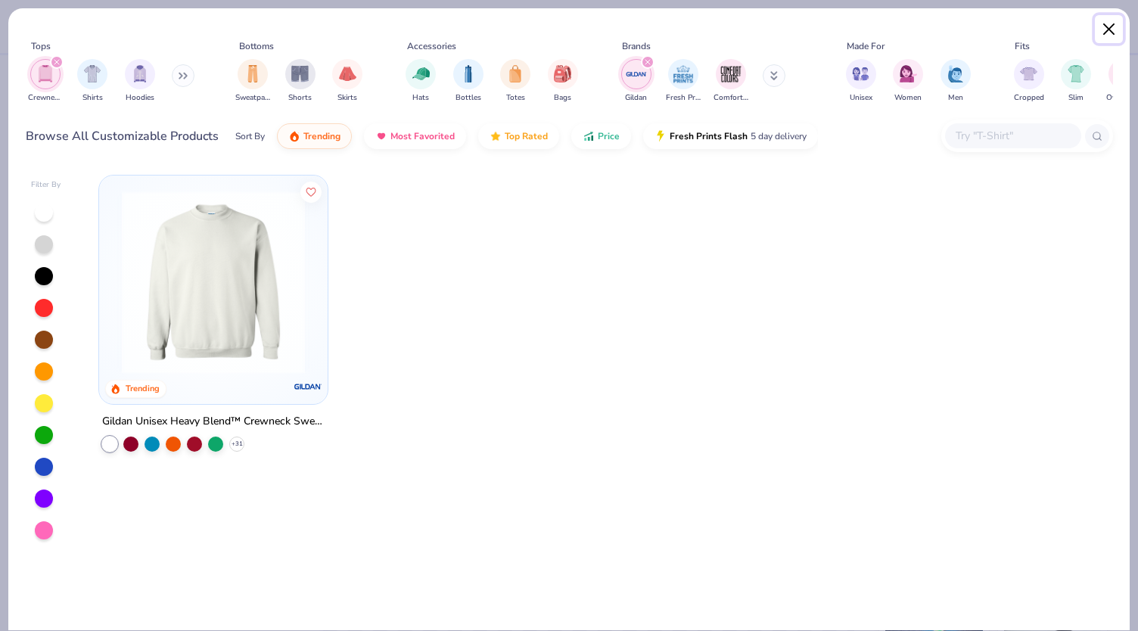
click at [1109, 28] on button "Close" at bounding box center [1109, 29] width 29 height 29
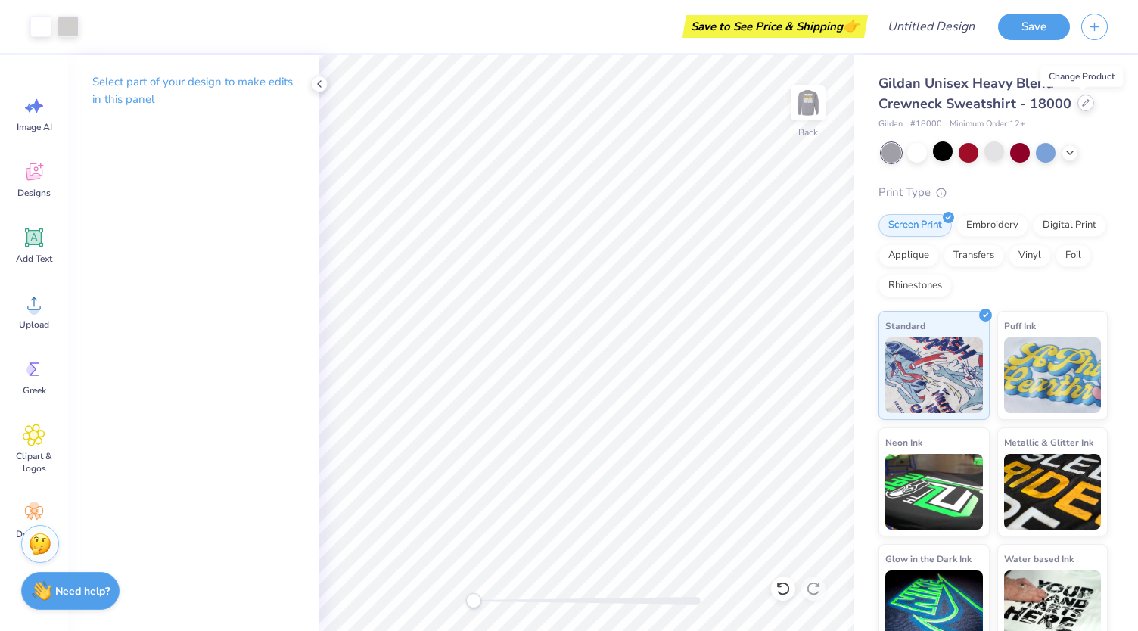
click at [1078, 102] on div at bounding box center [1086, 103] width 17 height 17
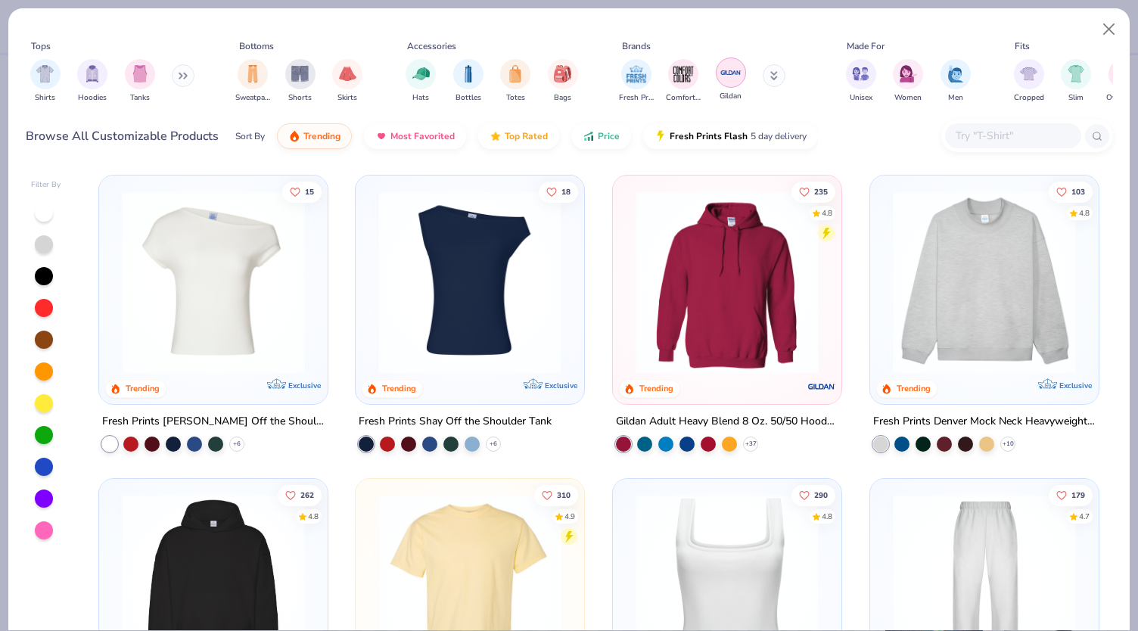
click at [721, 77] on img "filter for Gildan" at bounding box center [731, 72] width 23 height 23
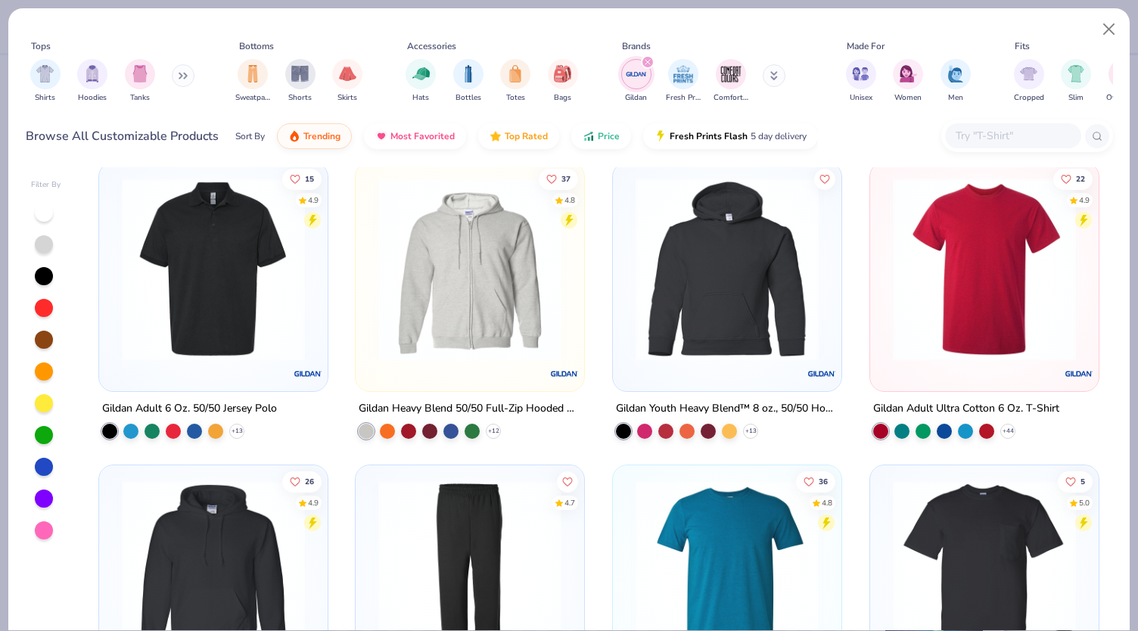
scroll to position [606, 0]
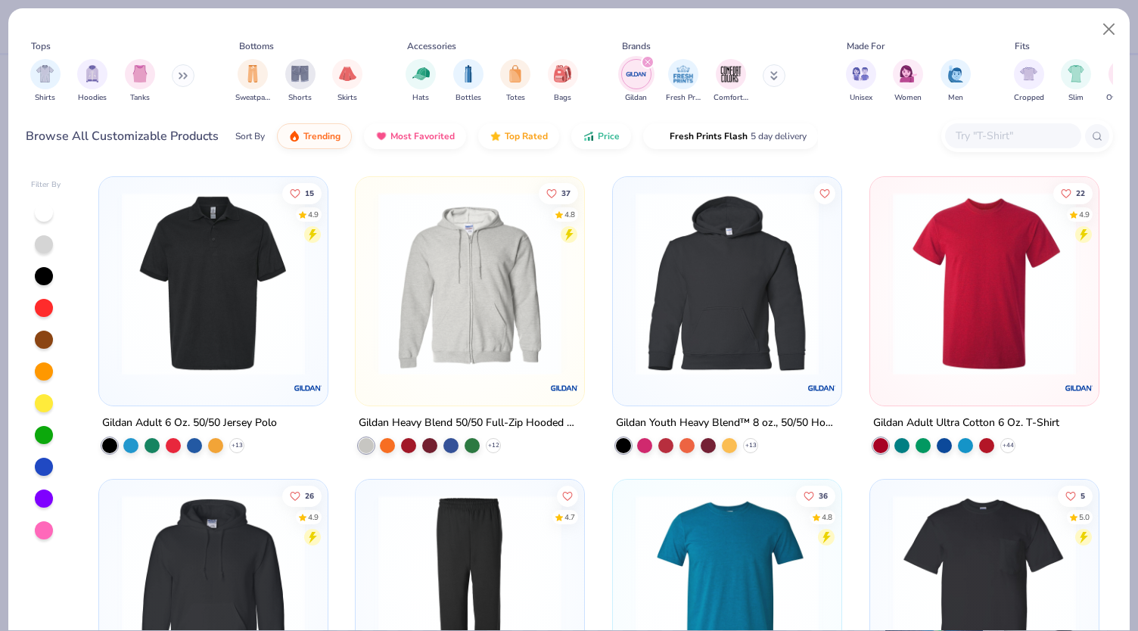
click at [940, 319] on img at bounding box center [985, 283] width 198 height 183
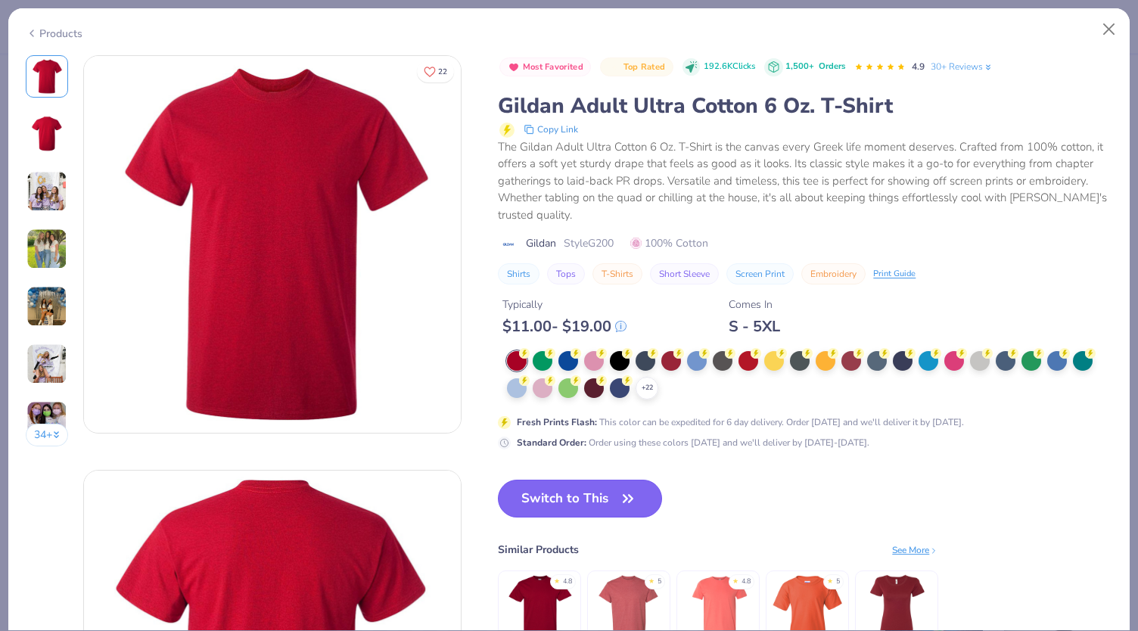
click at [596, 499] on button "Switch to This" at bounding box center [580, 499] width 164 height 38
click at [573, 497] on button "Switch to This" at bounding box center [580, 499] width 164 height 38
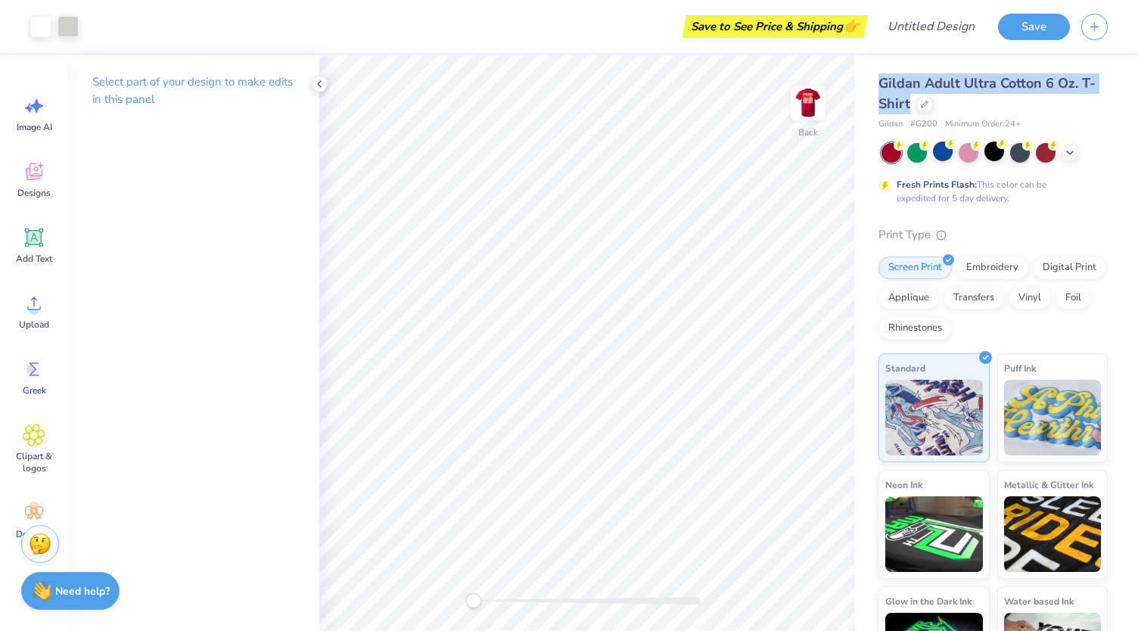
drag, startPoint x: 880, startPoint y: 85, endPoint x: 908, endPoint y: 101, distance: 32.6
click at [908, 101] on span "Gildan Adult Ultra Cotton 6 Oz. T-Shirt" at bounding box center [987, 93] width 217 height 39
copy span "Gildan Adult Ultra Cotton 6 Oz. T-Shirt"
click at [1073, 154] on icon at bounding box center [1070, 151] width 12 height 12
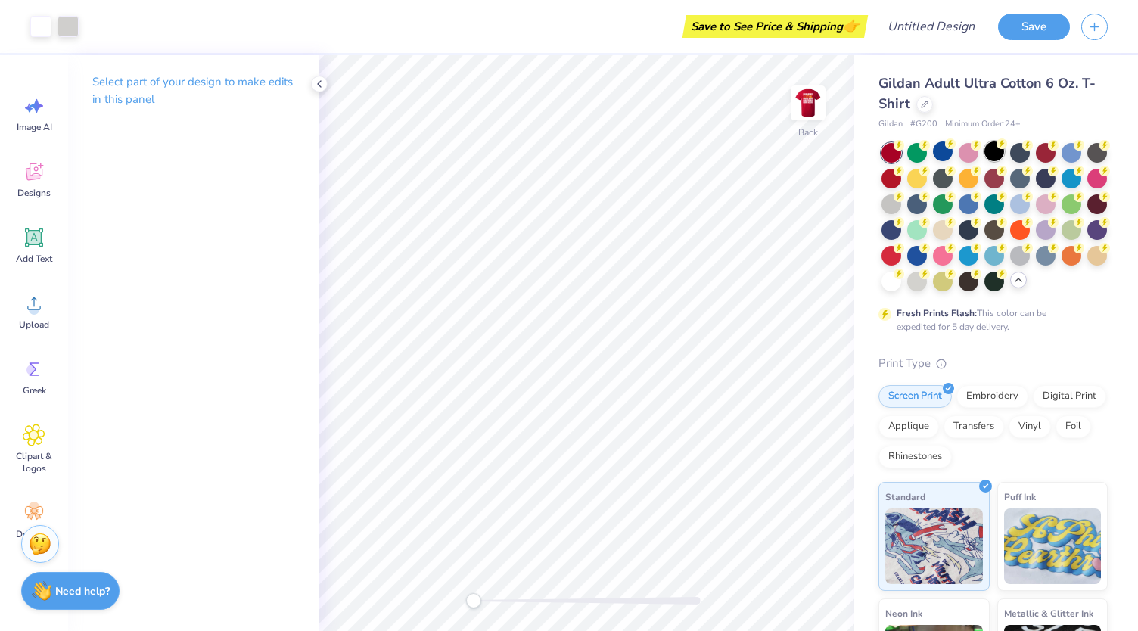
click at [998, 154] on div at bounding box center [995, 152] width 20 height 20
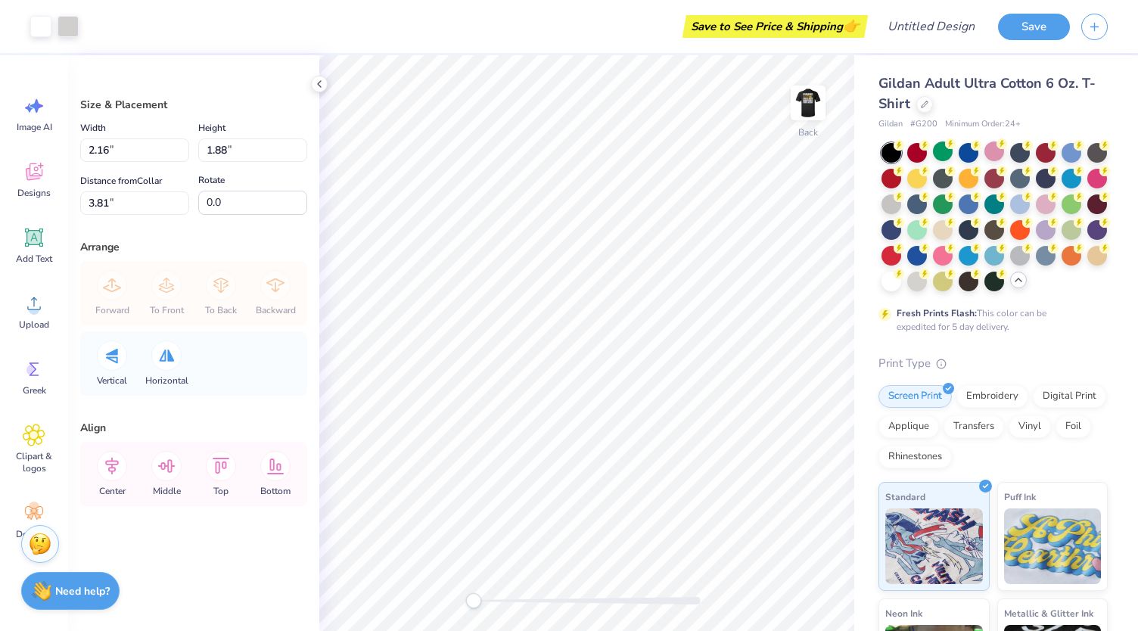
type input "1.84"
type input "1.60"
type input "3.82"
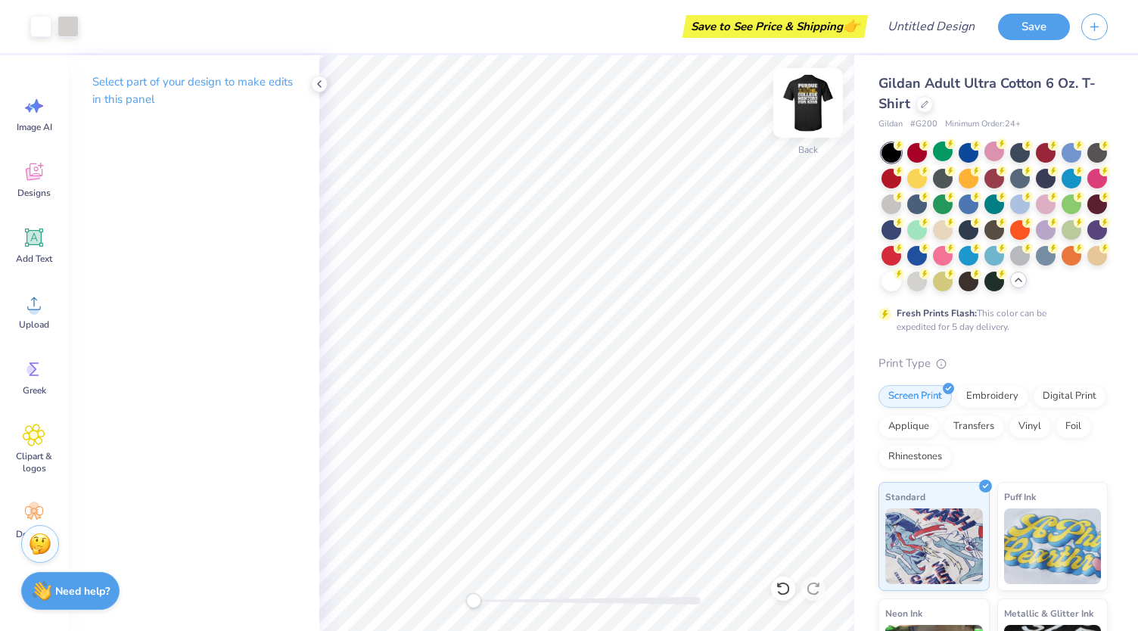
click at [815, 104] on img at bounding box center [808, 103] width 61 height 61
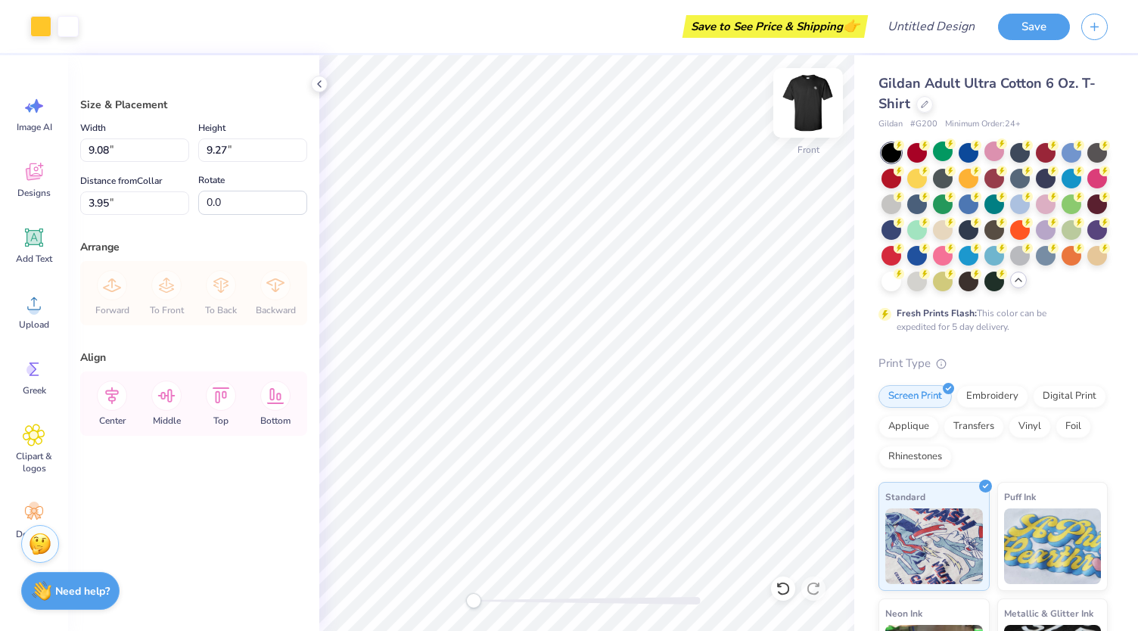
type input "9.08"
type input "9.27"
type input "3.43"
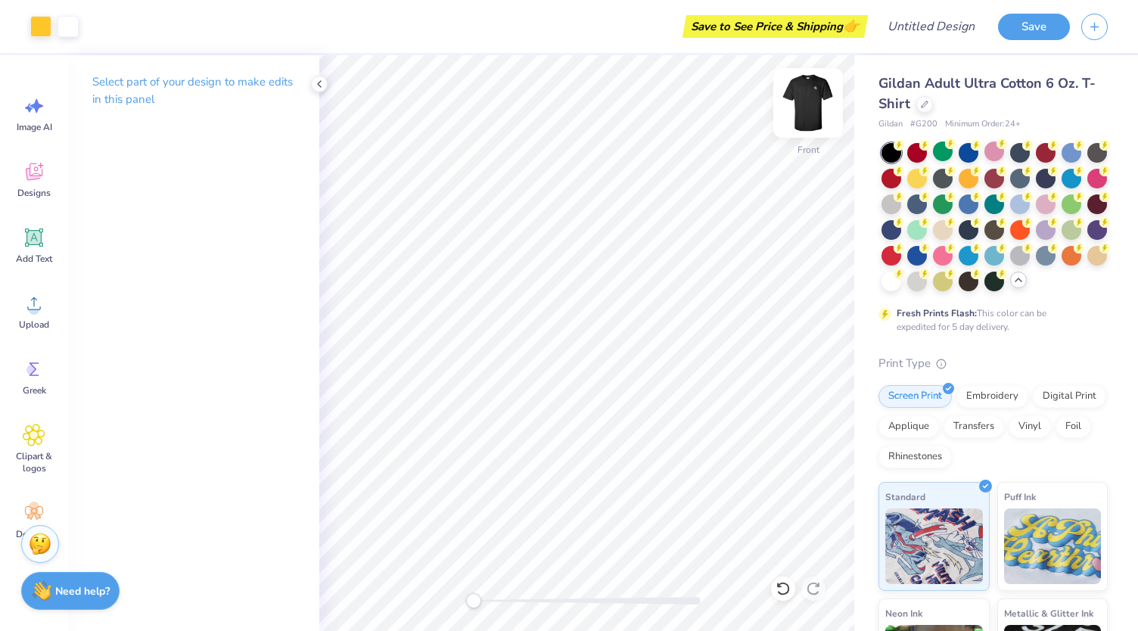
click at [828, 75] on img at bounding box center [808, 103] width 61 height 61
click at [812, 86] on div "Front" at bounding box center [586, 343] width 535 height 576
click at [812, 86] on img at bounding box center [808, 103] width 61 height 61
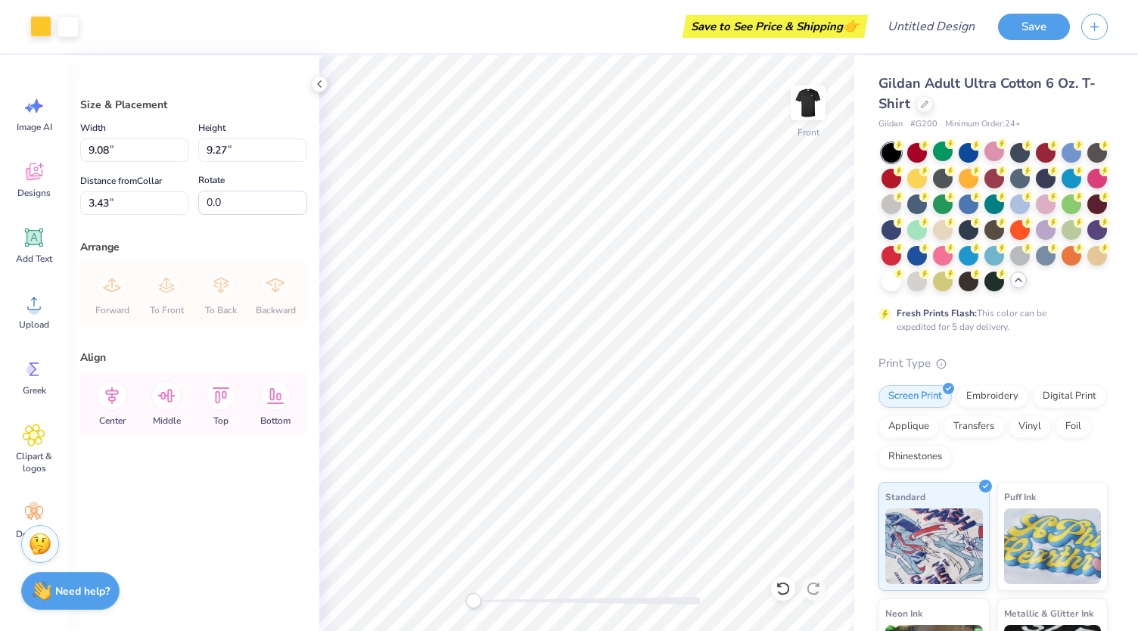
type input "3.89"
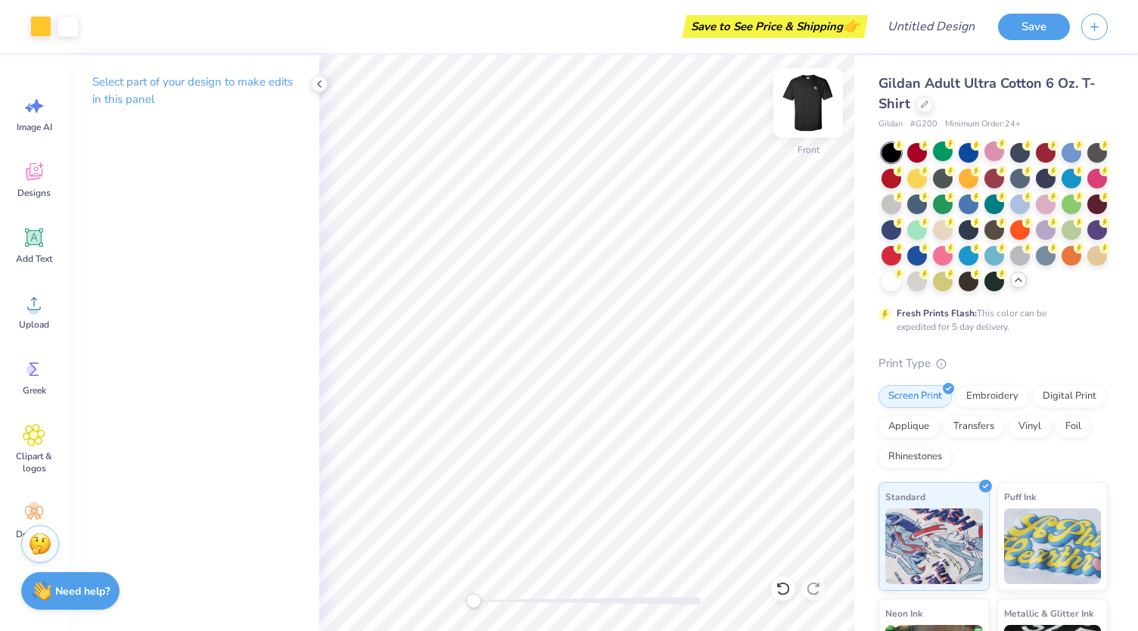
click at [827, 90] on img at bounding box center [808, 103] width 61 height 61
click at [819, 96] on img at bounding box center [808, 103] width 61 height 61
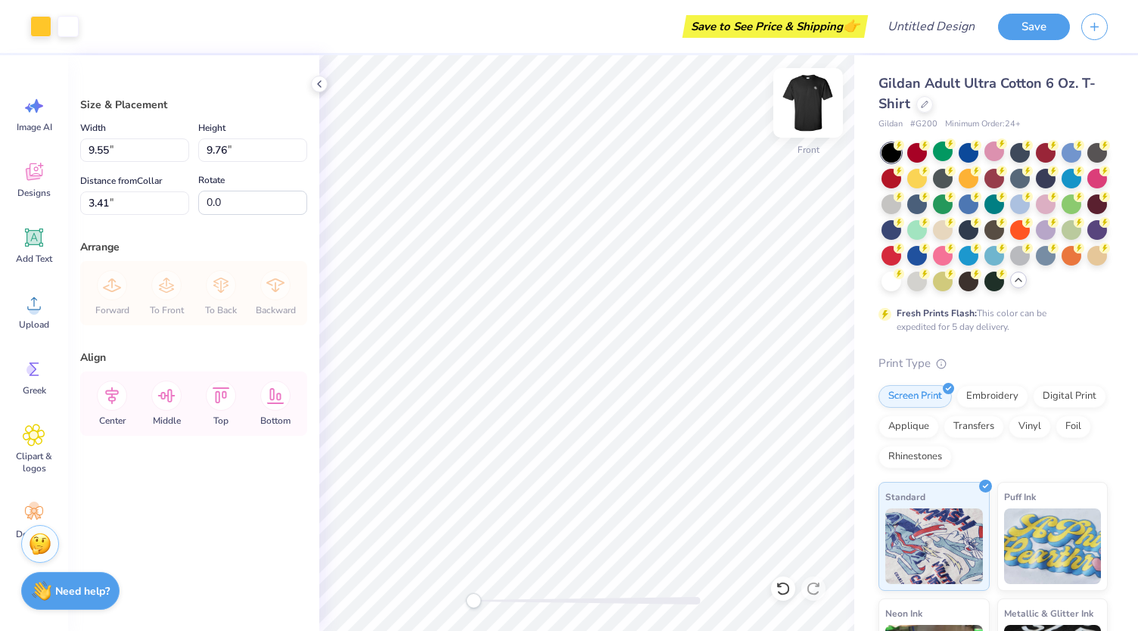
type input "9.55"
type input "9.76"
type input "3.46"
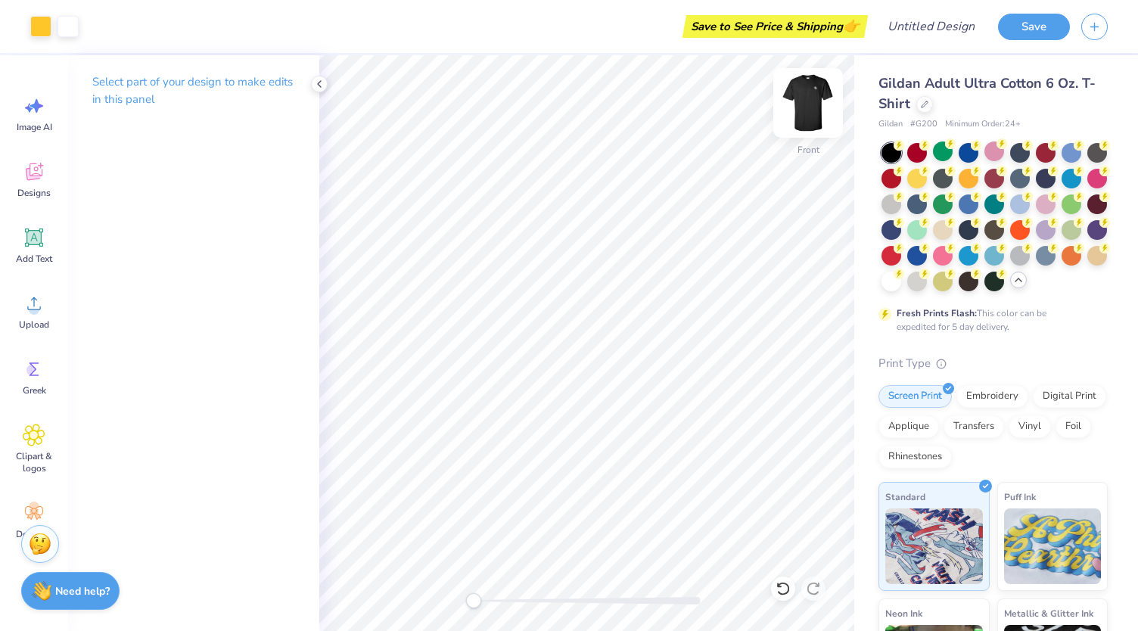
click at [819, 92] on img at bounding box center [808, 103] width 61 height 61
click at [406, 619] on div "Back" at bounding box center [586, 343] width 535 height 576
click at [799, 99] on img at bounding box center [808, 103] width 61 height 61
click at [1088, 264] on div at bounding box center [1098, 254] width 20 height 20
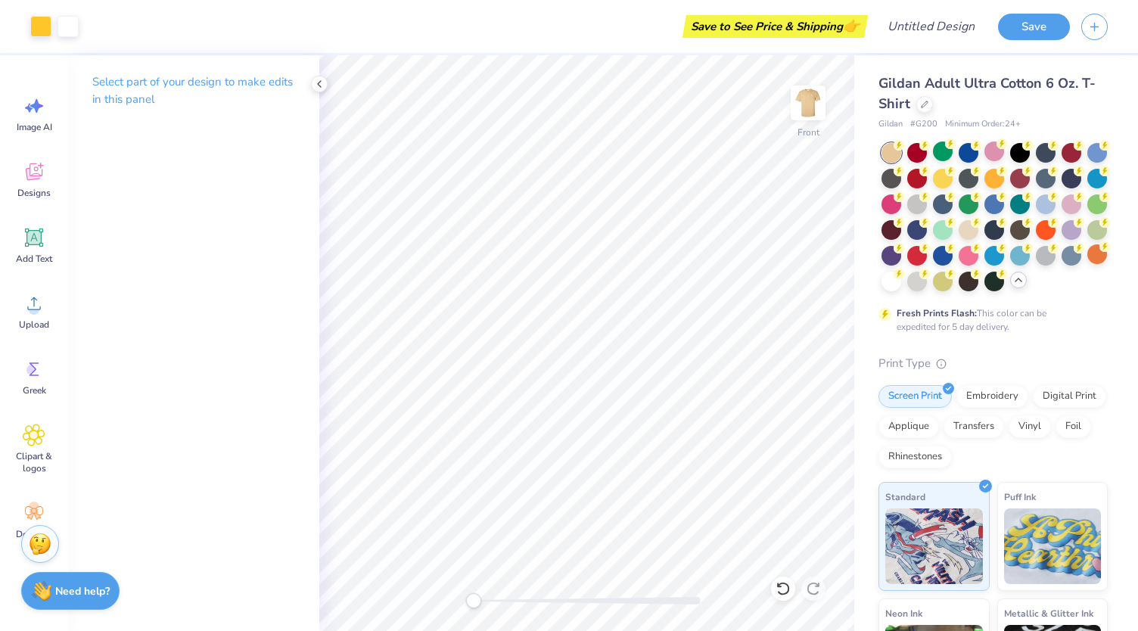
click at [310, 173] on div "Art colors Save to See Price & Shipping 👉 Design Title Save Image AI Designs Ad…" at bounding box center [569, 315] width 1138 height 631
click at [36, 27] on div at bounding box center [40, 24] width 21 height 21
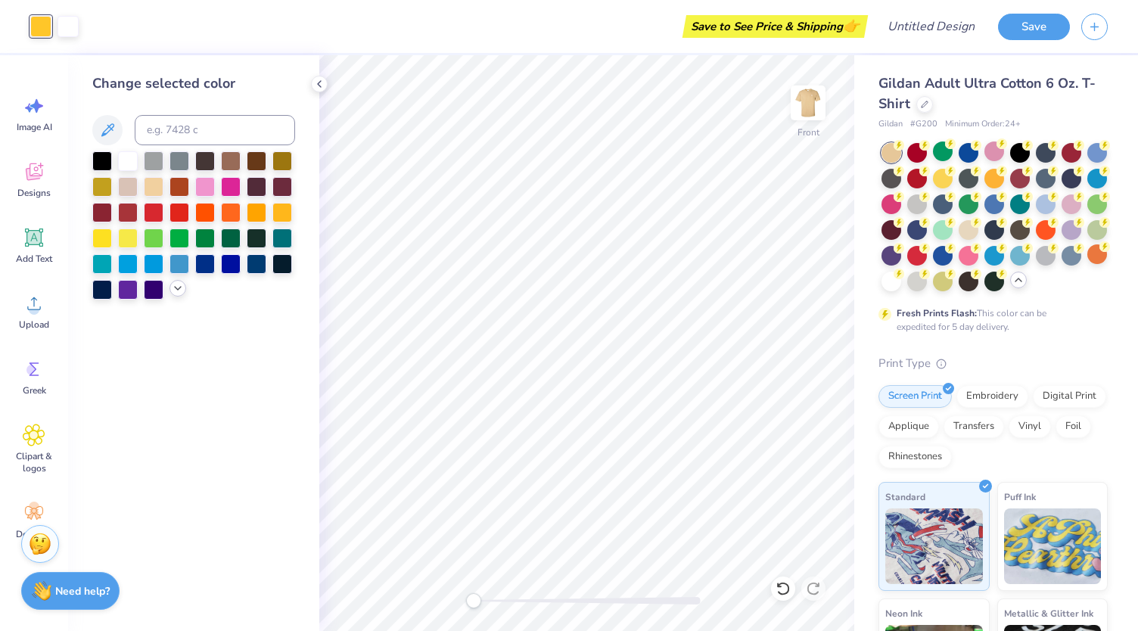
click at [179, 295] on div at bounding box center [178, 288] width 17 height 17
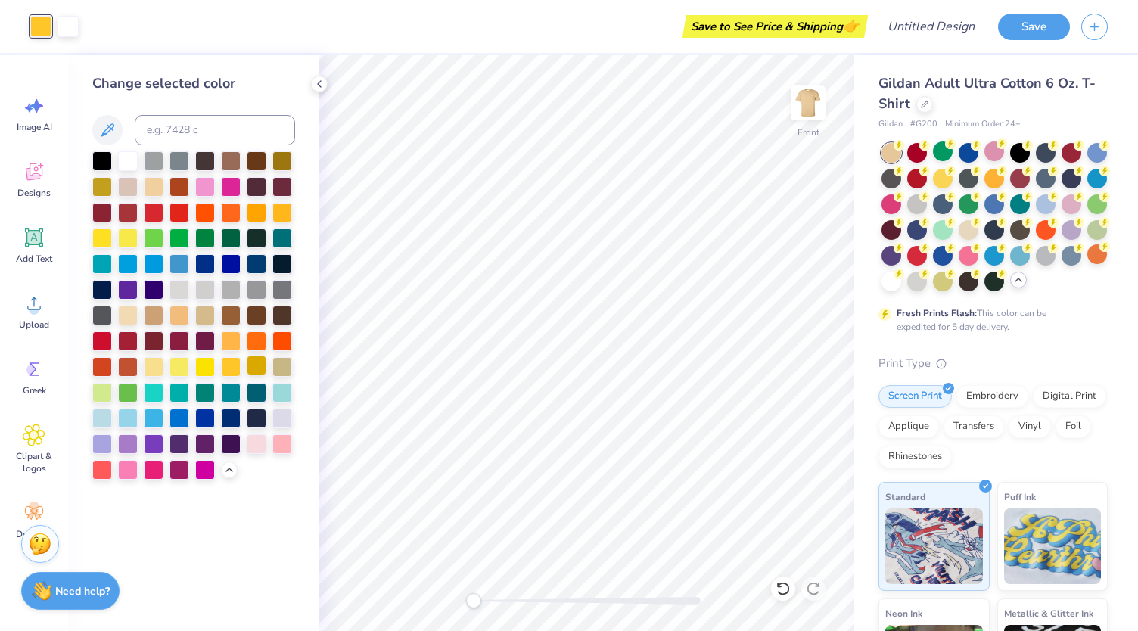
click at [254, 365] on div at bounding box center [257, 366] width 20 height 20
click at [789, 120] on img at bounding box center [808, 103] width 61 height 61
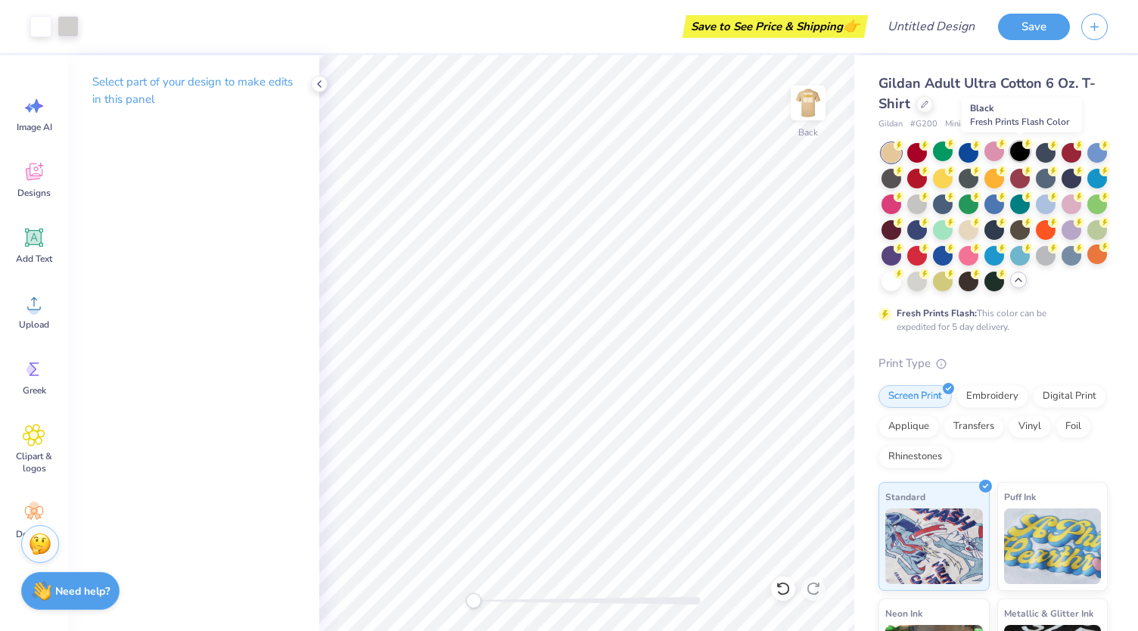
click at [1018, 150] on div at bounding box center [1020, 152] width 20 height 20
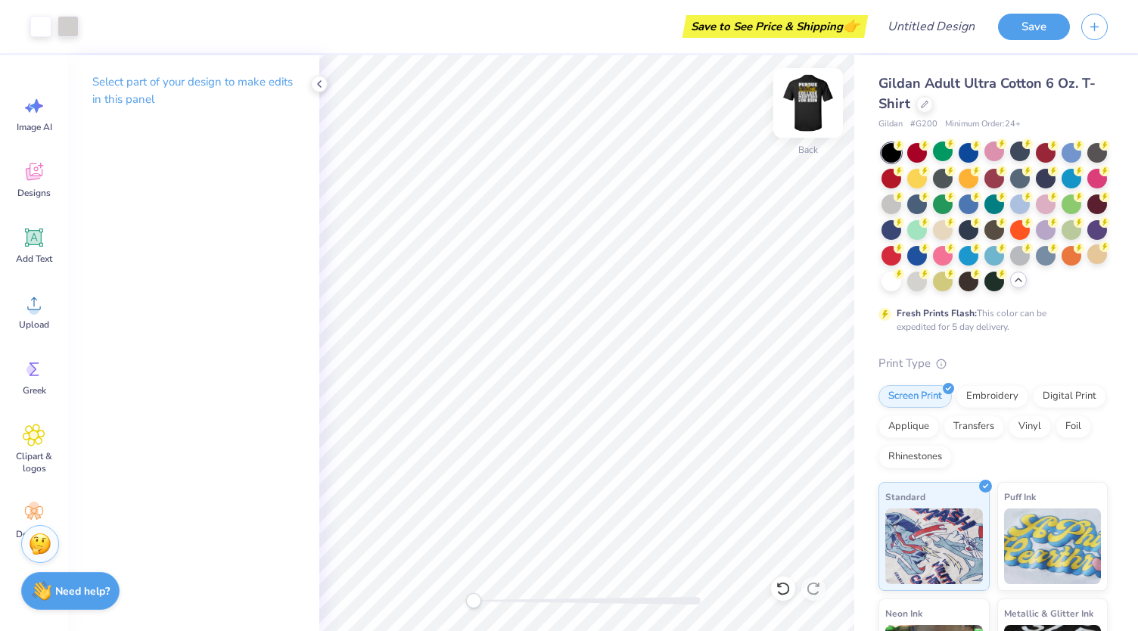
click at [809, 96] on img at bounding box center [808, 103] width 61 height 61
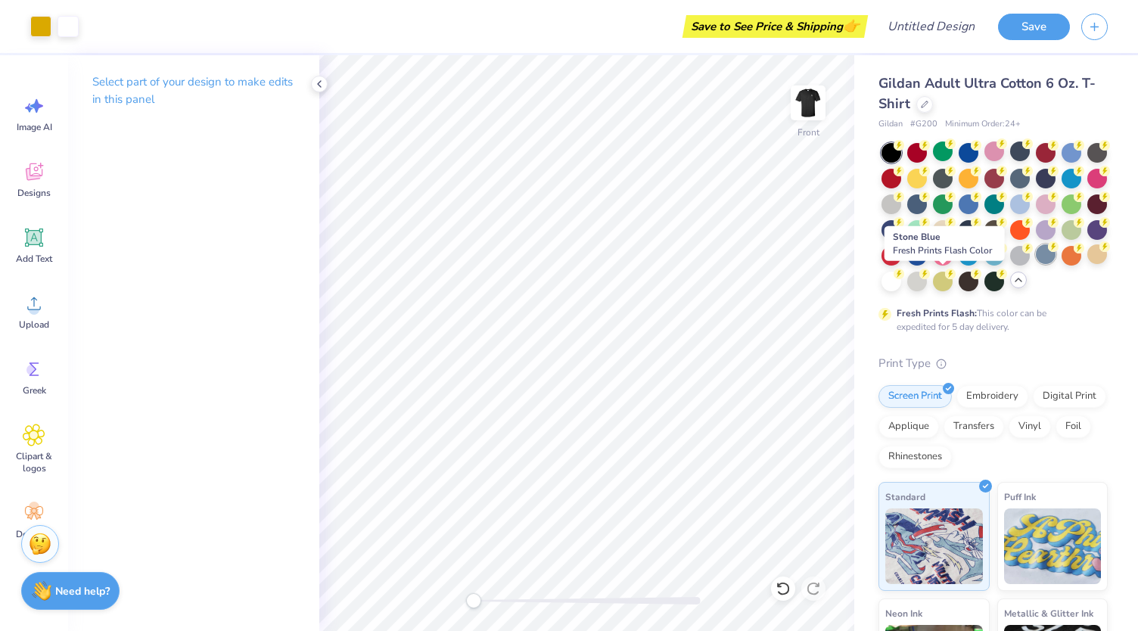
click at [1036, 264] on div at bounding box center [1046, 254] width 20 height 20
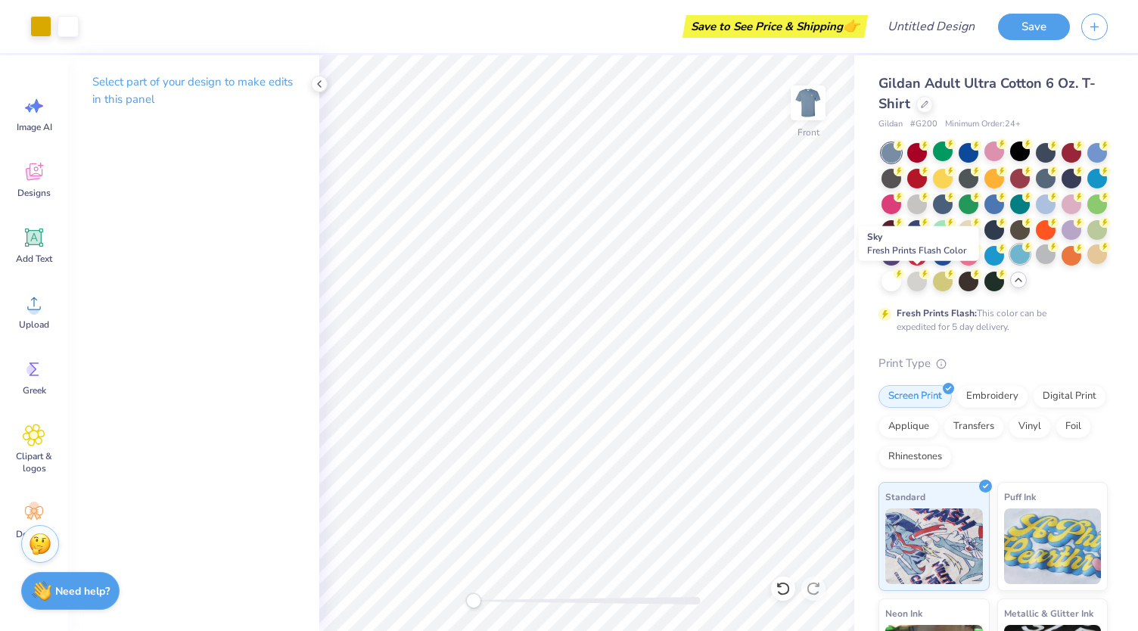
click at [1010, 264] on div at bounding box center [1020, 254] width 20 height 20
click at [930, 279] on div at bounding box center [995, 217] width 226 height 148
click at [1036, 264] on div at bounding box center [1046, 254] width 20 height 20
click at [1100, 252] on icon at bounding box center [1105, 246] width 11 height 11
click at [935, 78] on span "Gildan Adult Ultra Cotton 6 Oz. T-Shirt" at bounding box center [987, 93] width 217 height 39
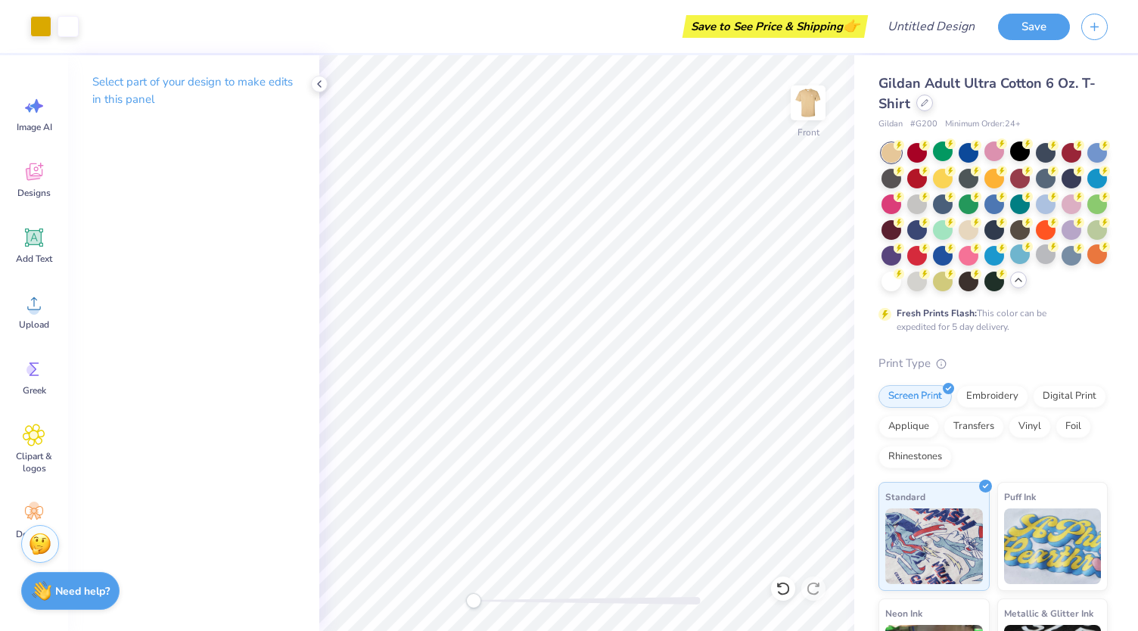
click at [918, 102] on div at bounding box center [925, 103] width 17 height 17
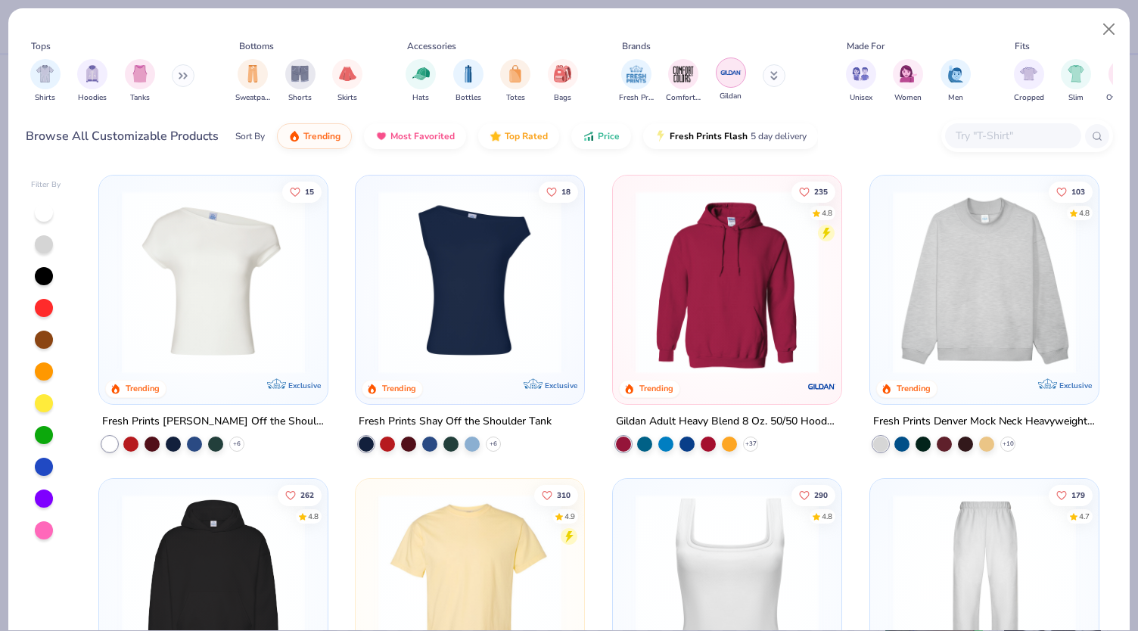
click at [725, 84] on div "filter for Gildan" at bounding box center [731, 73] width 30 height 30
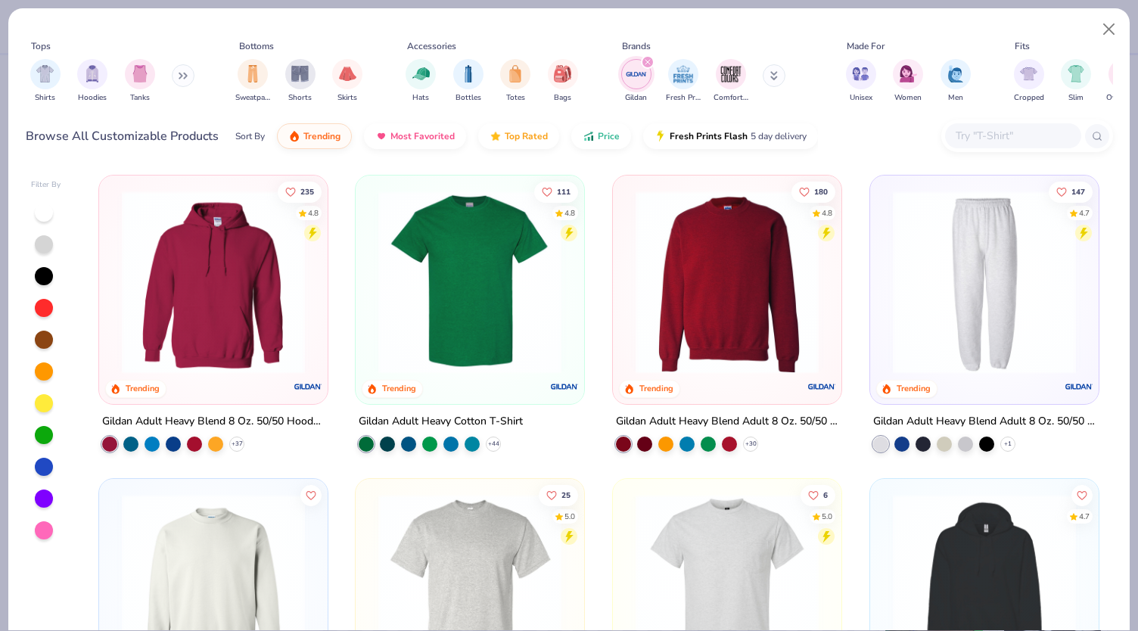
click at [179, 88] on div "Shirts Hoodies Tanks" at bounding box center [113, 81] width 174 height 56
click at [190, 70] on button at bounding box center [183, 75] width 23 height 23
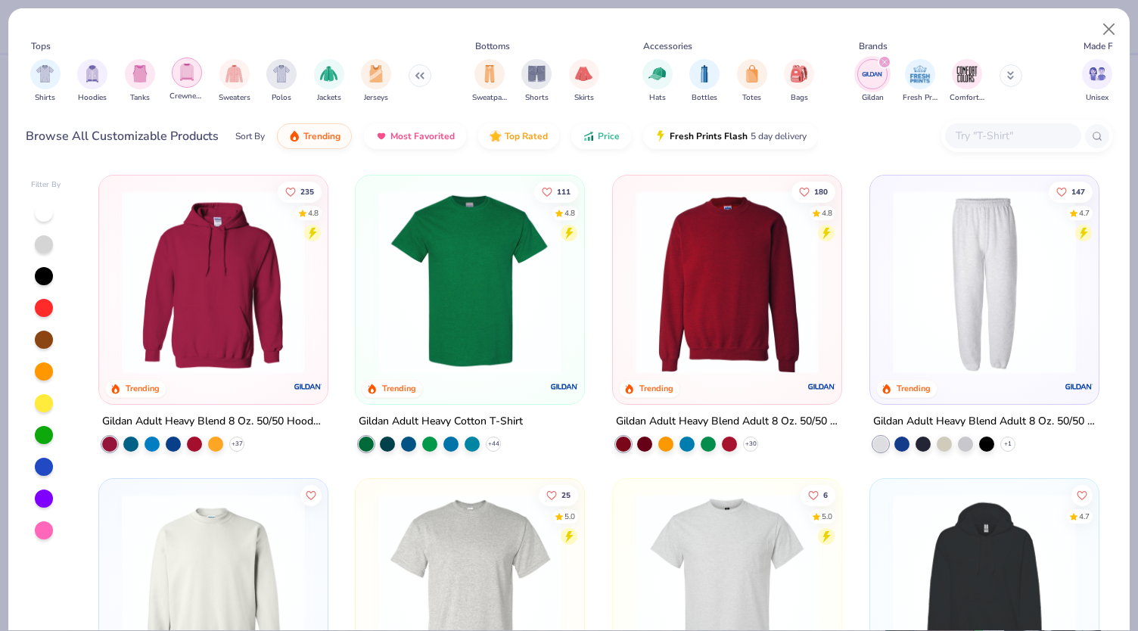
click at [192, 76] on img "filter for Crewnecks" at bounding box center [187, 72] width 17 height 17
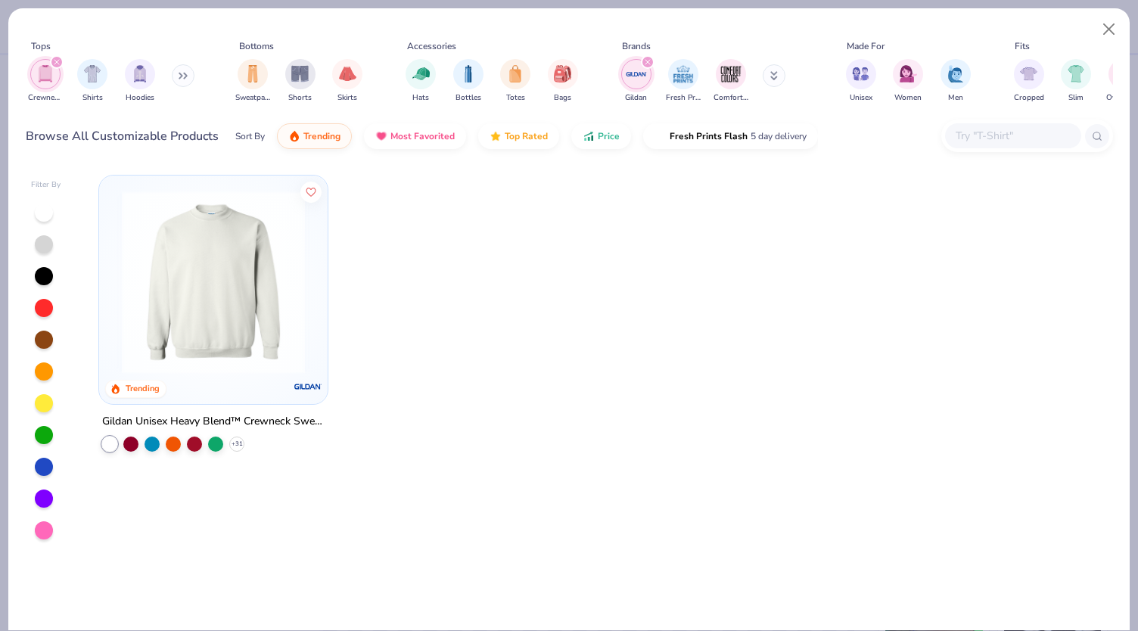
click at [218, 261] on img at bounding box center [213, 282] width 198 height 183
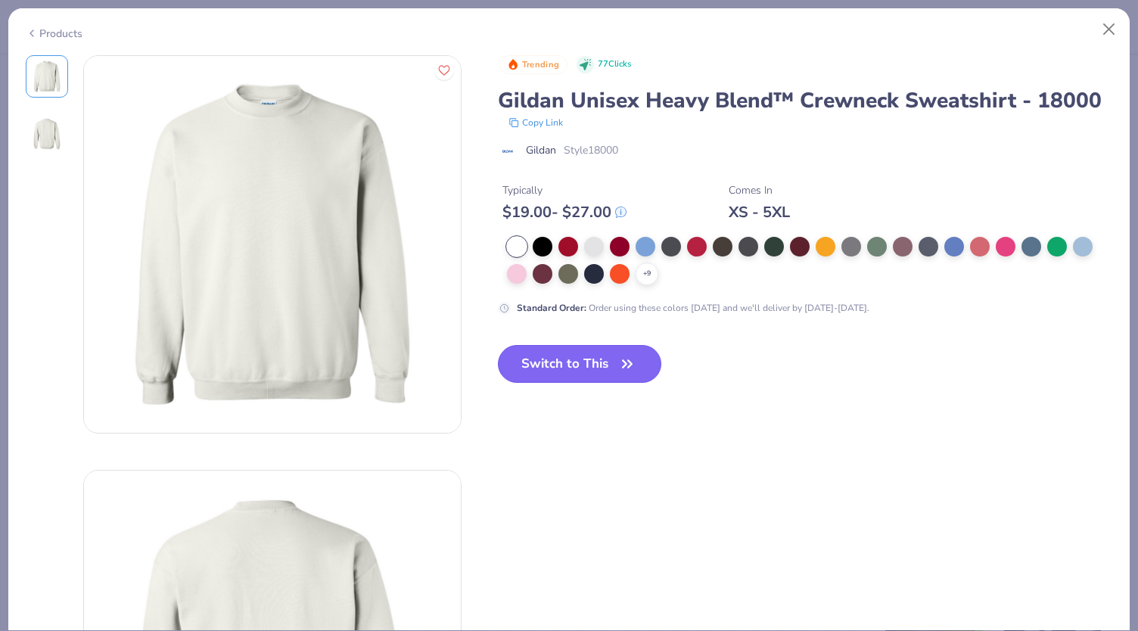
click at [577, 355] on button "Switch to This" at bounding box center [580, 364] width 164 height 38
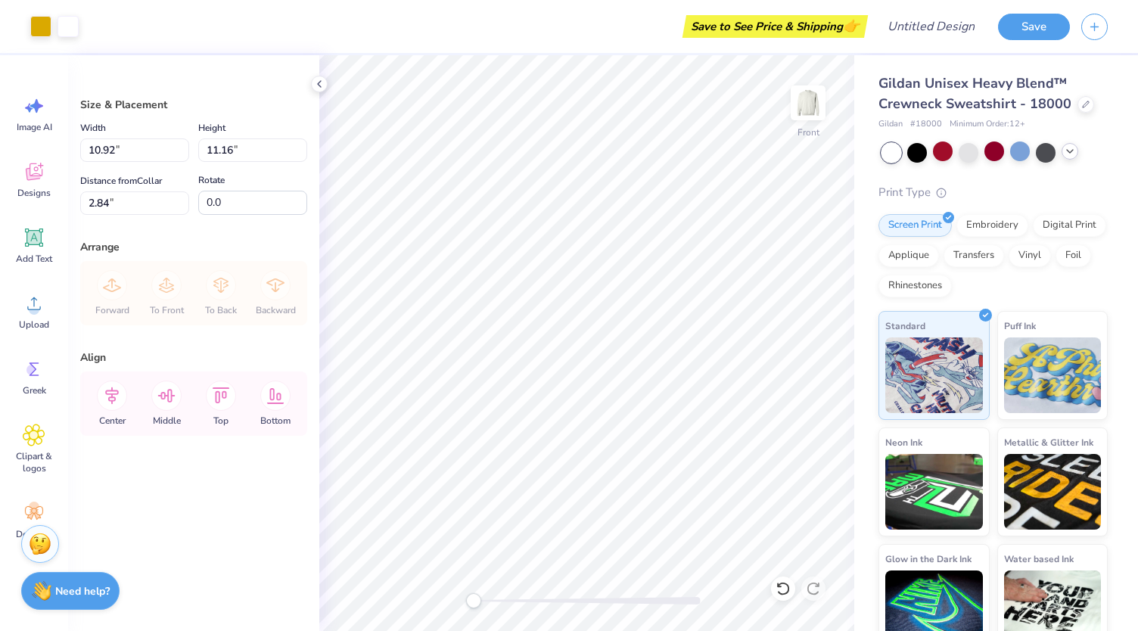
type input "10.92"
type input "11.16"
type input "3.00"
click at [1075, 156] on icon at bounding box center [1070, 151] width 12 height 12
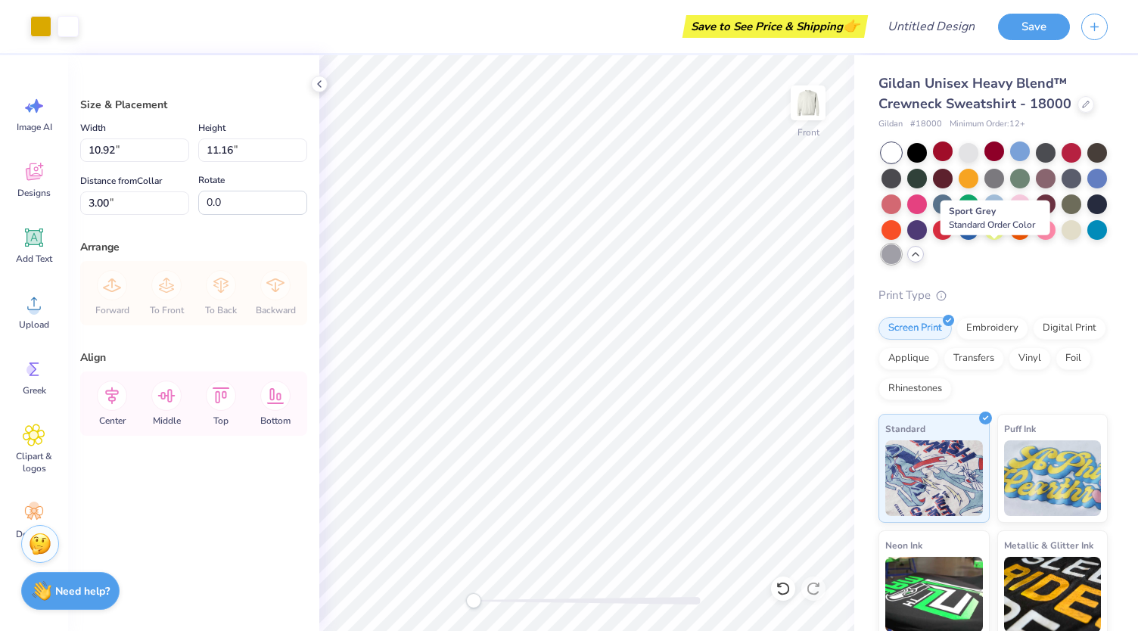
click at [901, 251] on div at bounding box center [892, 254] width 20 height 20
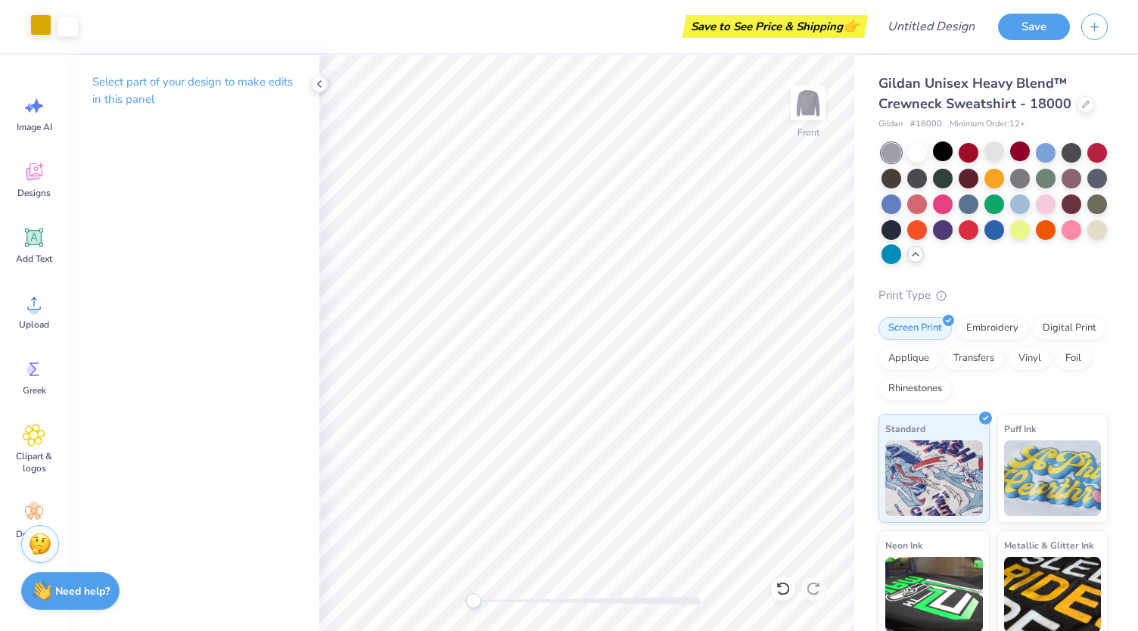
click at [38, 30] on div at bounding box center [40, 24] width 21 height 21
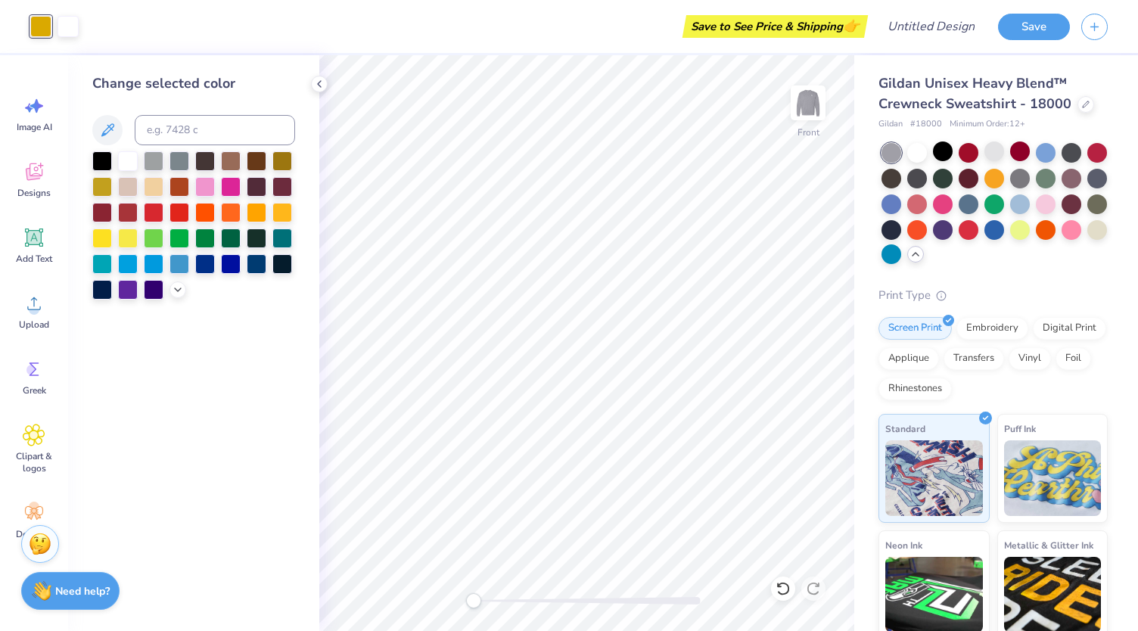
click at [168, 297] on div at bounding box center [193, 225] width 203 height 148
click at [259, 210] on div at bounding box center [257, 211] width 20 height 20
click at [283, 212] on div at bounding box center [282, 211] width 20 height 20
click at [162, 296] on div at bounding box center [154, 289] width 20 height 20
click at [177, 289] on polyline at bounding box center [178, 288] width 6 height 3
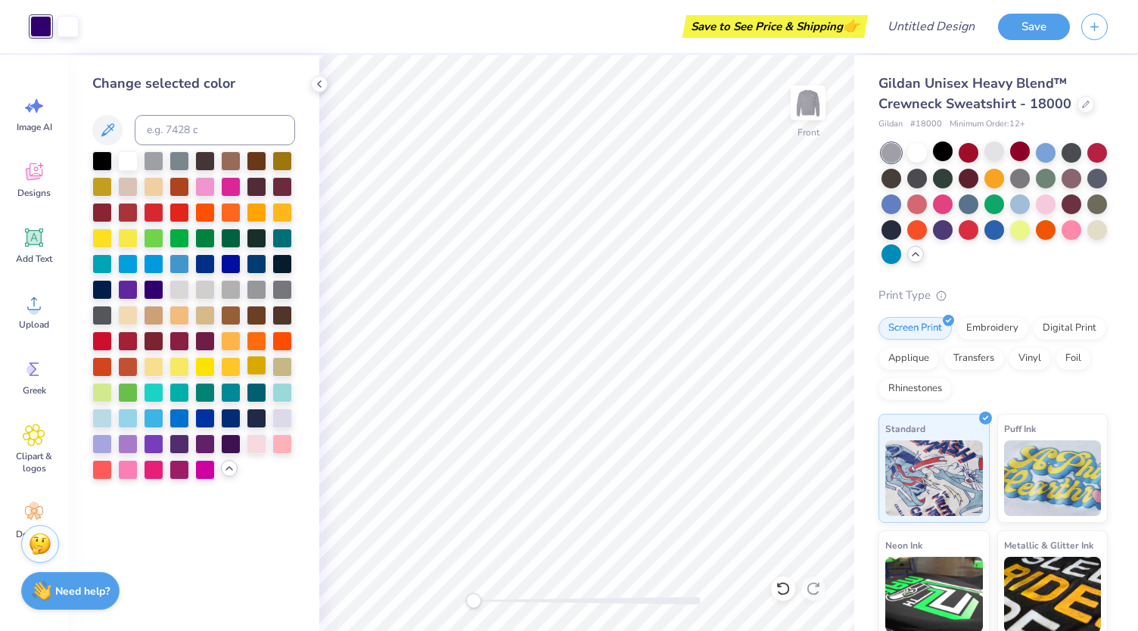
click at [253, 363] on div at bounding box center [257, 366] width 20 height 20
click at [283, 208] on div at bounding box center [282, 211] width 20 height 20
click at [258, 363] on div at bounding box center [257, 366] width 20 height 20
click at [233, 357] on div at bounding box center [231, 366] width 20 height 20
click at [228, 349] on div at bounding box center [231, 340] width 20 height 20
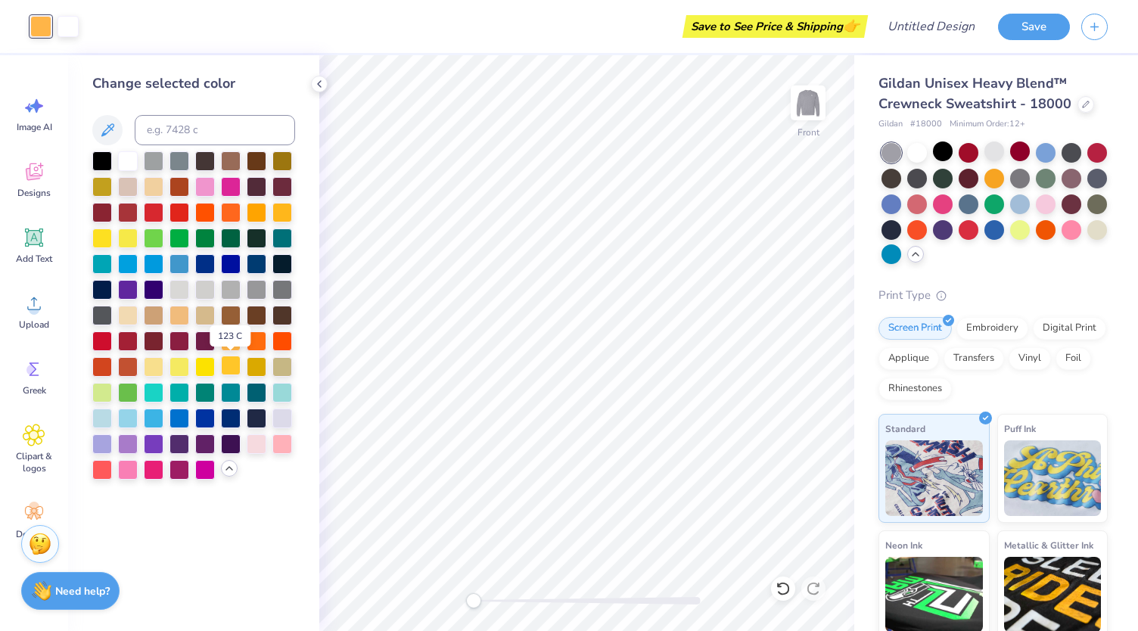
click at [227, 363] on div at bounding box center [231, 366] width 20 height 20
click at [155, 366] on div at bounding box center [154, 366] width 20 height 20
click at [234, 359] on div at bounding box center [231, 366] width 20 height 20
